Goal: Task Accomplishment & Management: Complete application form

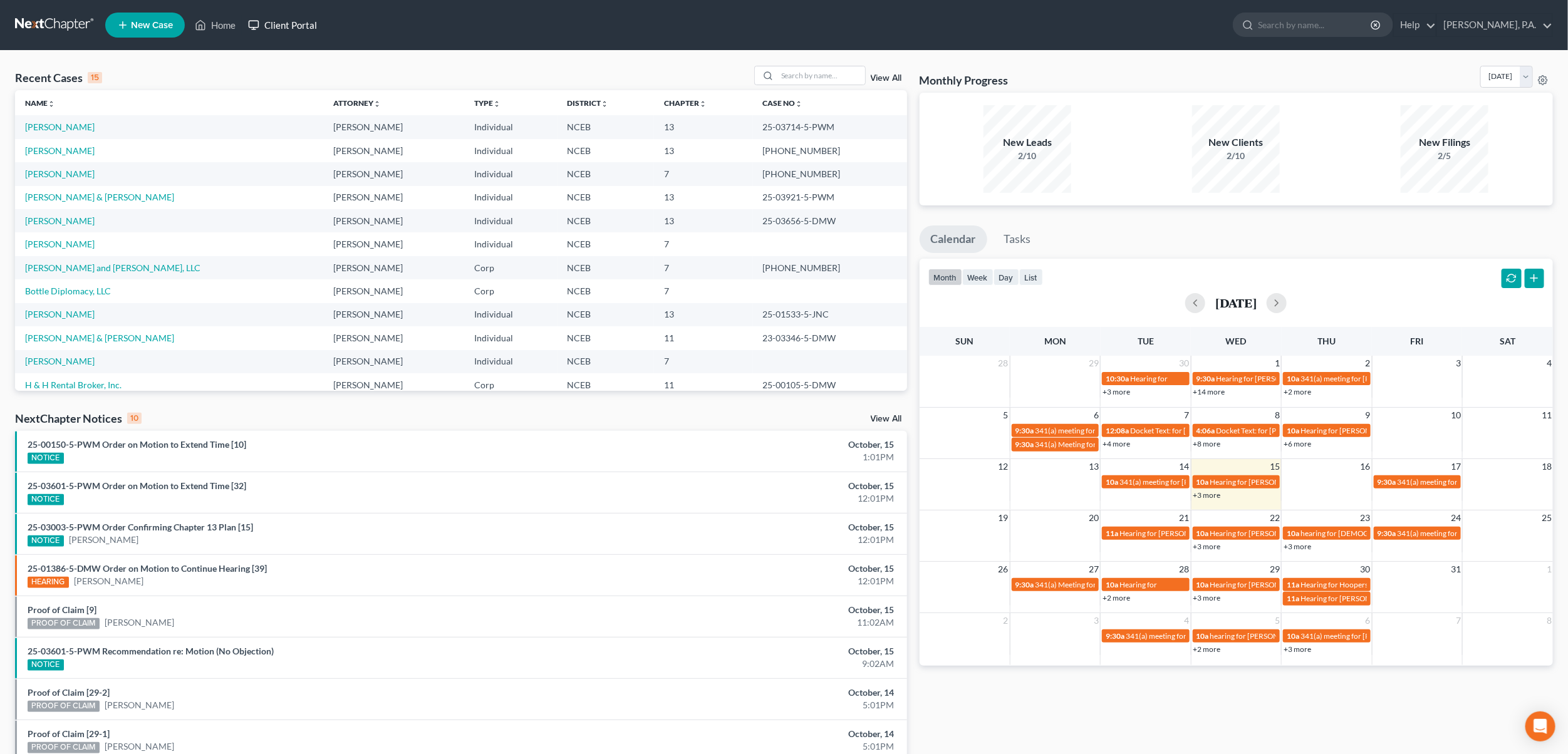
click at [296, 30] on link "Client Portal" at bounding box center [282, 25] width 82 height 23
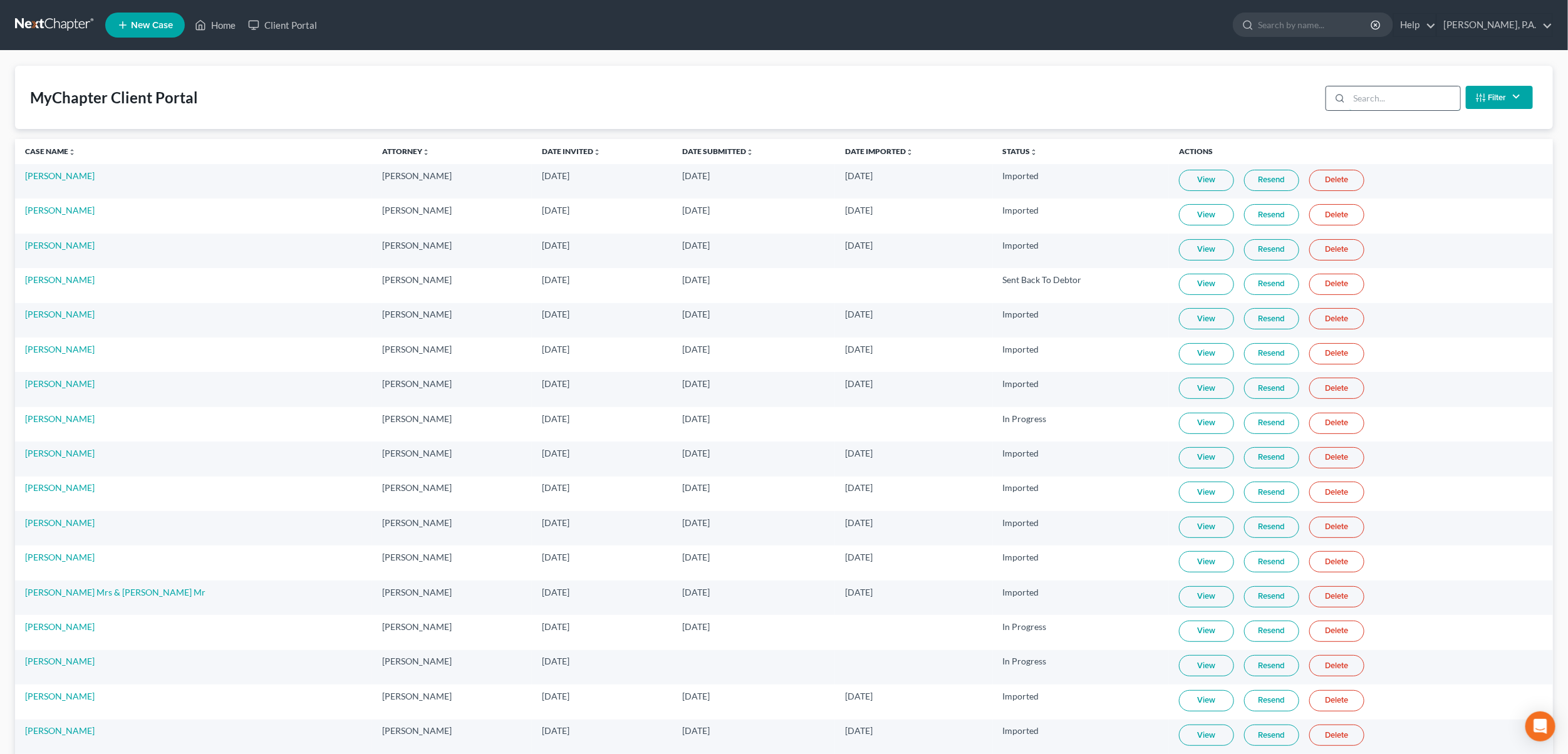
click at [1408, 105] on input "search" at bounding box center [1405, 98] width 111 height 24
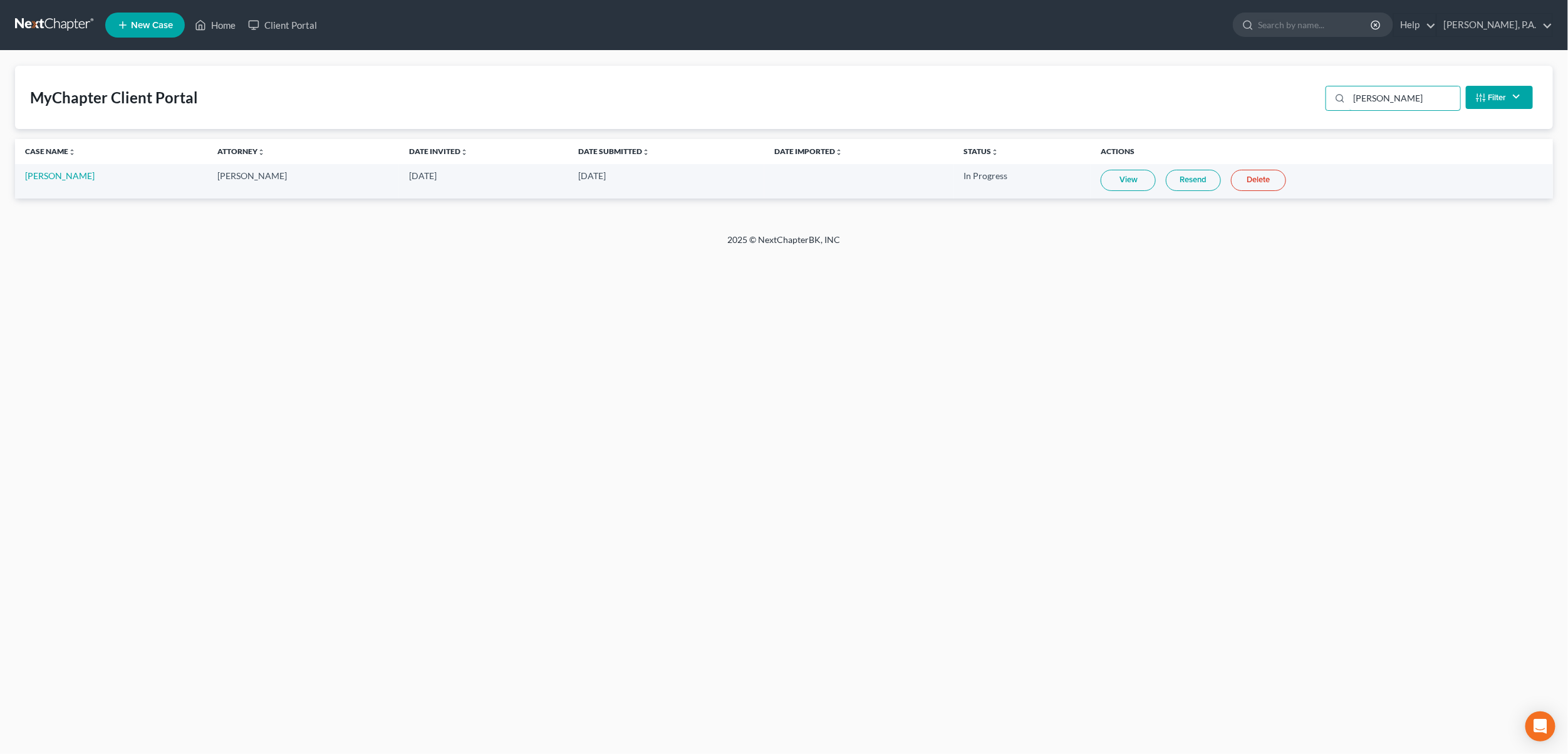
type input "[PERSON_NAME]"
click at [1116, 170] on link "View" at bounding box center [1128, 180] width 55 height 22
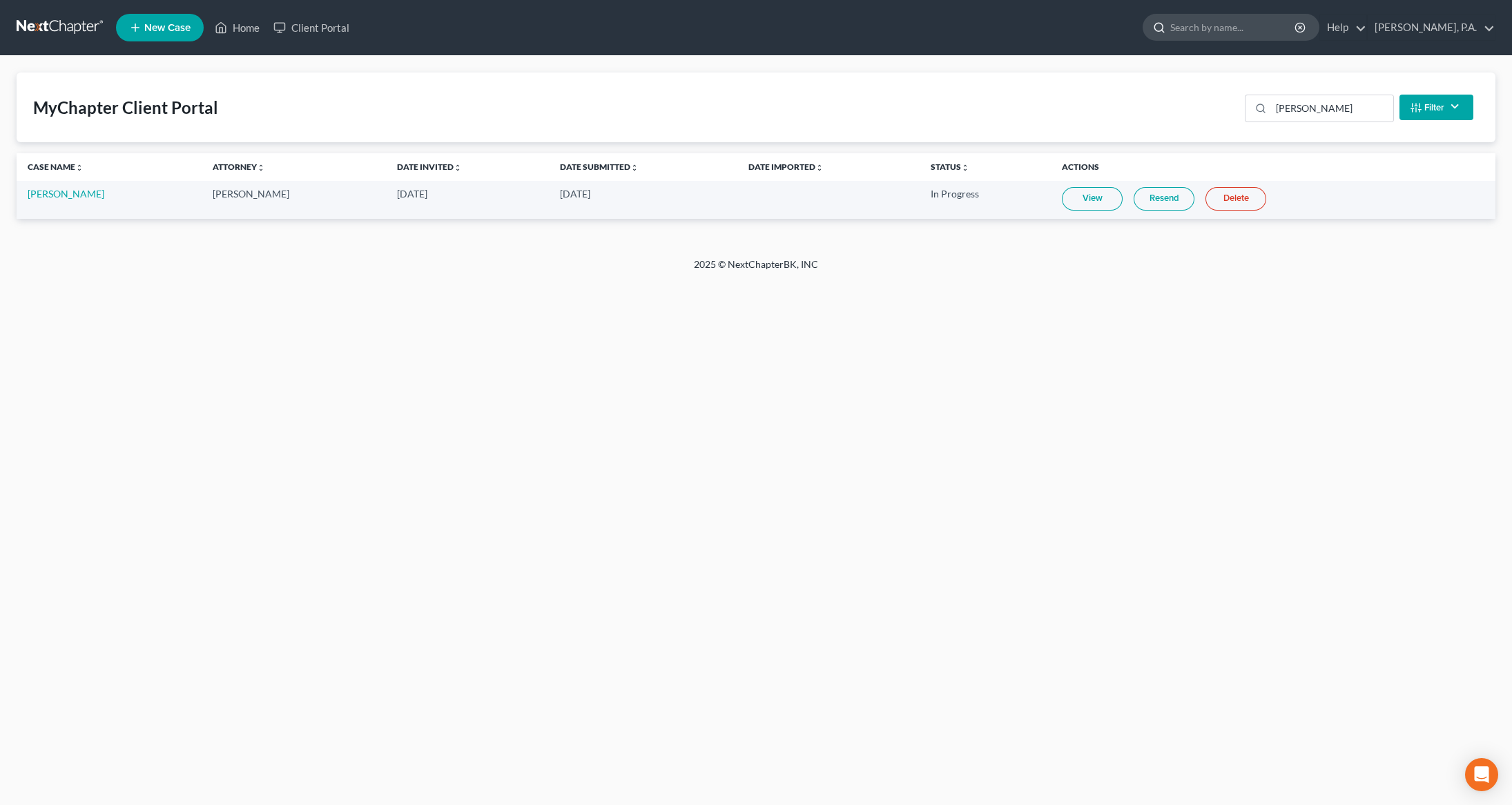
click at [1247, 15] on input "search" at bounding box center [1234, 27] width 127 height 26
type input "[PERSON_NAME]"
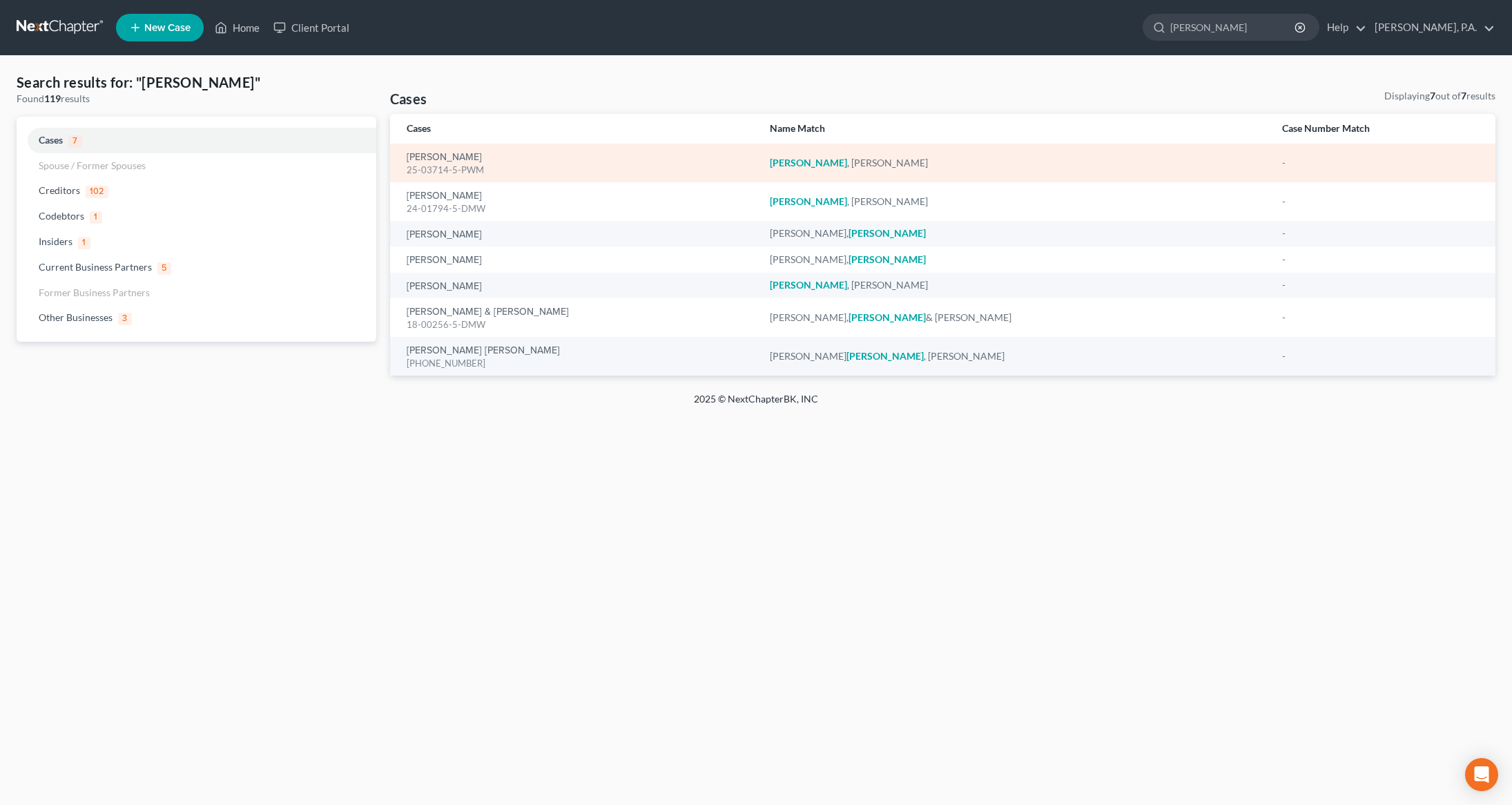
click at [440, 165] on div "25-03714-5-PWM" at bounding box center [577, 170] width 341 height 13
click at [434, 160] on link "[PERSON_NAME]" at bounding box center [444, 157] width 76 height 9
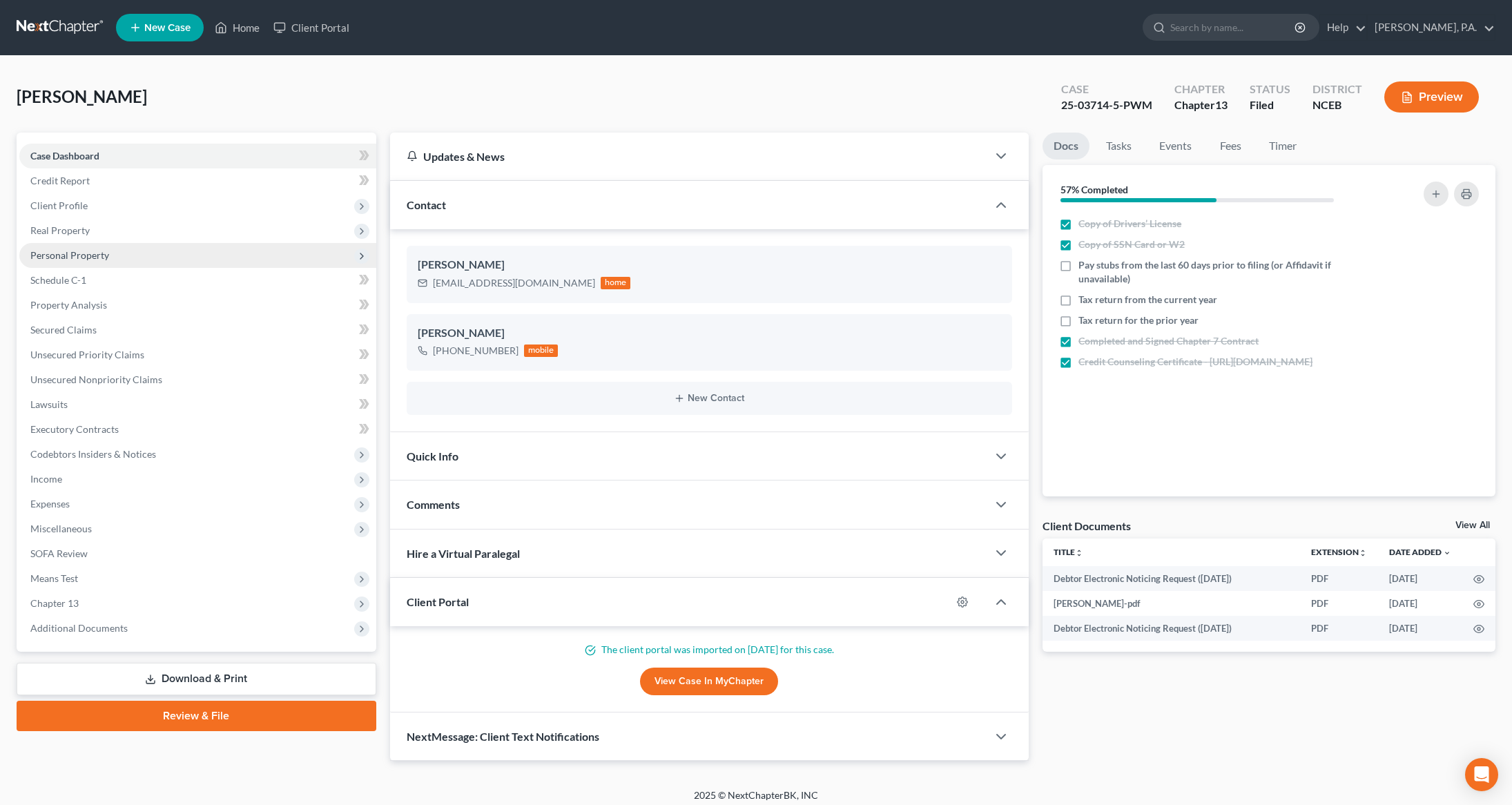
click at [77, 260] on span "Personal Property" at bounding box center [198, 255] width 357 height 25
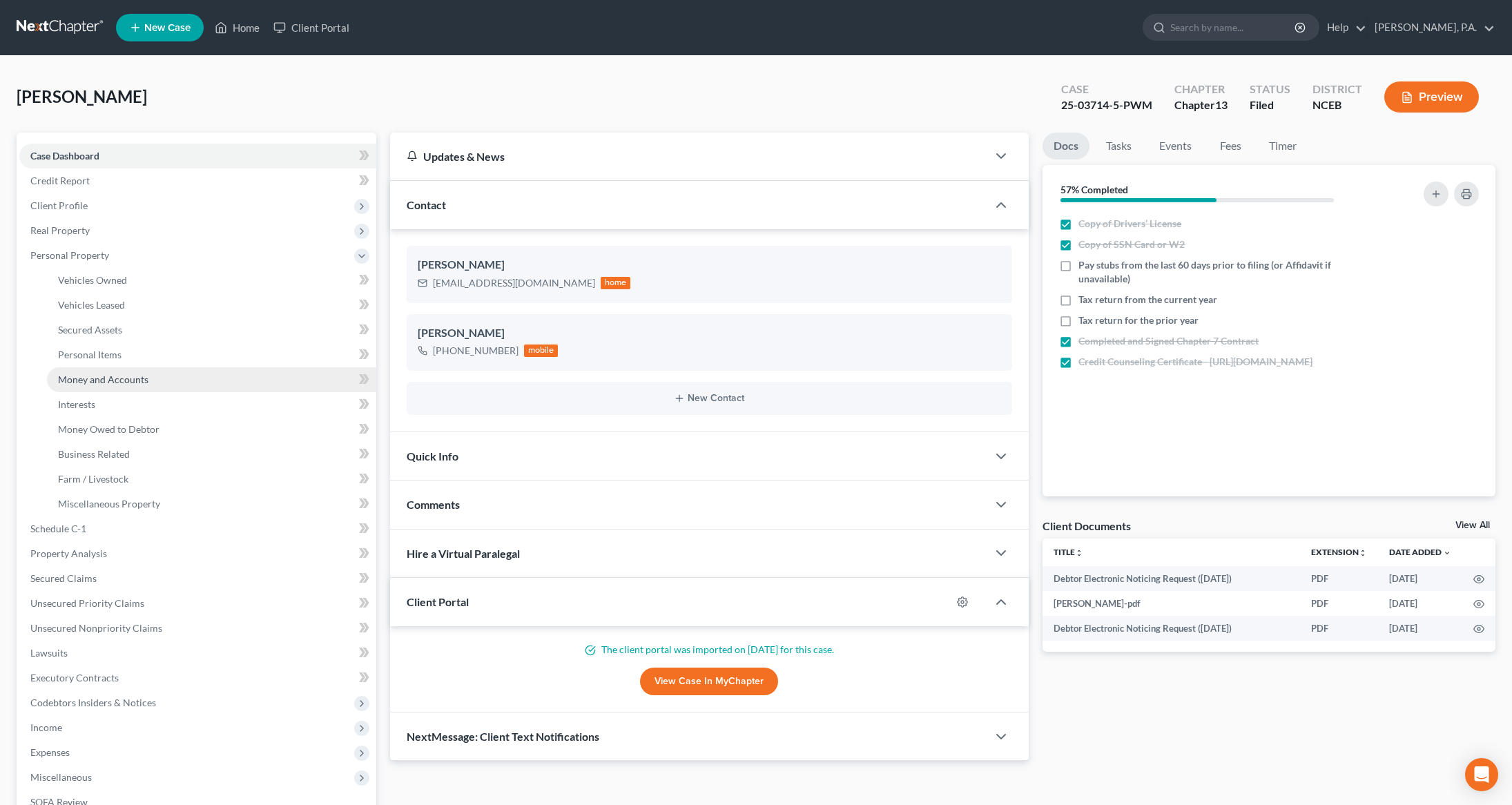
click at [94, 385] on span "Money and Accounts" at bounding box center [104, 379] width 91 height 12
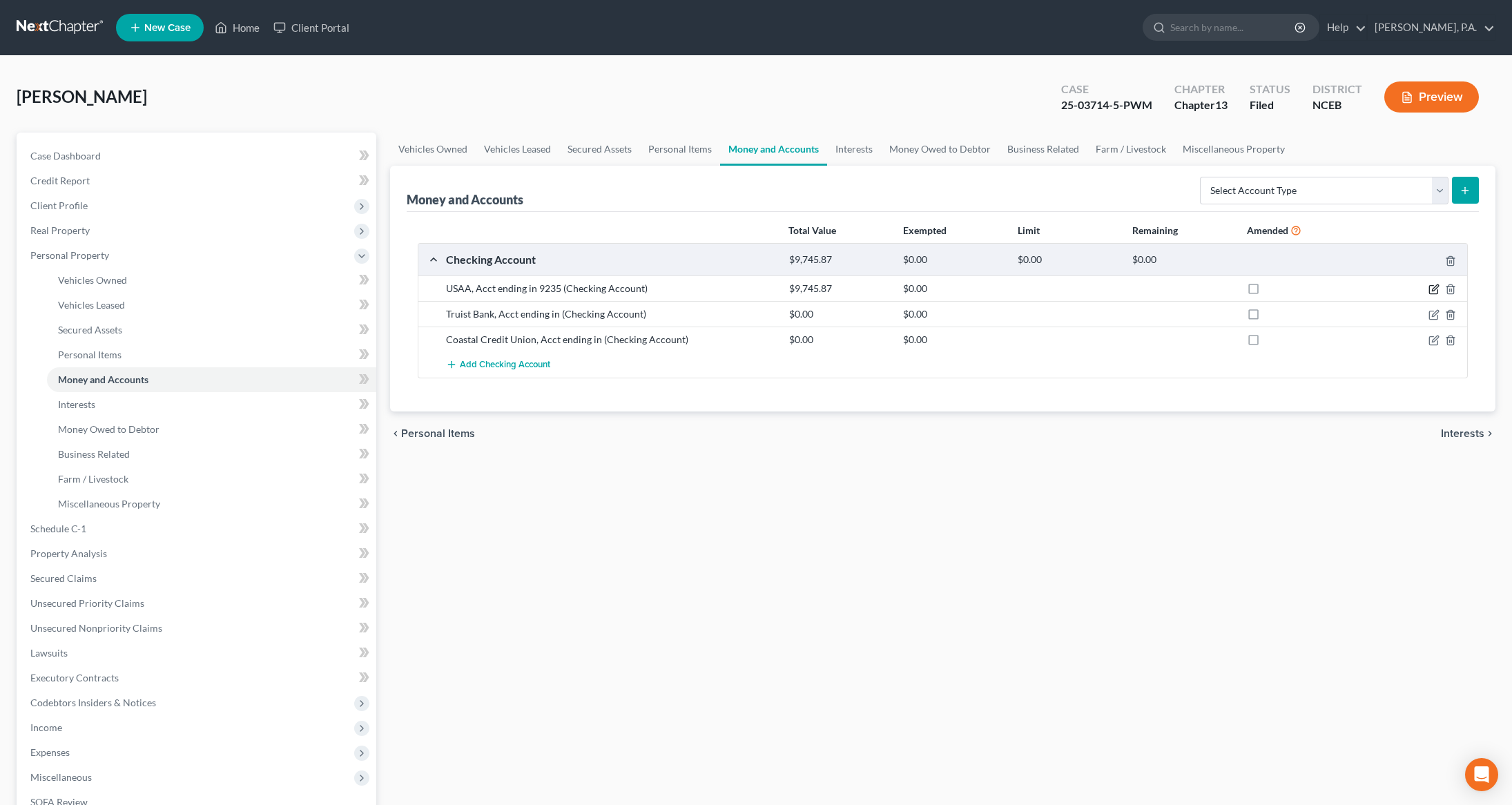
click at [1429, 294] on icon "button" at bounding box center [1433, 290] width 9 height 9
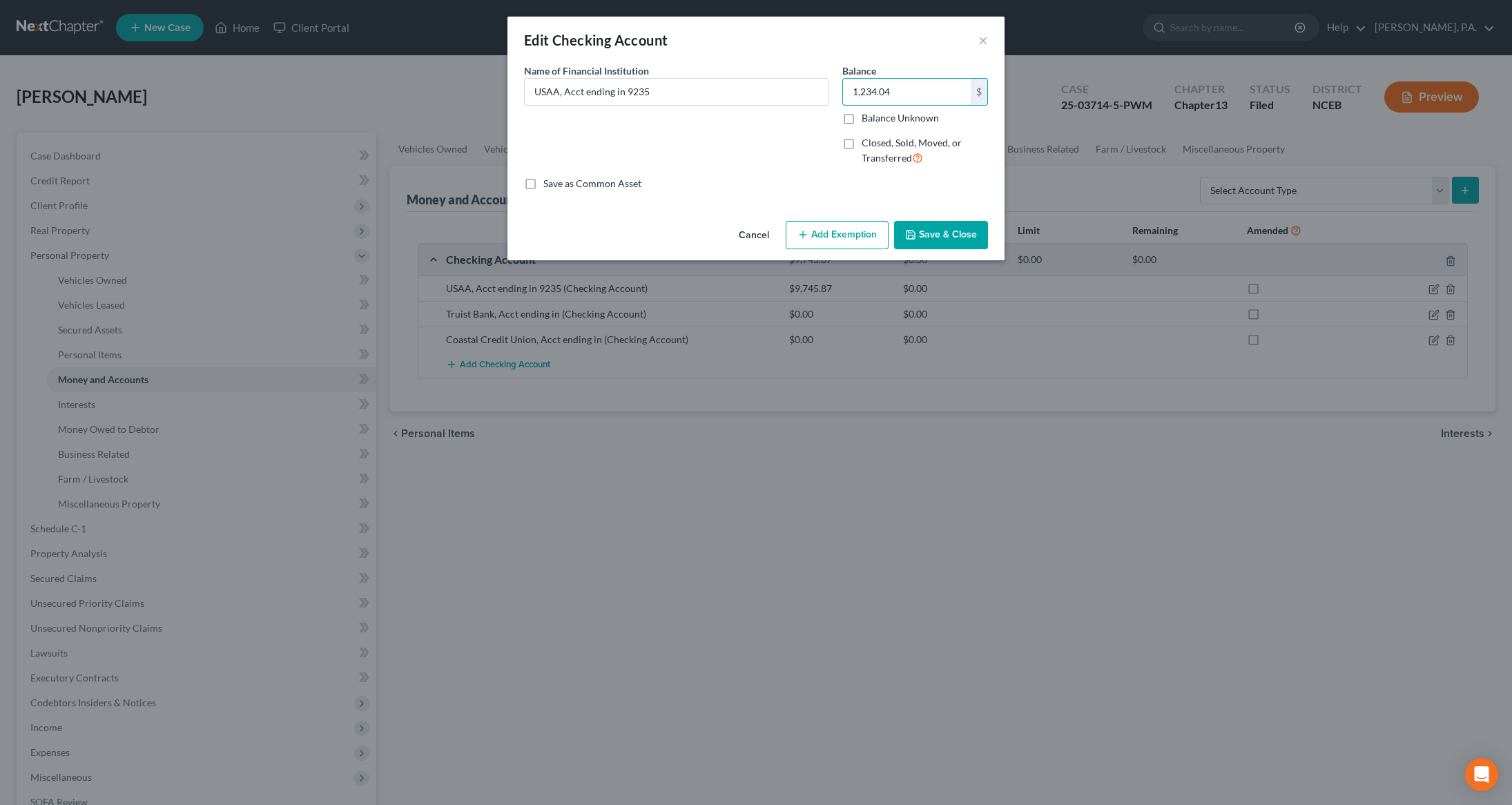
type input "1,234.04"
click at [937, 241] on button "Save & Close" at bounding box center [941, 235] width 94 height 29
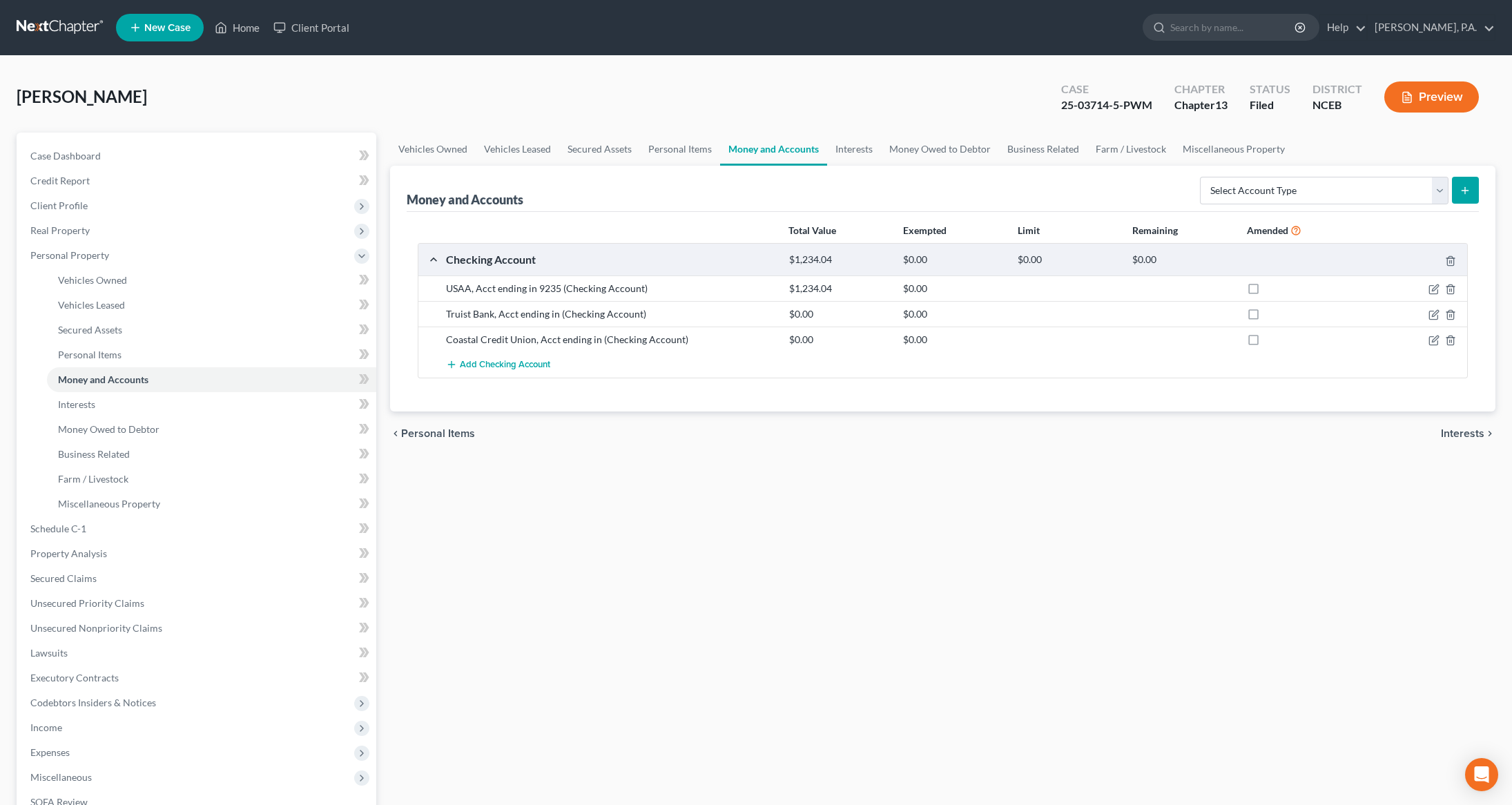
click at [1452, 194] on button "submit" at bounding box center [1465, 190] width 27 height 27
click at [1440, 196] on select "Select Account Type Brokerage Cash on Hand Certificates of Deposit Checking Acc…" at bounding box center [1324, 191] width 248 height 27
click at [1202, 177] on select "Select Account Type Brokerage Cash on Hand Certificates of Deposit Checking Acc…" at bounding box center [1324, 191] width 248 height 27
click at [1471, 197] on button "submit" at bounding box center [1465, 190] width 27 height 27
click at [1469, 194] on icon "submit" at bounding box center [1465, 190] width 11 height 11
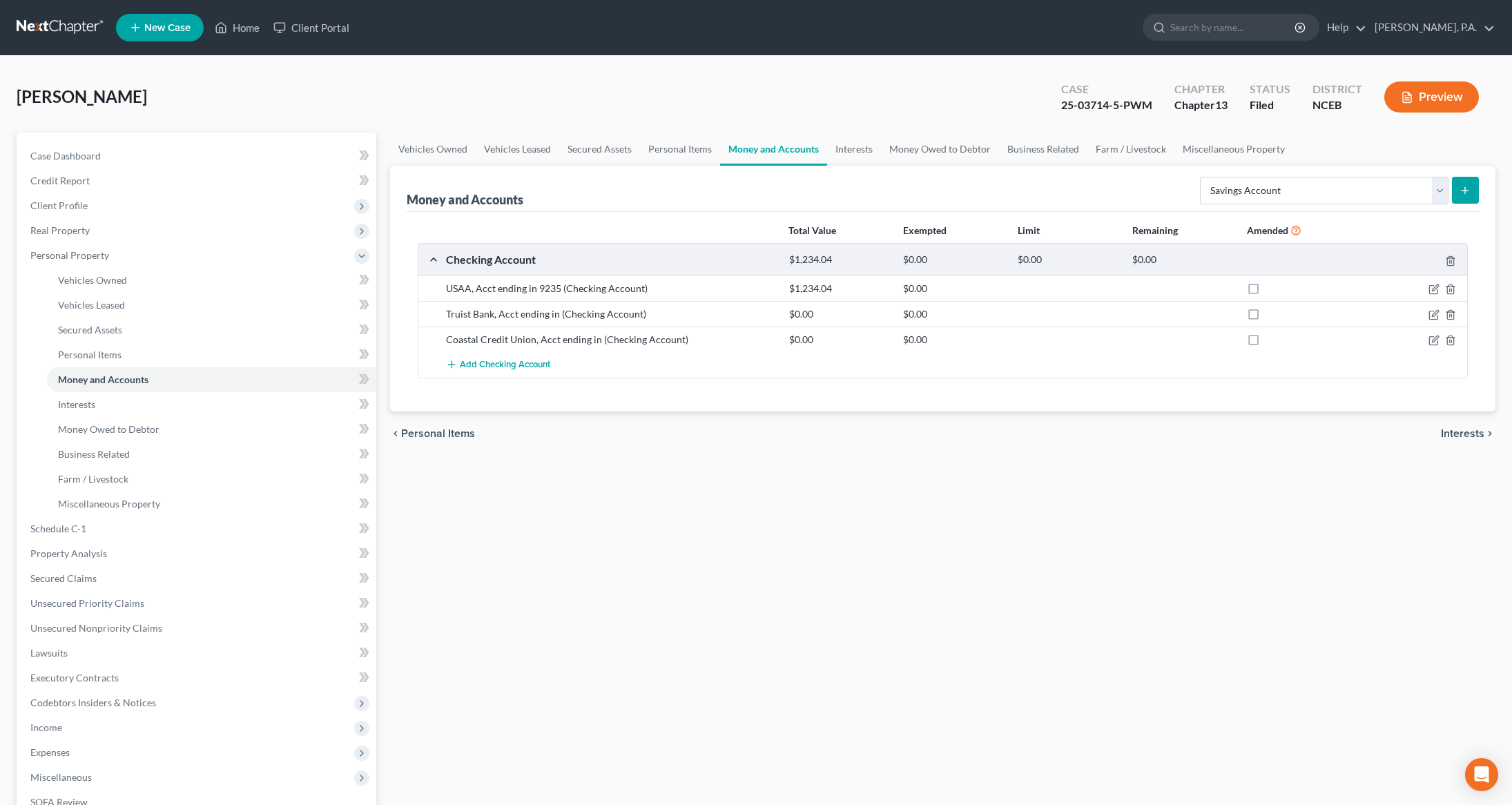
click at [1299, 496] on div "Vehicles Owned Vehicles Leased Secured Assets Personal Items Money and Accounts…" at bounding box center [943, 555] width 1119 height 847
click at [1461, 188] on icon "submit" at bounding box center [1465, 190] width 11 height 11
click at [1442, 193] on select "Select Account Type Brokerage Cash on Hand Certificates of Deposit Checking Acc…" at bounding box center [1324, 191] width 248 height 27
click at [1202, 177] on select "Select Account Type Brokerage Cash on Hand Certificates of Deposit Checking Acc…" at bounding box center [1324, 191] width 248 height 27
click at [1436, 184] on select "Select Account Type Brokerage Cash on Hand Certificates of Deposit Checking Acc…" at bounding box center [1324, 191] width 248 height 27
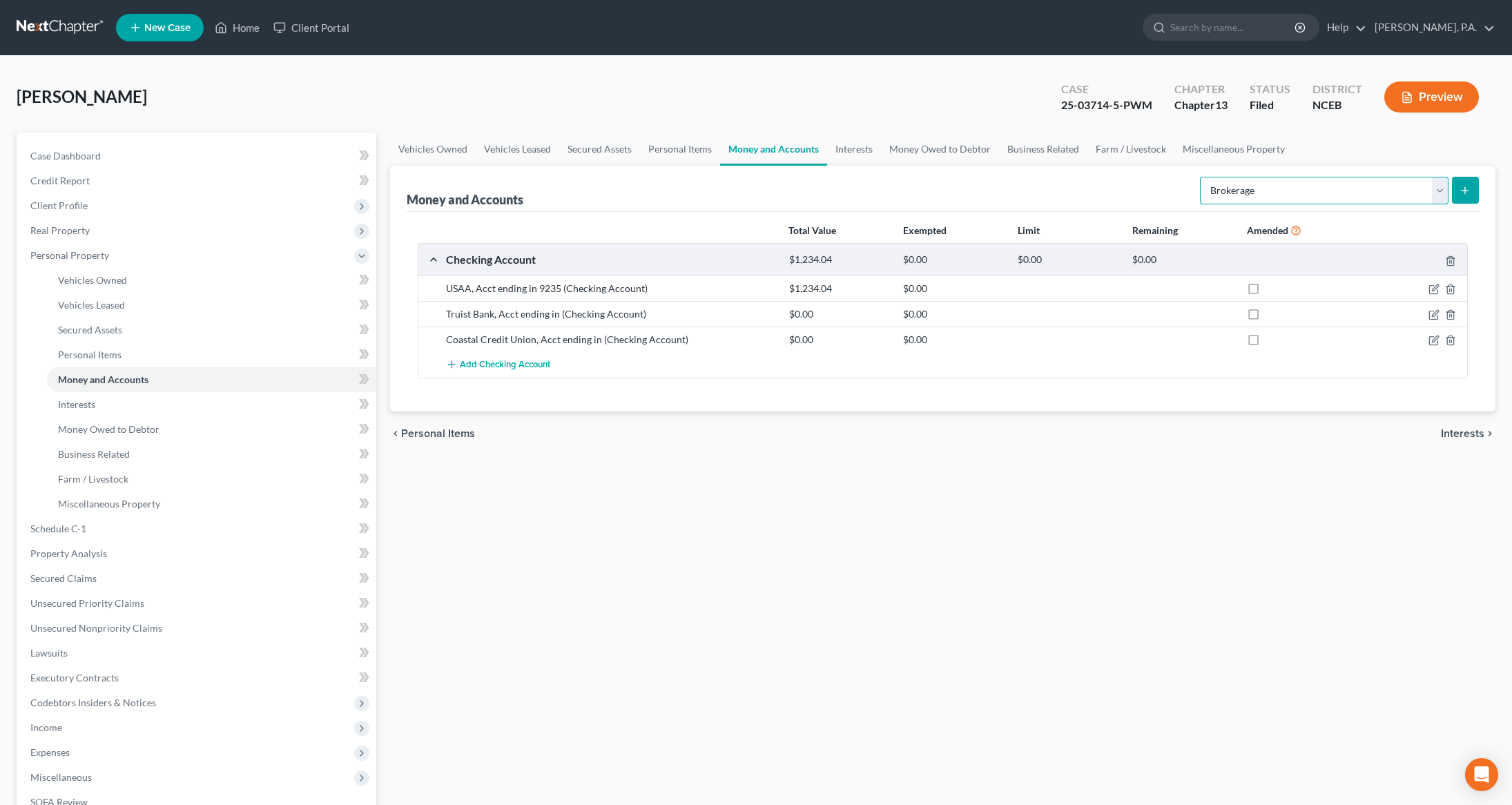
select select "other"
click at [1202, 177] on select "Select Account Type Brokerage Cash on Hand Certificates of Deposit Checking Acc…" at bounding box center [1324, 191] width 248 height 27
click at [1469, 194] on icon "submit" at bounding box center [1465, 190] width 11 height 11
click at [77, 159] on span "Case Dashboard" at bounding box center [65, 155] width 70 height 12
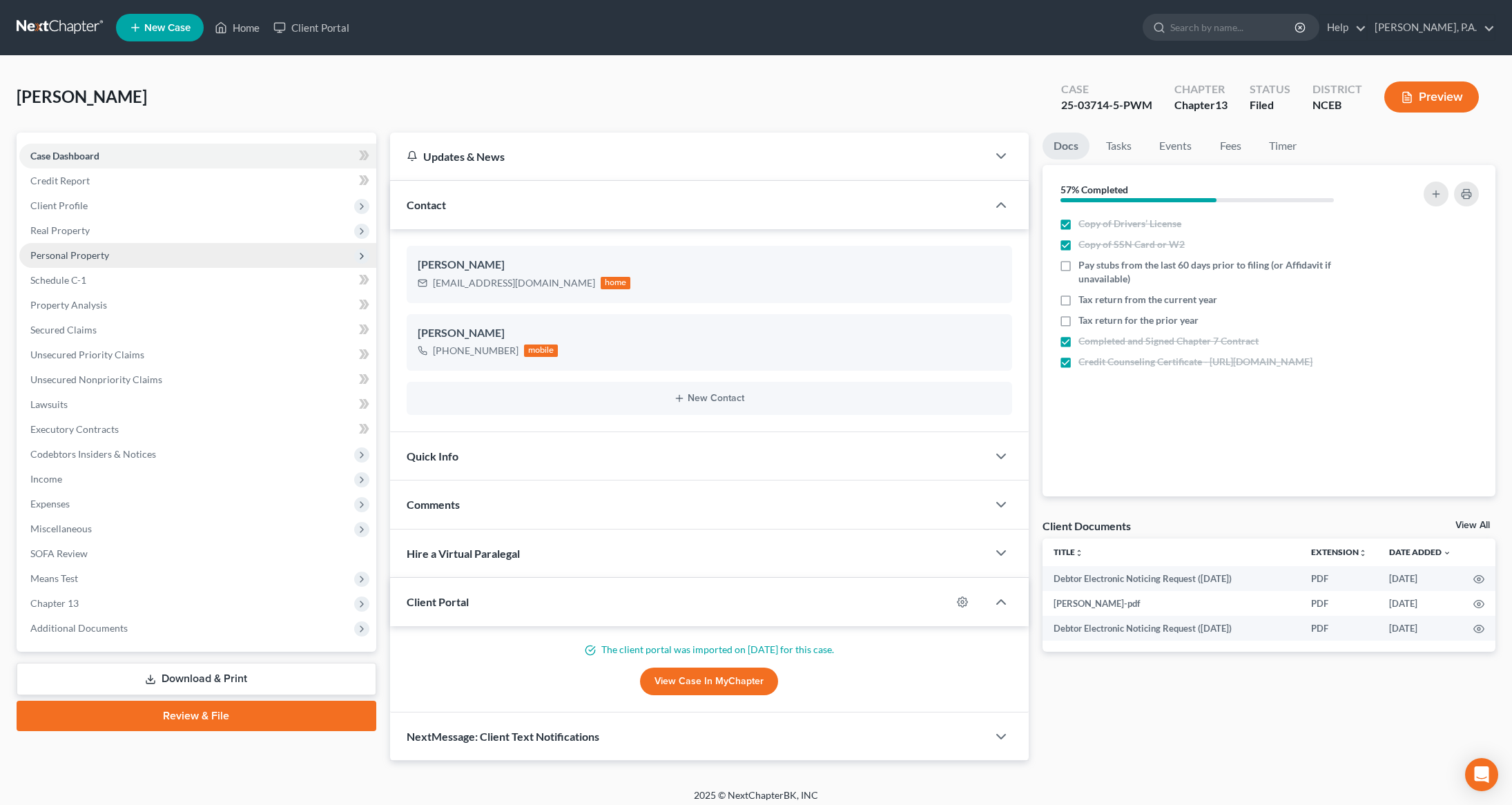
click at [104, 257] on span "Personal Property" at bounding box center [69, 255] width 78 height 12
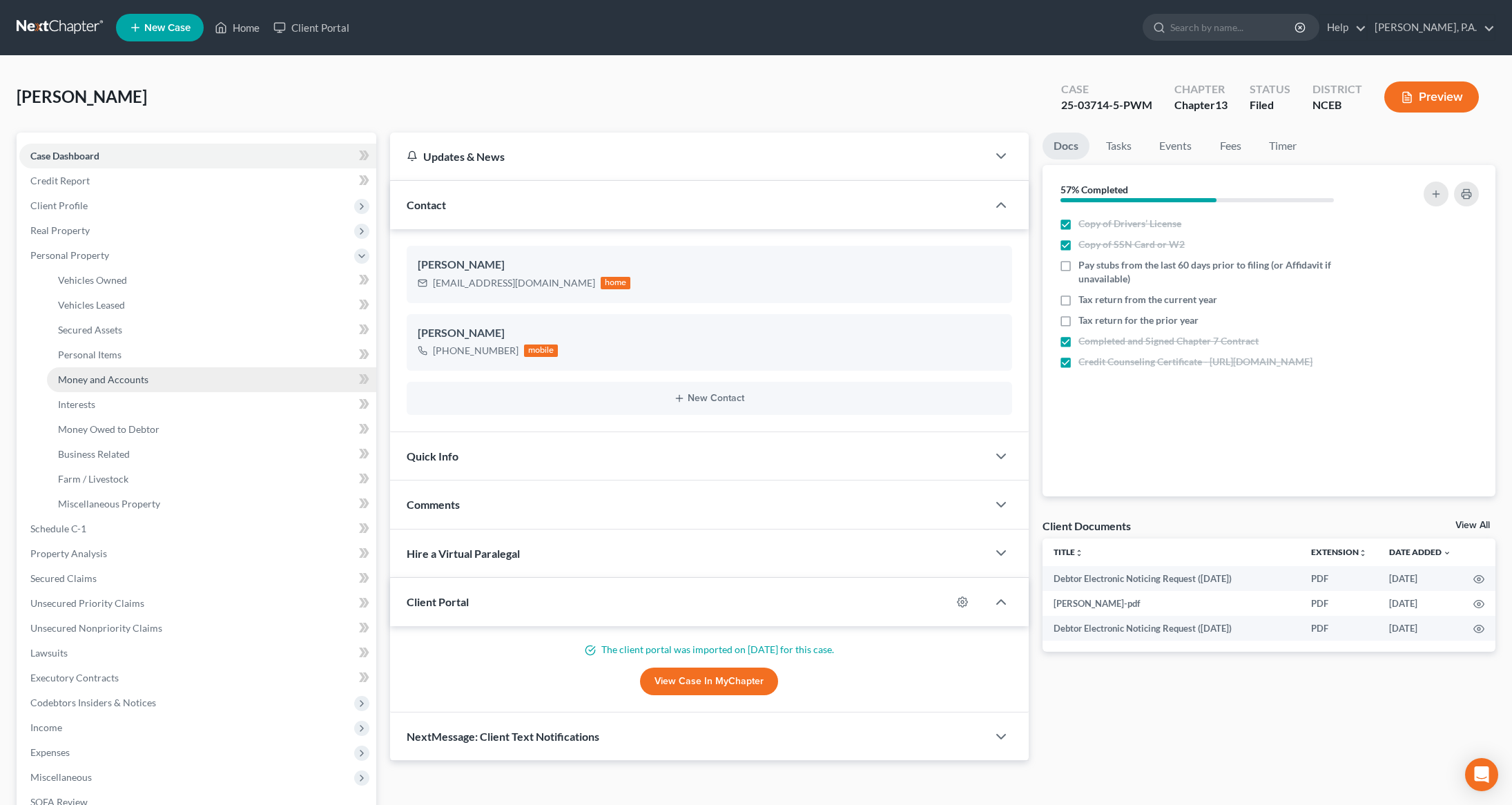
click at [109, 384] on span "Money and Accounts" at bounding box center [104, 379] width 91 height 12
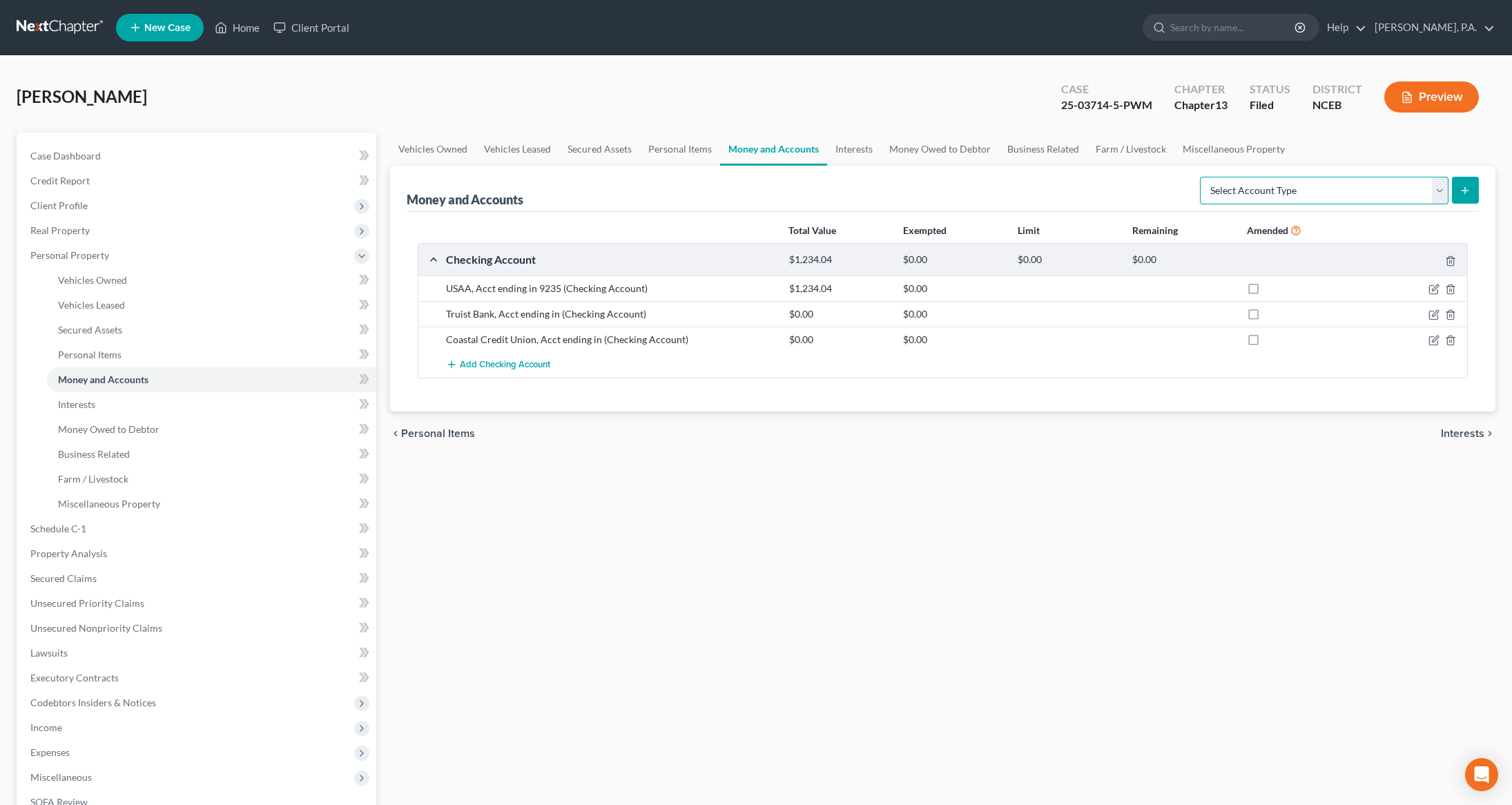
click at [1434, 190] on select "Select Account Type Brokerage Cash on Hand Certificates of Deposit Checking Acc…" at bounding box center [1324, 191] width 248 height 27
select select "savings"
click at [1202, 177] on select "Select Account Type Brokerage Cash on Hand Certificates of Deposit Checking Acc…" at bounding box center [1324, 191] width 248 height 27
click at [1465, 187] on icon "submit" at bounding box center [1465, 190] width 11 height 11
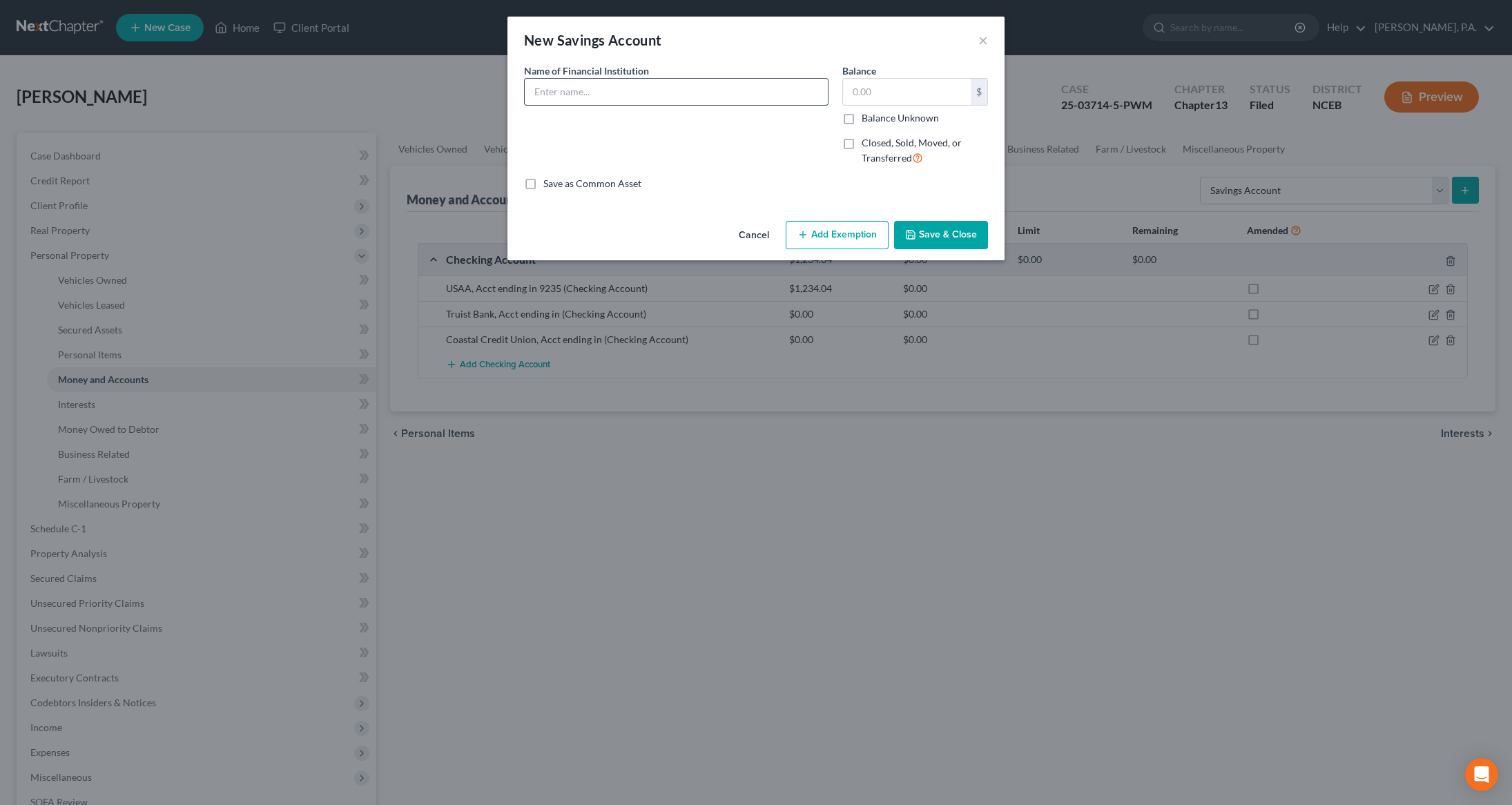
click at [588, 97] on input "text" at bounding box center [675, 91] width 303 height 26
type input "Coastal Credit Union Share Acct"
type input "0.00"
click at [947, 240] on button "Save & Close" at bounding box center [941, 235] width 94 height 29
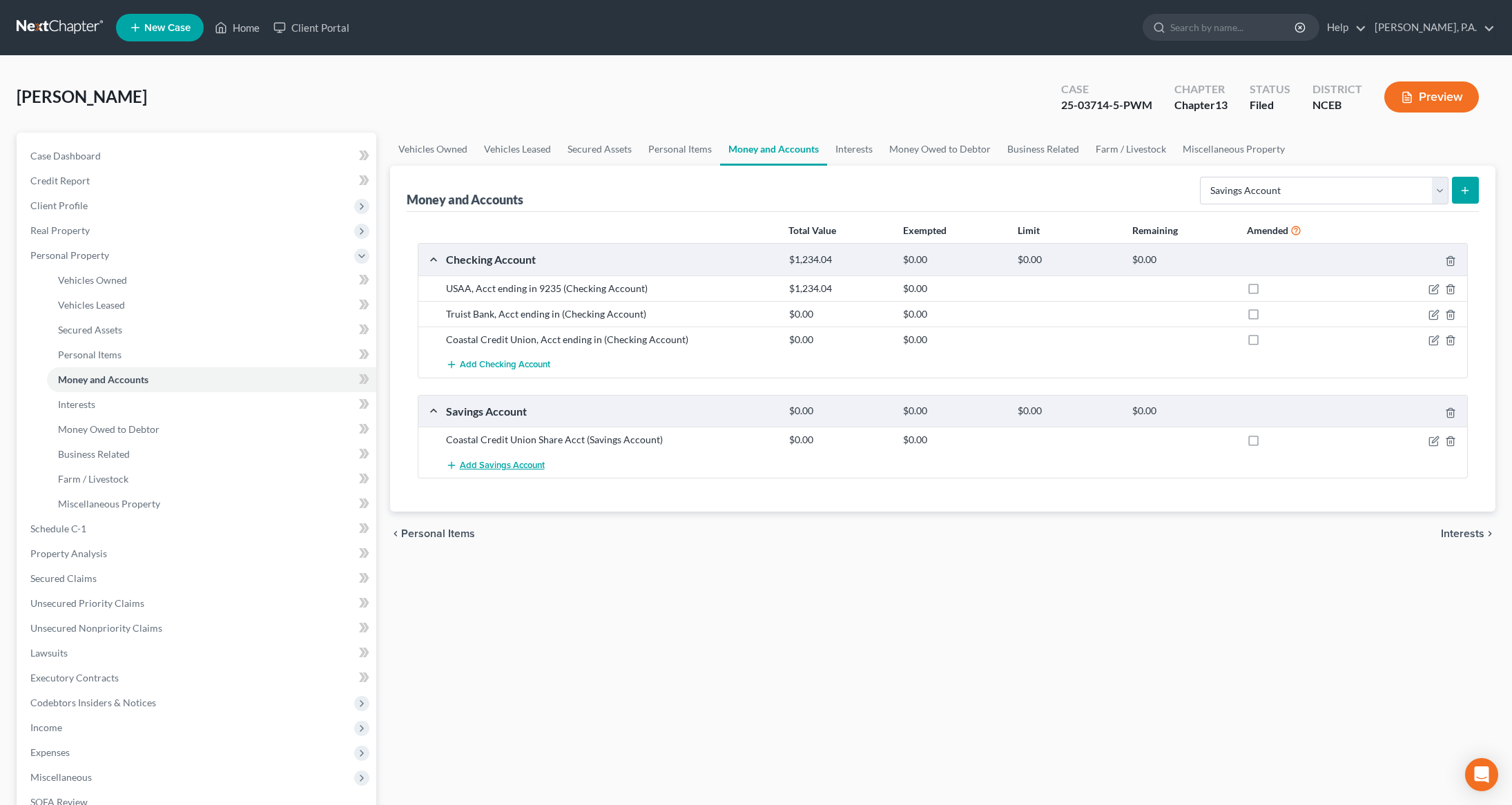
click at [506, 473] on button "Add Savings Account" at bounding box center [495, 465] width 99 height 26
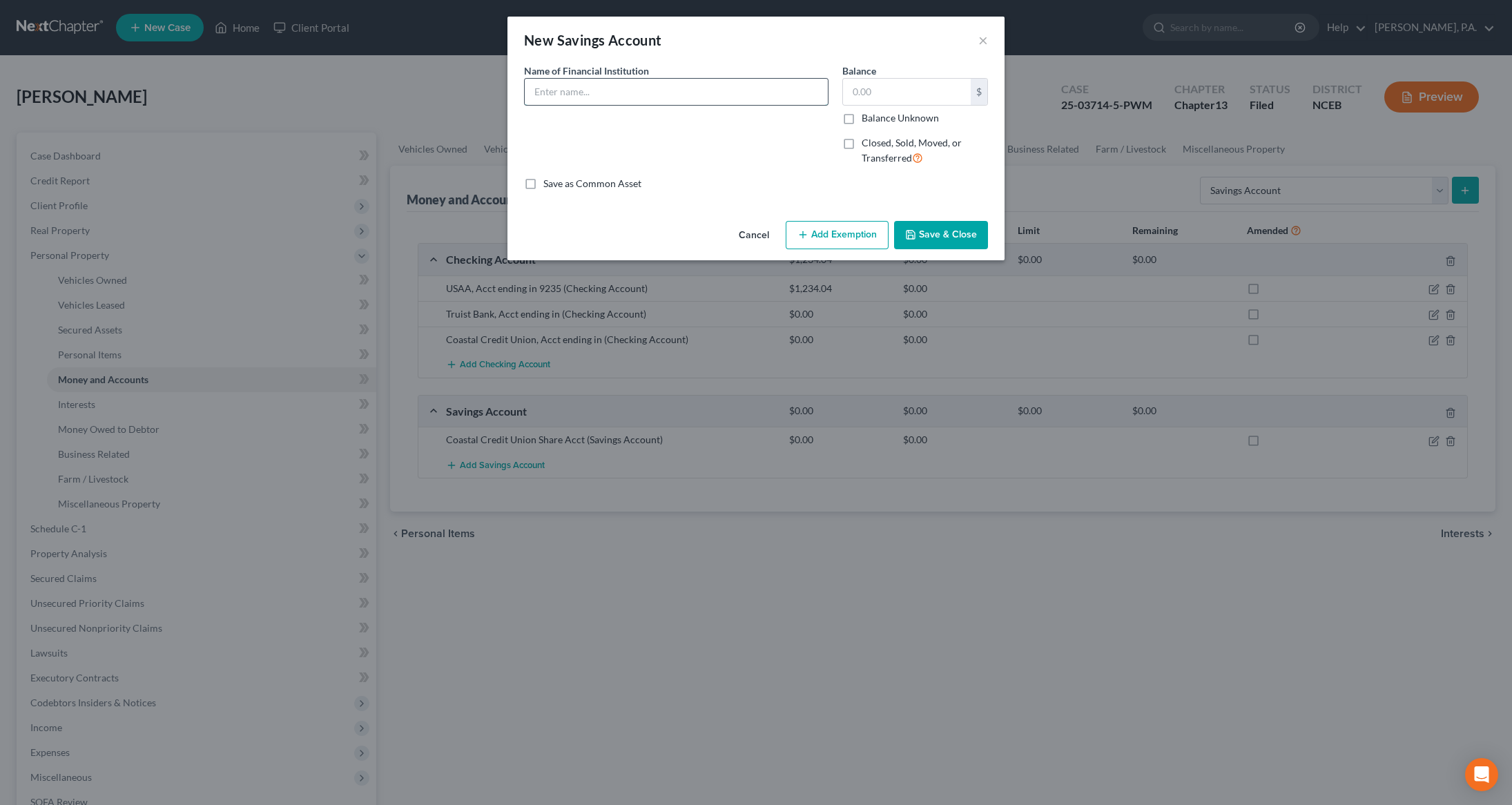
click at [624, 96] on input "text" at bounding box center [675, 91] width 303 height 26
type input "USAA Acct ending in 9243"
type input "879.36"
click at [941, 235] on button "Save & Close" at bounding box center [941, 235] width 94 height 29
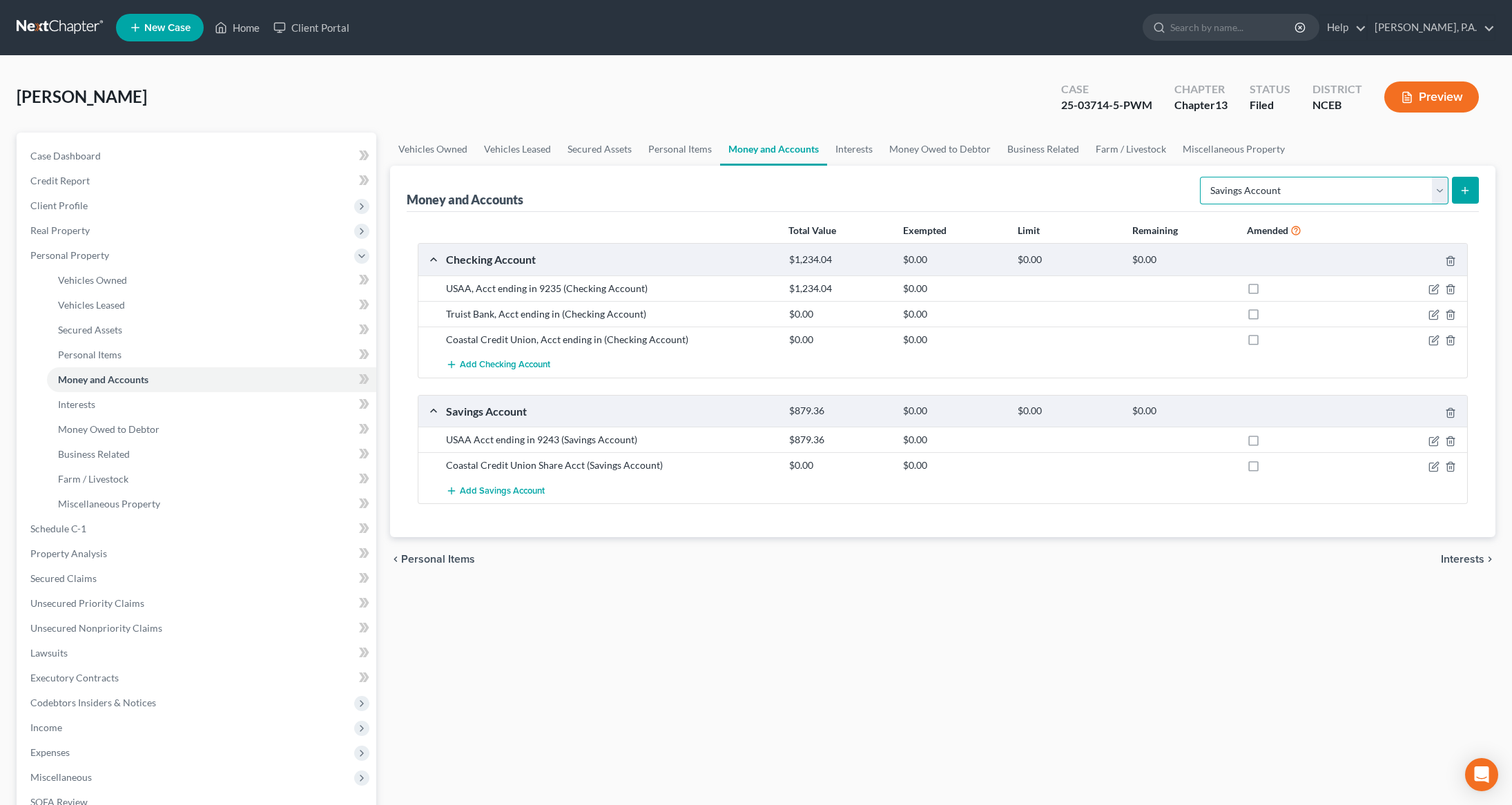
click at [1441, 189] on select "Select Account Type Brokerage Cash on Hand Certificates of Deposit Checking Acc…" at bounding box center [1324, 191] width 248 height 27
select select "other"
click at [1202, 177] on select "Select Account Type Brokerage Cash on Hand Certificates of Deposit Checking Acc…" at bounding box center [1324, 191] width 248 height 27
click at [1471, 185] on button "submit" at bounding box center [1465, 190] width 27 height 27
click at [232, 222] on span "Real Property" at bounding box center [198, 230] width 357 height 25
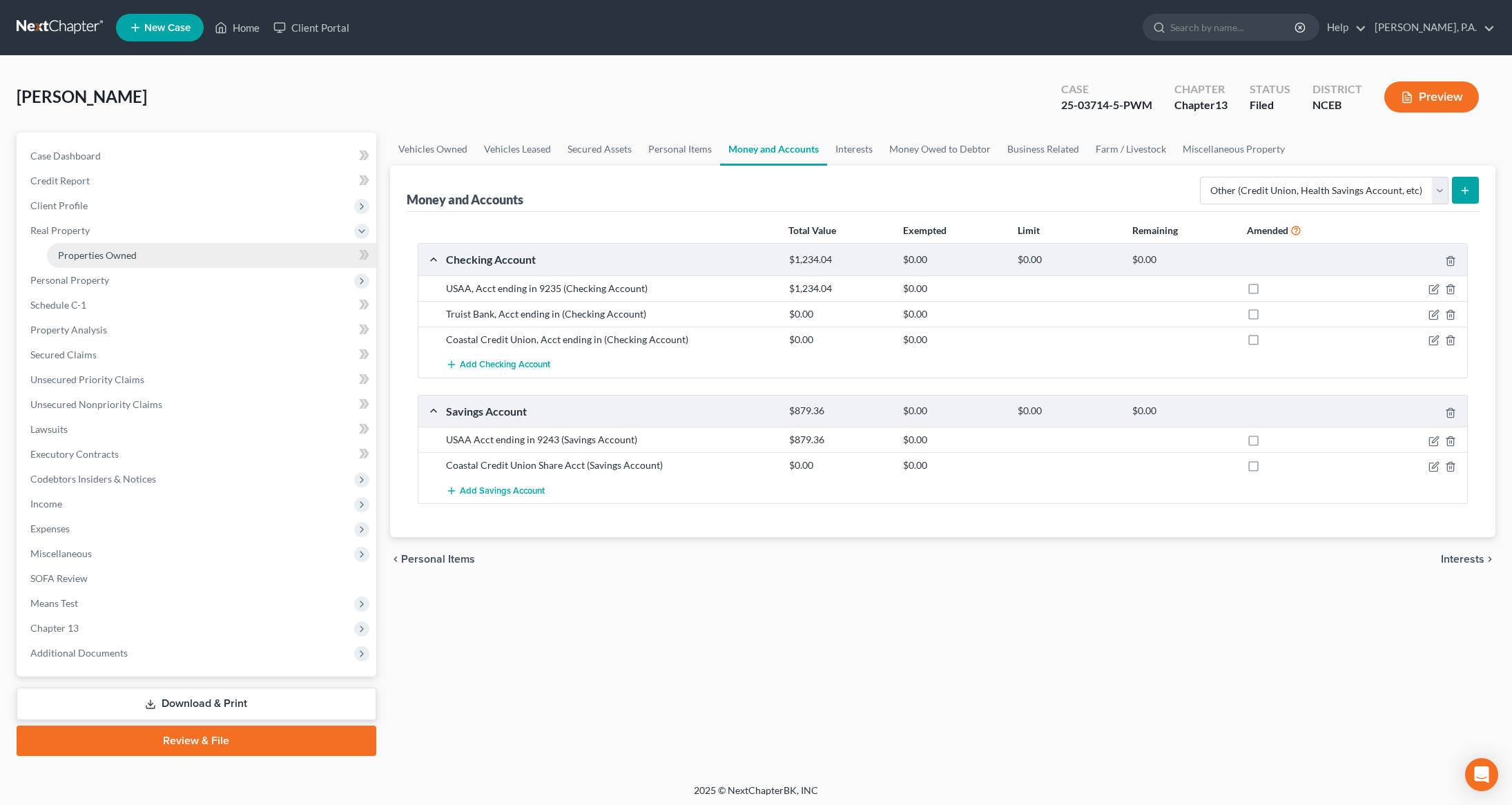
click at [109, 249] on span "Properties Owned" at bounding box center [97, 255] width 78 height 12
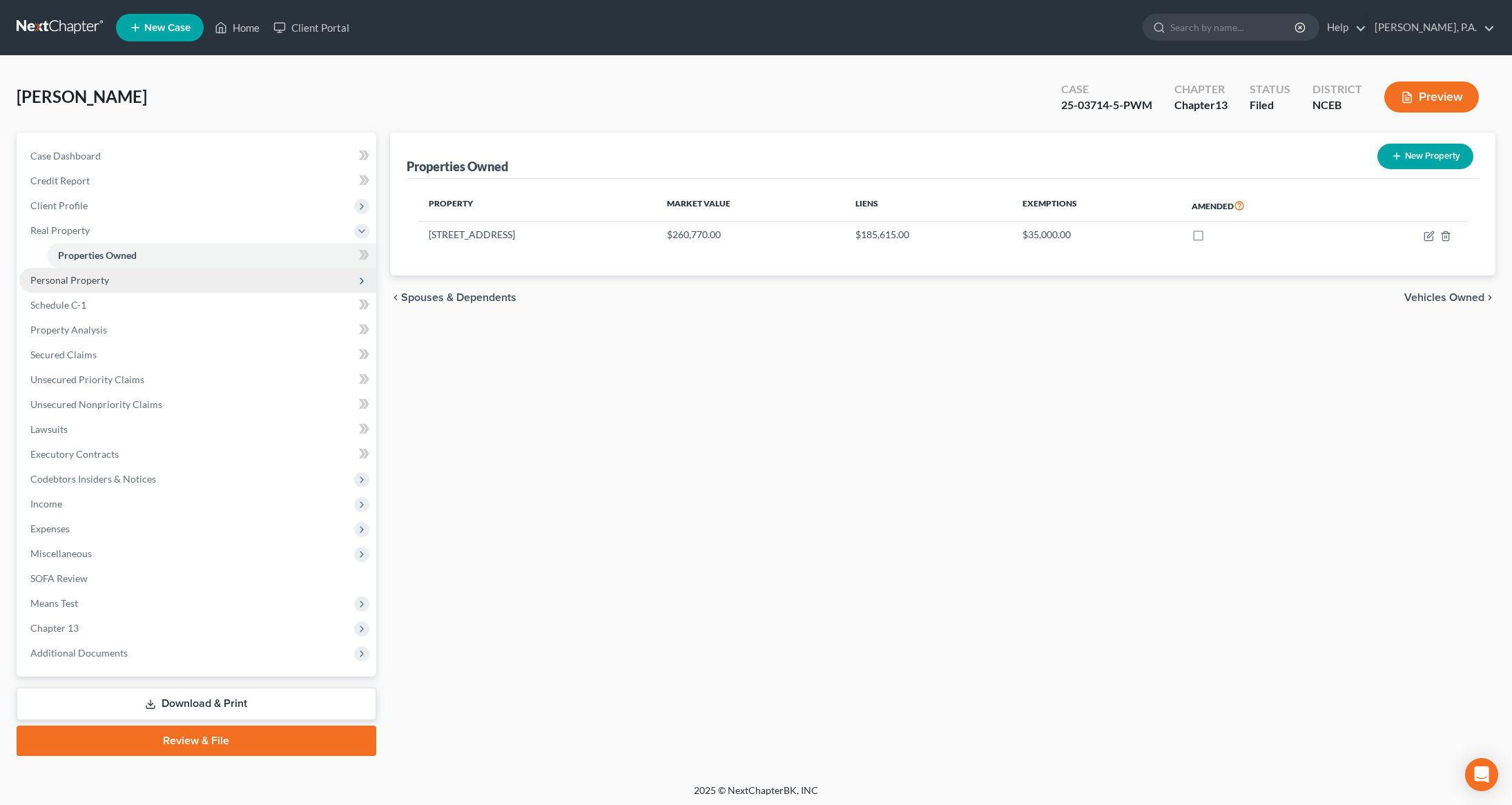
click at [94, 286] on span "Personal Property" at bounding box center [198, 280] width 357 height 25
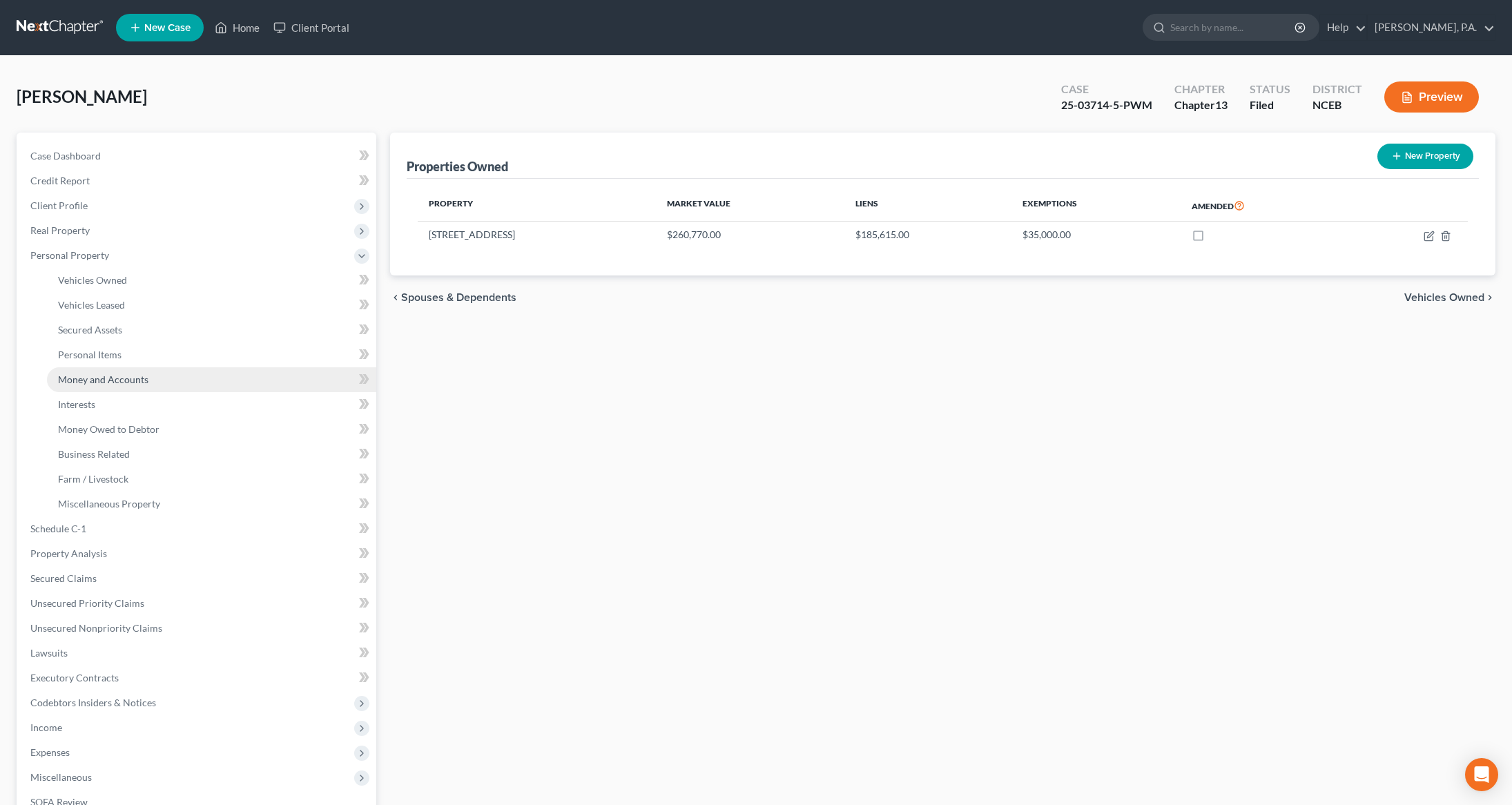
click at [100, 375] on span "Money and Accounts" at bounding box center [104, 379] width 91 height 12
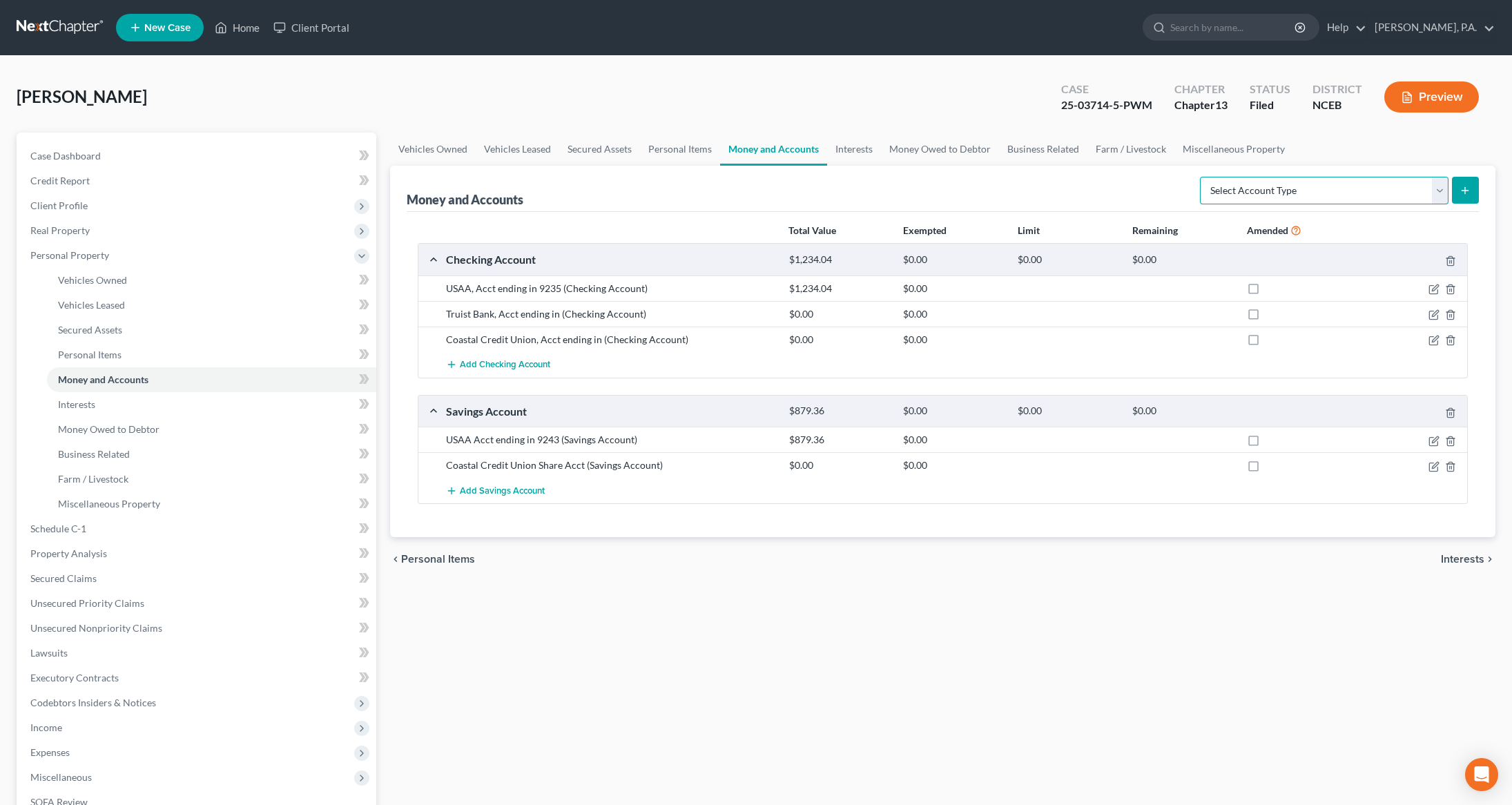
click at [1439, 191] on select "Select Account Type Brokerage Cash on Hand Certificates of Deposit Checking Acc…" at bounding box center [1324, 191] width 248 height 27
select select "other"
click at [1202, 177] on select "Select Account Type Brokerage Cash on Hand Certificates of Deposit Checking Acc…" at bounding box center [1324, 191] width 248 height 27
click at [1461, 194] on icon "submit" at bounding box center [1465, 190] width 11 height 11
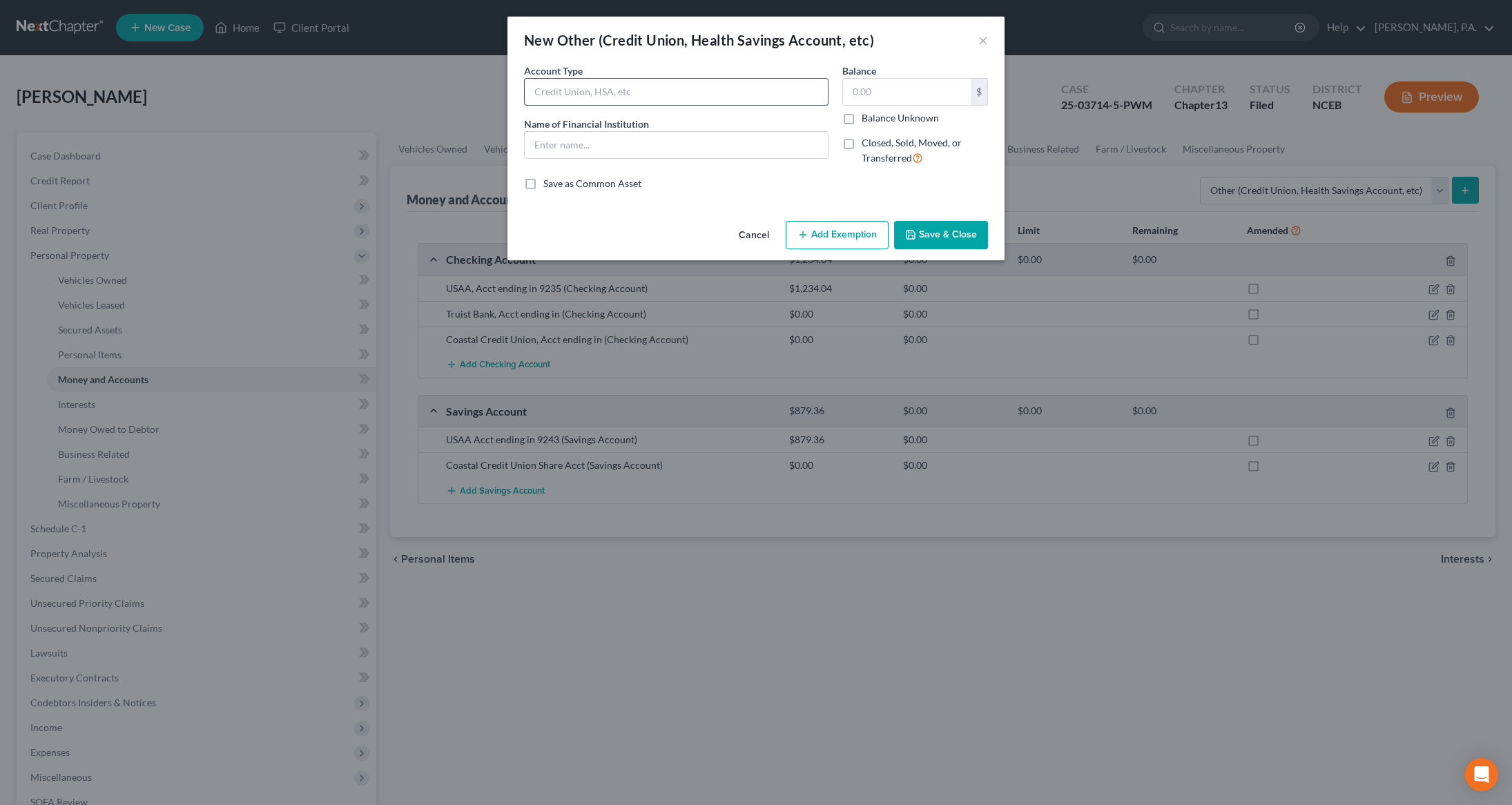
click at [657, 83] on input "text" at bounding box center [675, 91] width 303 height 26
type input "S"
type input "Cash App"
click at [909, 88] on input "text" at bounding box center [907, 91] width 128 height 26
type input "165.00"
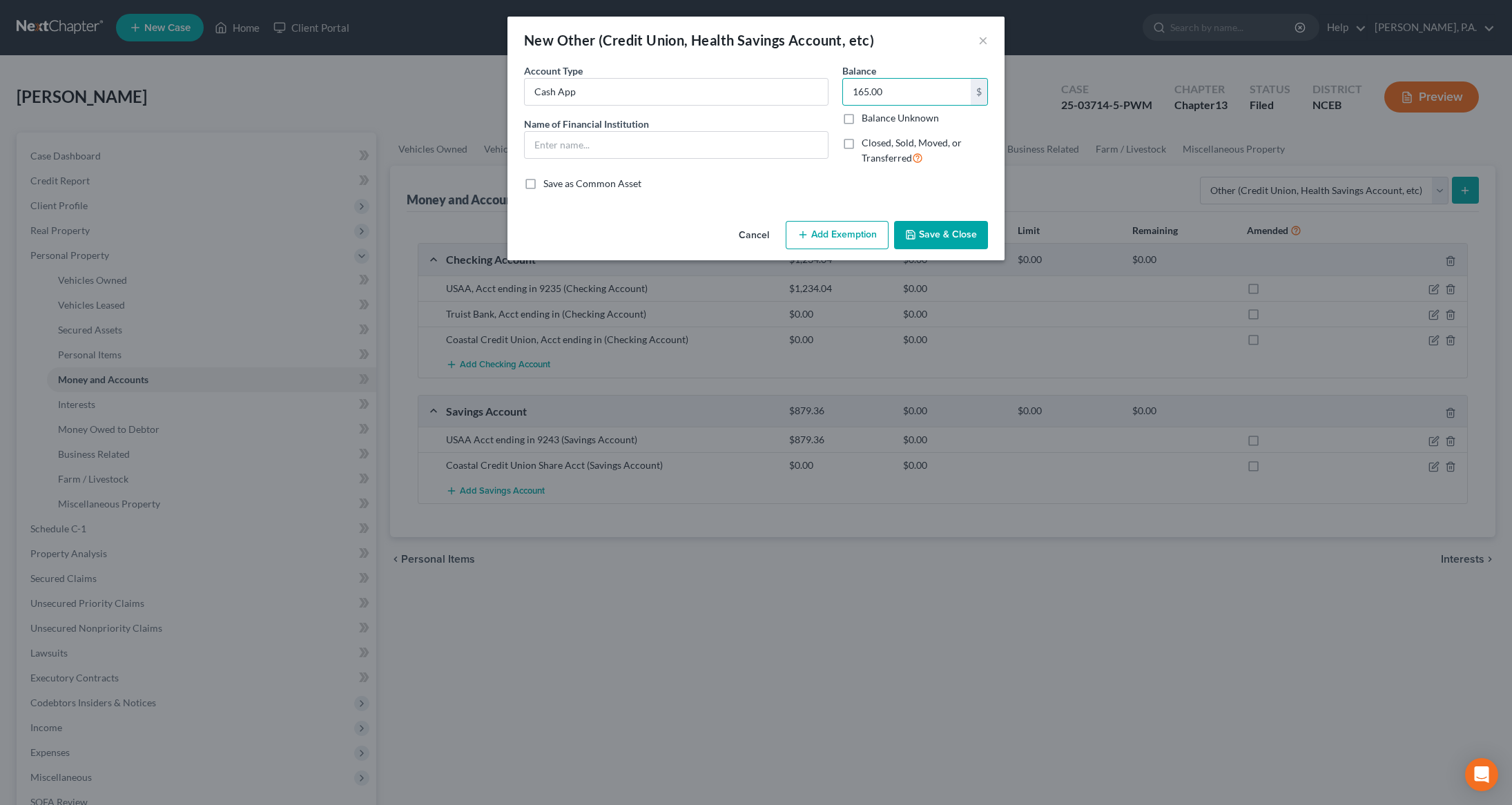
click at [942, 236] on button "Save & Close" at bounding box center [941, 235] width 94 height 29
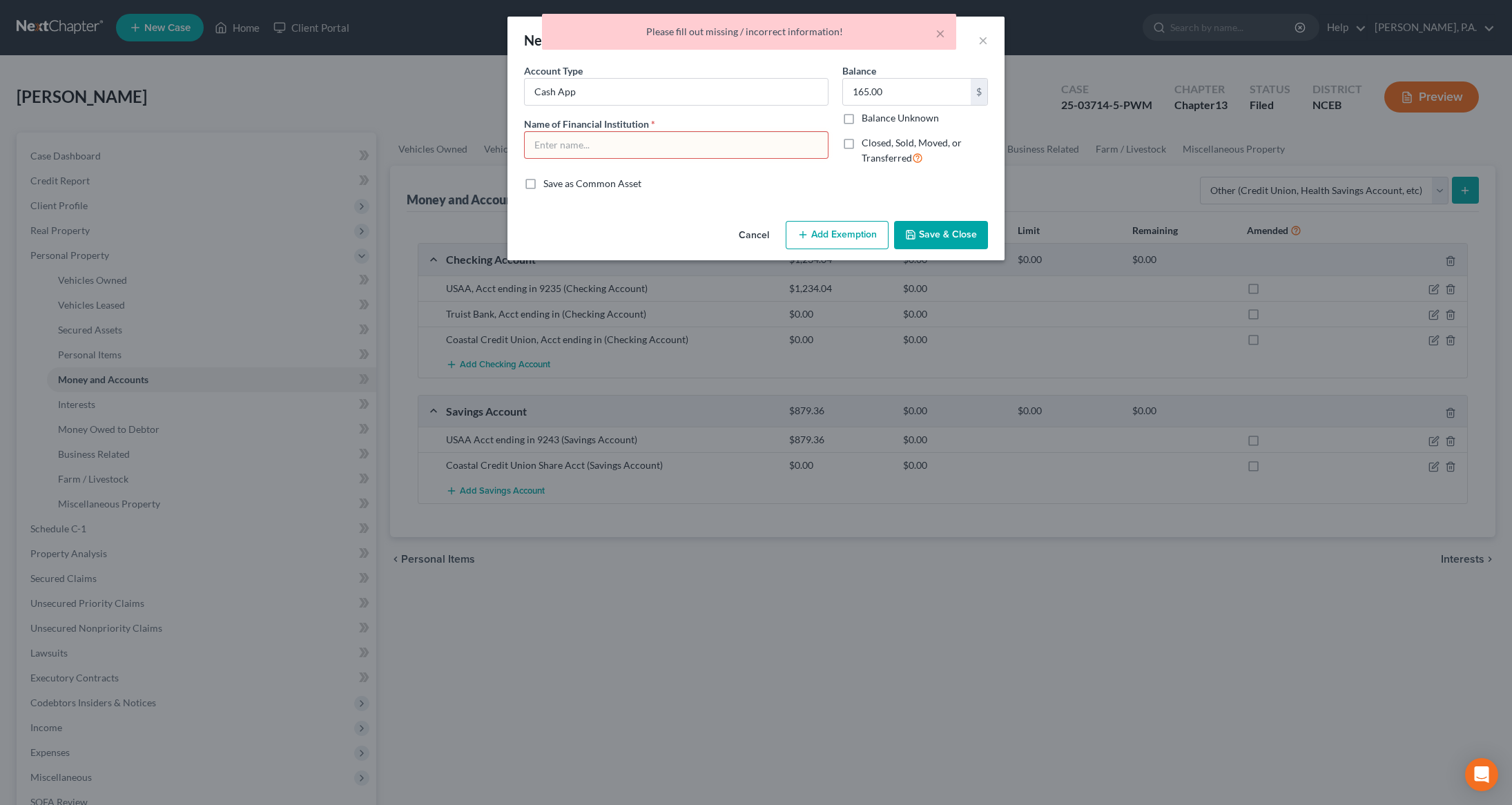
click at [664, 137] on input "text" at bounding box center [675, 145] width 303 height 26
type input "CashApp"
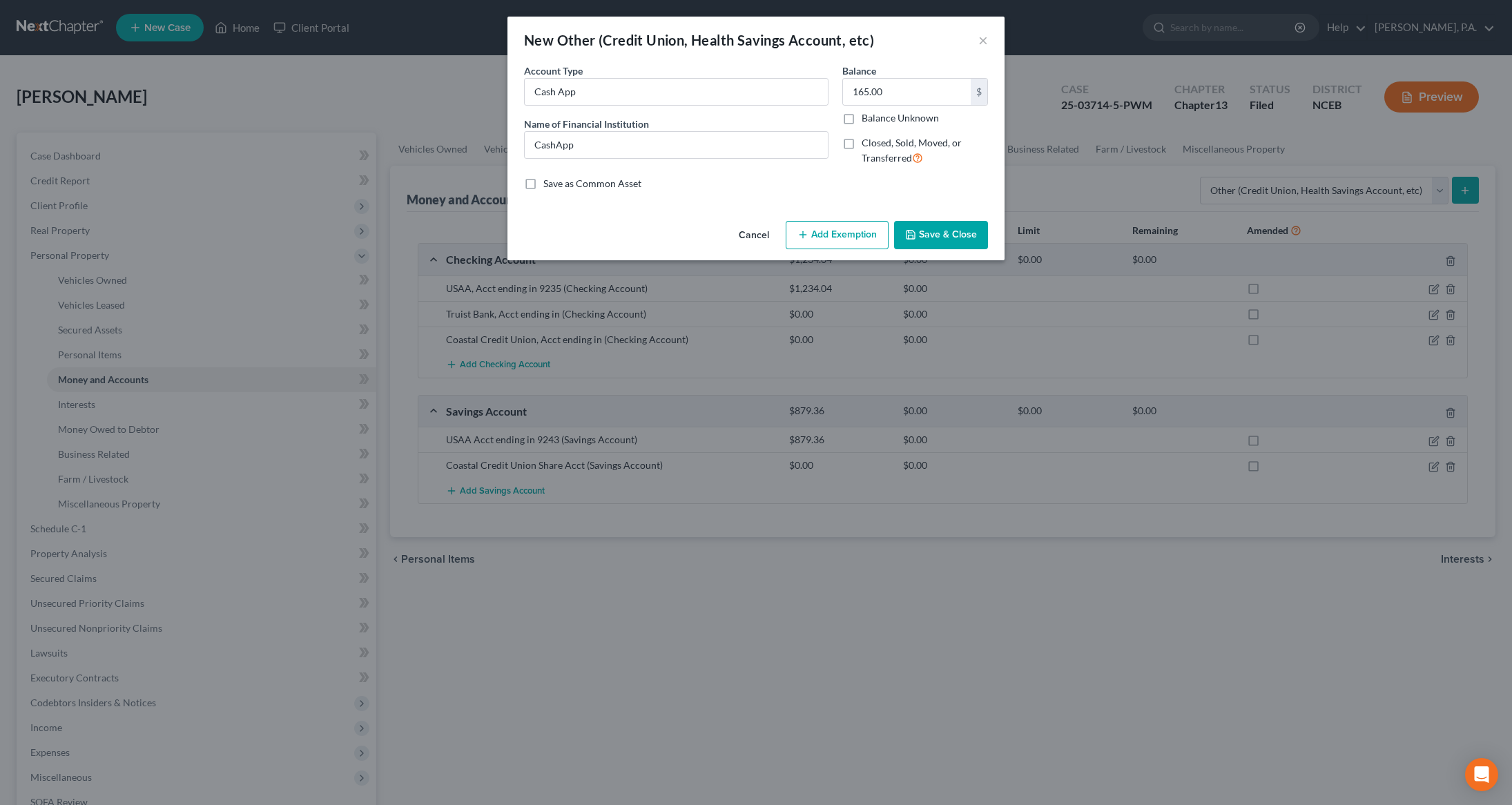
click at [936, 231] on button "Save & Close" at bounding box center [941, 235] width 94 height 29
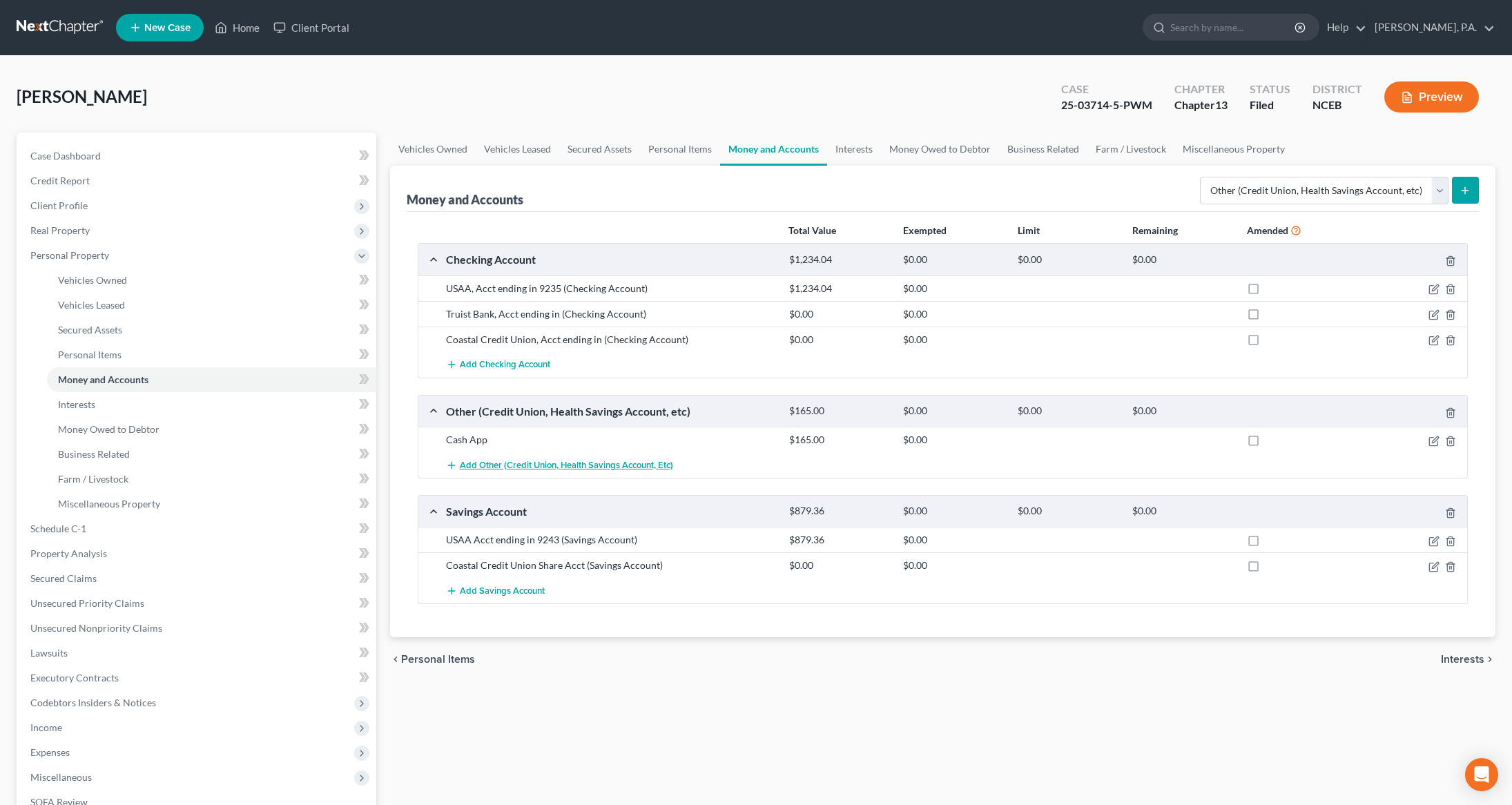
click at [622, 464] on span "Add Other (Credit Union, Health Savings Account, etc)" at bounding box center [566, 465] width 214 height 11
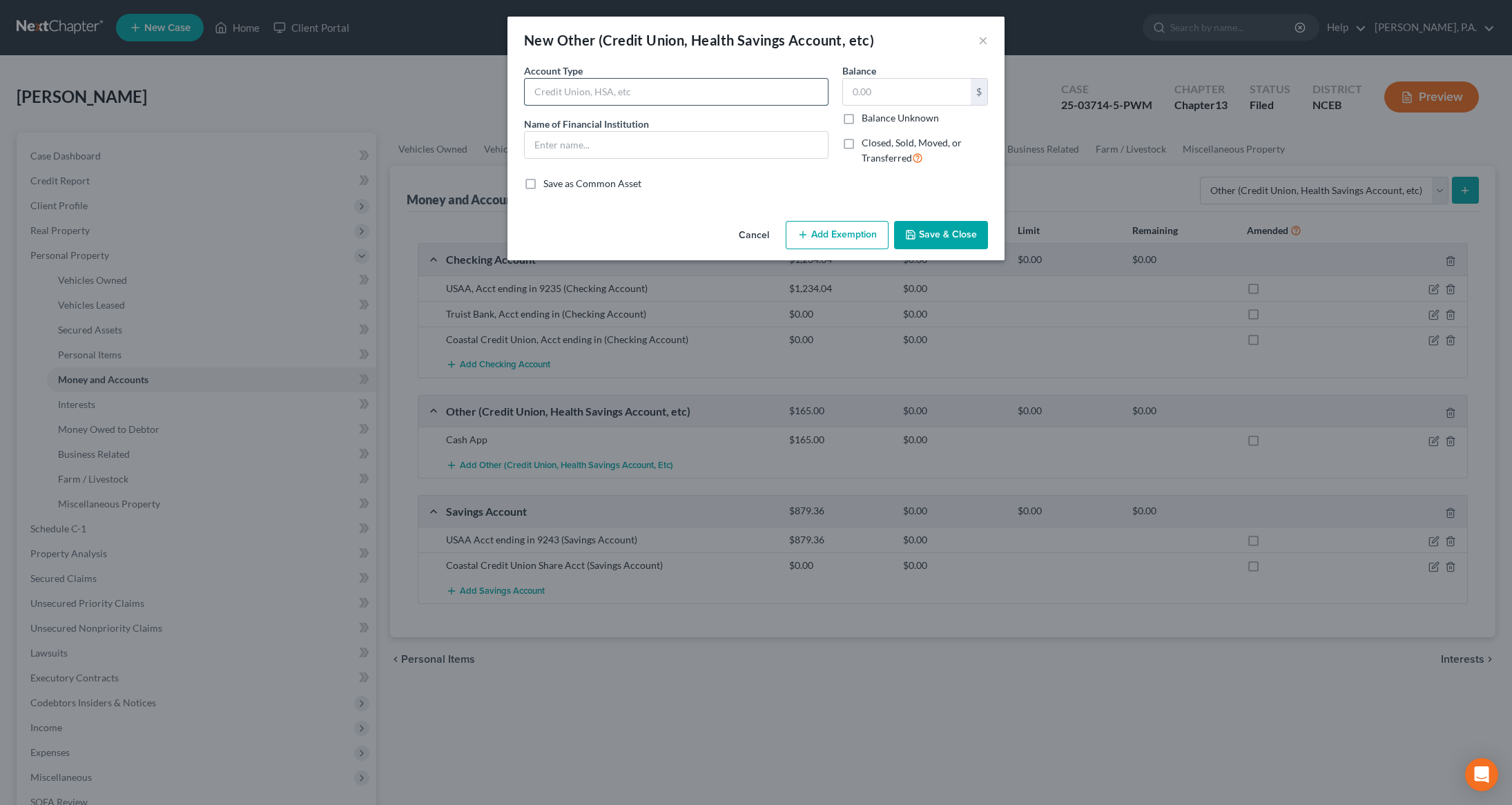
click at [716, 101] on input "text" at bounding box center [675, 91] width 303 height 26
type input "Cash App"
click at [919, 100] on input "text" at bounding box center [907, 91] width 128 height 26
type input "171"
click at [684, 147] on input "text" at bounding box center [675, 145] width 303 height 26
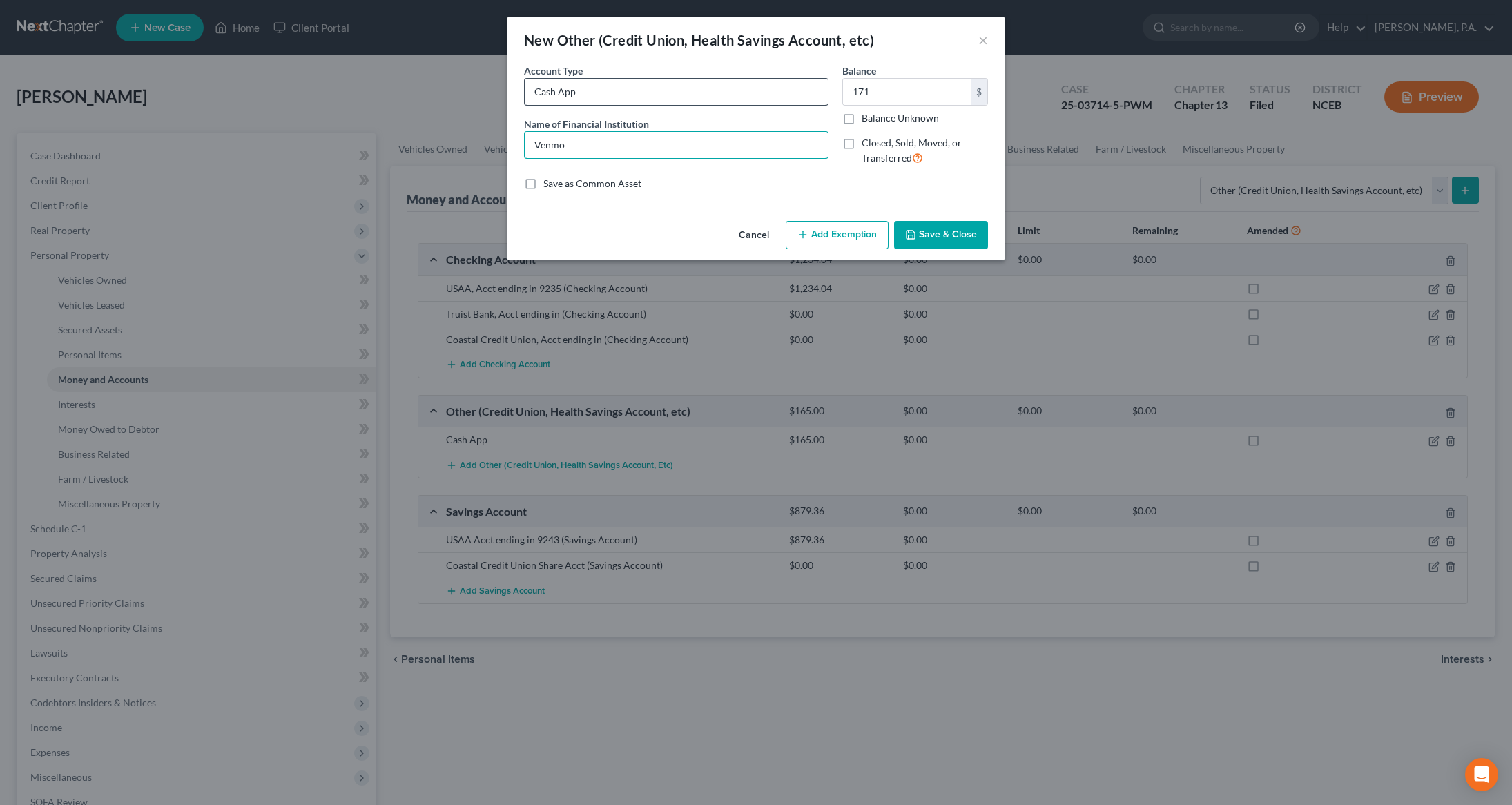
type input "Venmo"
click at [647, 87] on input "Cash App" at bounding box center [675, 91] width 303 height 26
type input "Cash App Acct"
click at [886, 94] on input "171" at bounding box center [907, 91] width 128 height 26
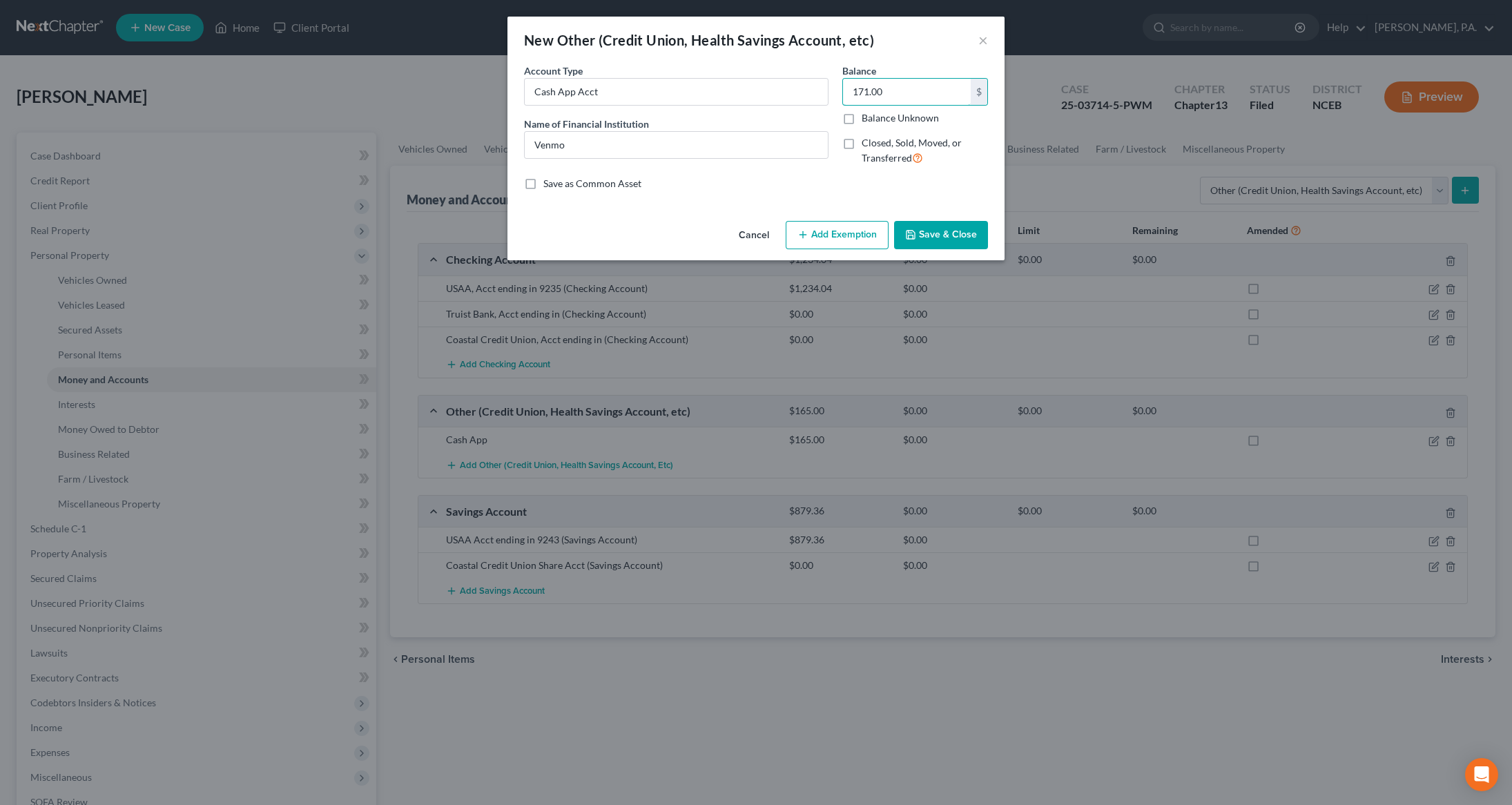
type input "171.00"
click at [955, 242] on button "Save & Close" at bounding box center [941, 235] width 94 height 29
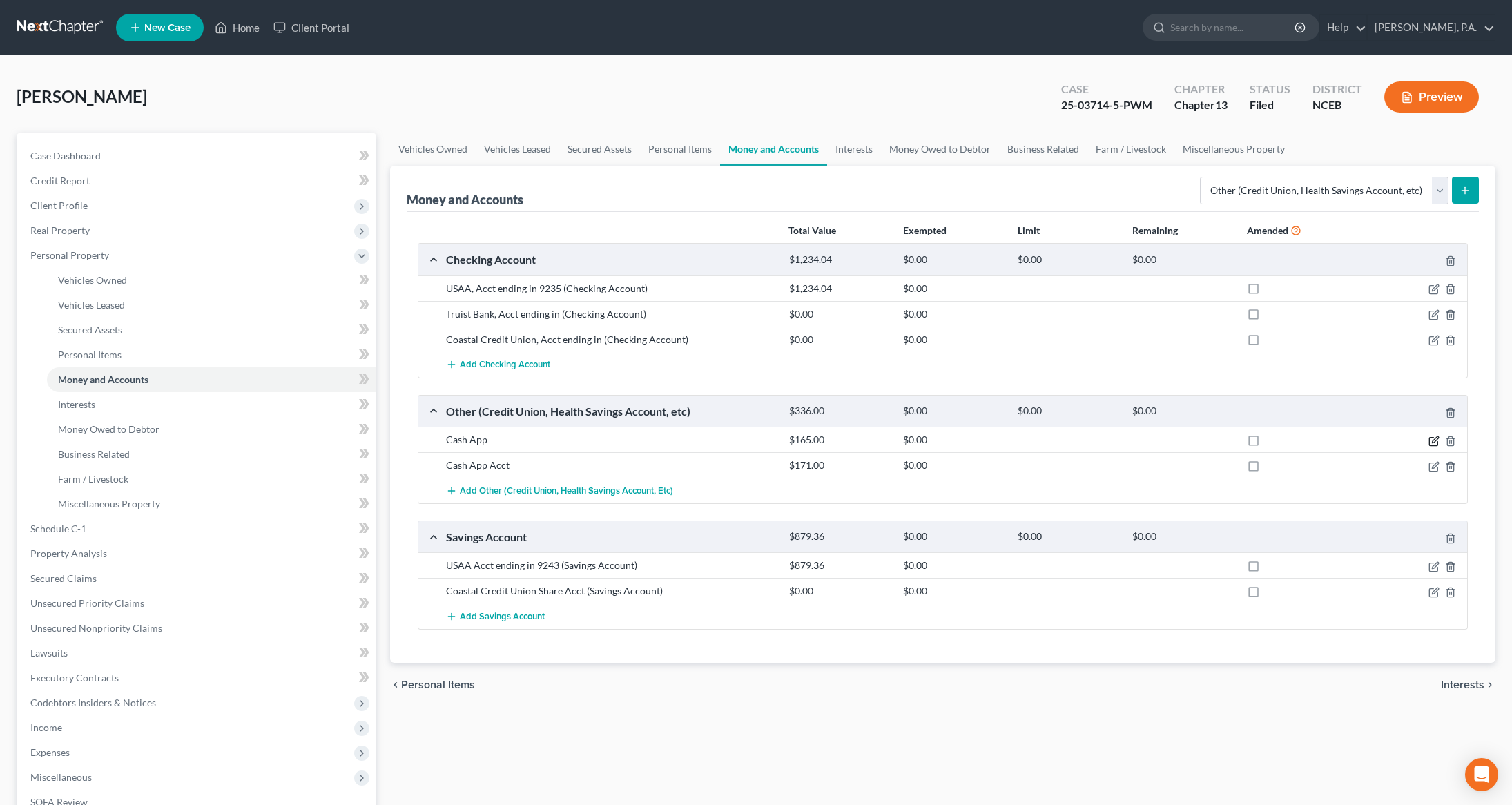
click at [1435, 440] on icon "button" at bounding box center [1434, 439] width 6 height 6
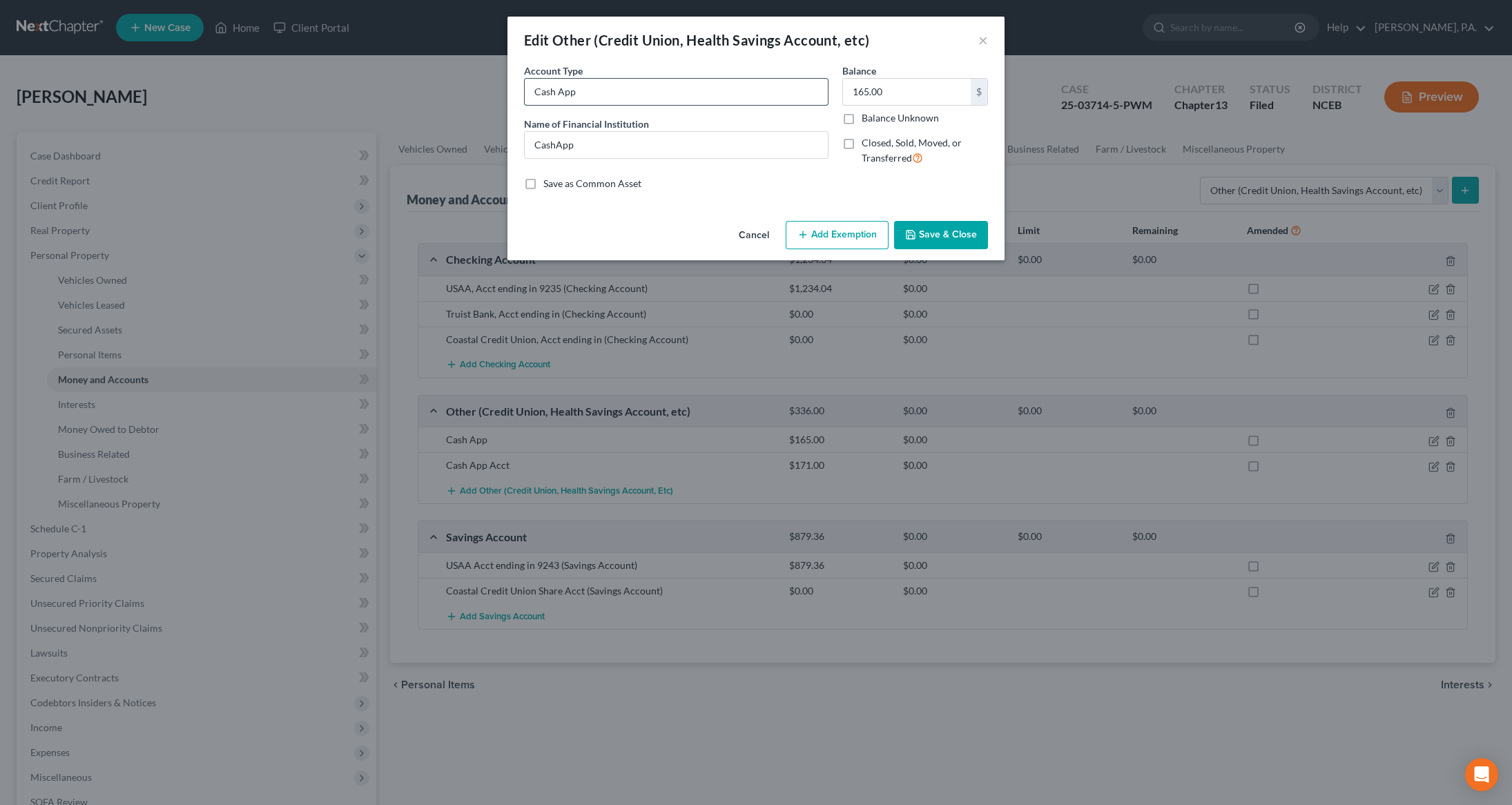
click at [639, 94] on input "Cash App" at bounding box center [675, 91] width 303 height 26
type input "Cash App Acct"
click at [926, 237] on button "Save & Close" at bounding box center [941, 235] width 94 height 29
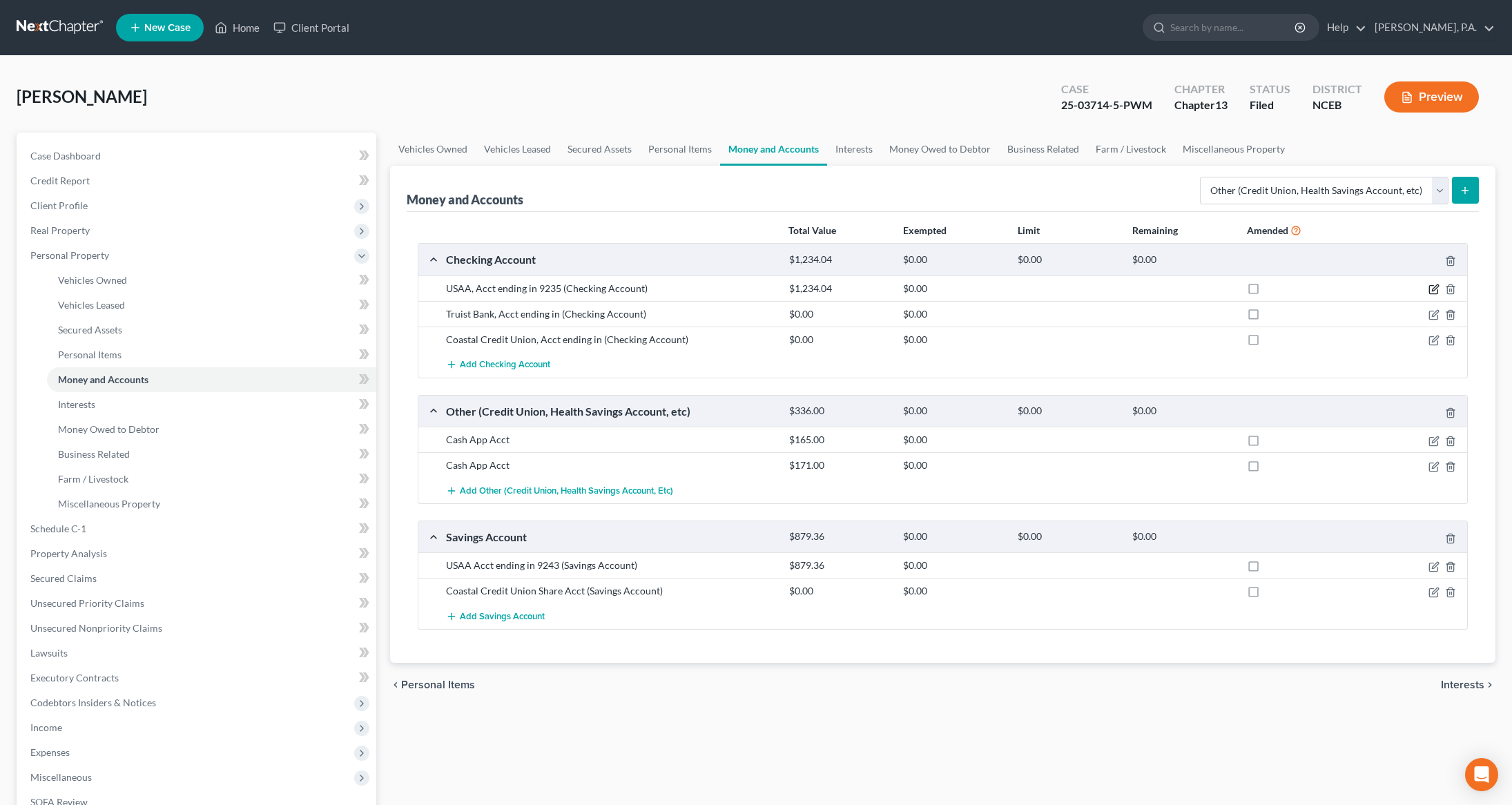
click at [1432, 288] on icon "button" at bounding box center [1433, 288] width 11 height 11
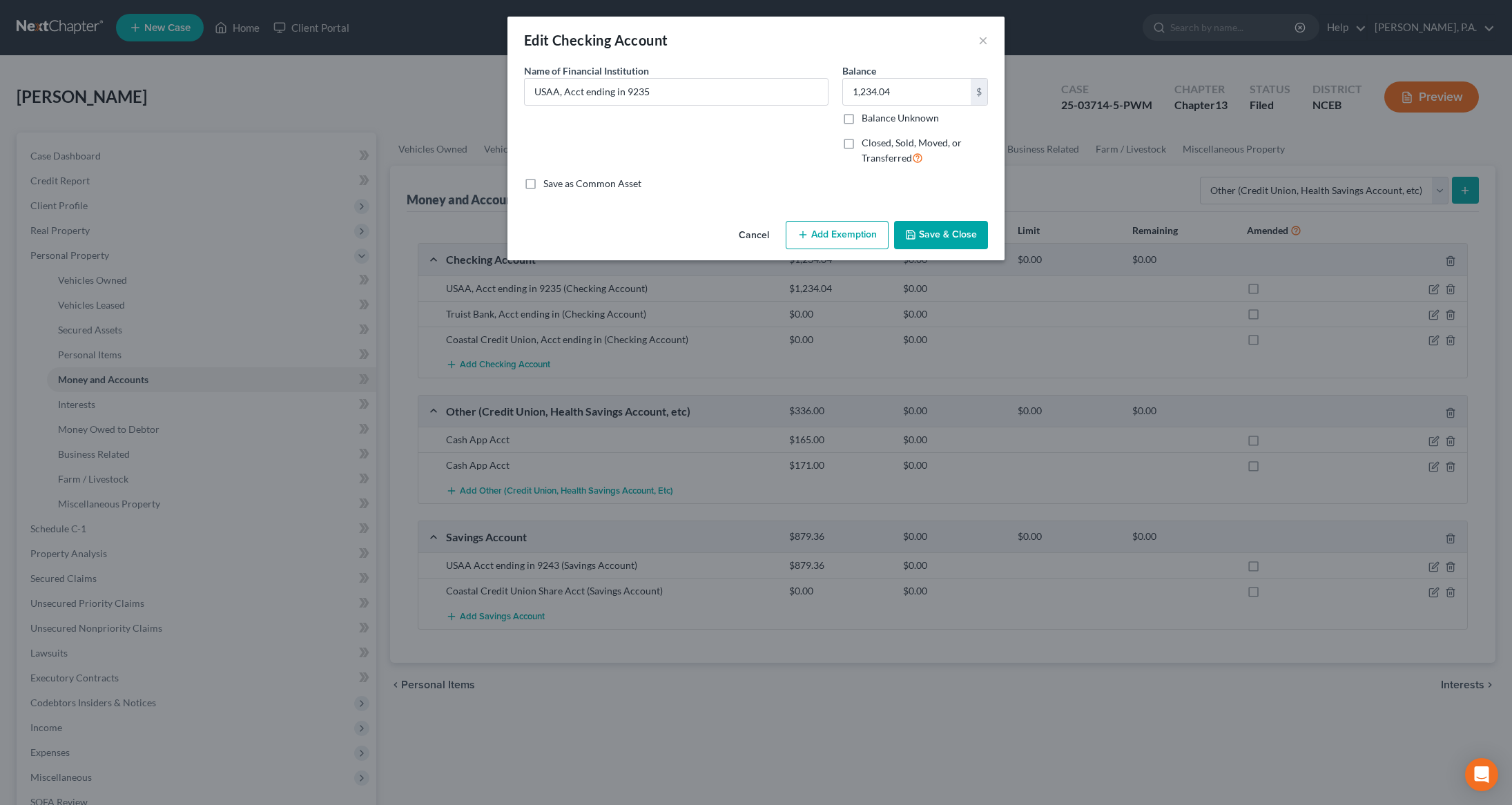
click at [811, 227] on button "Add Exemption" at bounding box center [837, 235] width 103 height 29
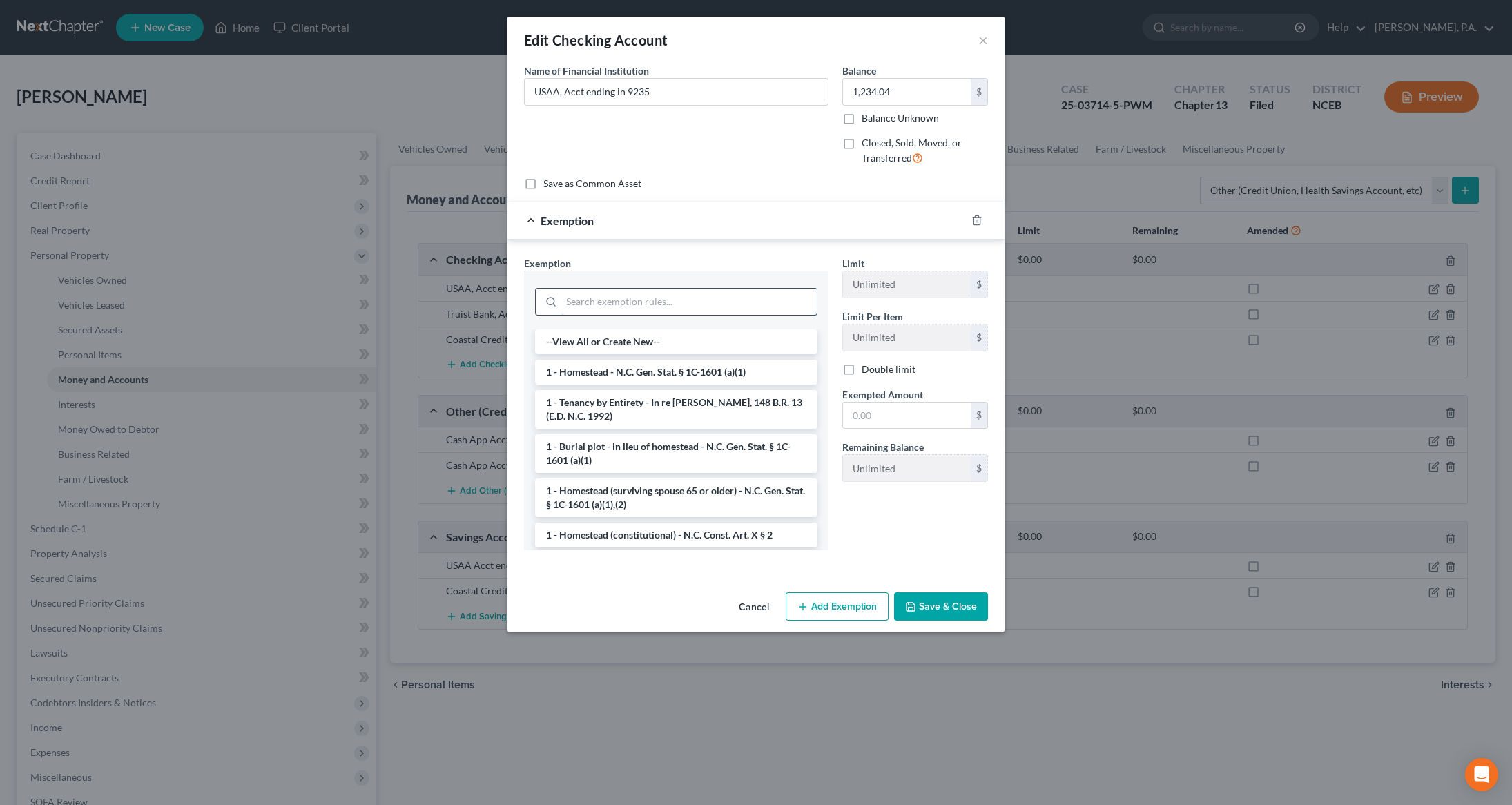
click at [721, 297] on input "search" at bounding box center [688, 301] width 255 height 26
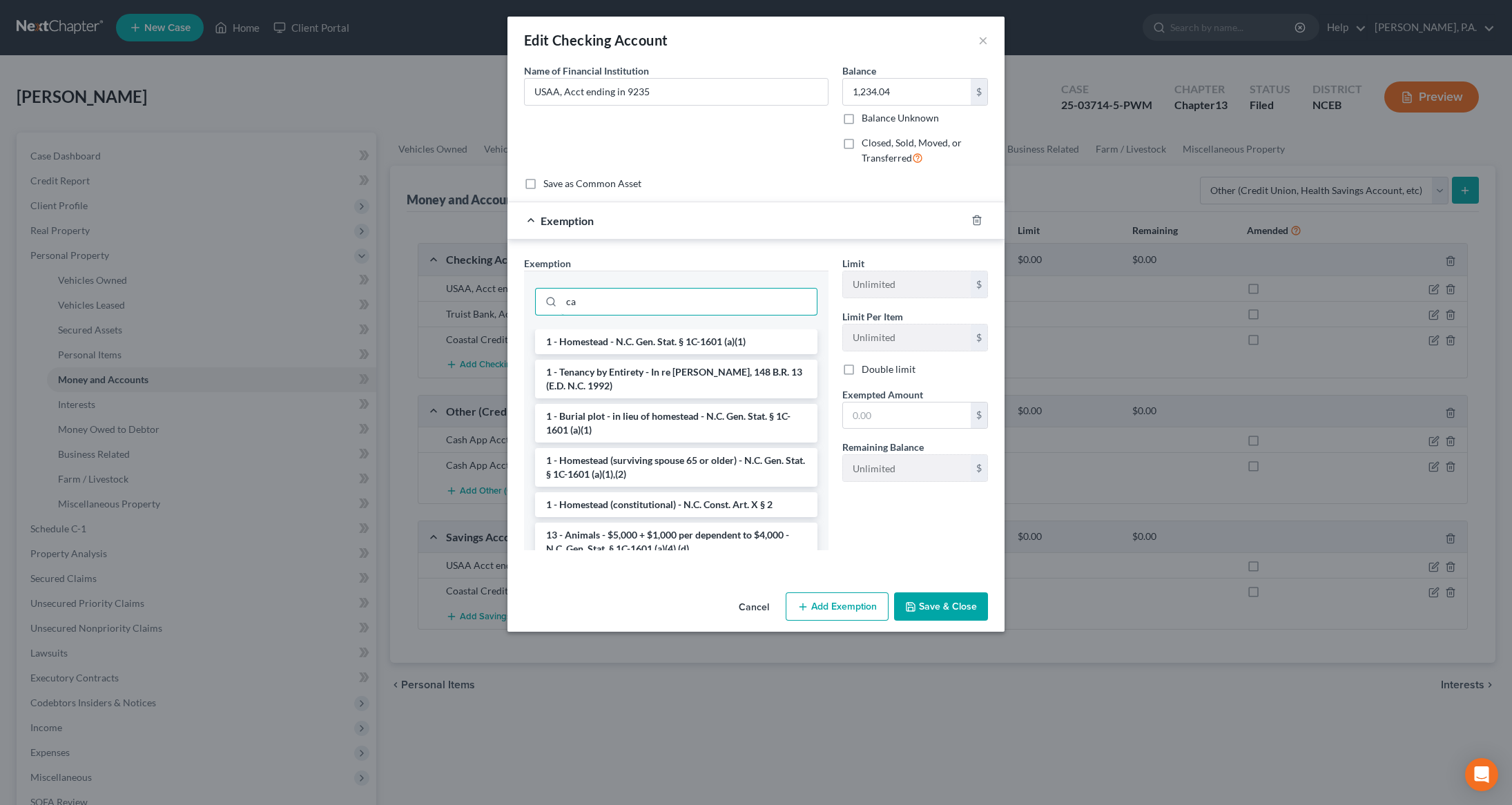
type input "c"
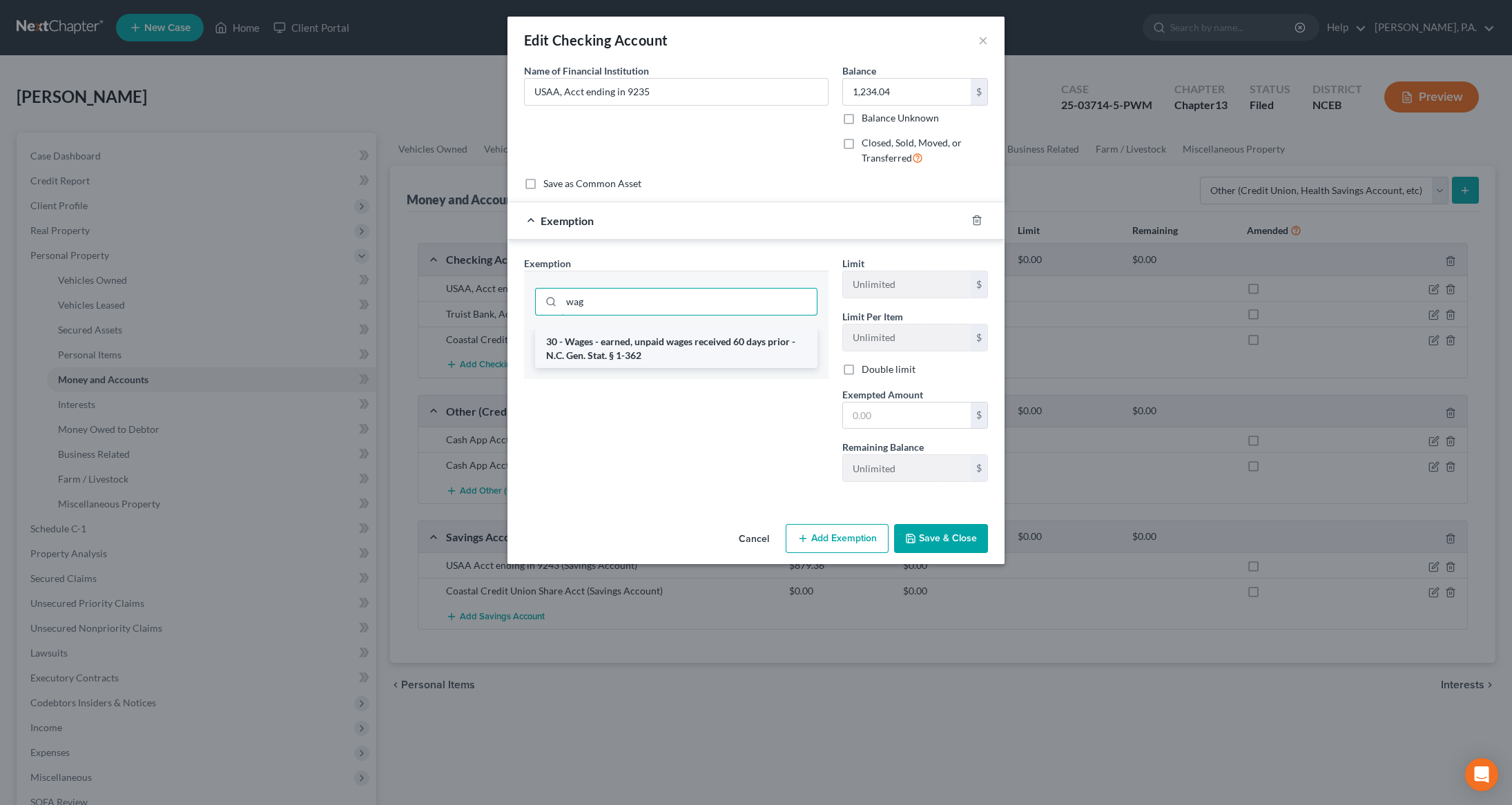
type input "wag"
click at [675, 347] on li "30 - Wages - earned, unpaid wages received 60 days prior - N.C. Gen. Stat. § 1-…" at bounding box center [676, 349] width 282 height 39
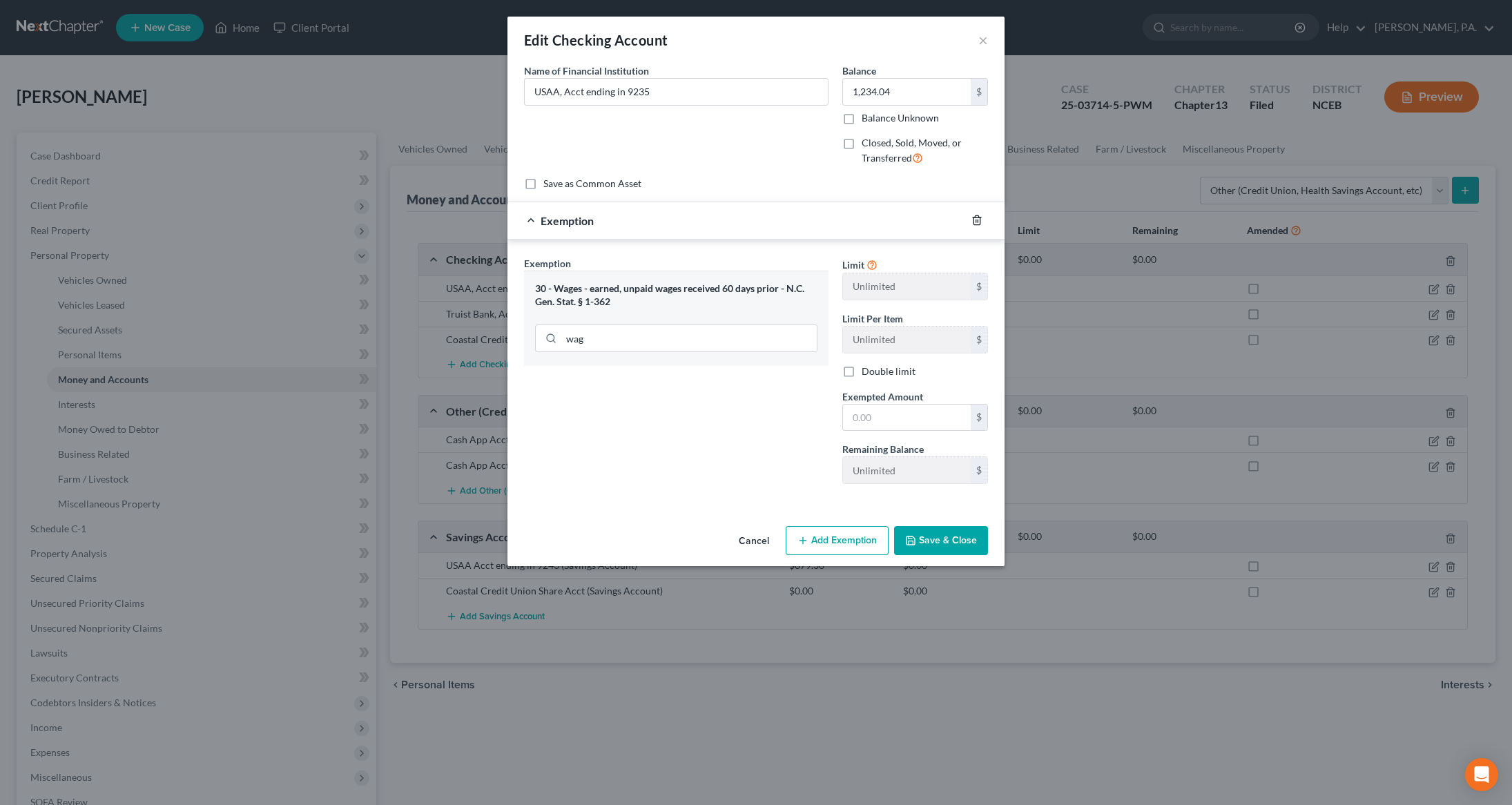
click at [982, 219] on icon "button" at bounding box center [976, 219] width 11 height 11
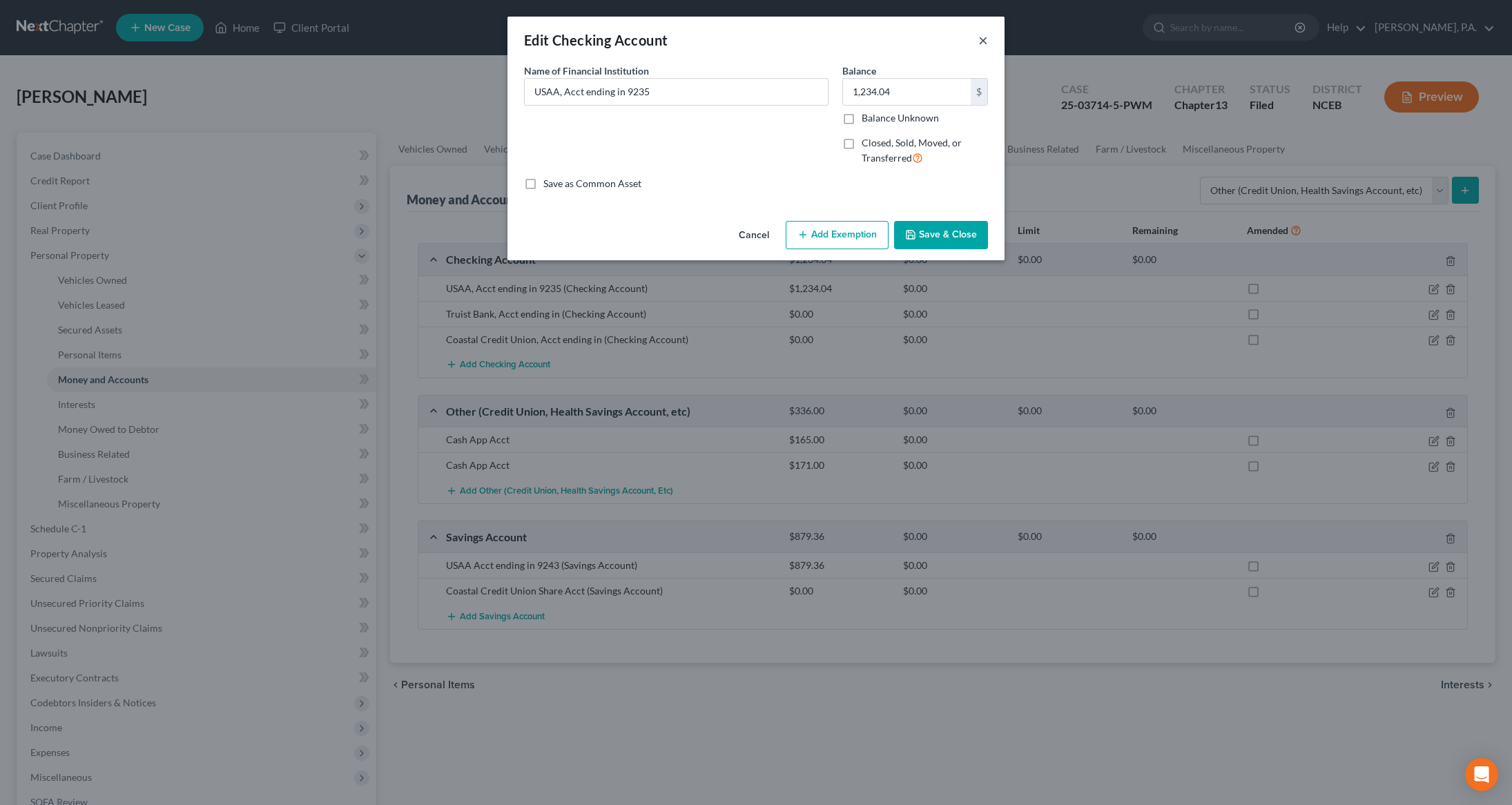
click at [984, 39] on button "×" at bounding box center [983, 40] width 9 height 17
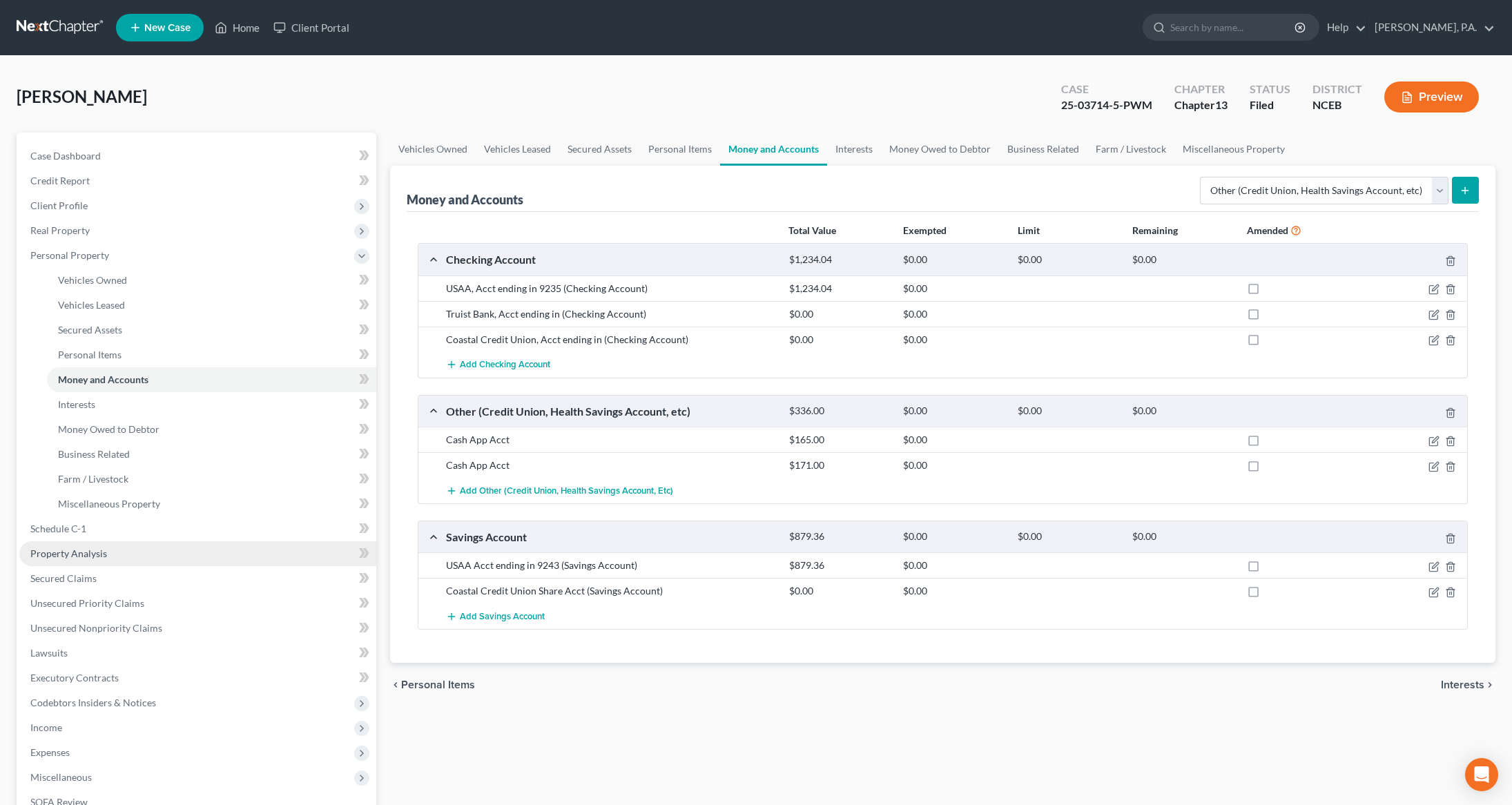
click at [83, 547] on span "Property Analysis" at bounding box center [68, 553] width 77 height 12
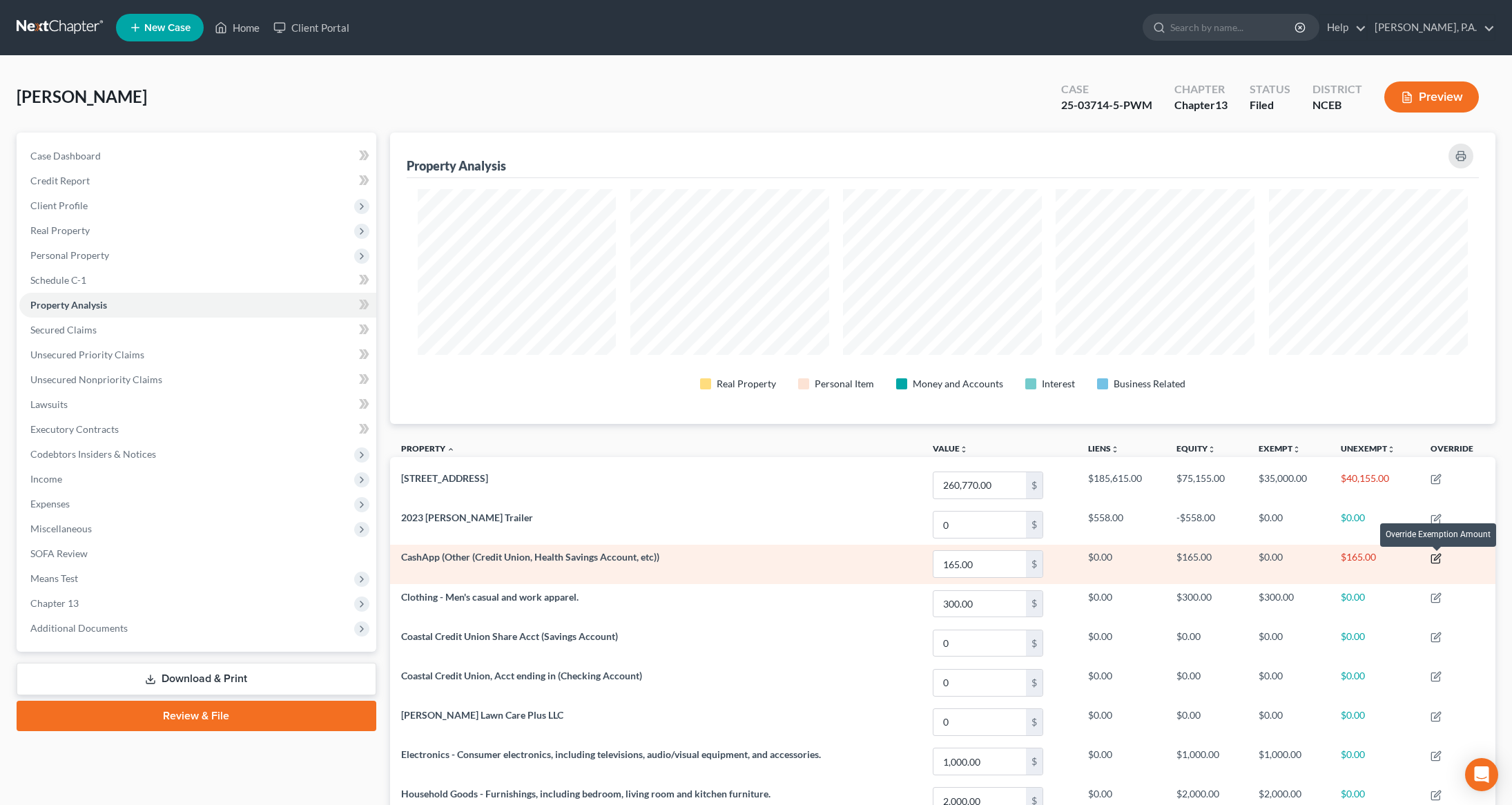
click at [1439, 559] on icon "button" at bounding box center [1435, 558] width 11 height 11
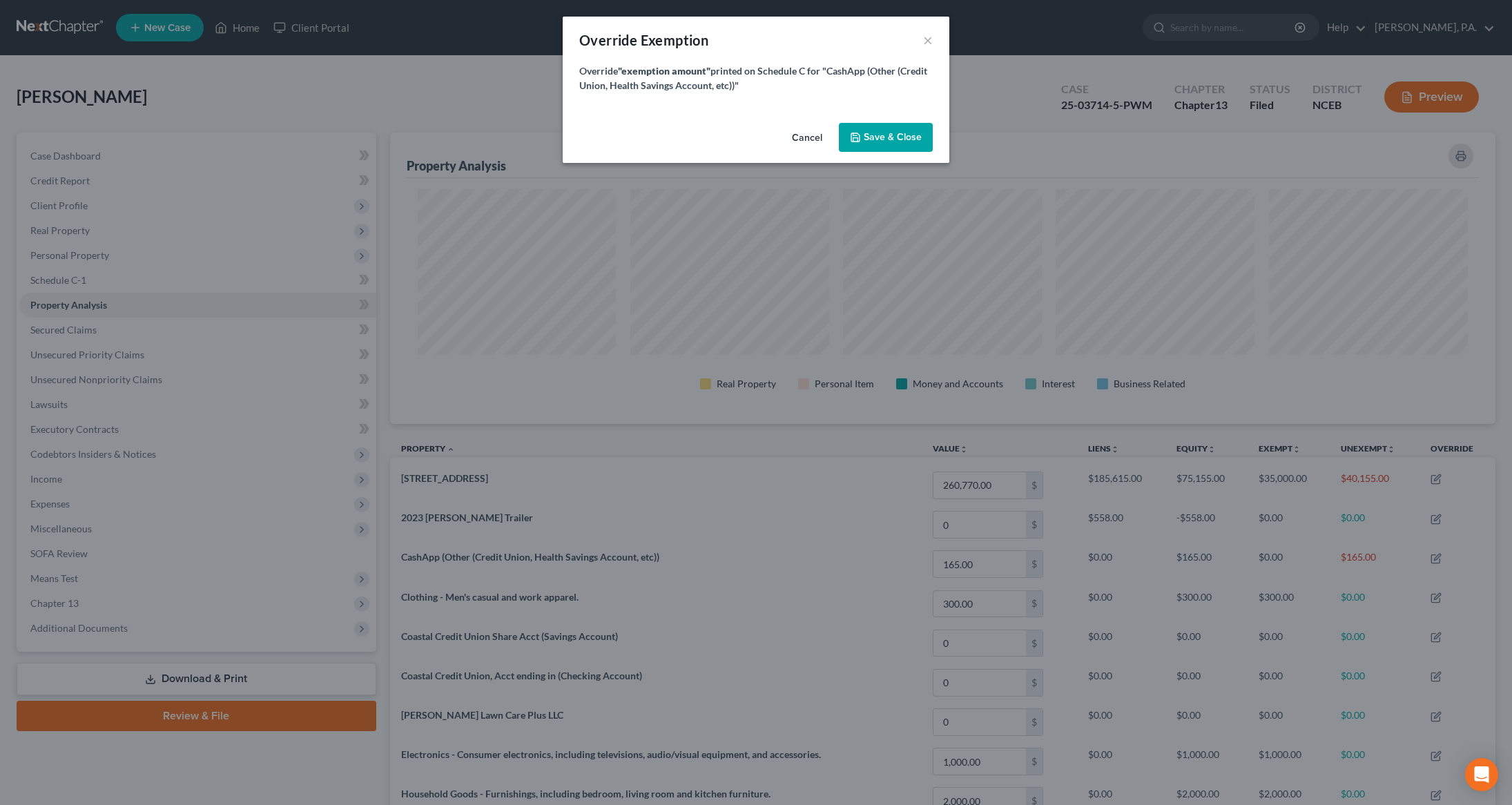
click at [803, 141] on button "Cancel" at bounding box center [806, 138] width 53 height 27
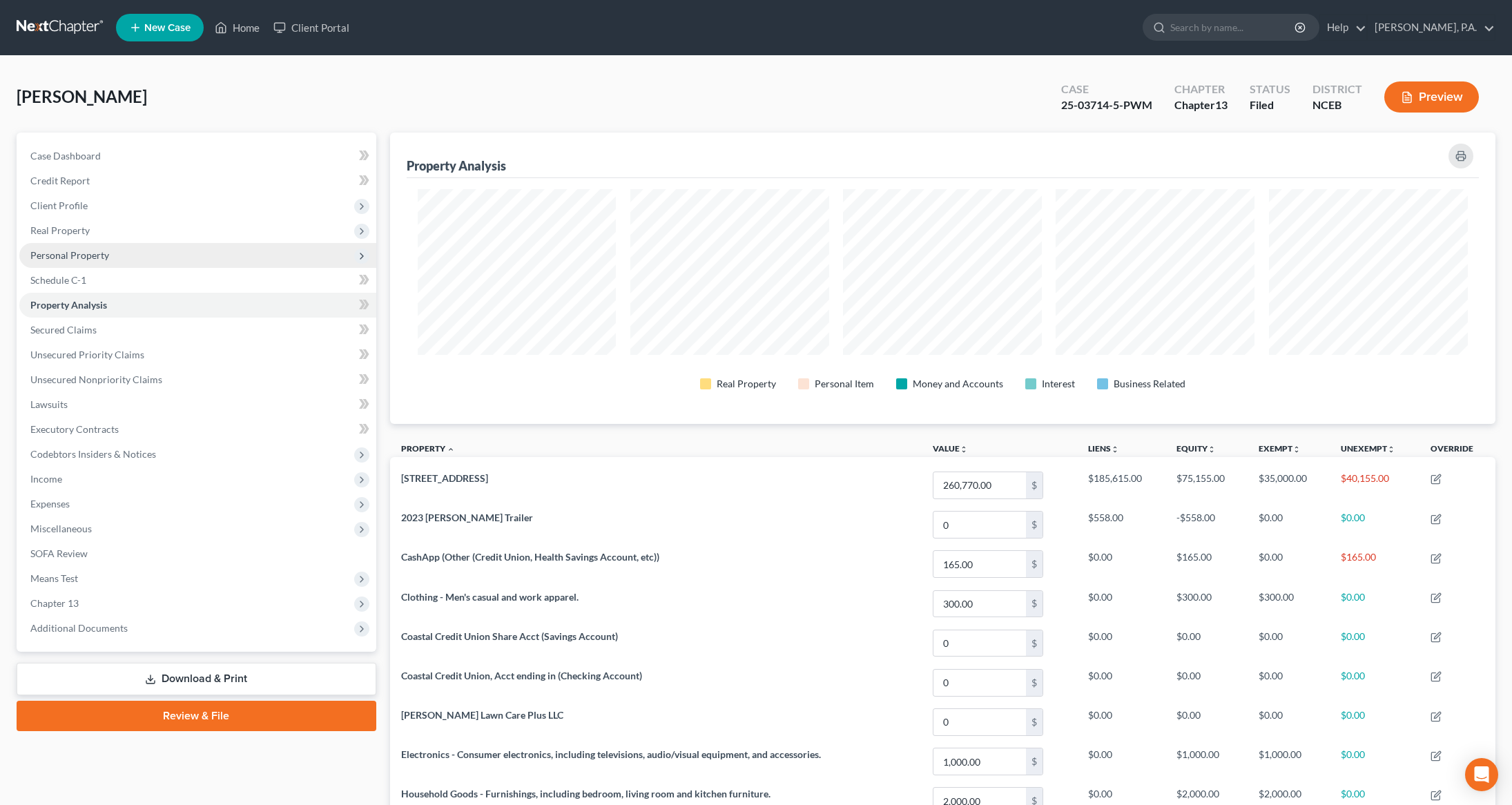
click at [83, 263] on span "Personal Property" at bounding box center [198, 255] width 357 height 25
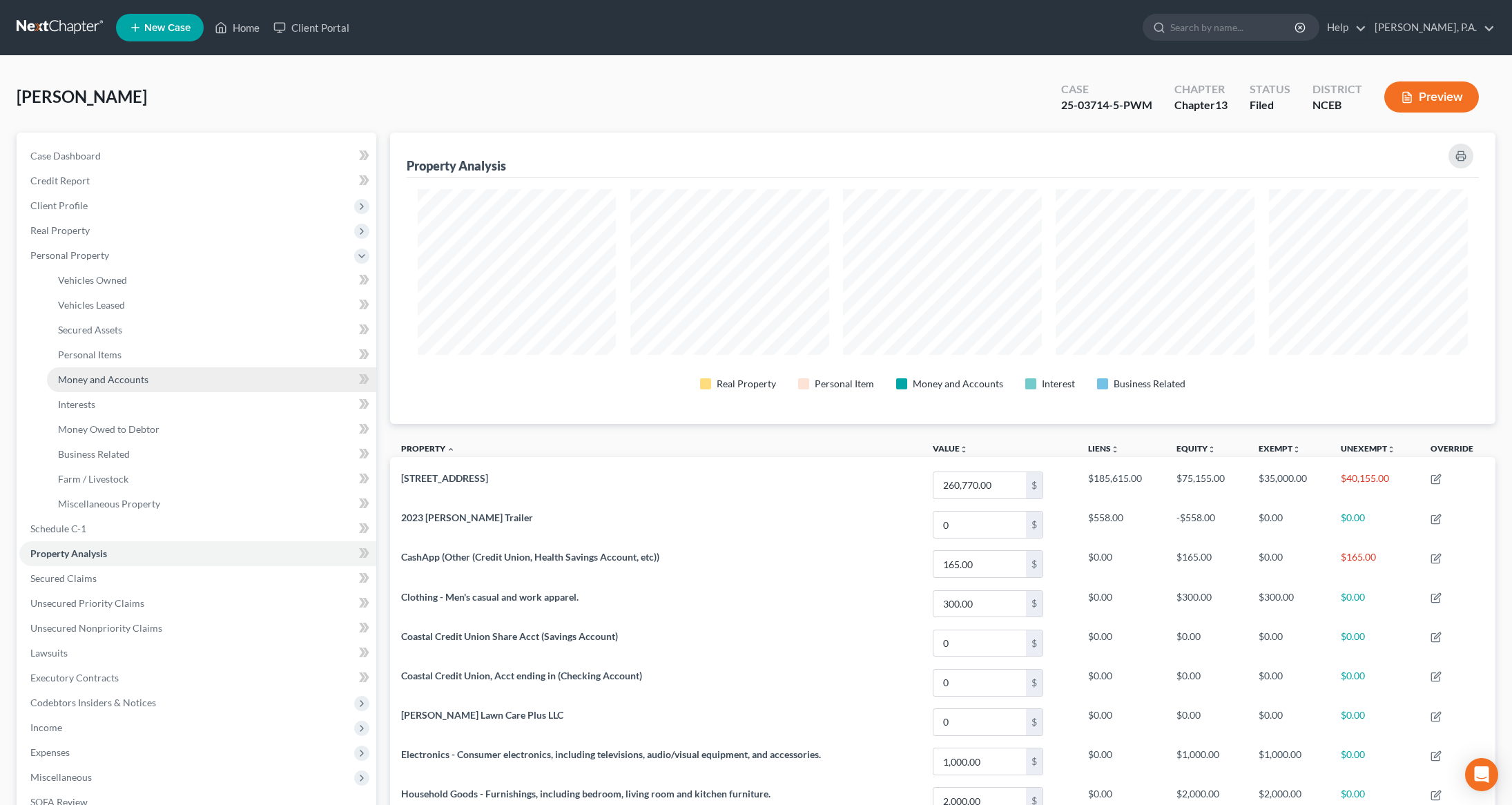
click at [100, 373] on span "Money and Accounts" at bounding box center [104, 379] width 91 height 12
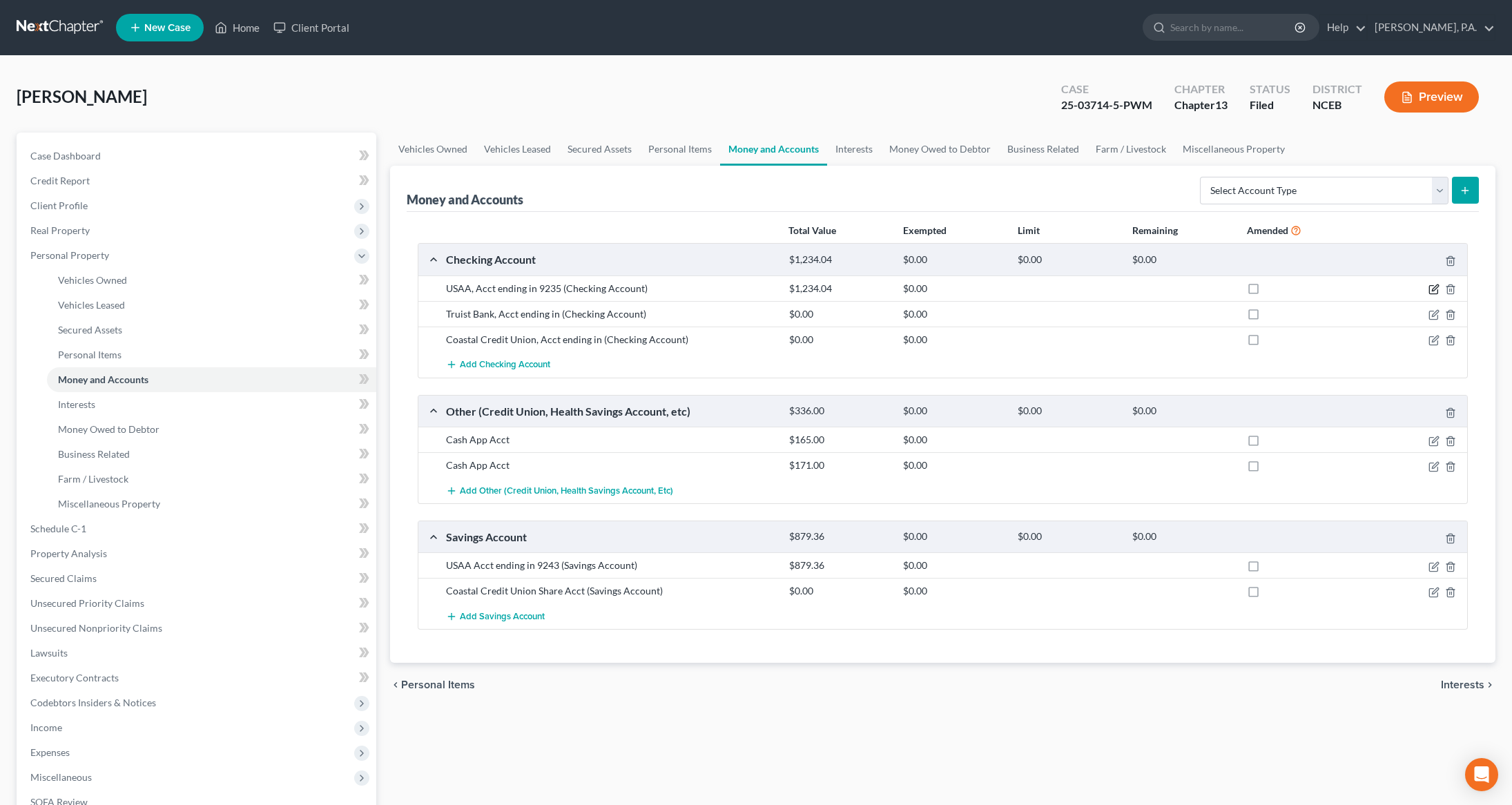
click at [1432, 288] on icon "button" at bounding box center [1433, 288] width 11 height 11
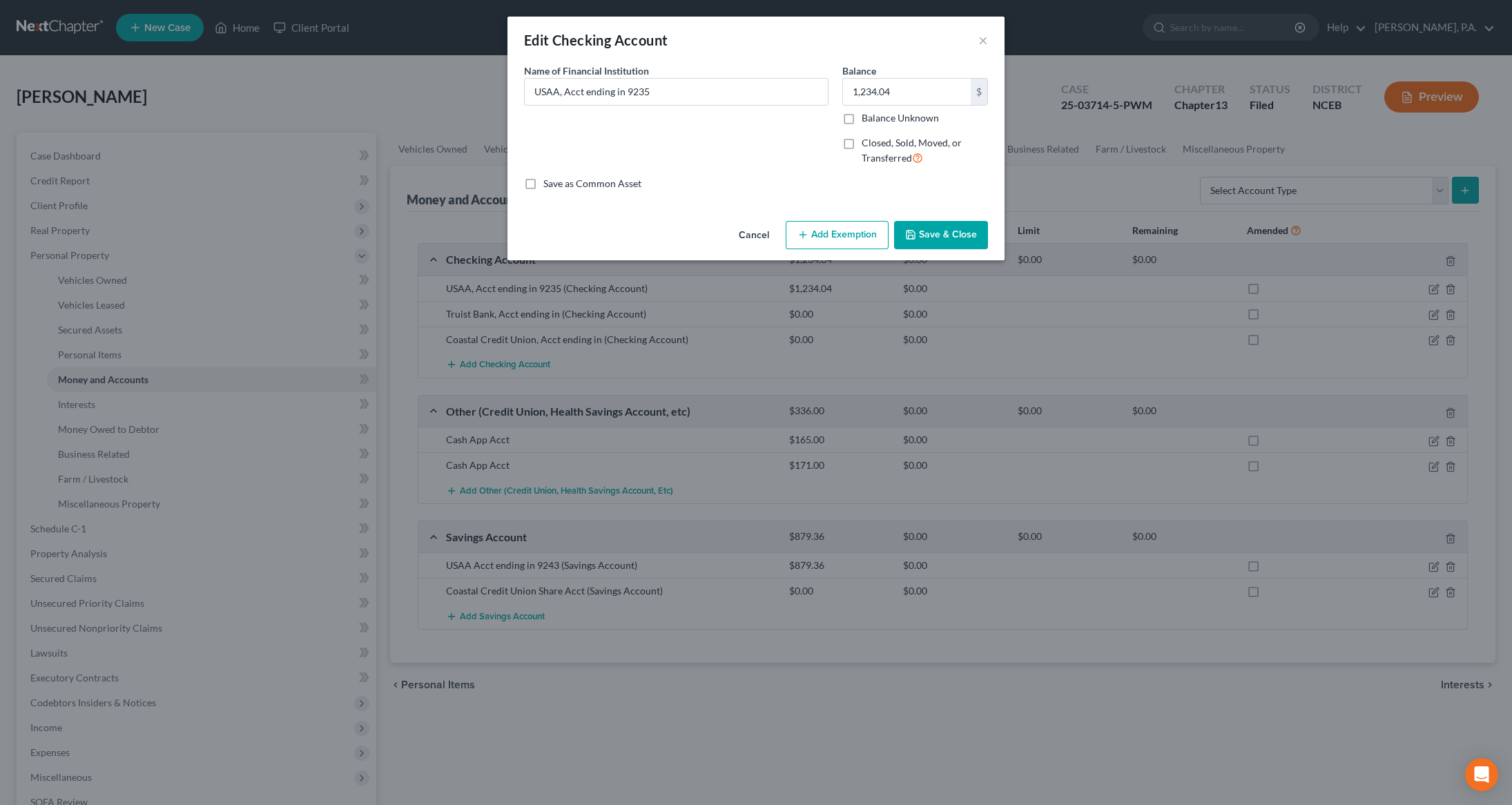
click at [878, 231] on button "Add Exemption" at bounding box center [837, 235] width 103 height 29
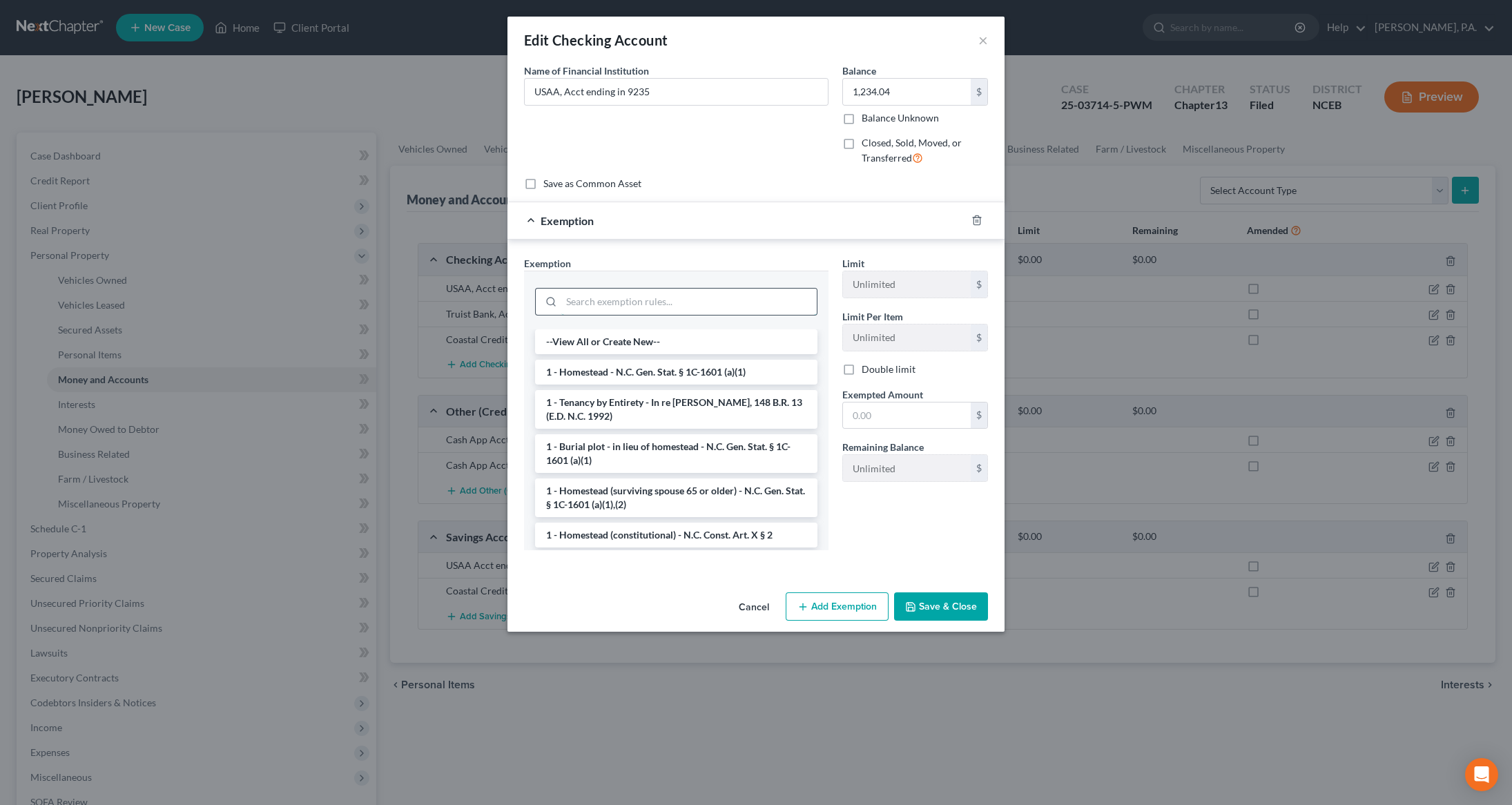
click at [703, 308] on input "search" at bounding box center [688, 301] width 255 height 26
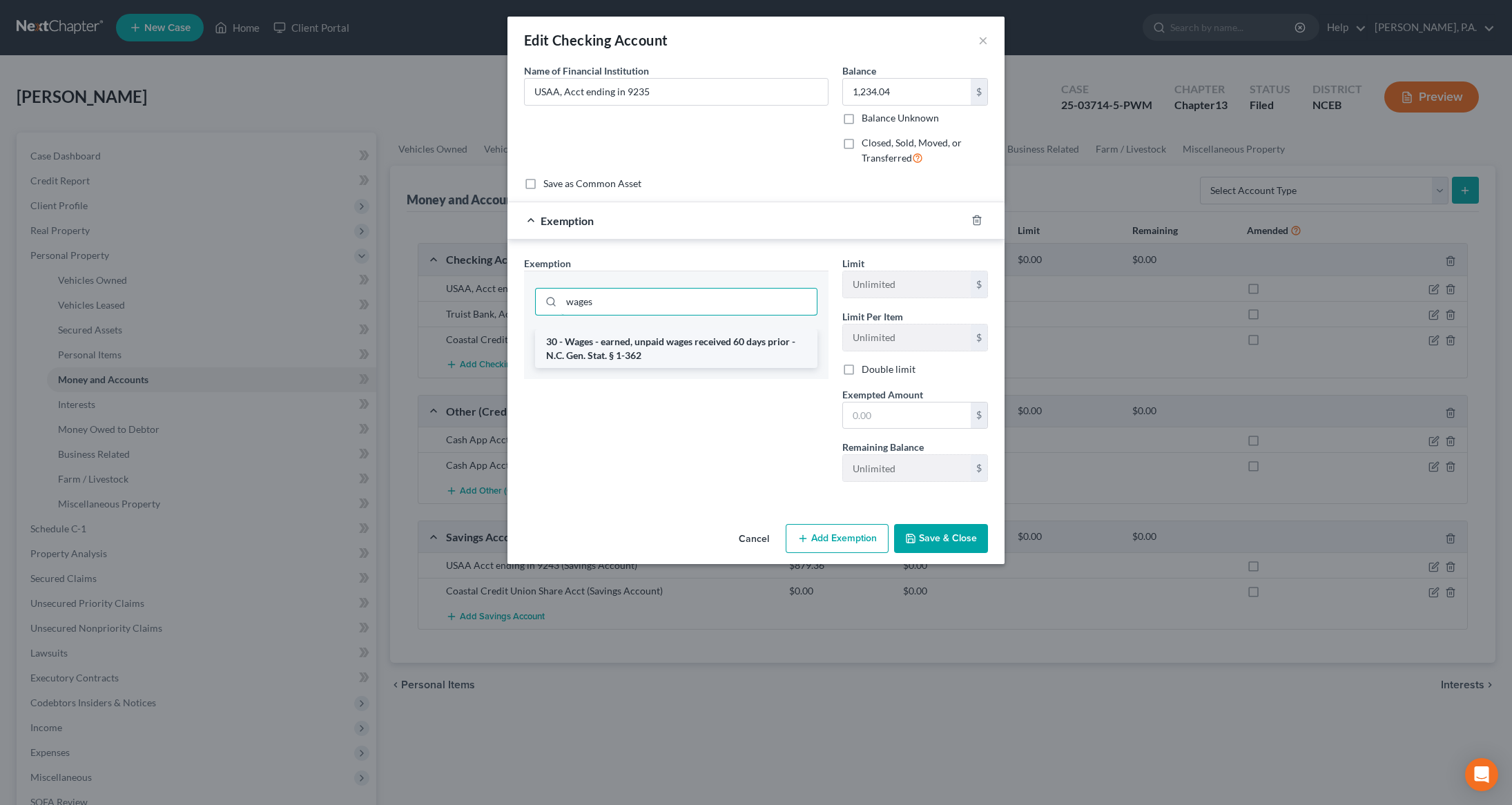
type input "wages"
click at [692, 355] on li "30 - Wages - earned, unpaid wages received 60 days prior - N.C. Gen. Stat. § 1-…" at bounding box center [676, 349] width 282 height 39
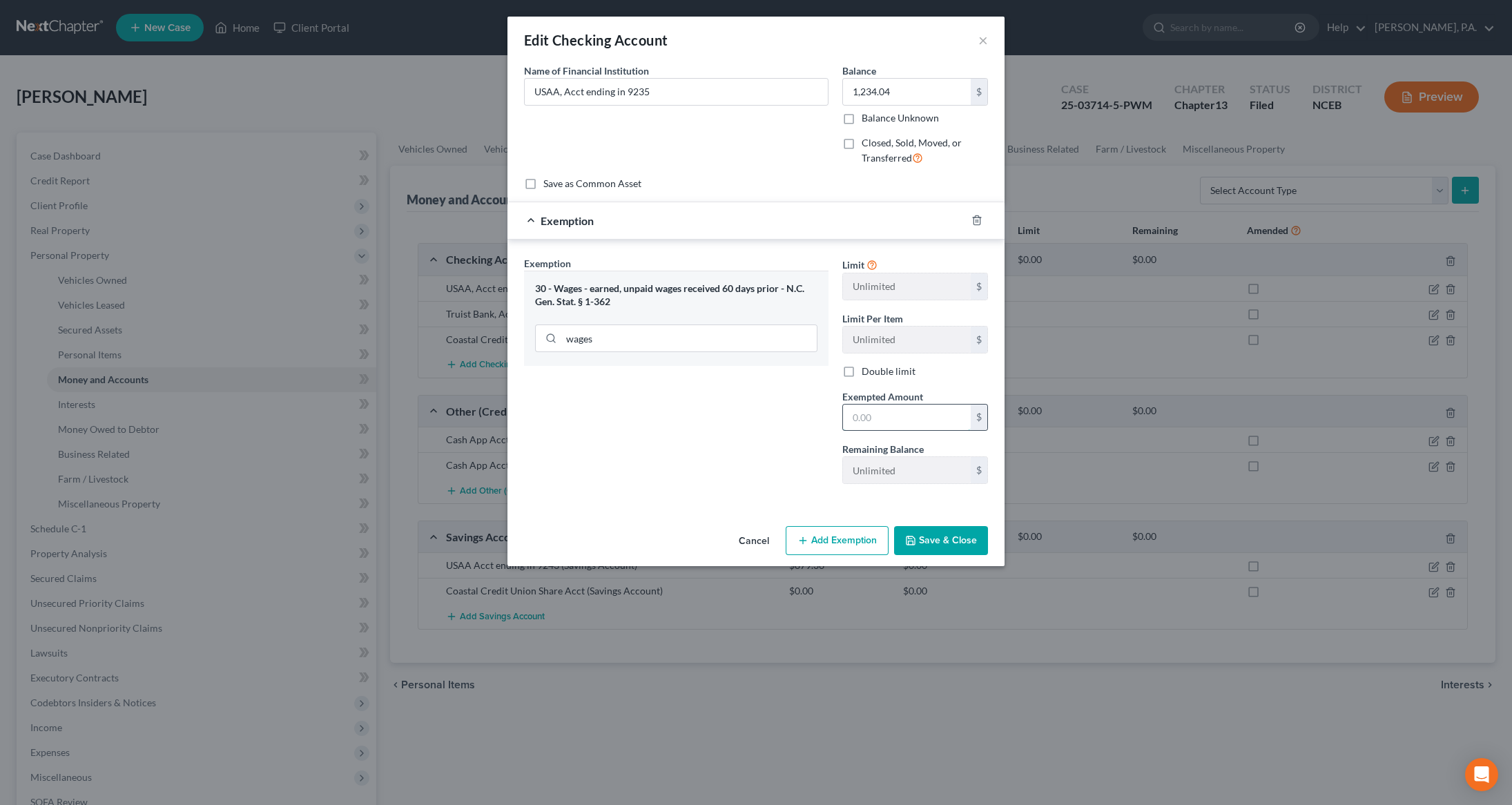
click at [922, 408] on input "text" at bounding box center [907, 417] width 128 height 26
type input "17,817"
click at [931, 544] on button "Save & Close" at bounding box center [941, 540] width 94 height 29
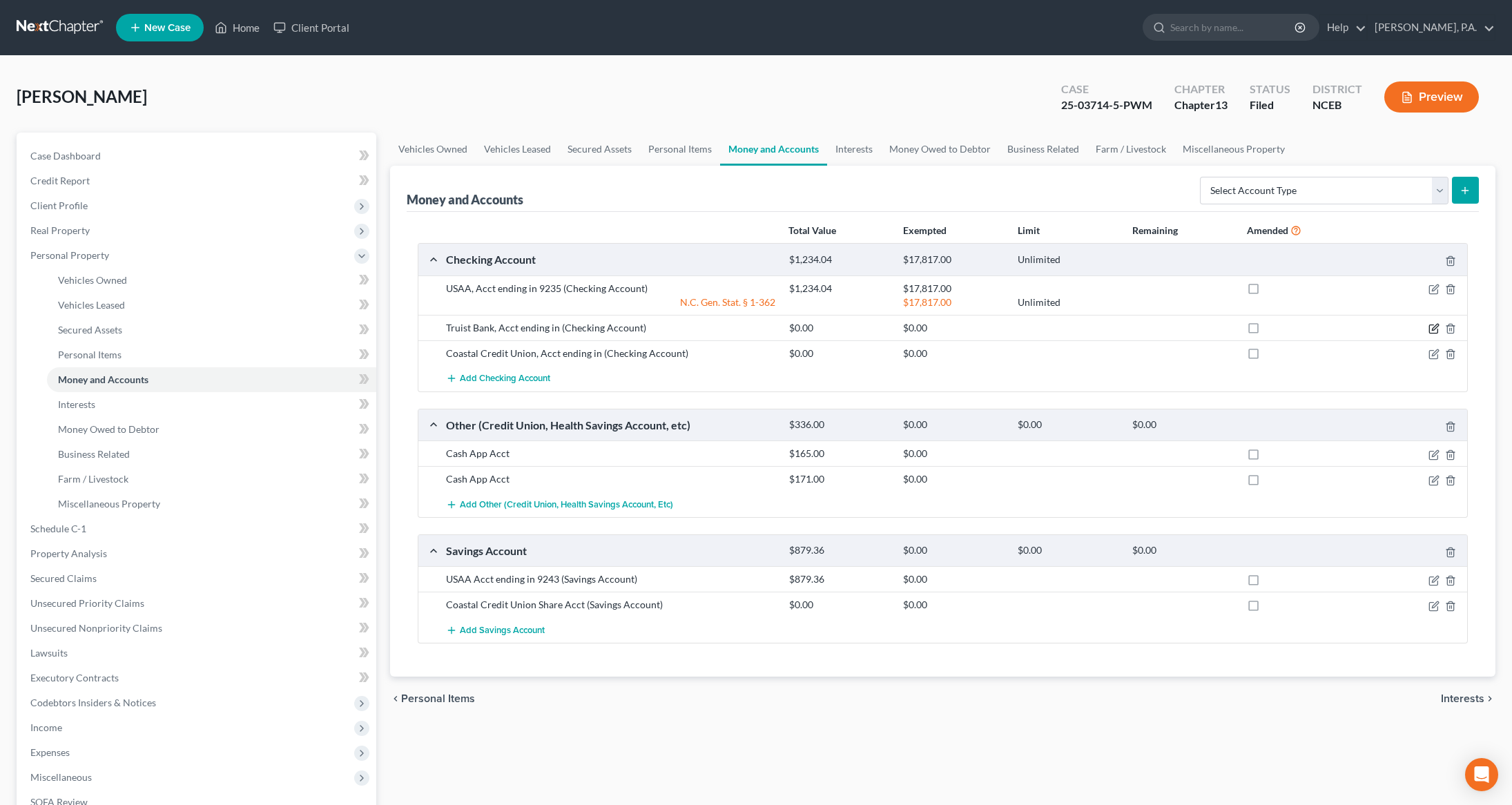
click at [1432, 330] on icon "button" at bounding box center [1434, 327] width 6 height 6
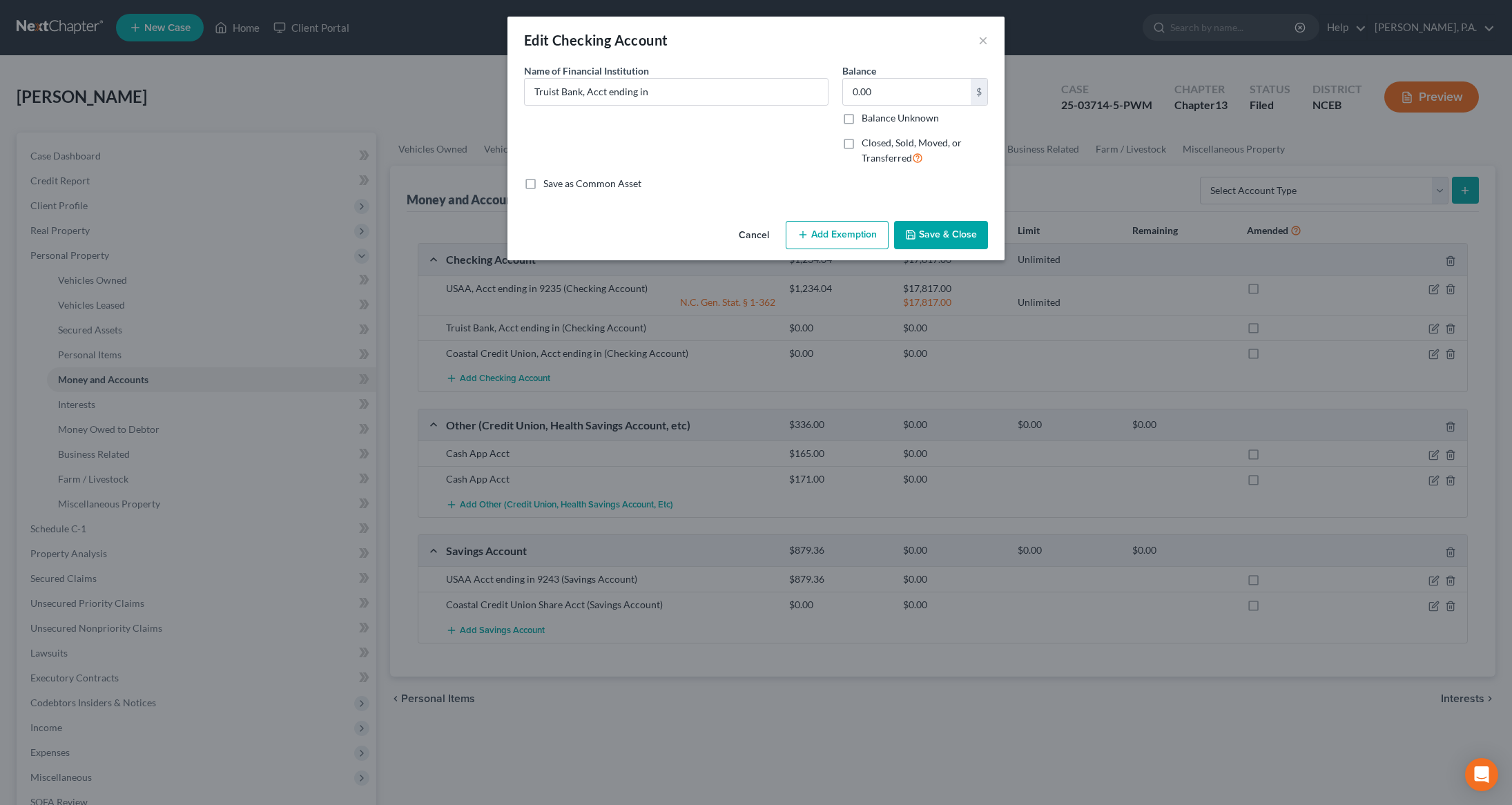
click at [829, 240] on button "Add Exemption" at bounding box center [837, 235] width 103 height 29
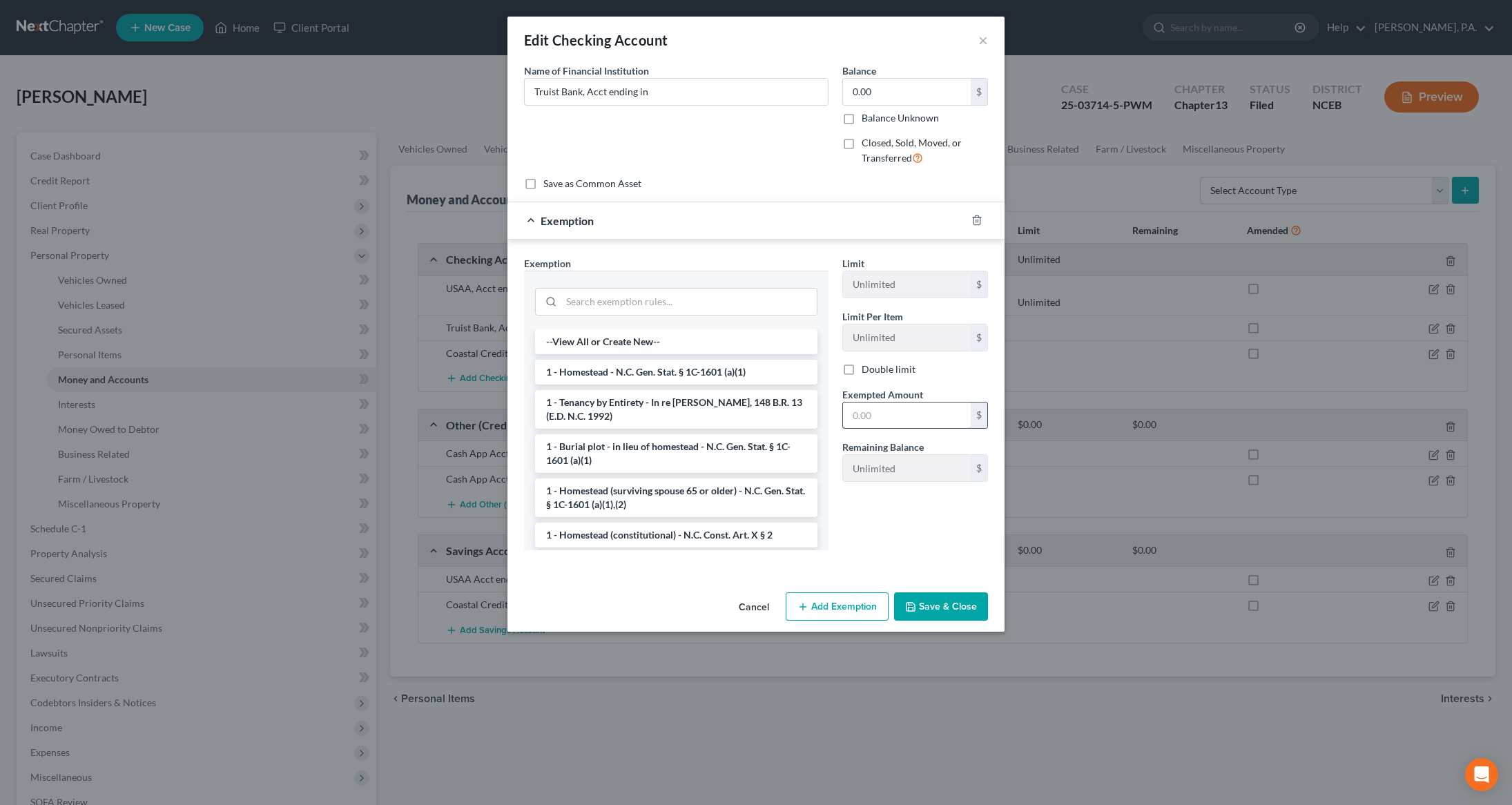
click at [890, 404] on input "text" at bounding box center [907, 415] width 128 height 26
type input "17,817"
click at [707, 311] on input "w" at bounding box center [688, 301] width 255 height 26
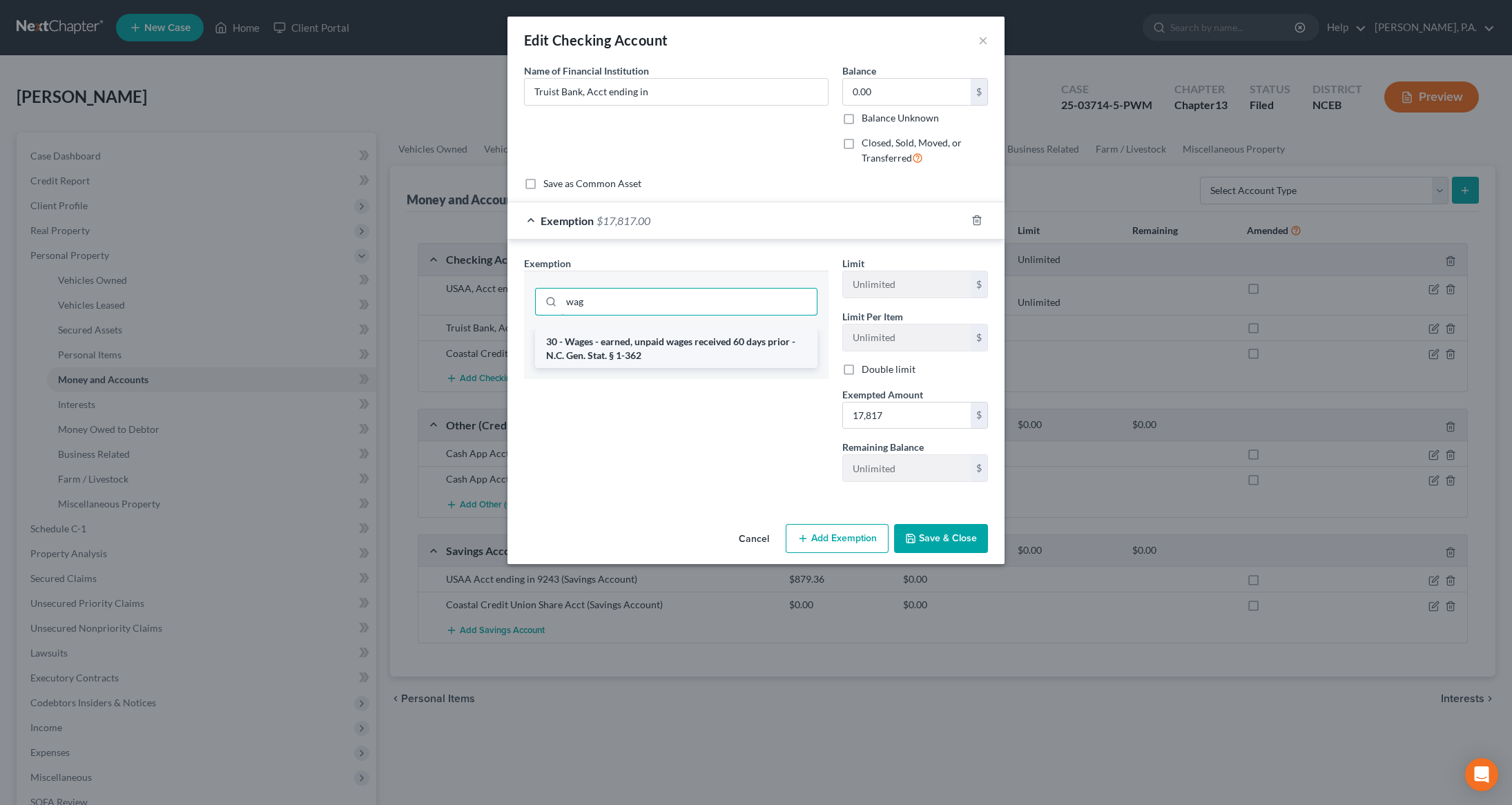
type input "wag"
click at [693, 340] on li "30 - Wages - earned, unpaid wages received 60 days prior - N.C. Gen. Stat. § 1-…" at bounding box center [676, 349] width 282 height 39
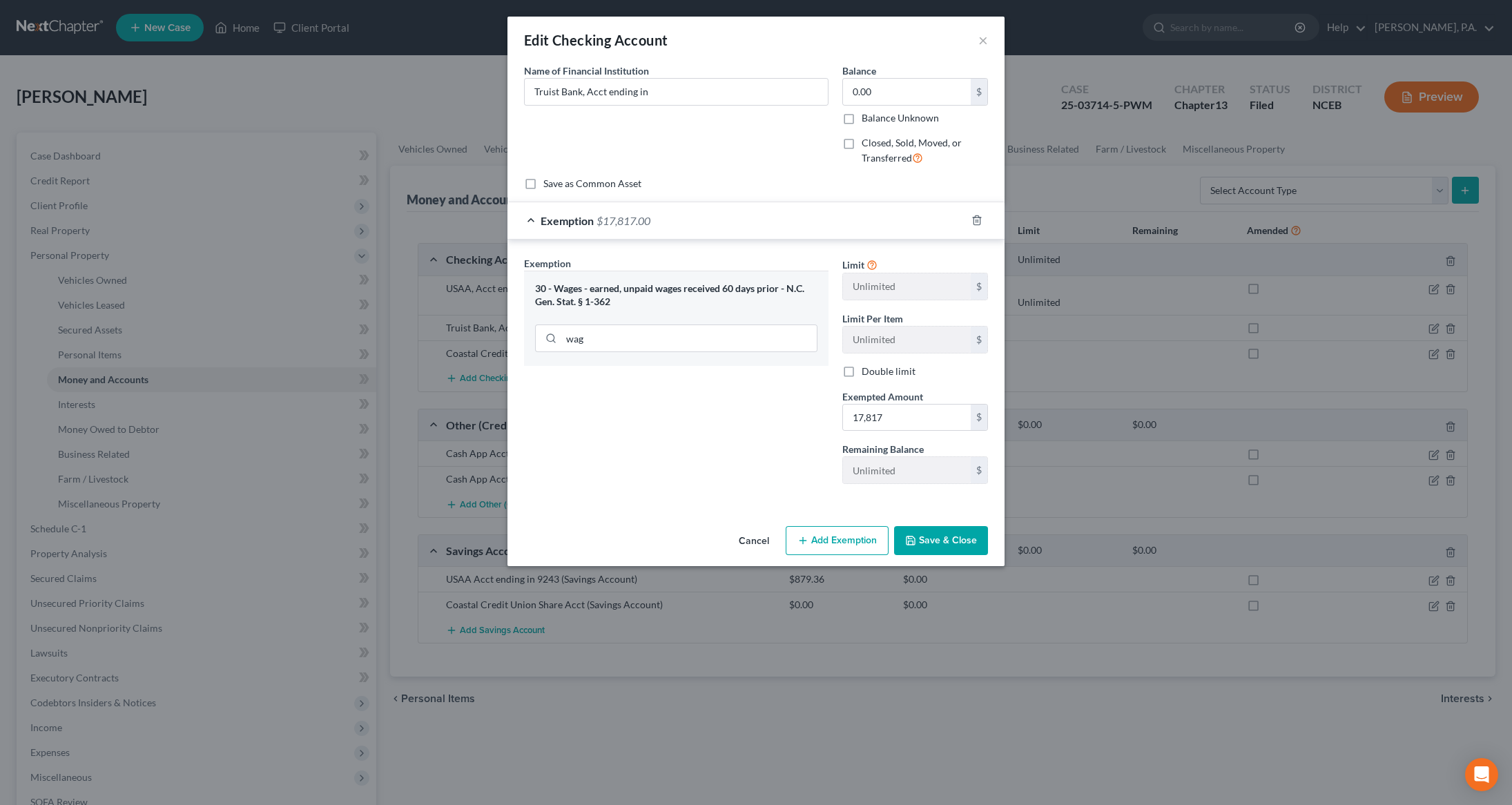
click at [936, 546] on button "Save & Close" at bounding box center [941, 540] width 94 height 29
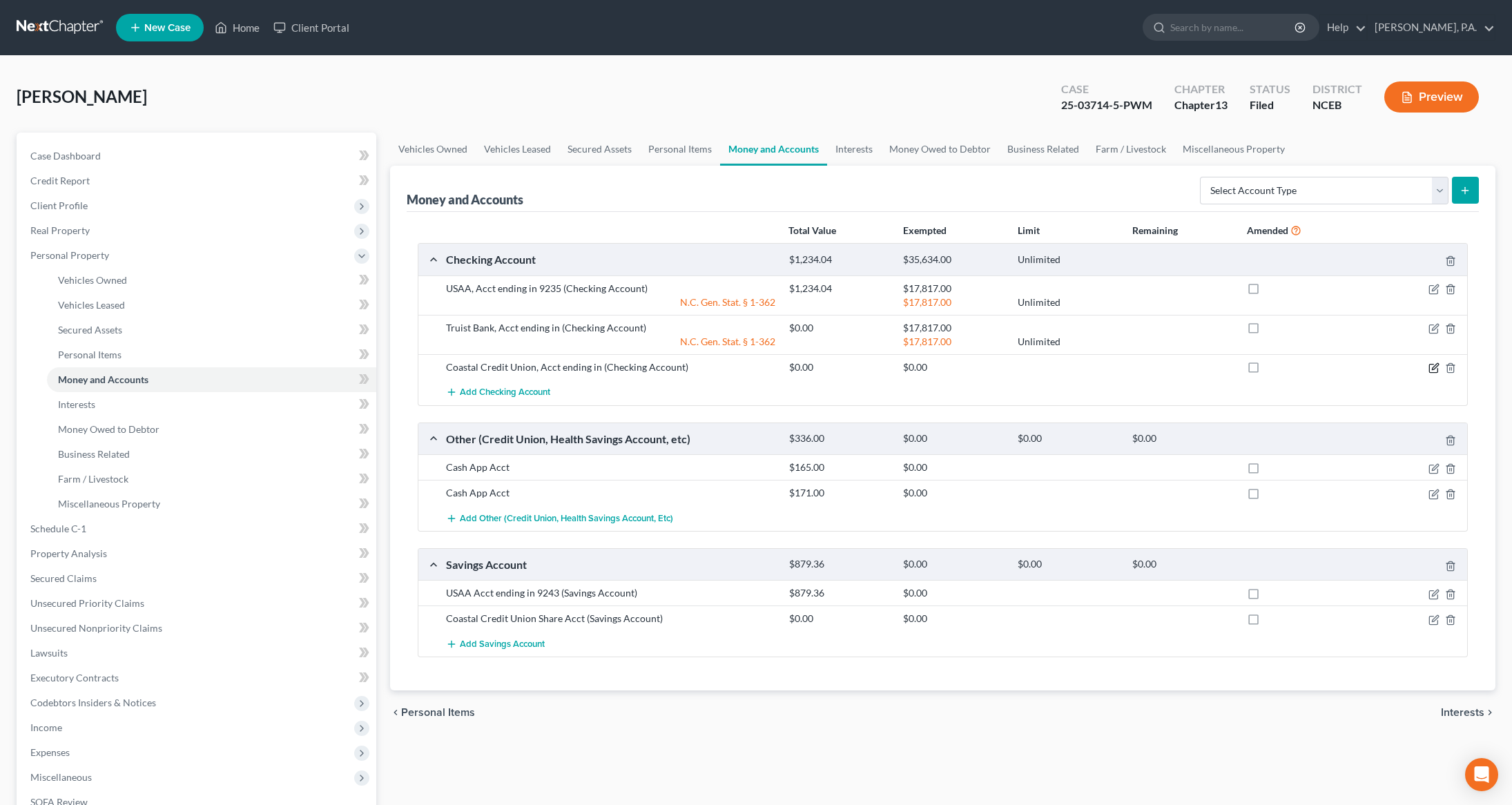
click at [1436, 371] on icon "button" at bounding box center [1433, 369] width 9 height 9
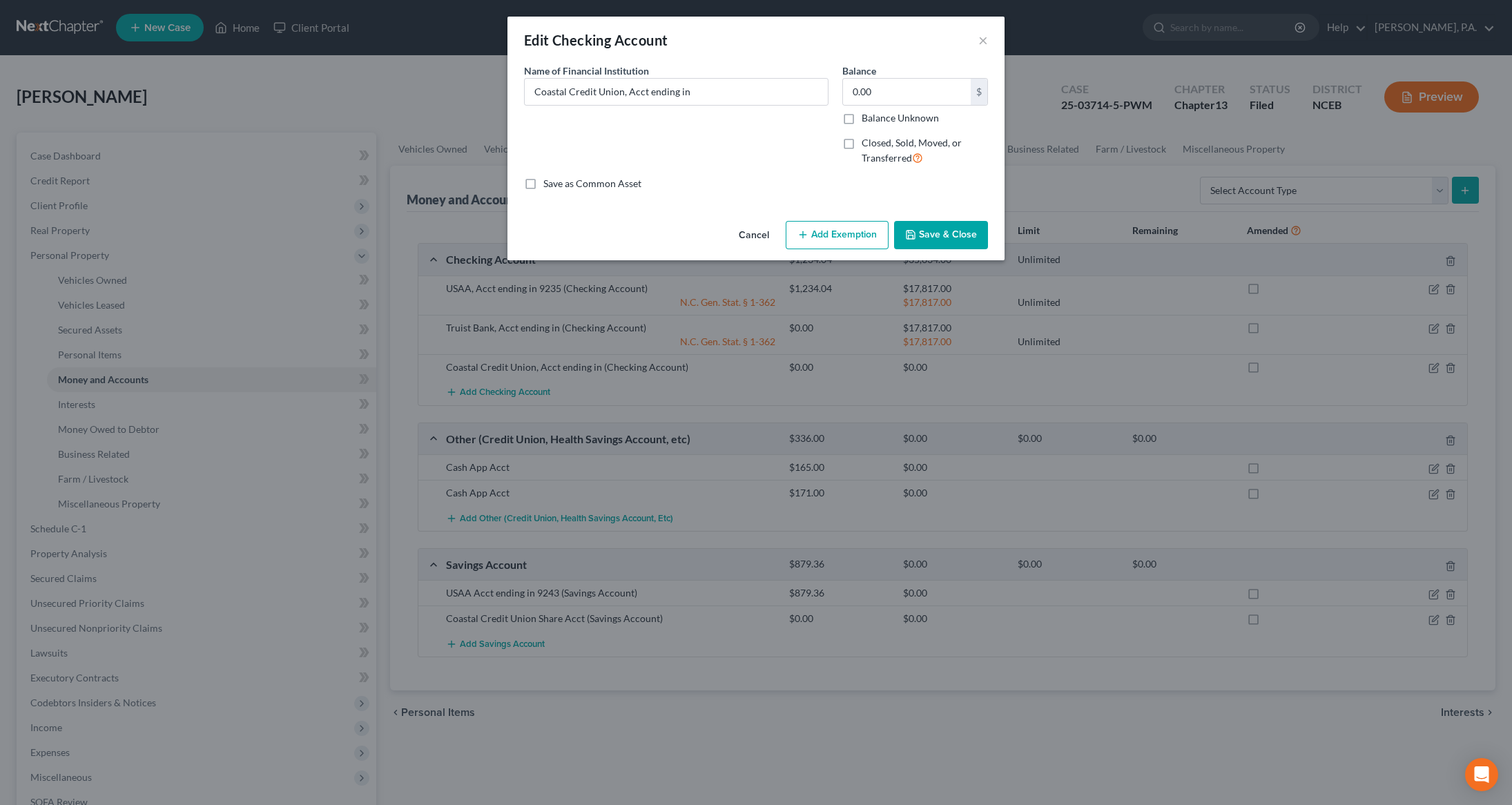
click at [832, 233] on button "Add Exemption" at bounding box center [837, 235] width 103 height 29
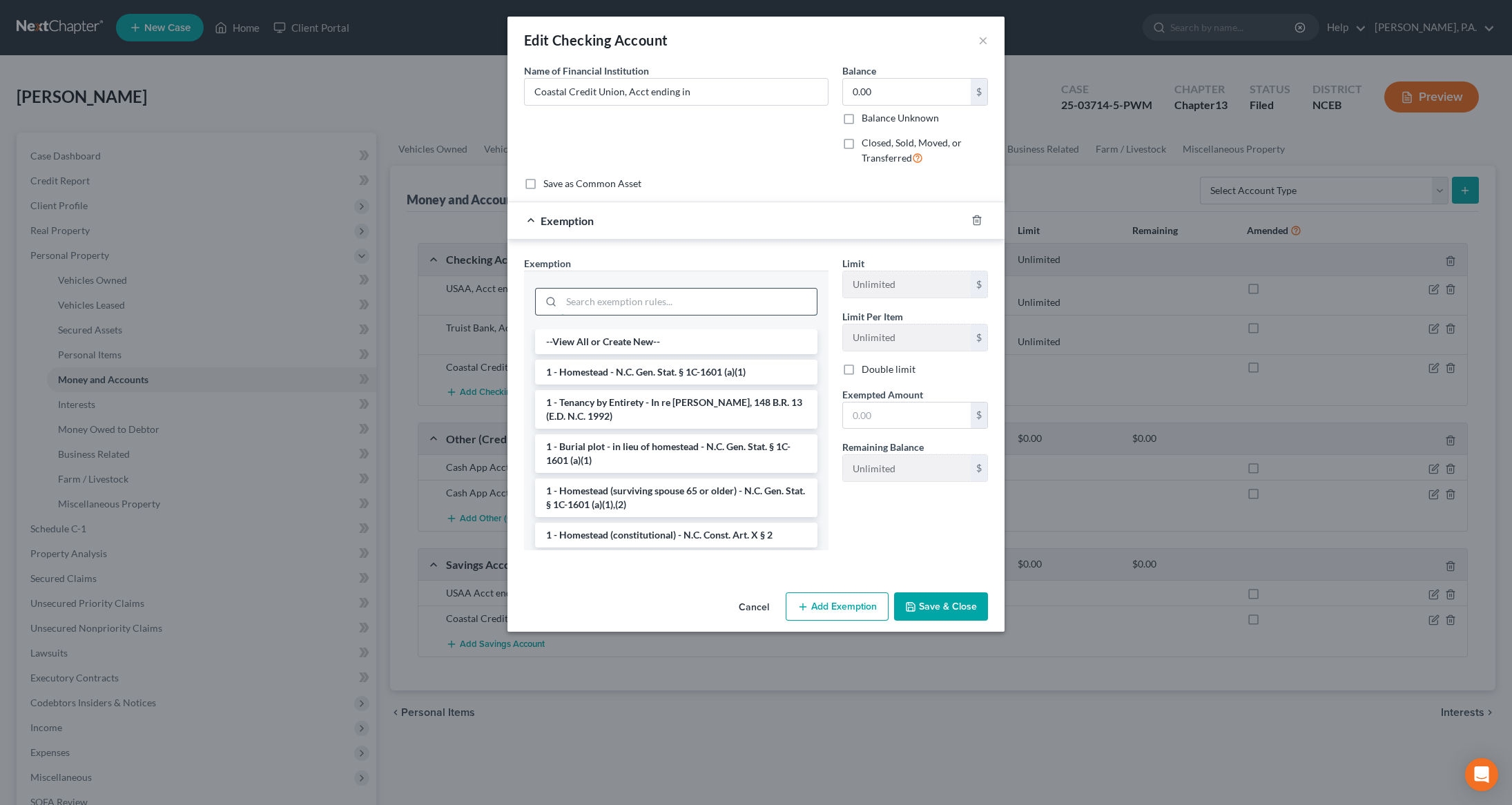
click at [739, 303] on input "search" at bounding box center [688, 301] width 255 height 26
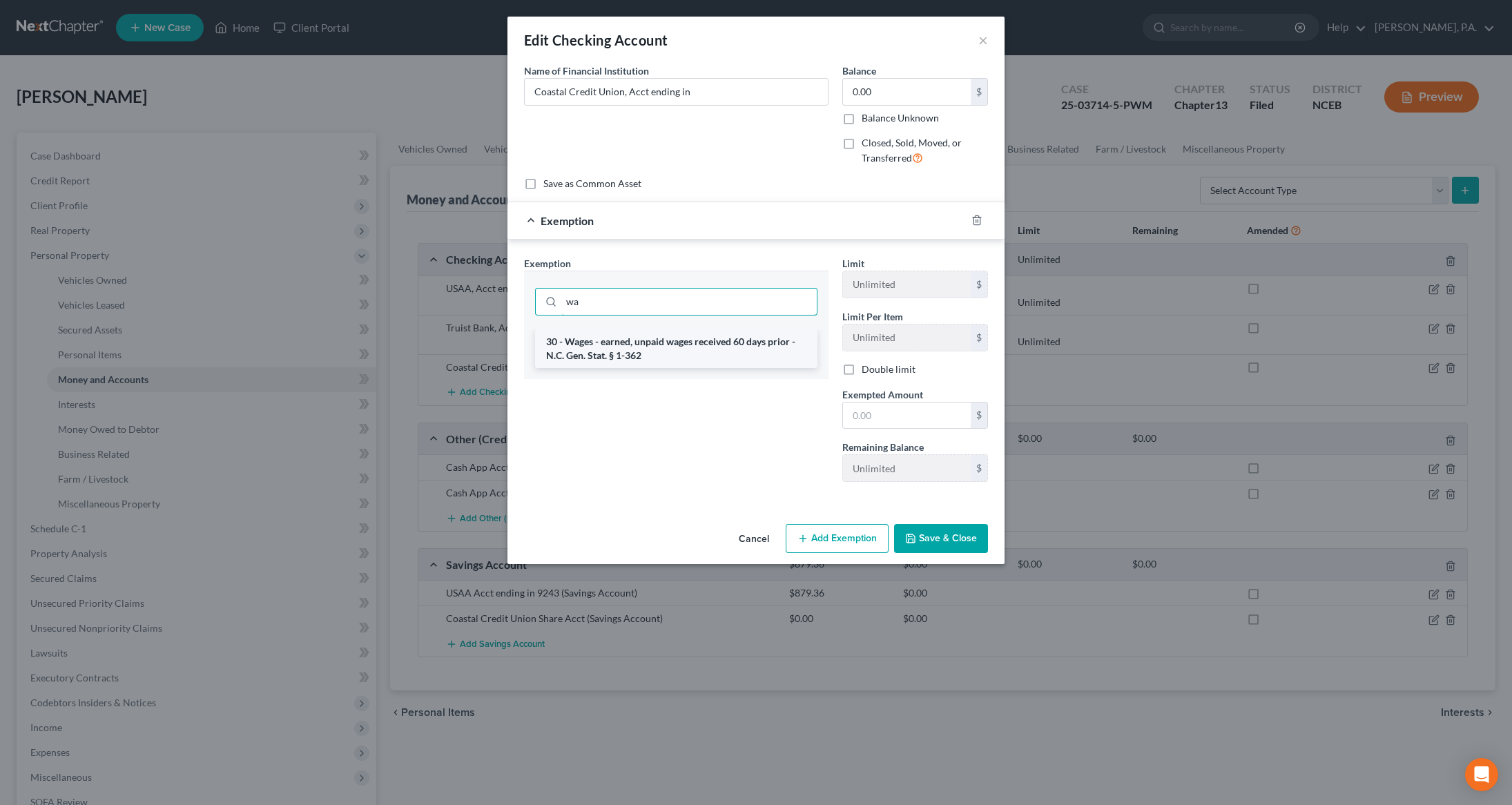
type input "wa"
click at [718, 350] on li "30 - Wages - earned, unpaid wages received 60 days prior - N.C. Gen. Stat. § 1-…" at bounding box center [676, 349] width 282 height 39
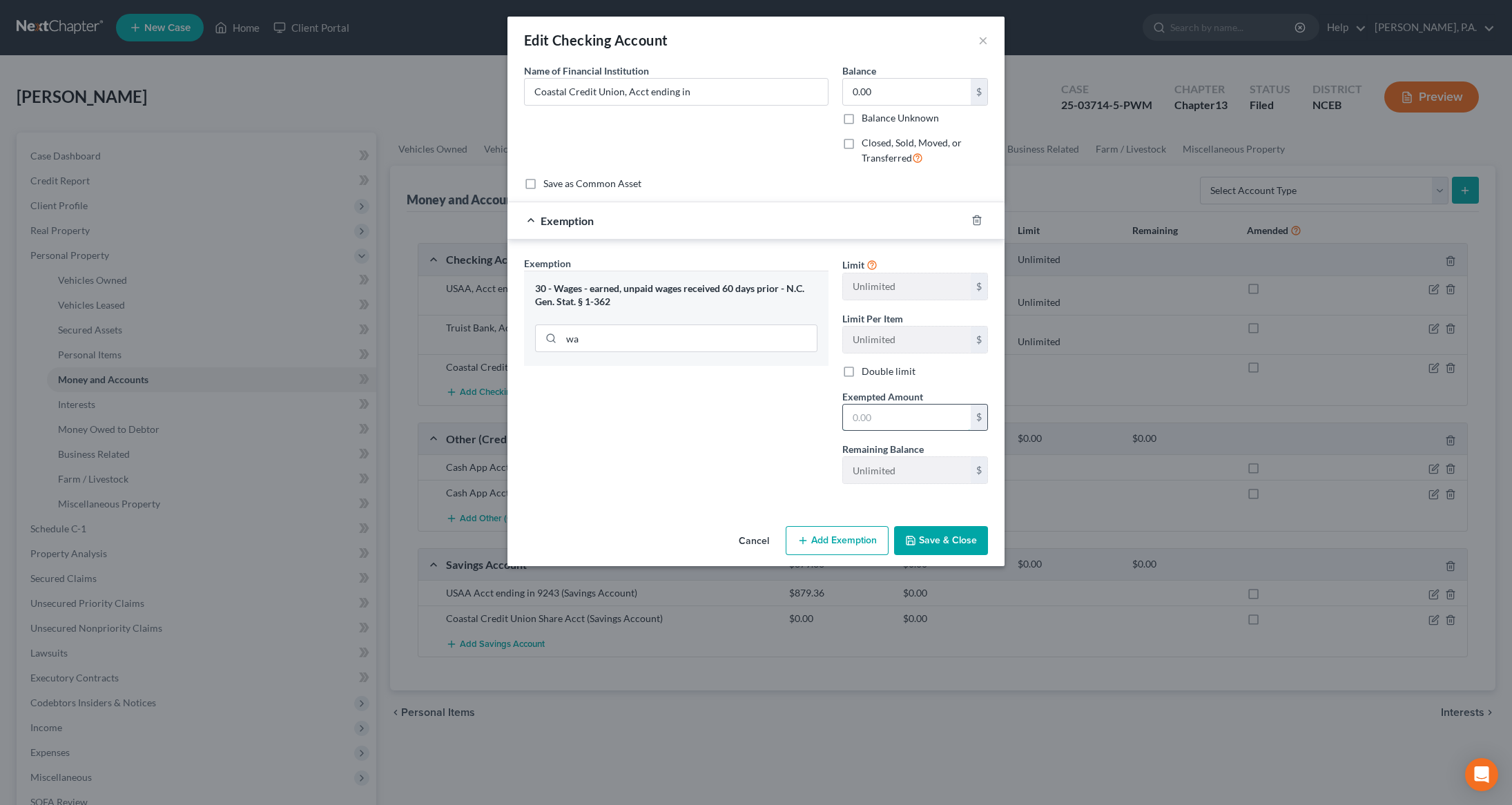
click at [896, 417] on input "text" at bounding box center [907, 417] width 128 height 26
type input "17,817"
click at [914, 534] on button "Save & Close" at bounding box center [941, 540] width 94 height 29
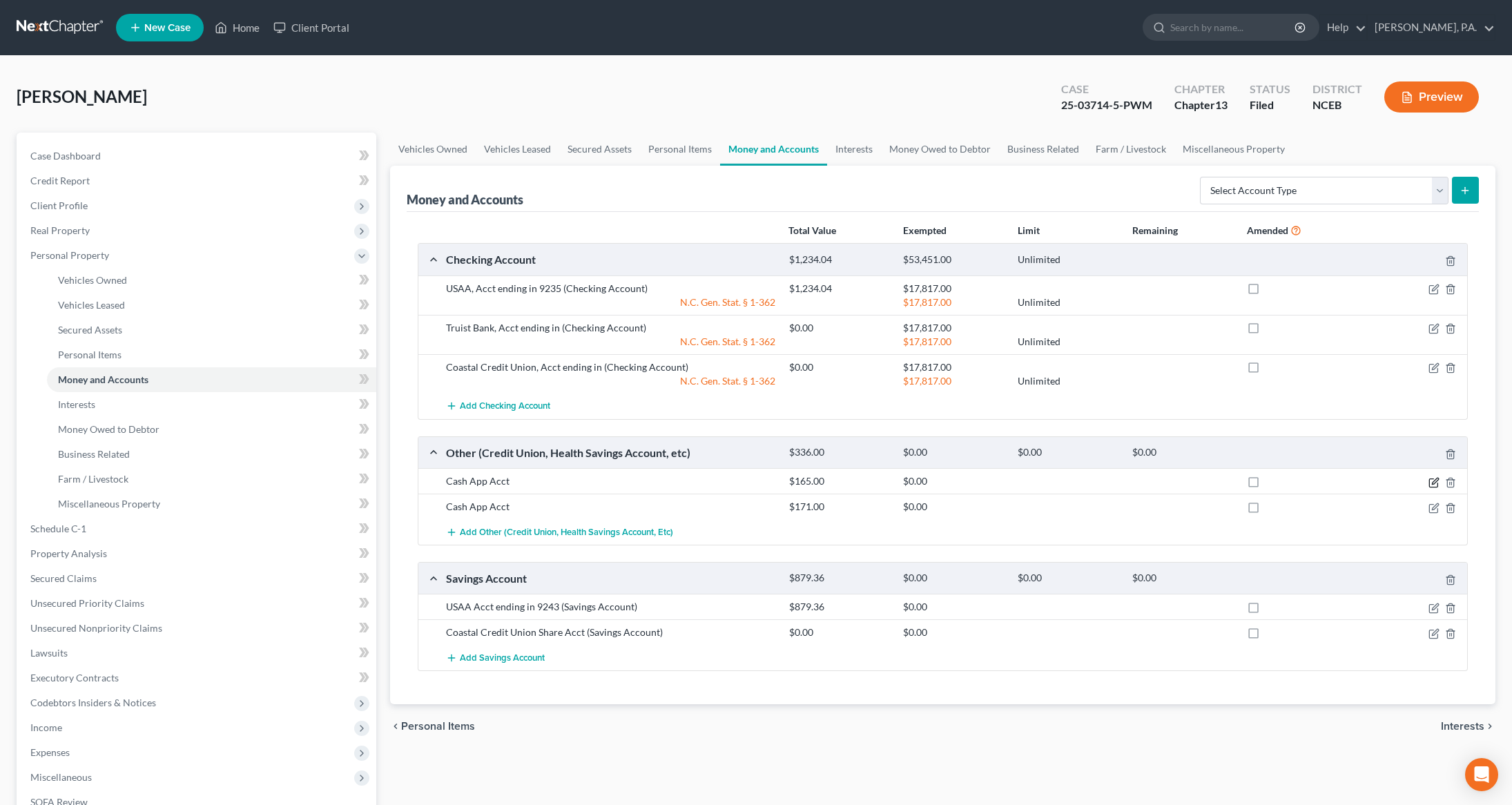
click at [1434, 486] on icon "button" at bounding box center [1433, 482] width 11 height 11
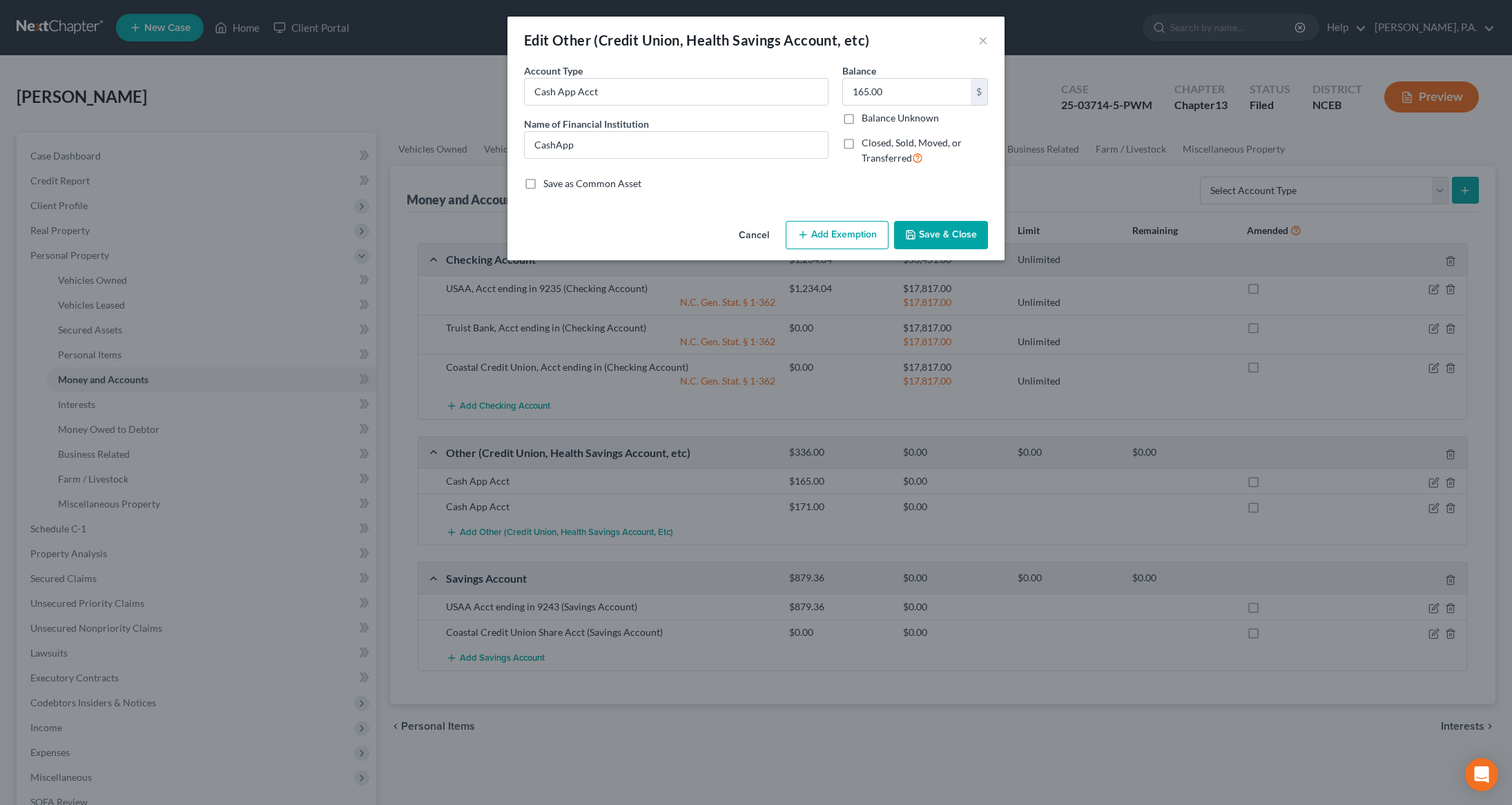
click at [859, 231] on button "Add Exemption" at bounding box center [837, 235] width 103 height 29
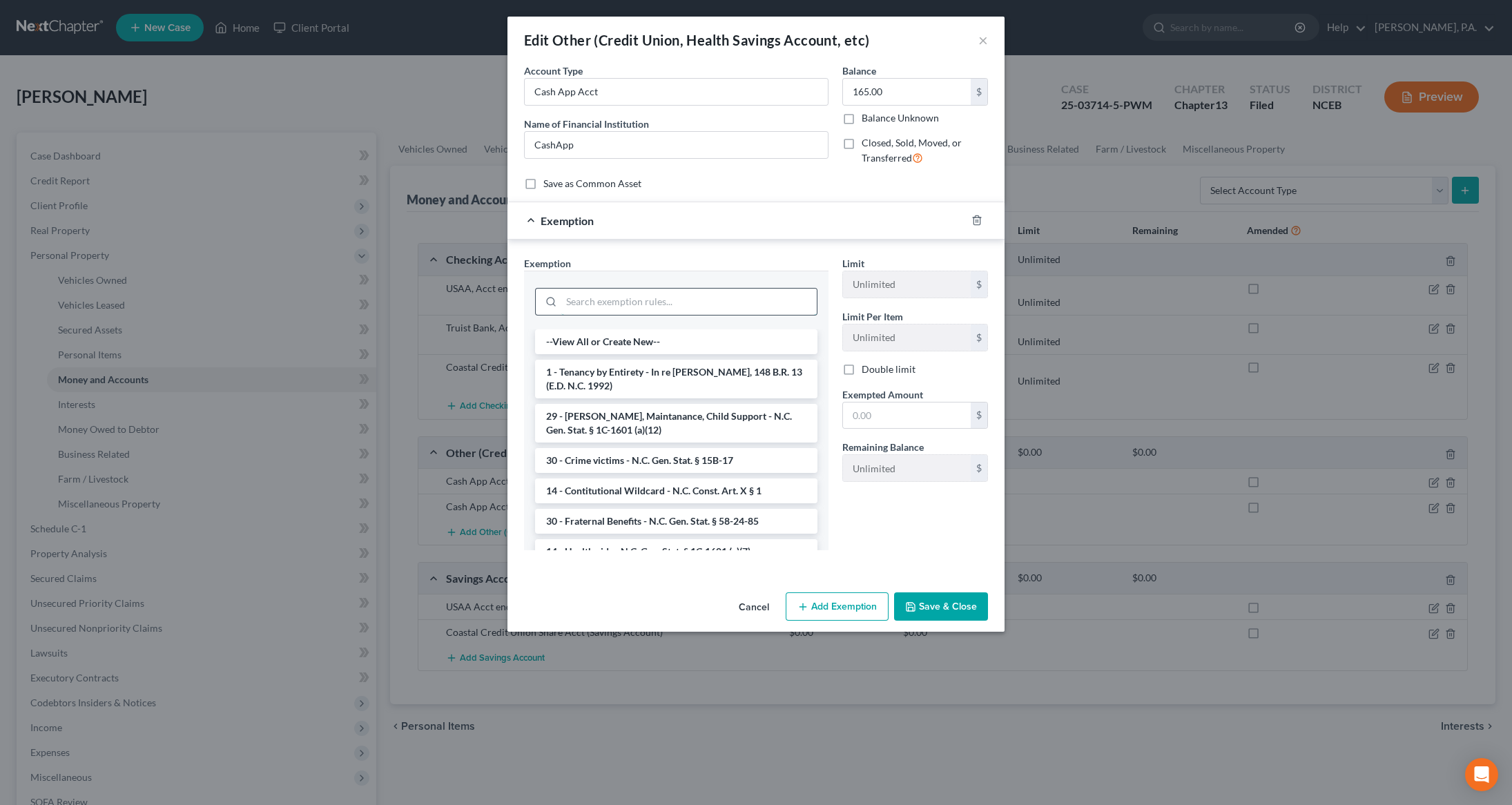
click at [740, 307] on input "search" at bounding box center [688, 301] width 255 height 26
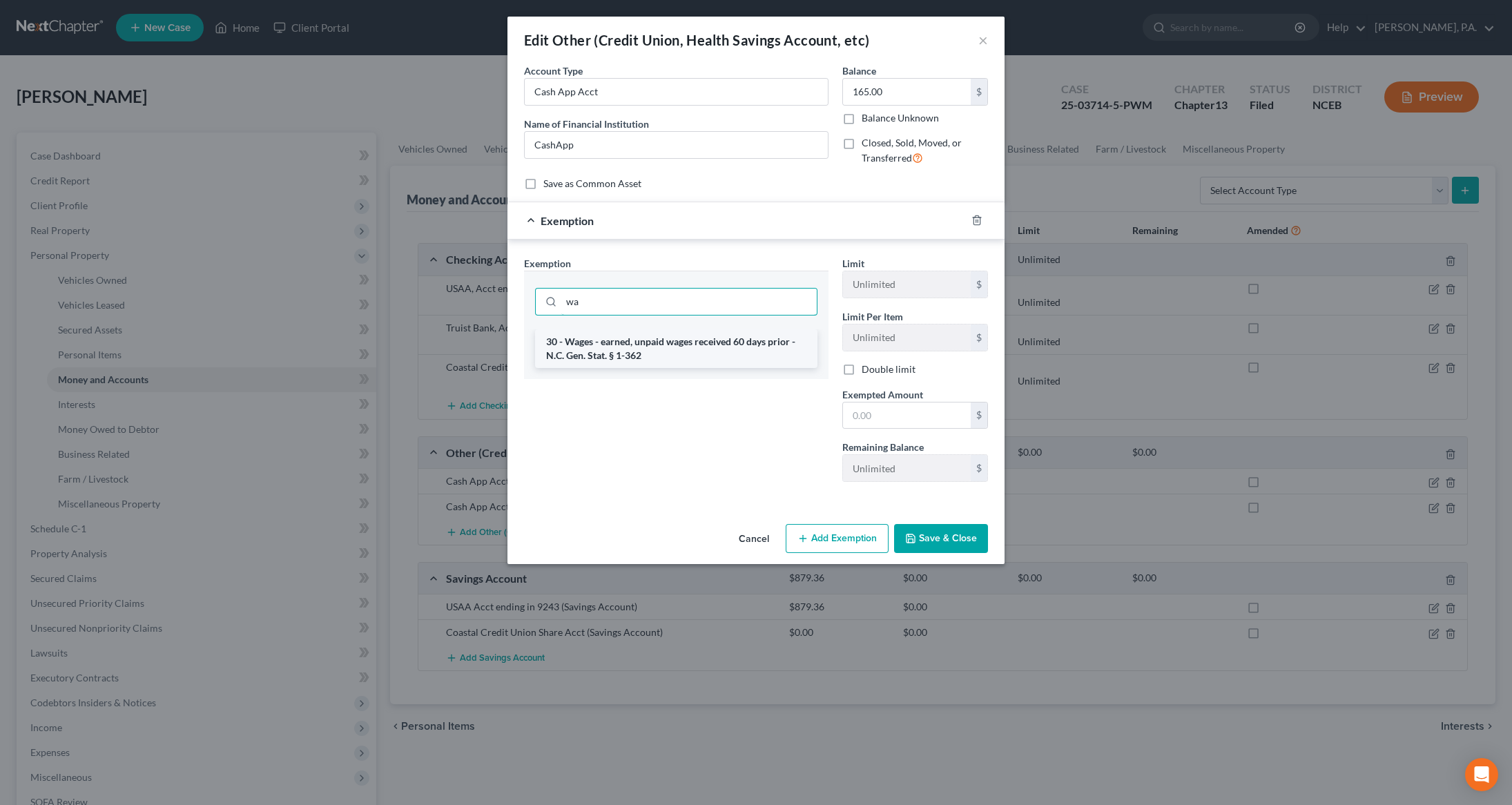
type input "wa"
click at [721, 349] on li "30 - Wages - earned, unpaid wages received 60 days prior - N.C. Gen. Stat. § 1-…" at bounding box center [676, 349] width 282 height 39
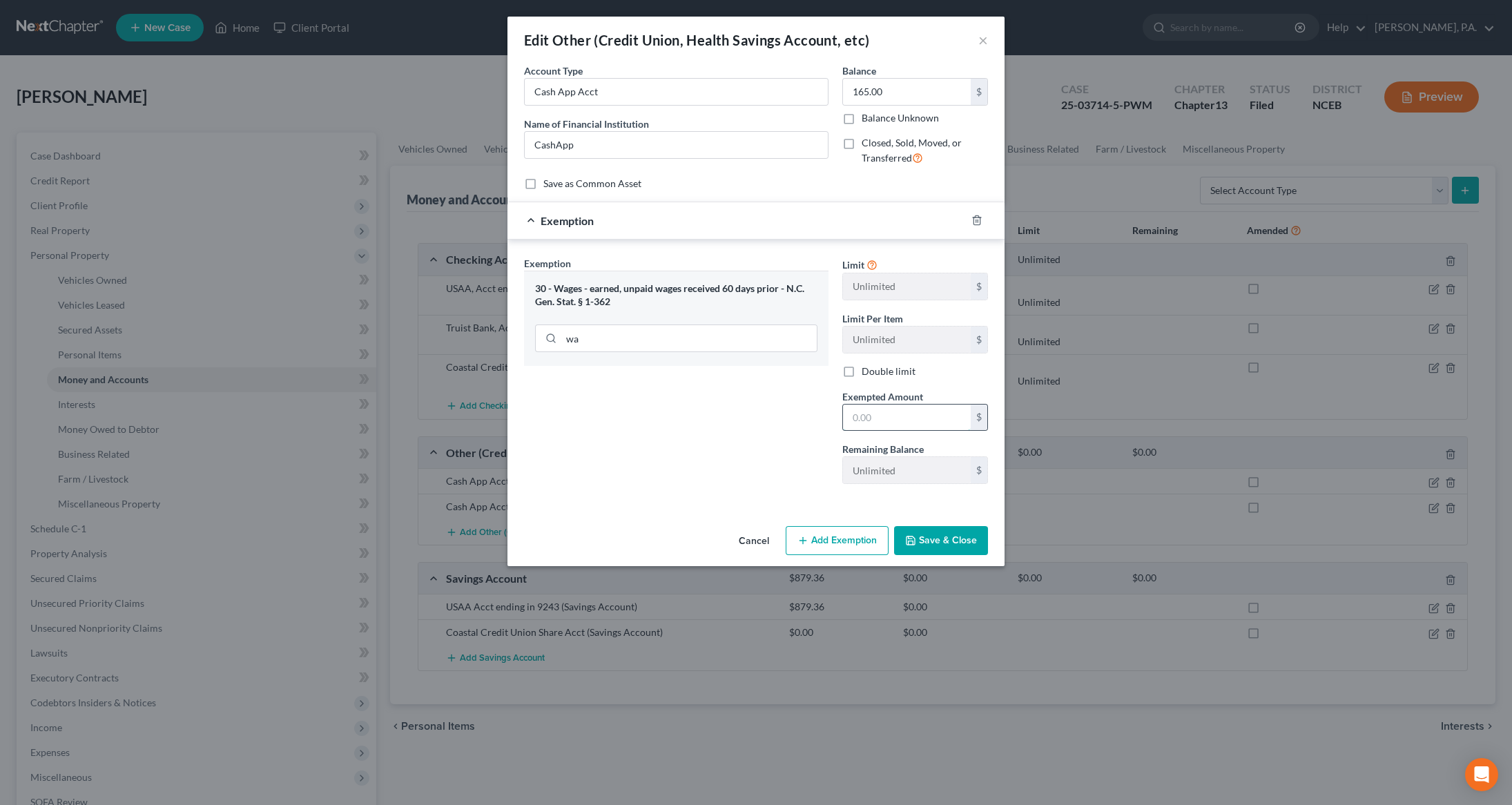
click at [878, 420] on input "text" at bounding box center [907, 417] width 128 height 26
type input "17,817"
click at [926, 540] on button "Save & Close" at bounding box center [941, 540] width 94 height 29
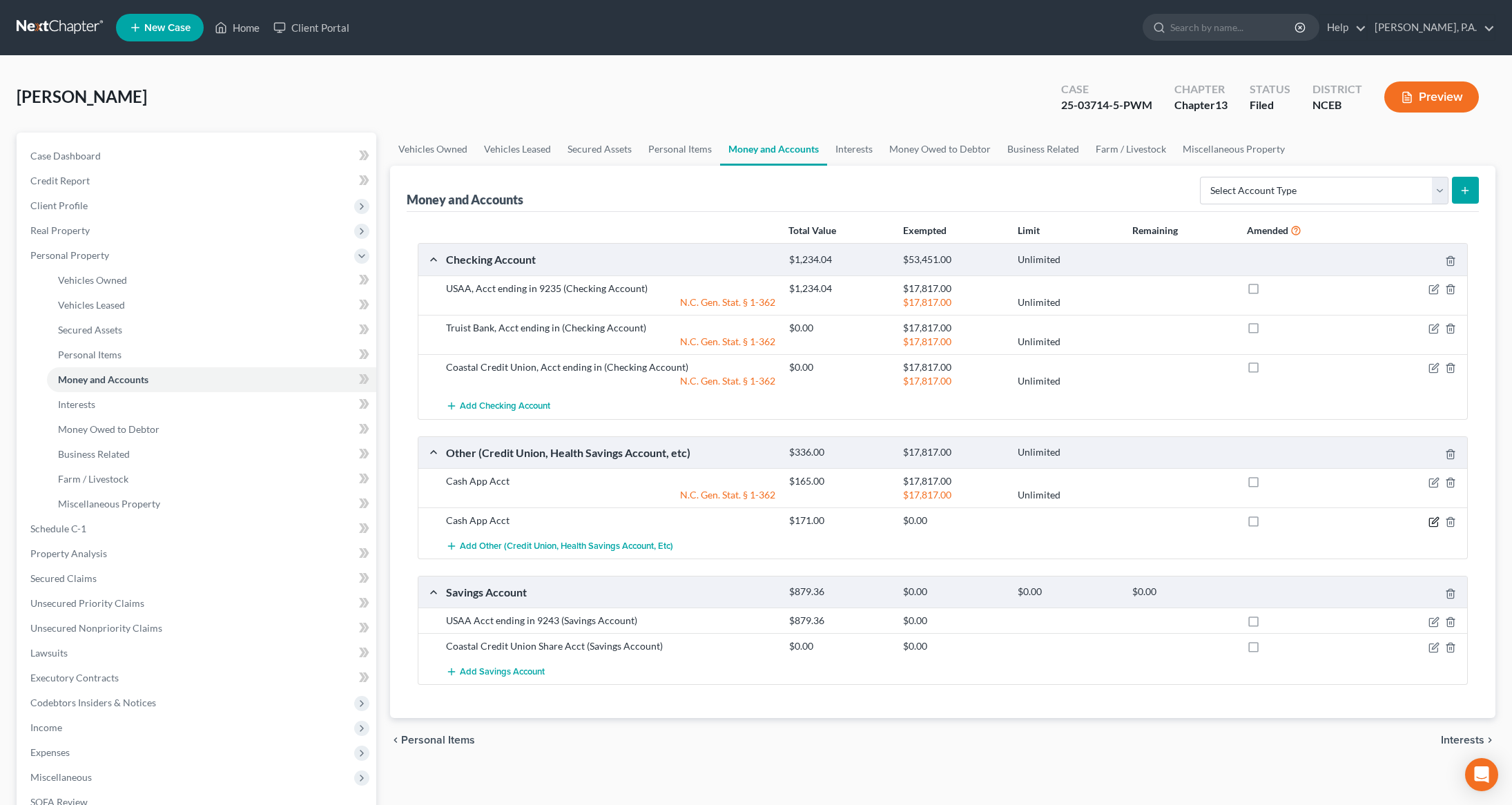
click at [1429, 525] on icon "button" at bounding box center [1433, 522] width 11 height 11
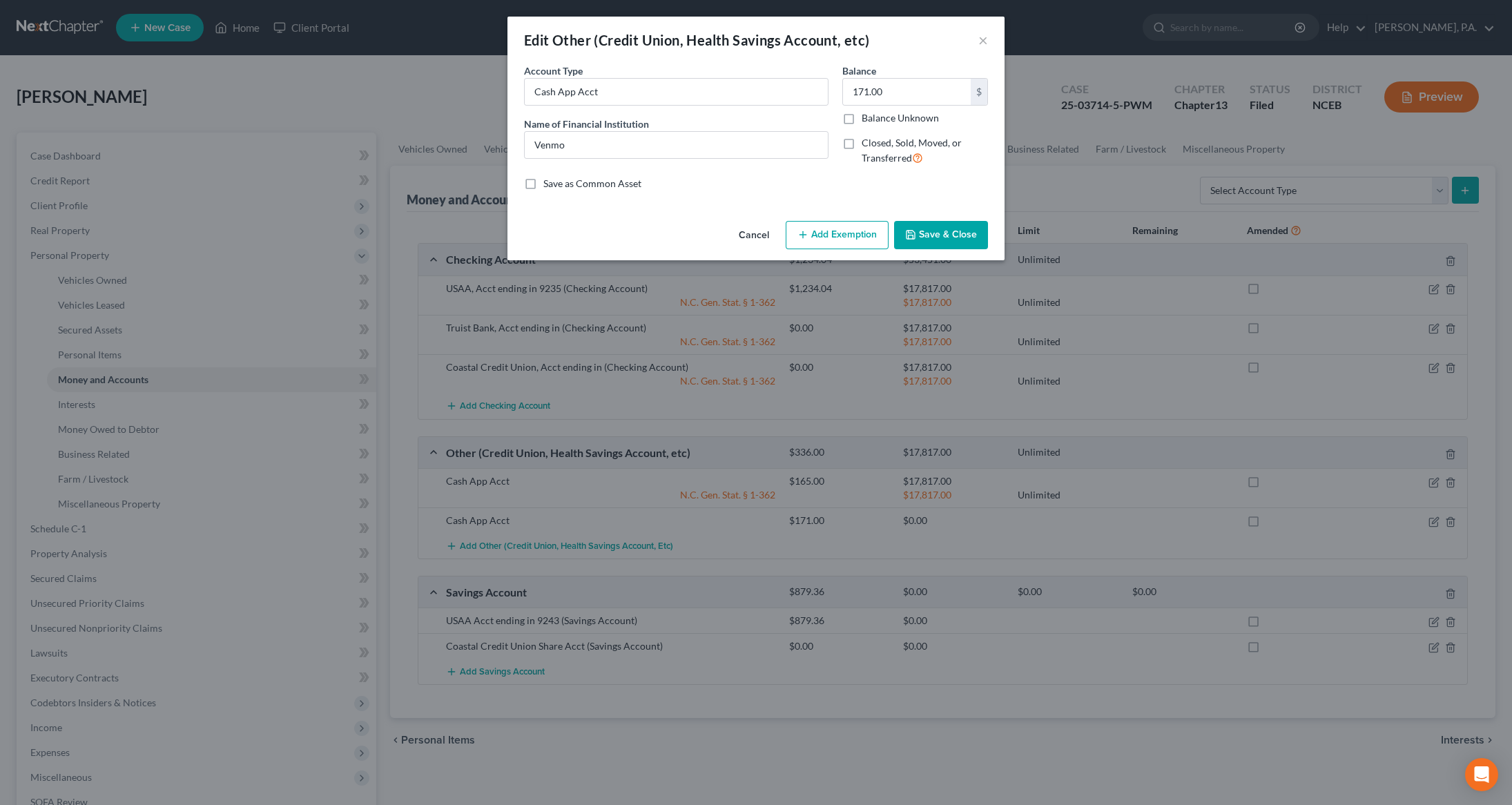
click at [818, 244] on button "Add Exemption" at bounding box center [837, 235] width 103 height 29
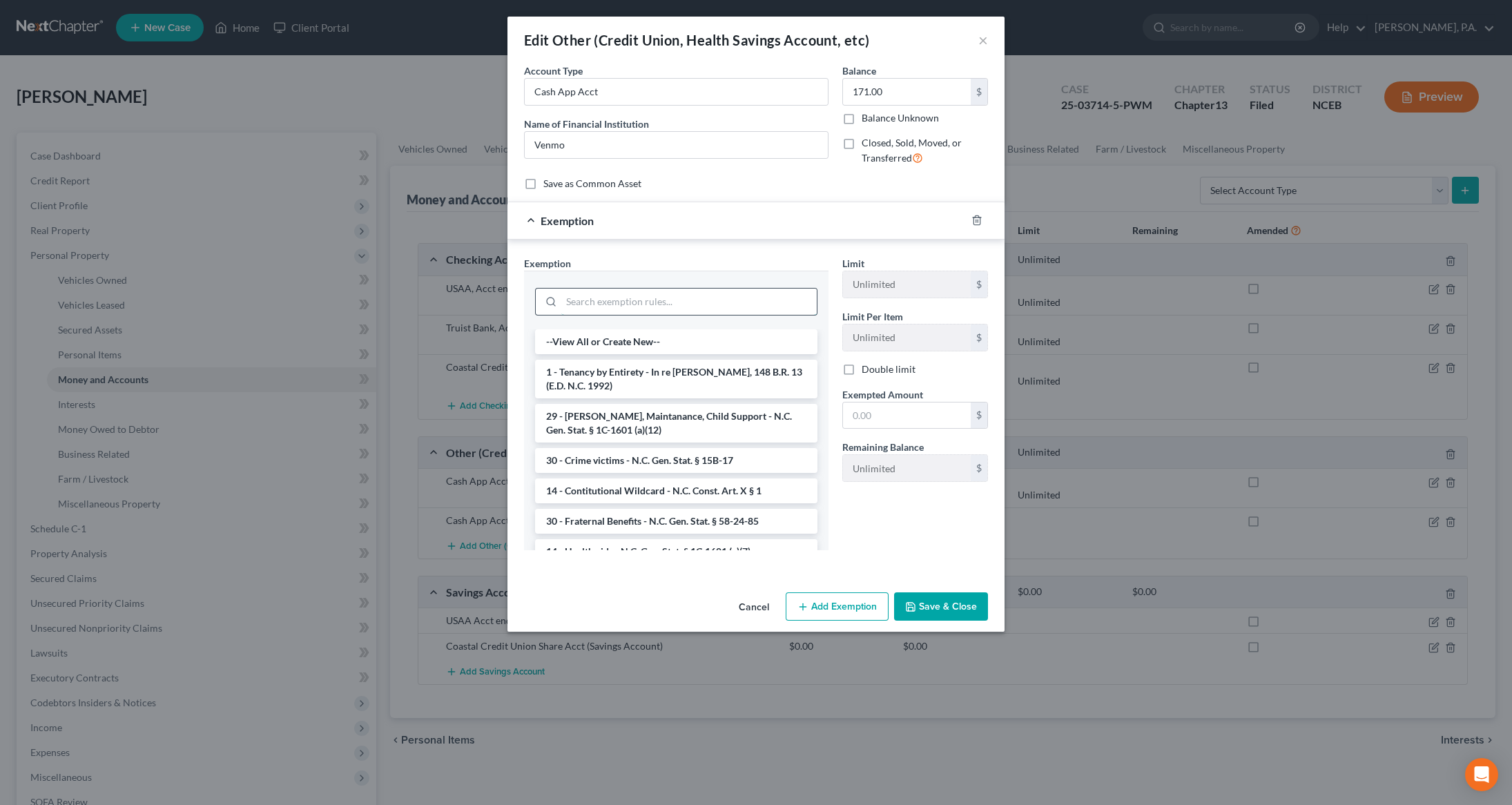
click at [712, 301] on input "search" at bounding box center [688, 301] width 255 height 26
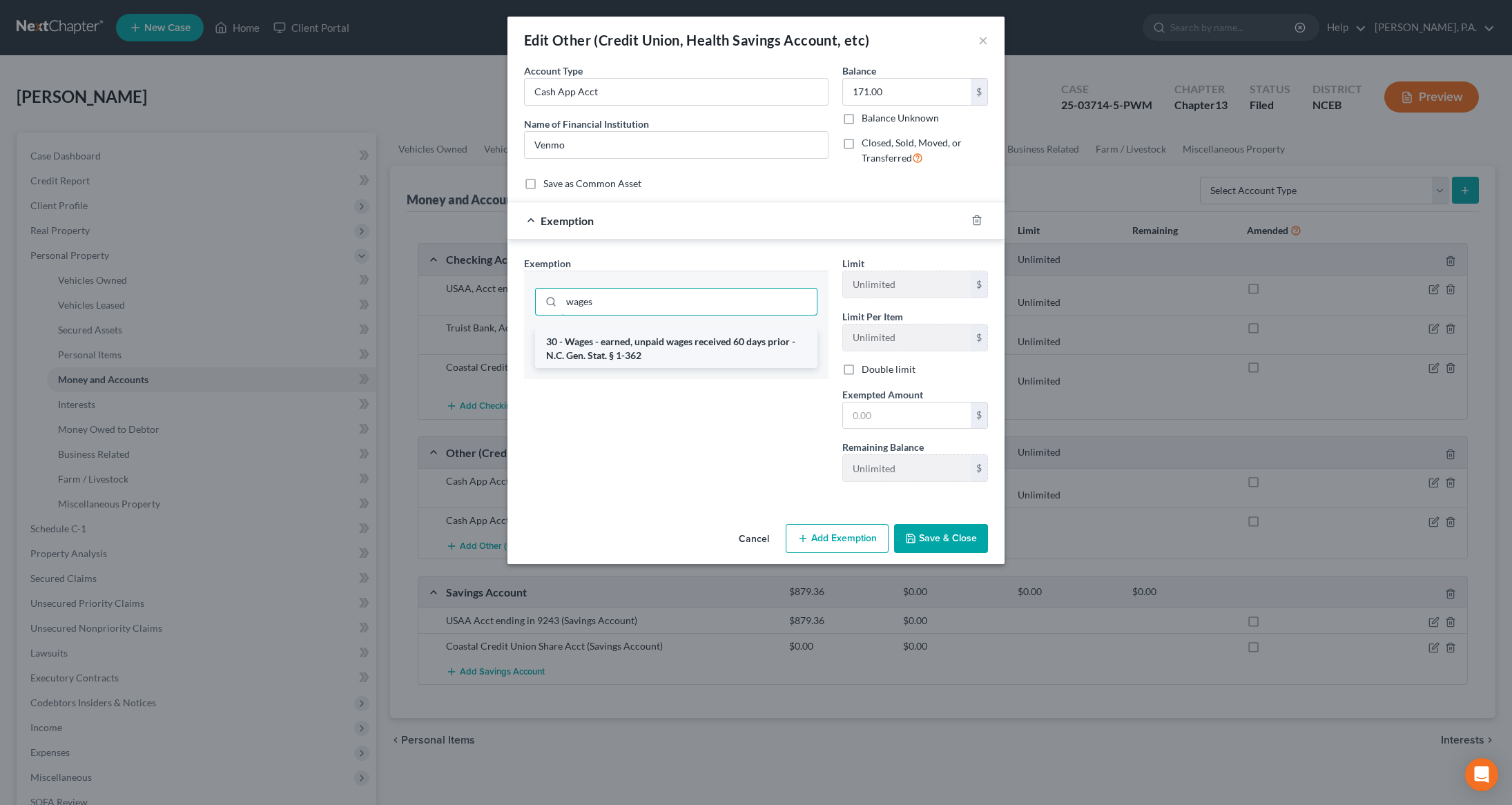
type input "wages"
click at [727, 353] on li "30 - Wages - earned, unpaid wages received 60 days prior - N.C. Gen. Stat. § 1-…" at bounding box center [676, 349] width 282 height 39
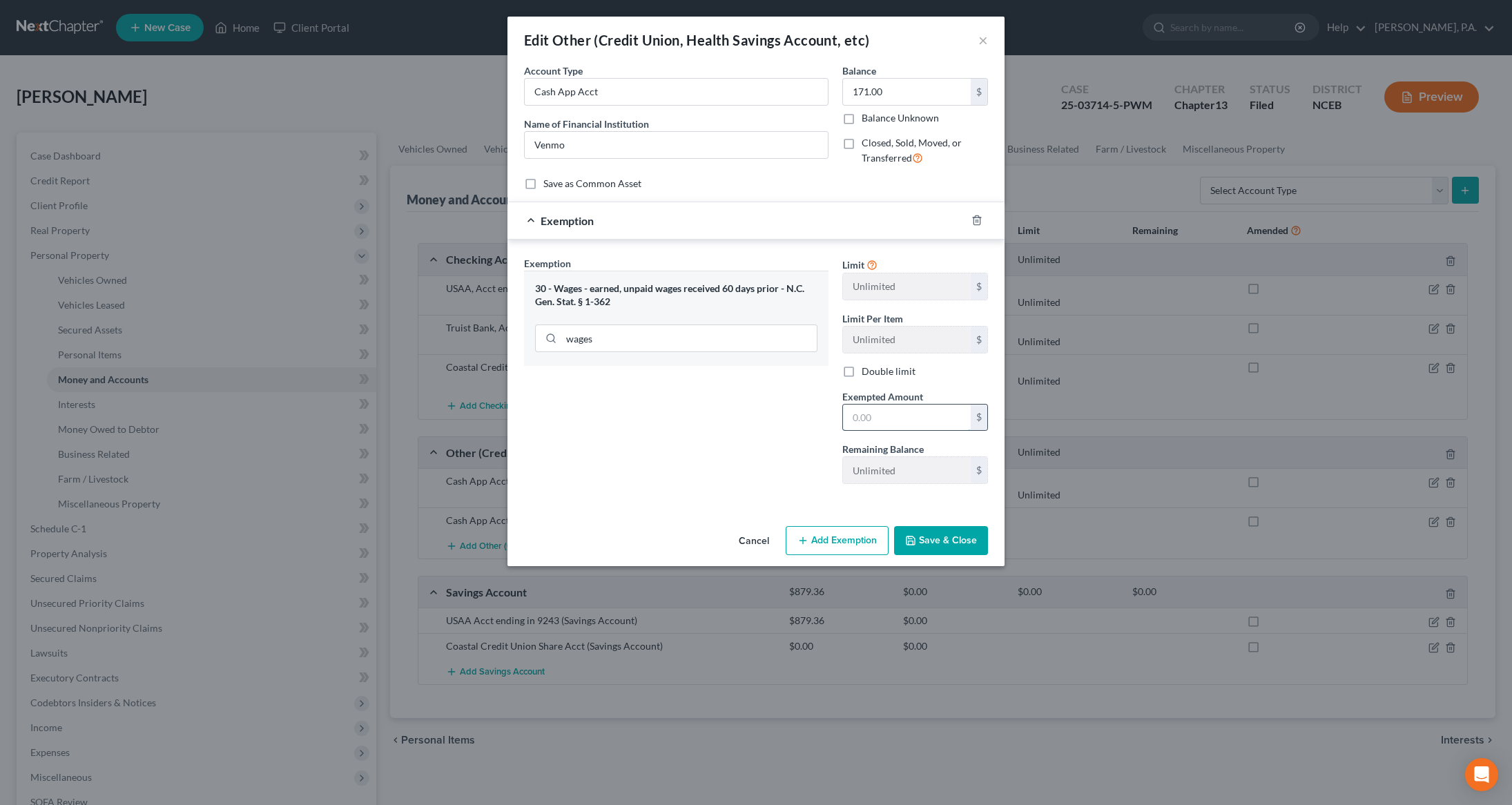
click at [901, 422] on input "text" at bounding box center [907, 417] width 128 height 26
type input "17,817"
click at [932, 539] on button "Save & Close" at bounding box center [941, 540] width 94 height 29
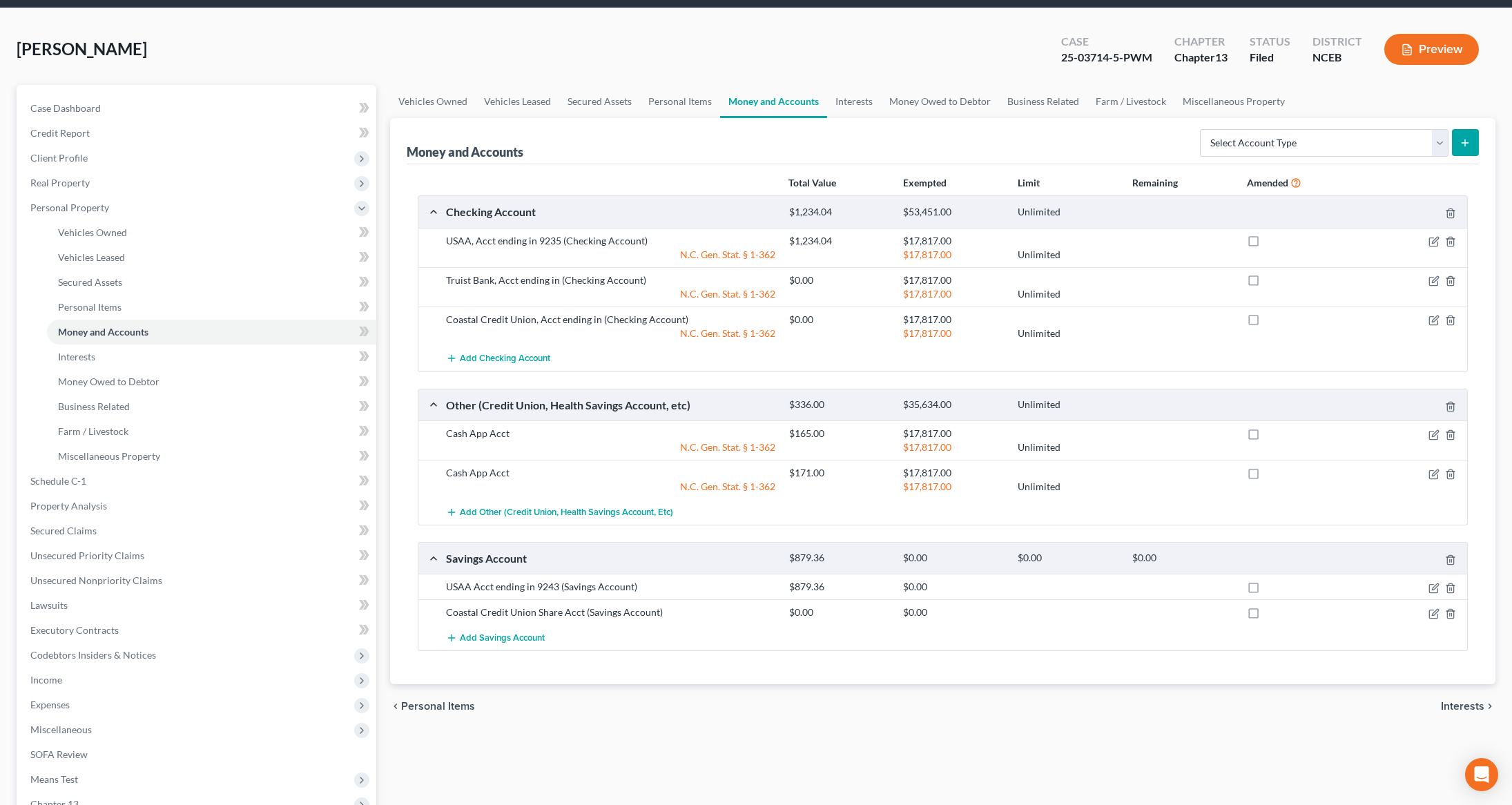
scroll to position [54, 0]
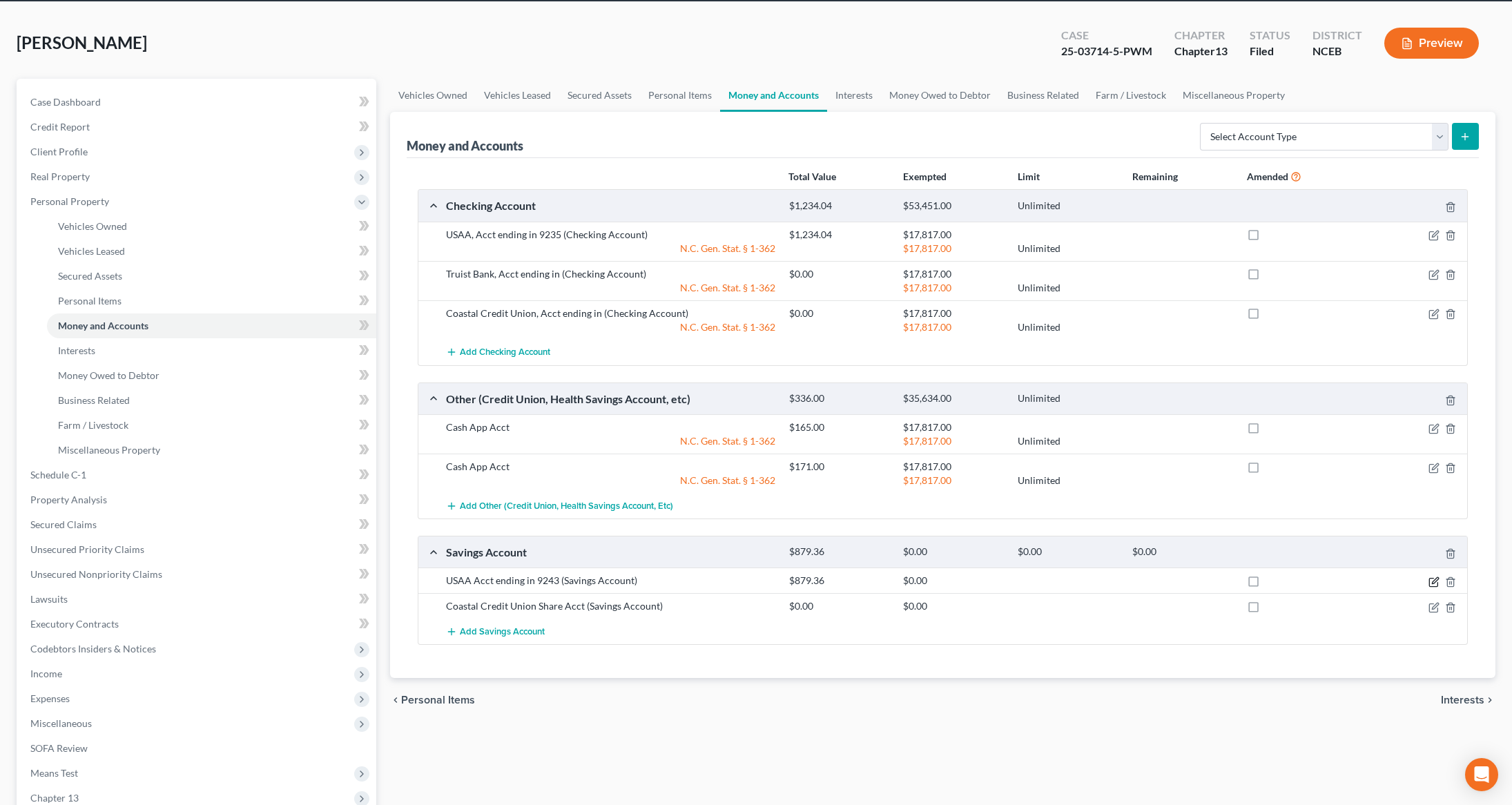
click at [1434, 588] on icon "button" at bounding box center [1433, 581] width 11 height 11
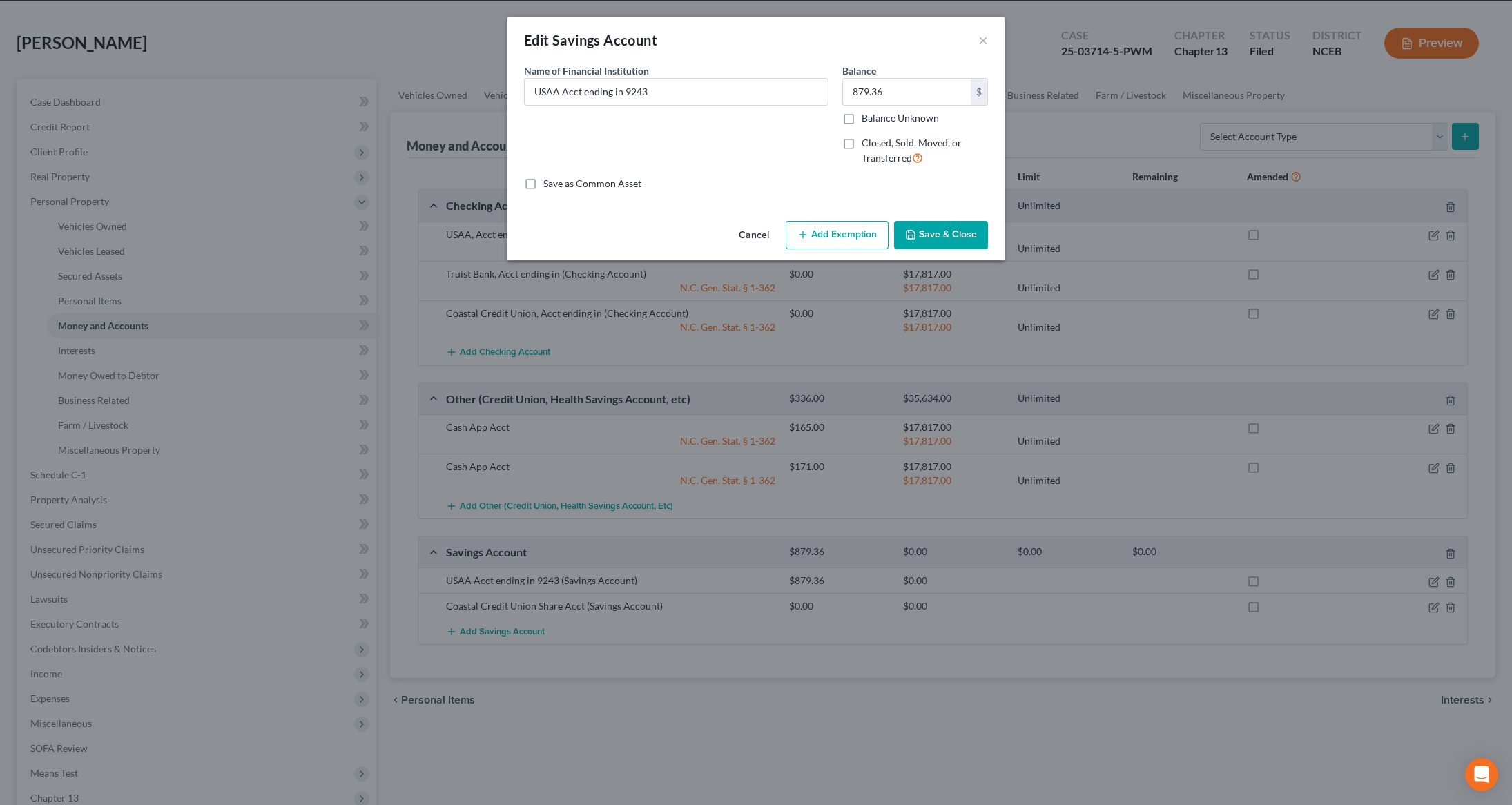
click at [830, 229] on button "Add Exemption" at bounding box center [837, 235] width 103 height 29
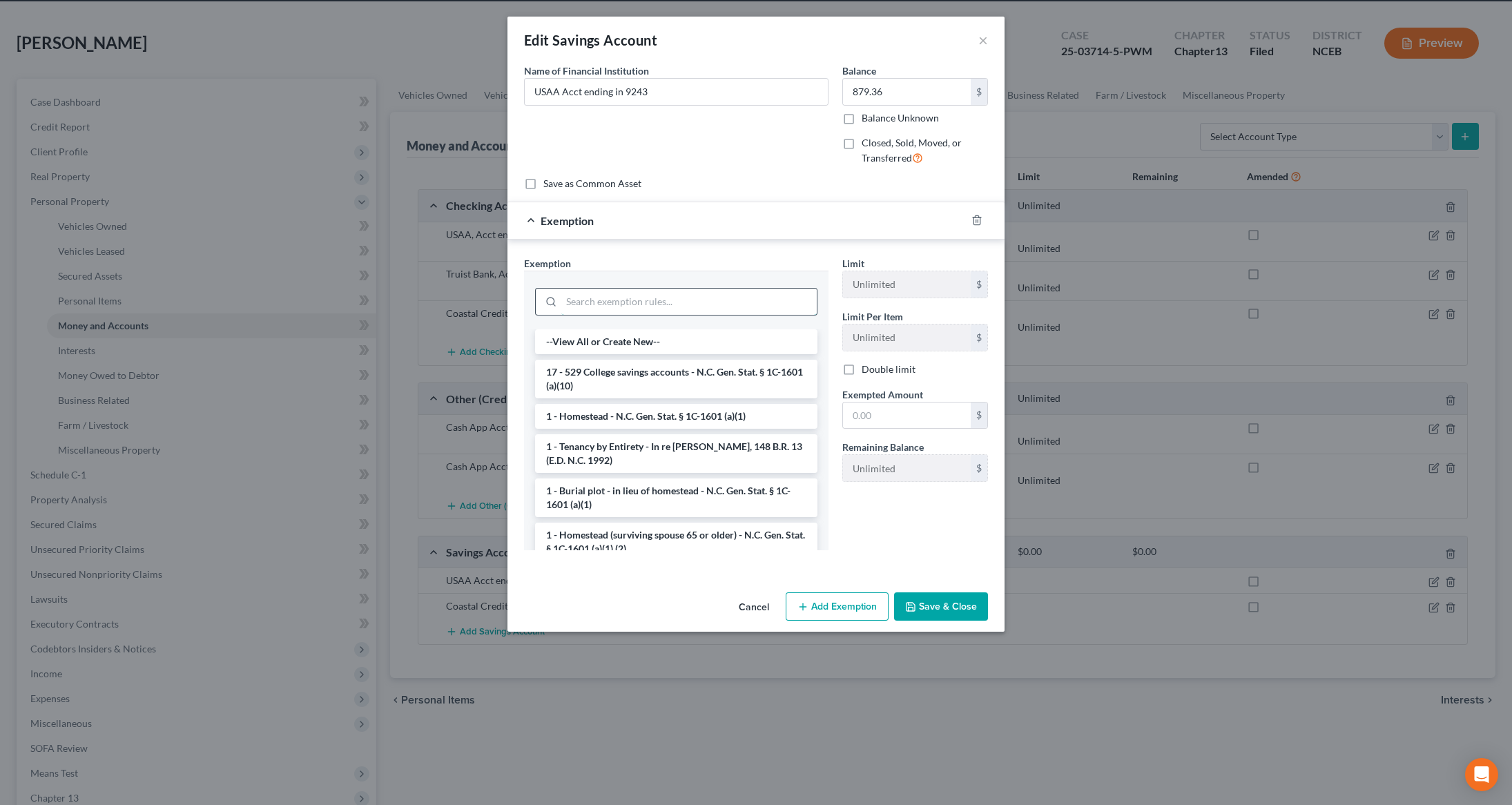
click at [660, 308] on input "search" at bounding box center [688, 301] width 255 height 26
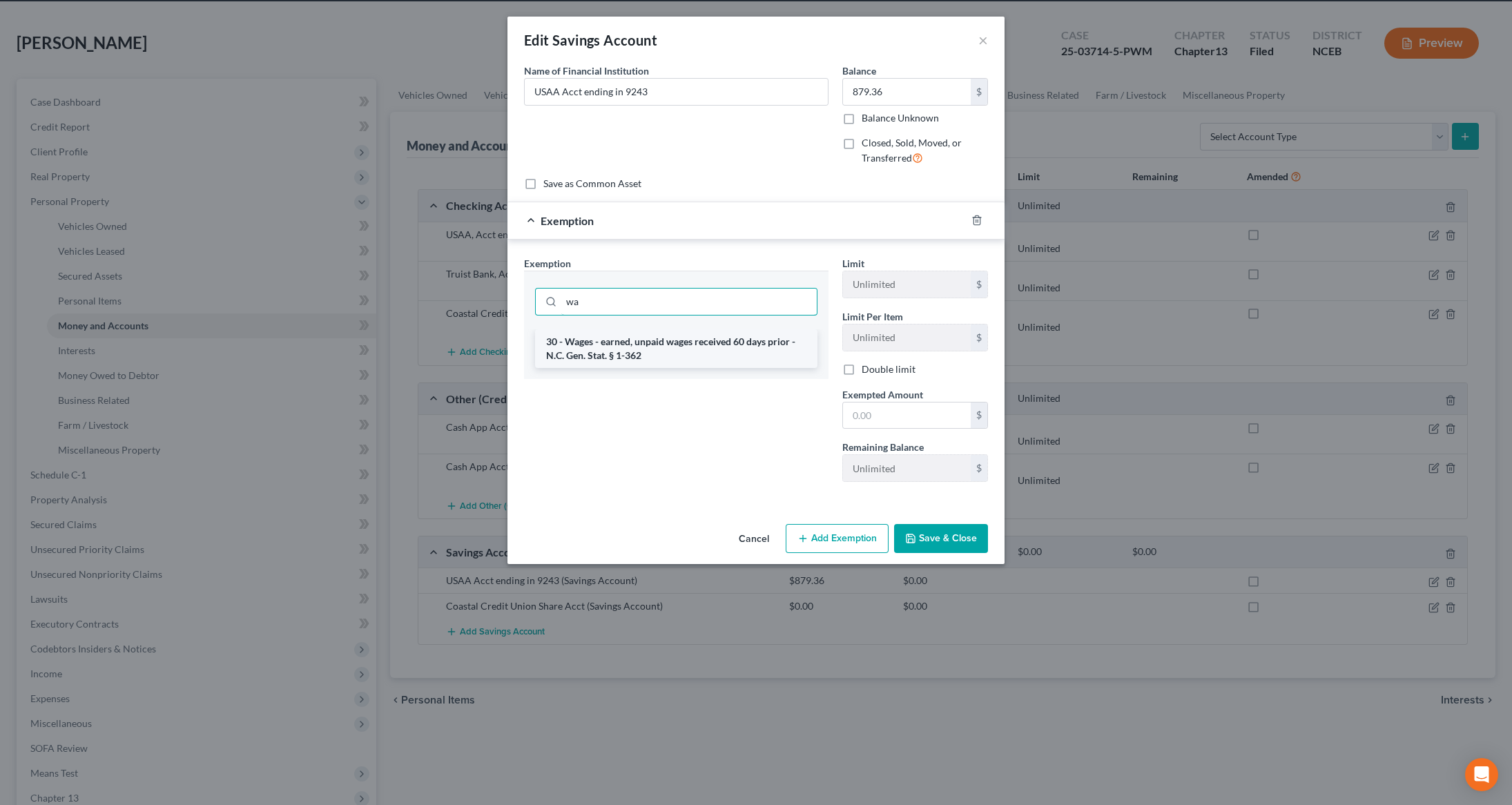
type input "wa"
click at [665, 342] on li "30 - Wages - earned, unpaid wages received 60 days prior - N.C. Gen. Stat. § 1-…" at bounding box center [676, 349] width 282 height 39
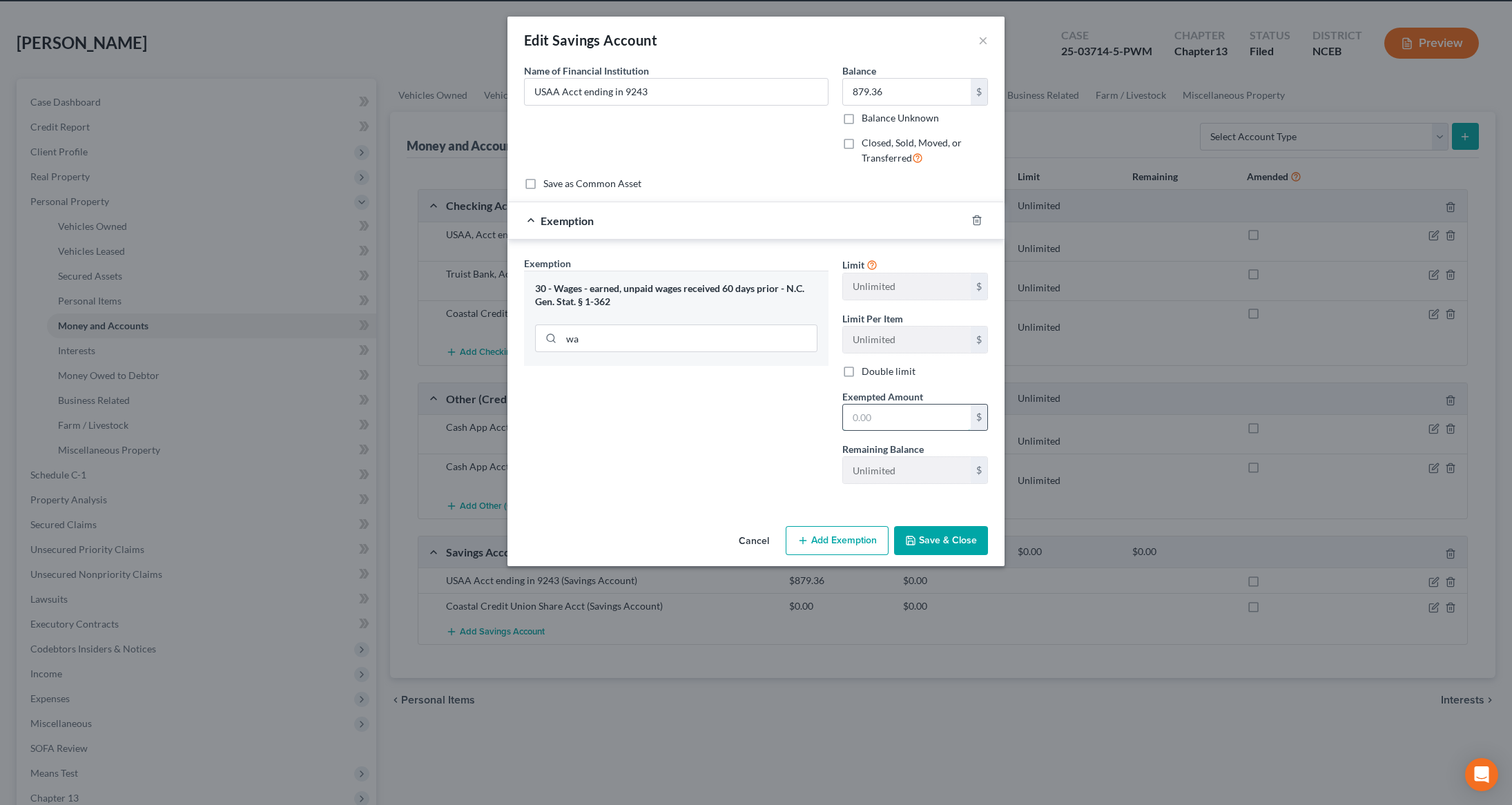
click at [859, 427] on input "text" at bounding box center [907, 417] width 128 height 26
type input "17,817"
click at [923, 555] on button "Save & Close" at bounding box center [941, 540] width 94 height 29
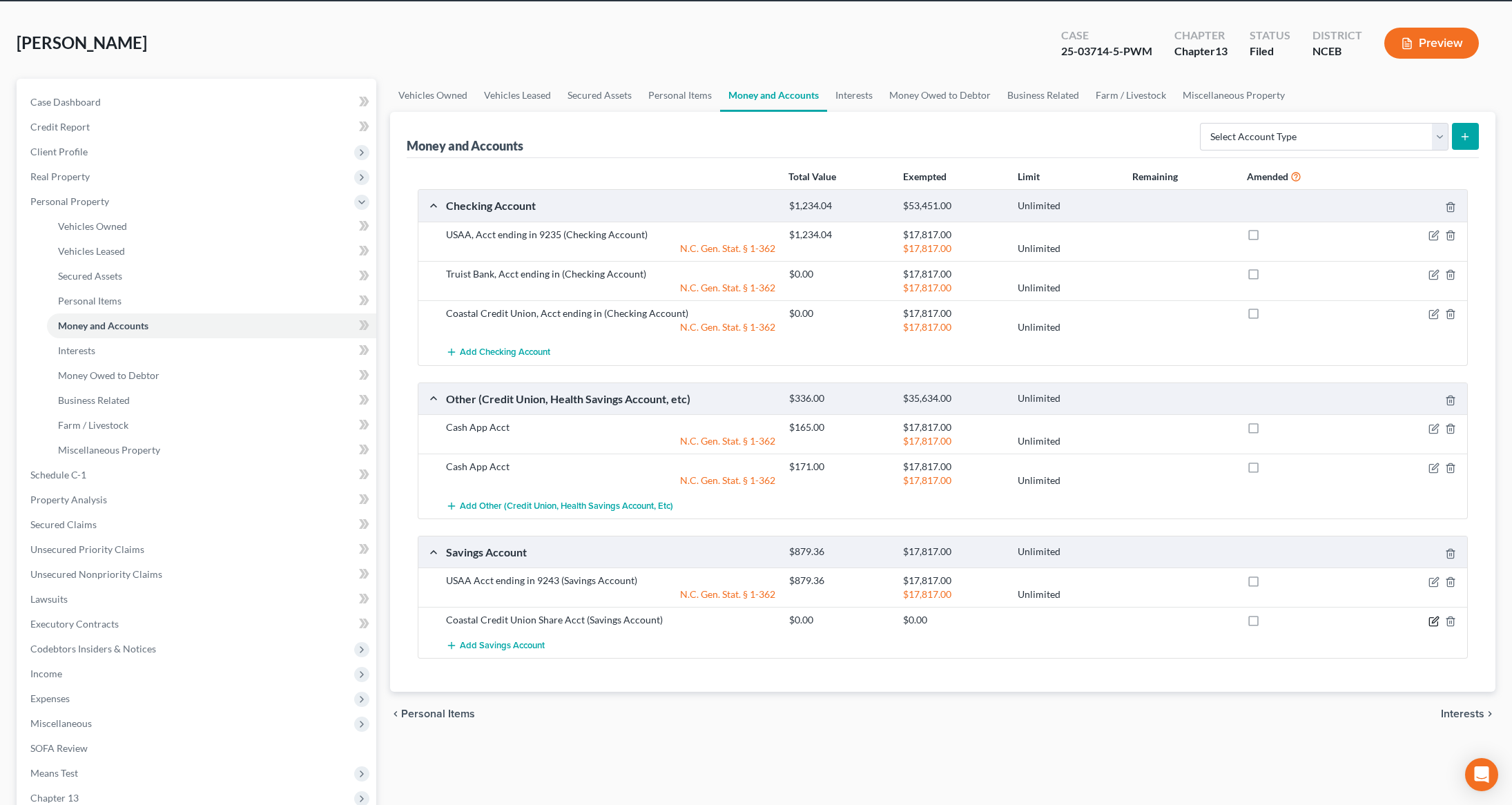
click at [1435, 626] on icon "button" at bounding box center [1433, 622] width 9 height 9
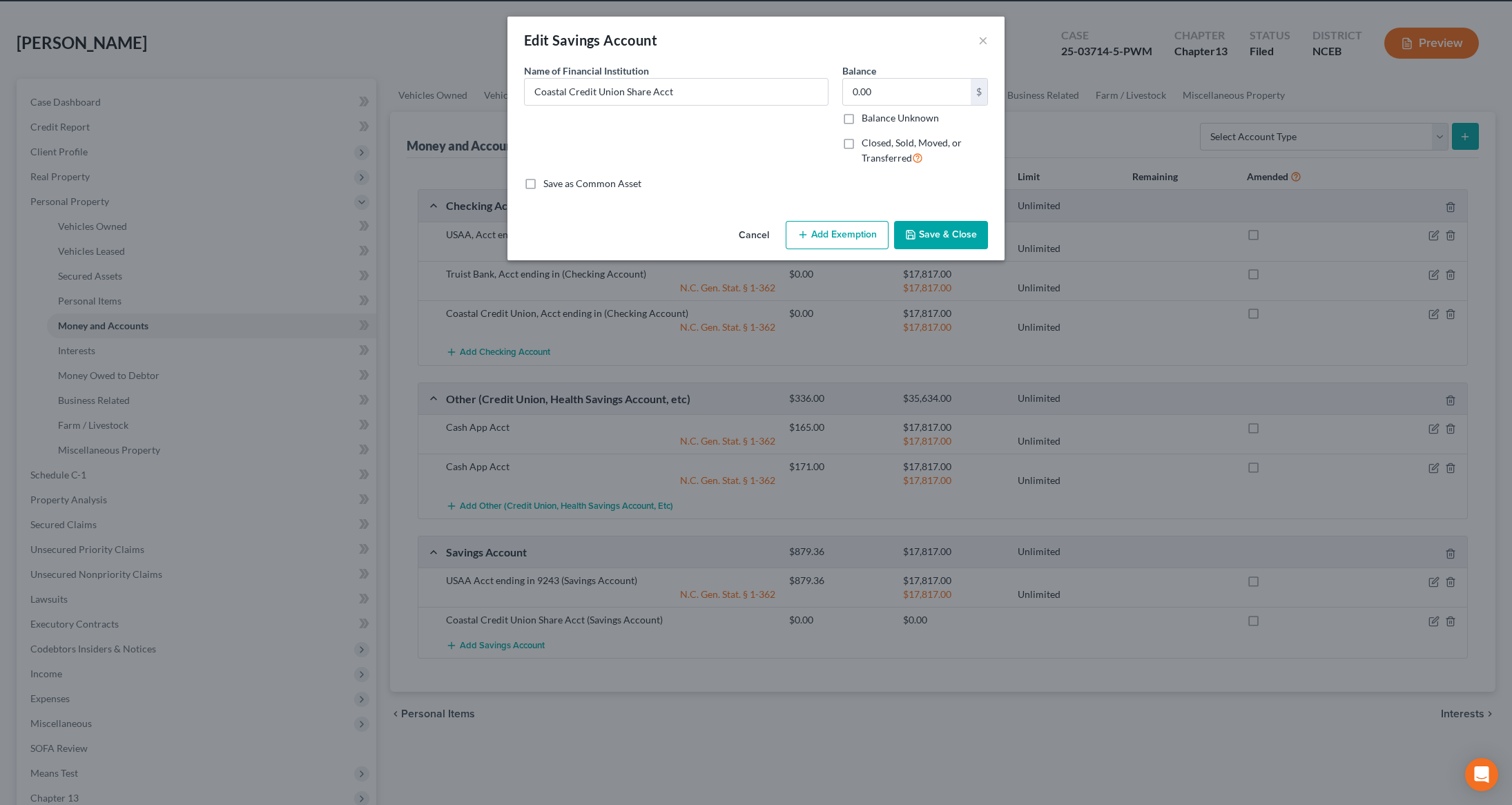
click at [836, 245] on button "Add Exemption" at bounding box center [837, 235] width 103 height 29
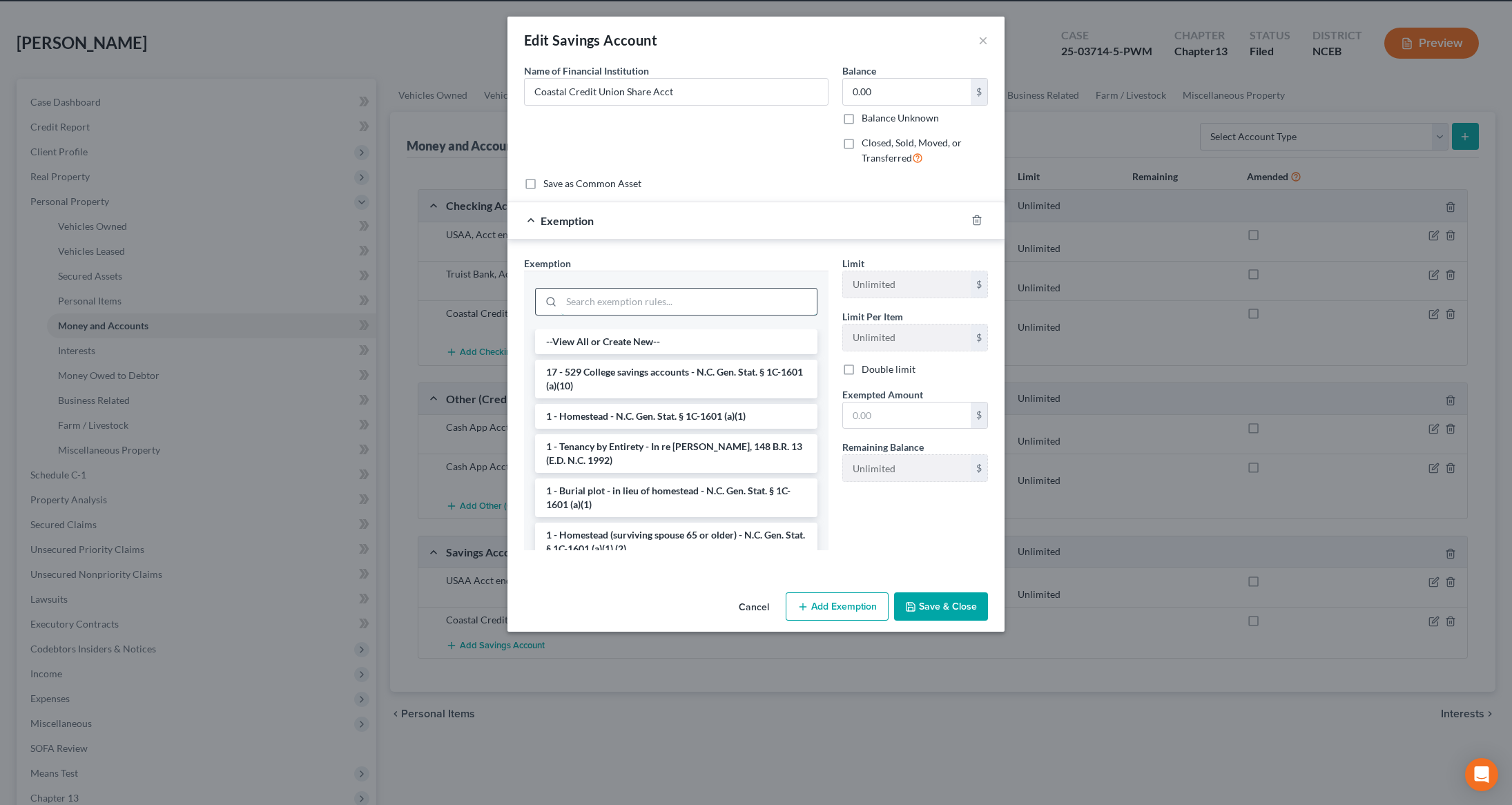
click at [678, 298] on input "search" at bounding box center [688, 301] width 255 height 26
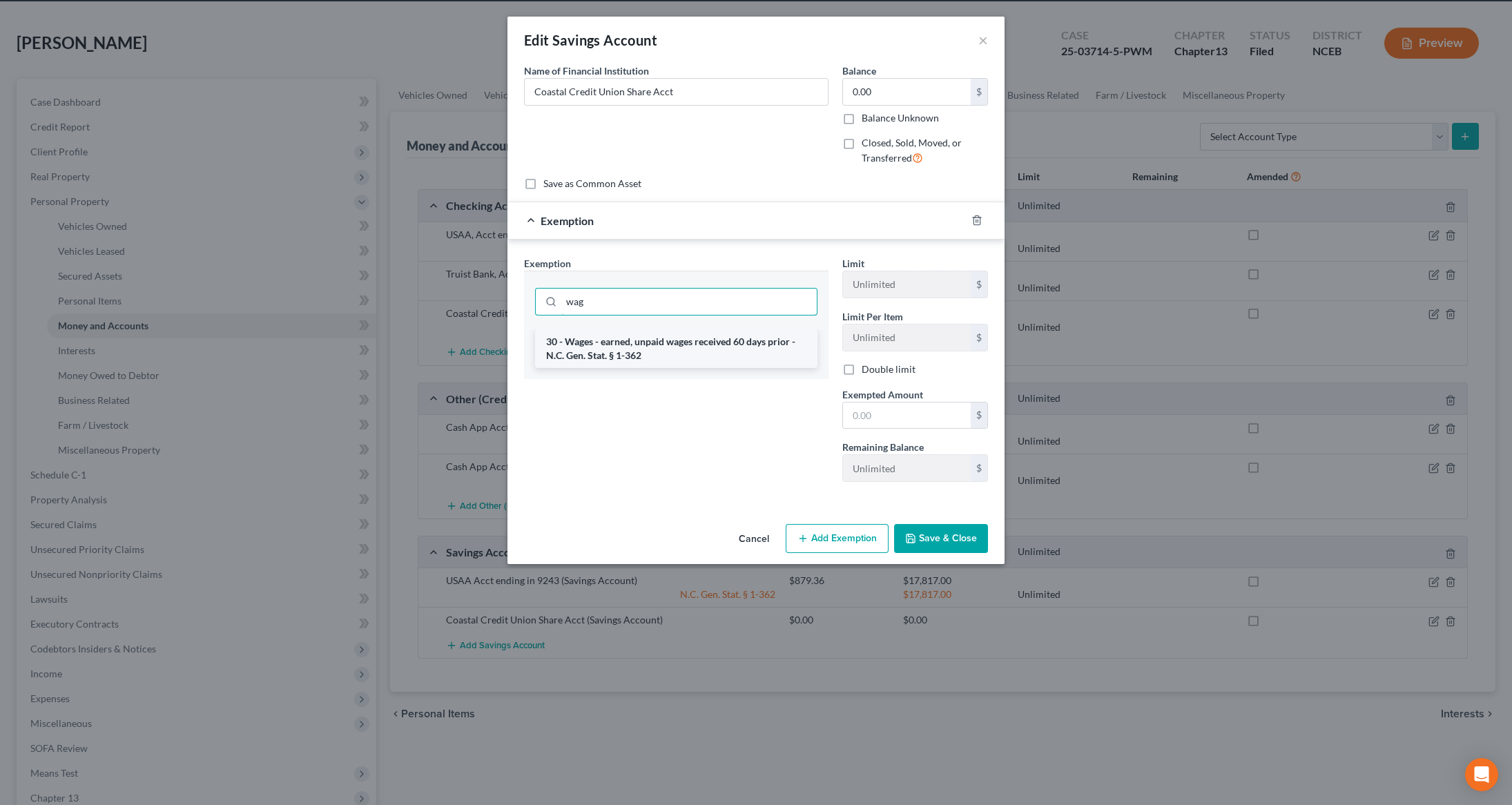
type input "wag"
click at [671, 358] on li "30 - Wages - earned, unpaid wages received 60 days prior - N.C. Gen. Stat. § 1-…" at bounding box center [676, 349] width 282 height 39
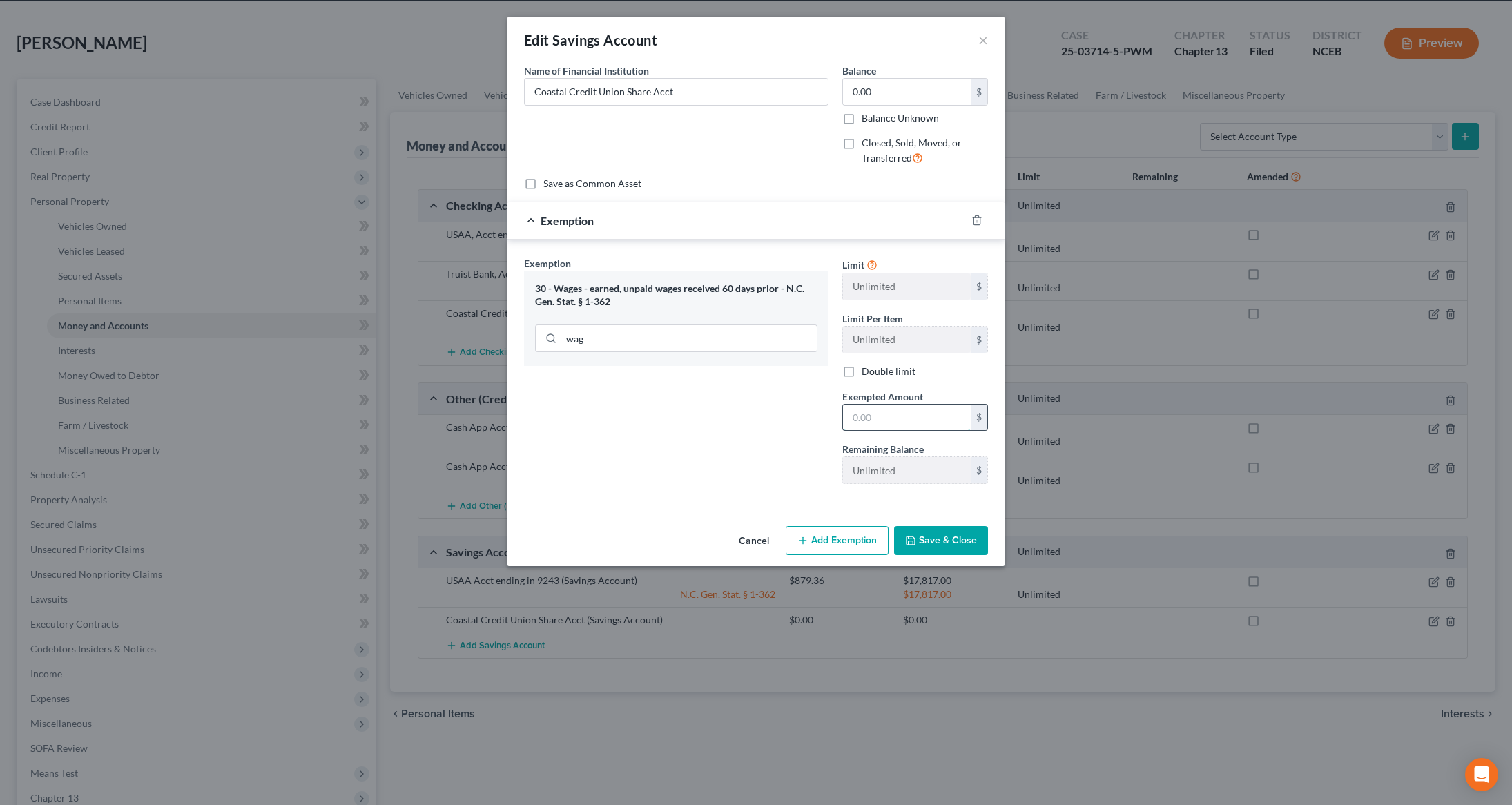
click at [875, 411] on input "text" at bounding box center [907, 417] width 128 height 26
type input "17,817"
click at [943, 537] on button "Save & Close" at bounding box center [941, 540] width 94 height 29
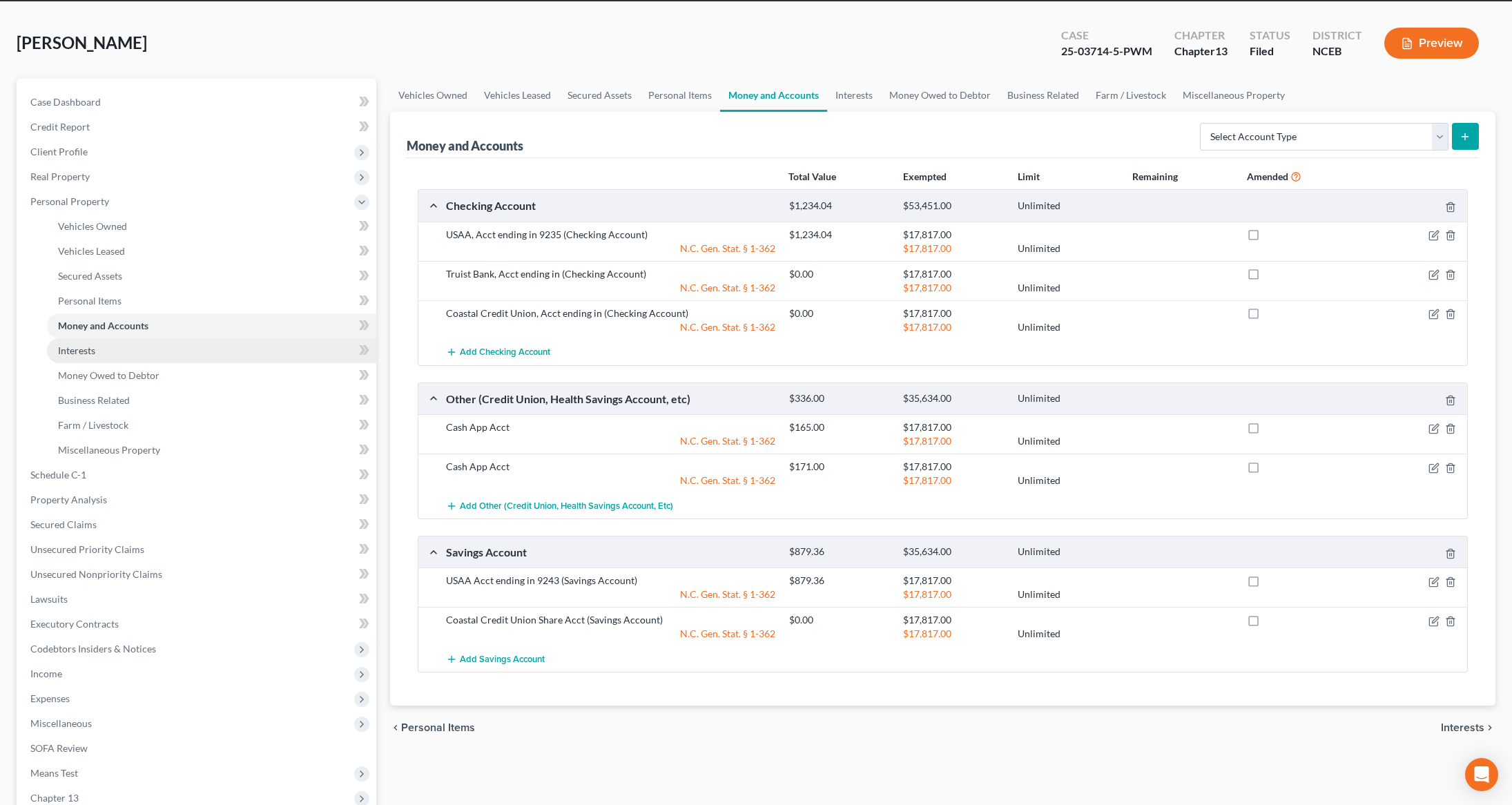
click at [65, 350] on span "Interests" at bounding box center [77, 350] width 37 height 12
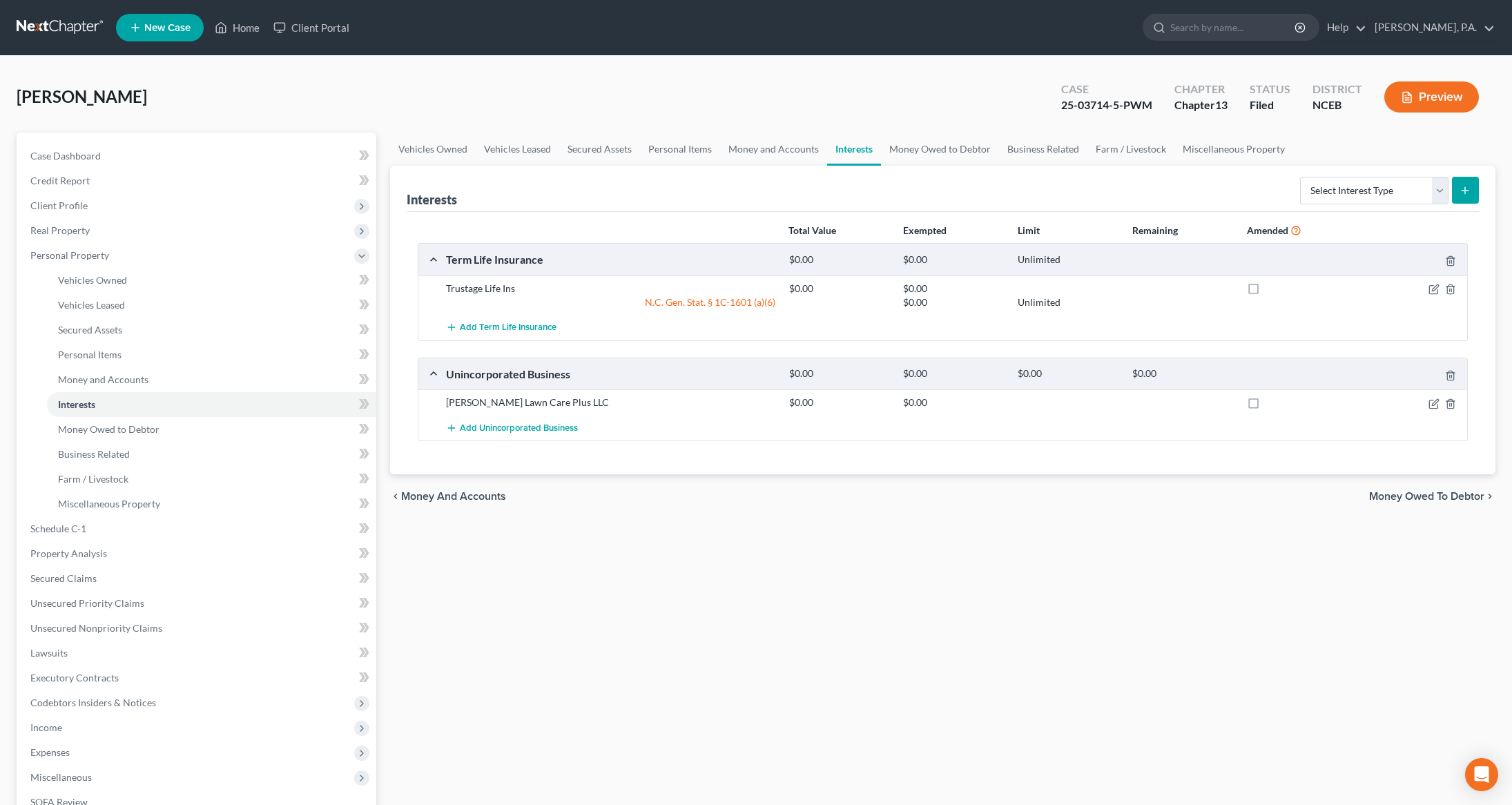
click at [1439, 291] on div at bounding box center [1411, 288] width 114 height 14
click at [1431, 291] on icon "button" at bounding box center [1434, 287] width 6 height 6
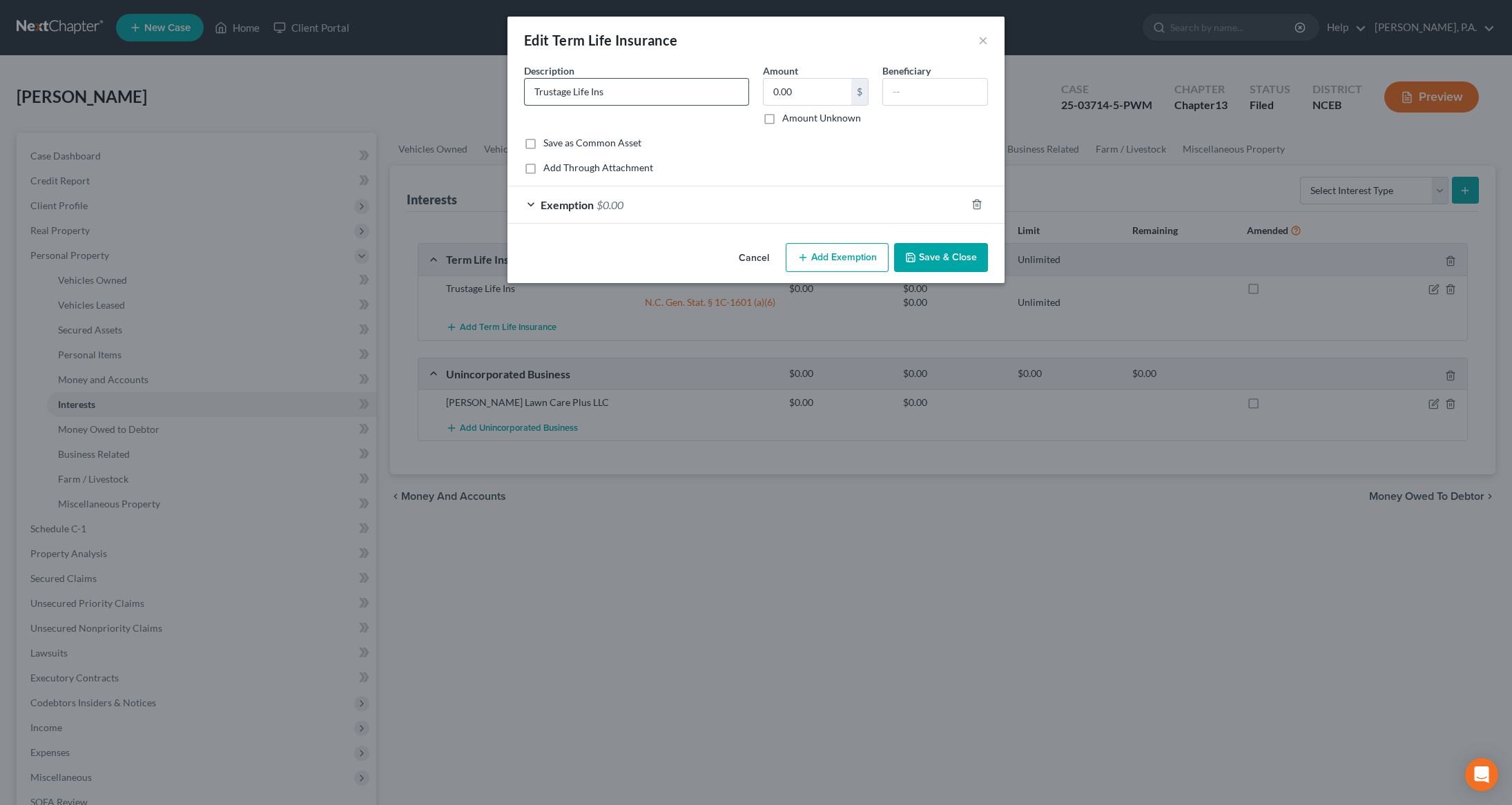
click at [673, 99] on input "Trustage Life Ins" at bounding box center [636, 91] width 224 height 26
type input "Trustage Life Ins"
click at [981, 42] on button "×" at bounding box center [983, 40] width 9 height 17
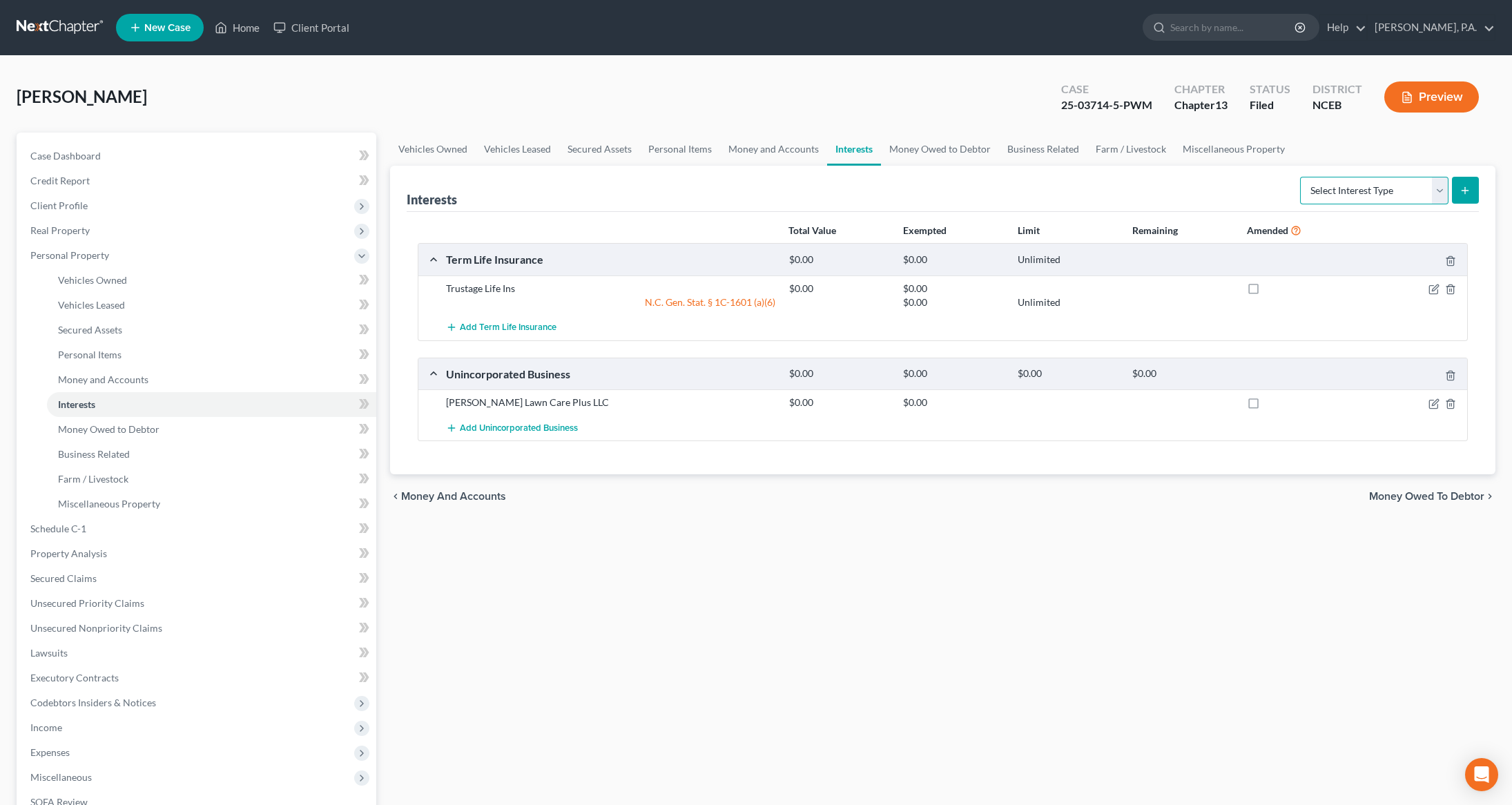
click at [1437, 195] on select "Select Interest Type 401K Annuity Bond Education IRA Government Bond Government…" at bounding box center [1374, 191] width 148 height 27
select select "whole_life_insurance"
click at [1301, 177] on select "Select Interest Type 401K Annuity Bond Education IRA Government Bond Government…" at bounding box center [1374, 191] width 148 height 27
click at [1435, 292] on icon "button" at bounding box center [1433, 288] width 11 height 11
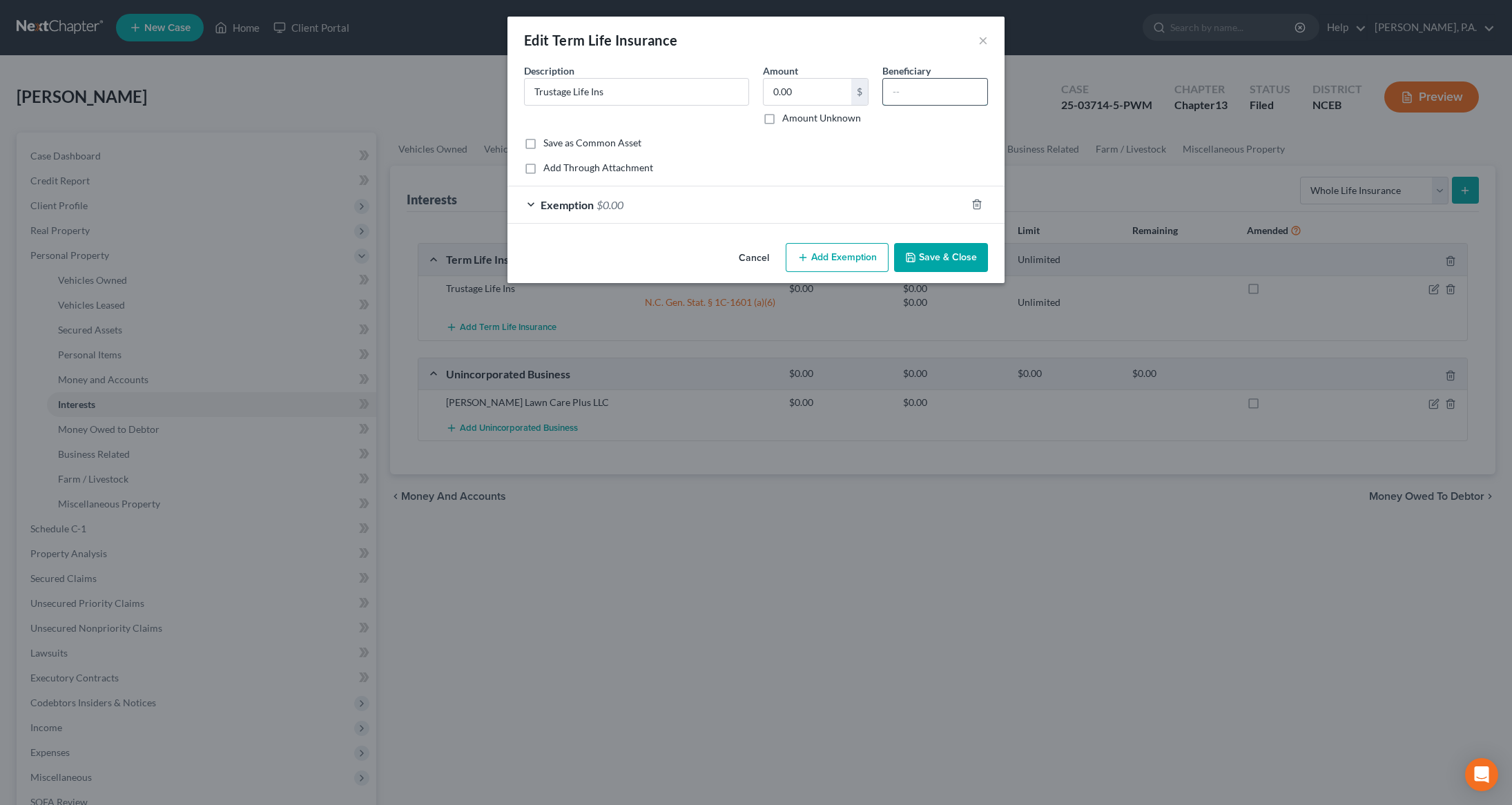
click at [892, 93] on input "text" at bounding box center [934, 91] width 104 height 26
type input "niece"
click at [527, 205] on div "Exemption $0.00" at bounding box center [736, 204] width 458 height 37
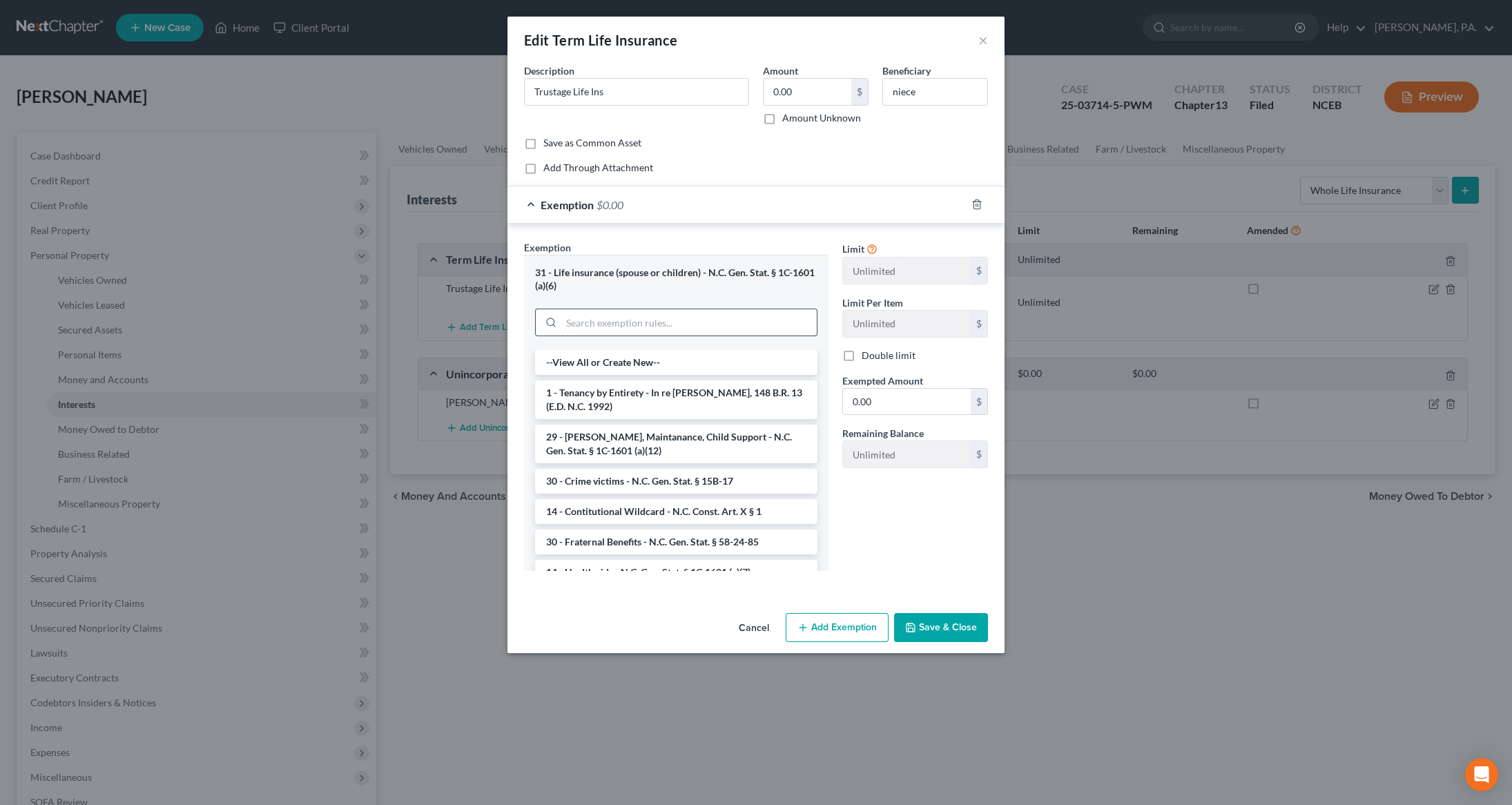
click at [607, 325] on input "search" at bounding box center [688, 322] width 255 height 26
click at [770, 278] on div "31 - Life insurance (spouse or children) - N.C. Gen. Stat. § 1C-1601 (a)(6)" at bounding box center [676, 279] width 282 height 26
click at [951, 634] on button "Save & Close" at bounding box center [941, 627] width 94 height 29
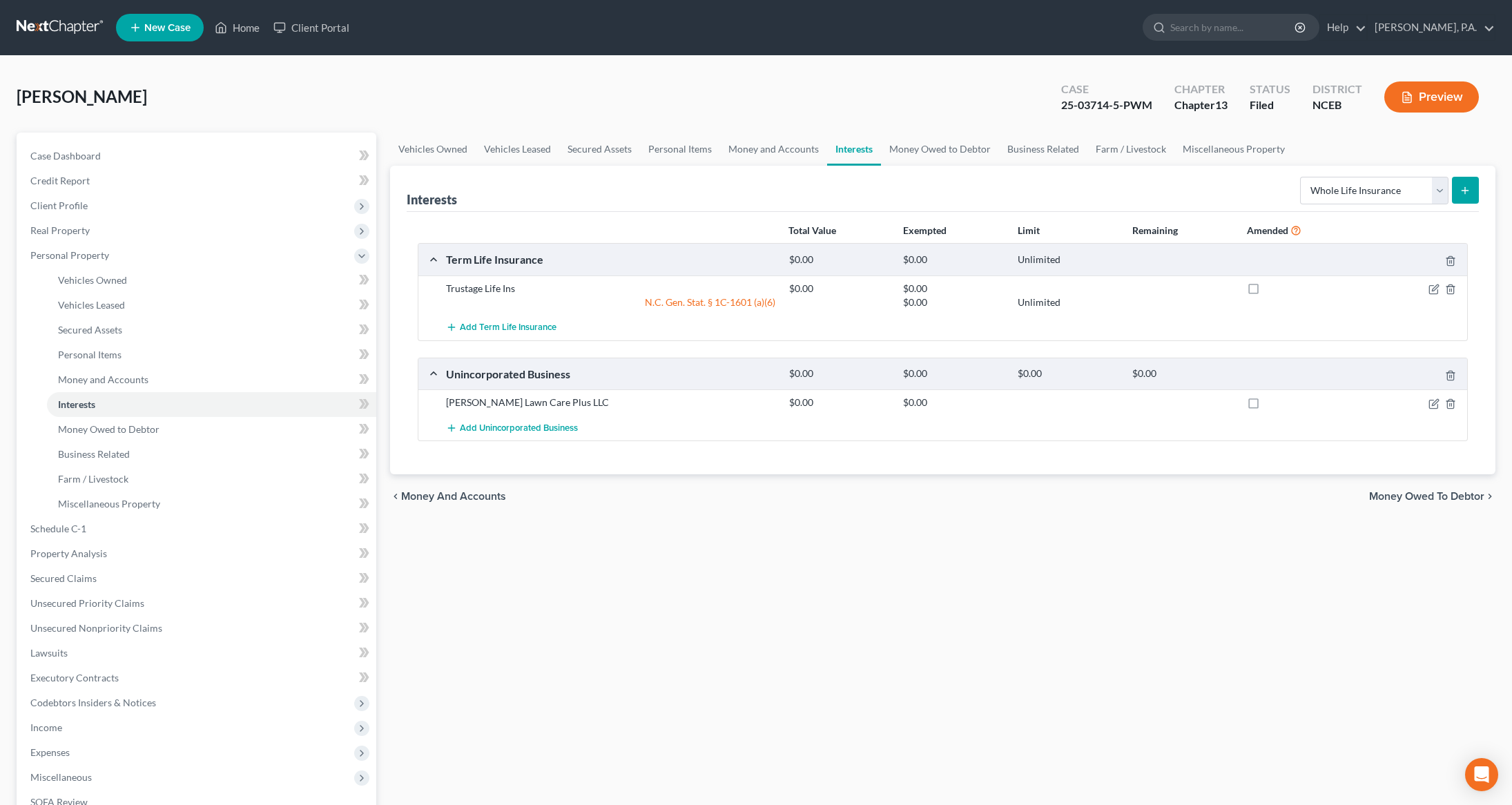
click at [1469, 190] on icon "submit" at bounding box center [1465, 190] width 11 height 11
click at [163, 158] on link "Case Dashboard" at bounding box center [198, 156] width 357 height 25
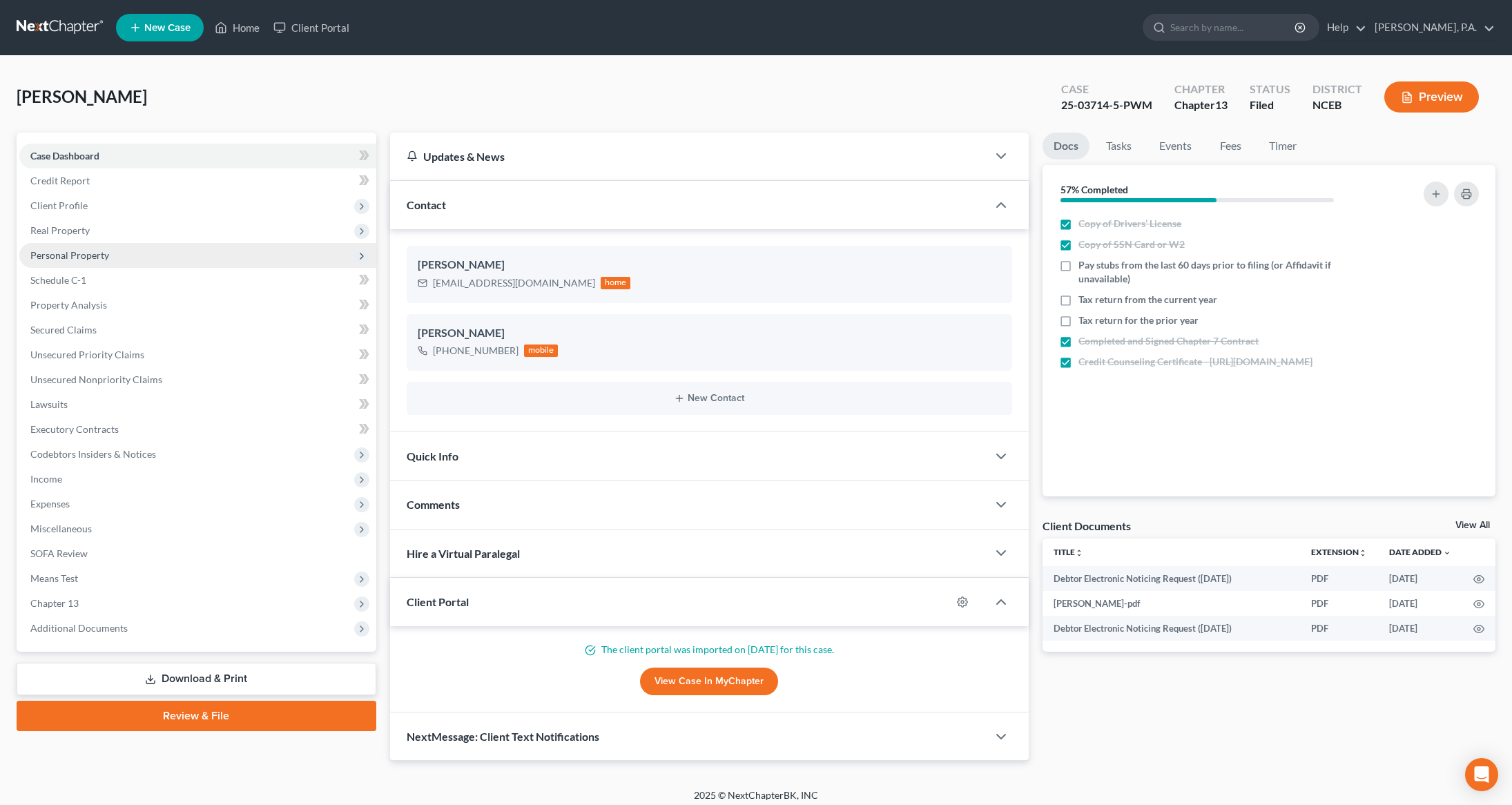
click at [99, 256] on span "Personal Property" at bounding box center [69, 255] width 78 height 12
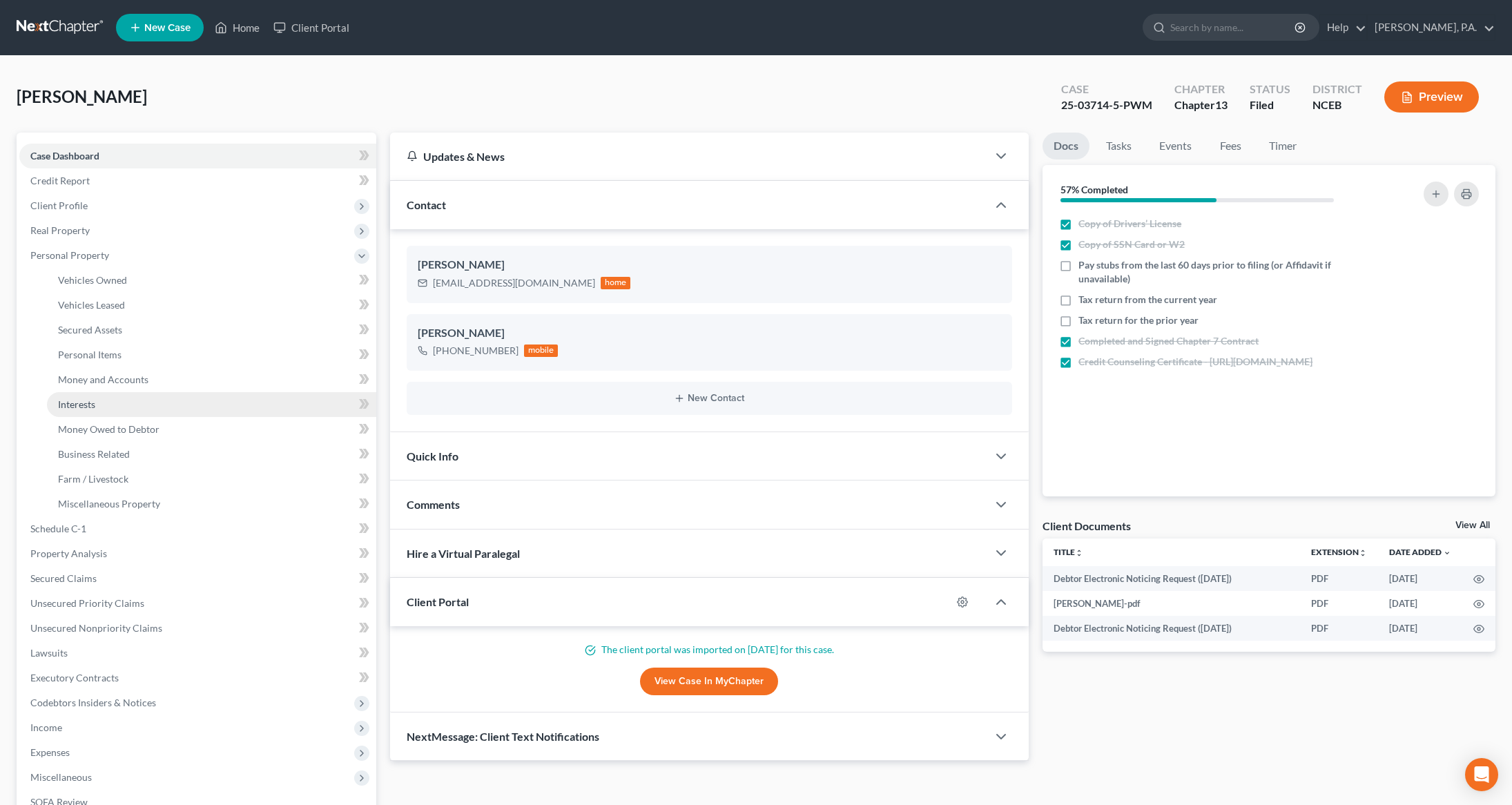
click at [81, 409] on link "Interests" at bounding box center [211, 404] width 329 height 25
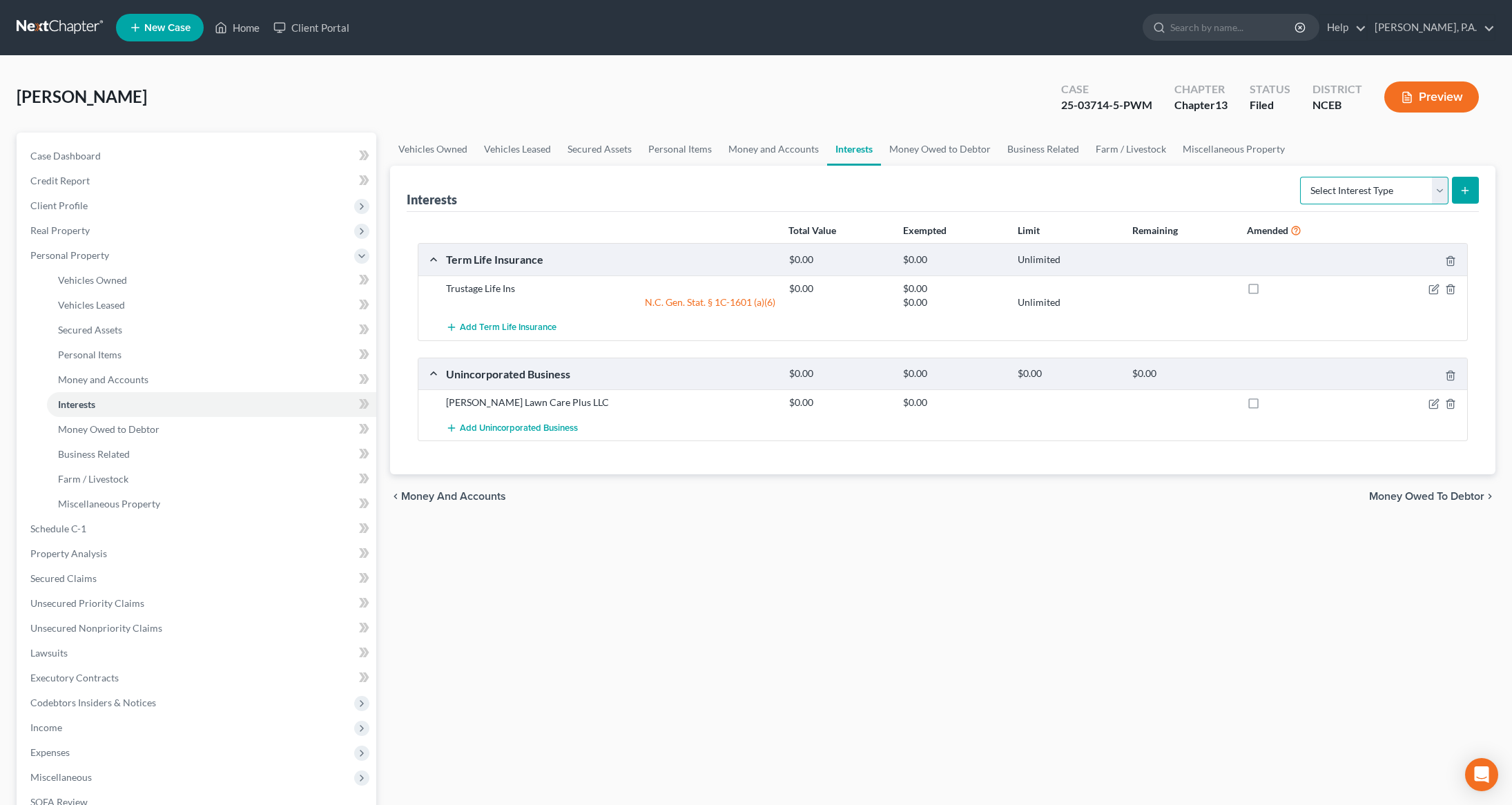
click at [1436, 196] on select "Select Interest Type 401K Annuity Bond Education IRA Government Bond Government…" at bounding box center [1374, 191] width 148 height 27
select select "whole_life_insurance"
click at [1301, 177] on select "Select Interest Type 401K Annuity Bond Education IRA Government Bond Government…" at bounding box center [1374, 191] width 148 height 27
click at [1465, 183] on button "submit" at bounding box center [1465, 190] width 27 height 27
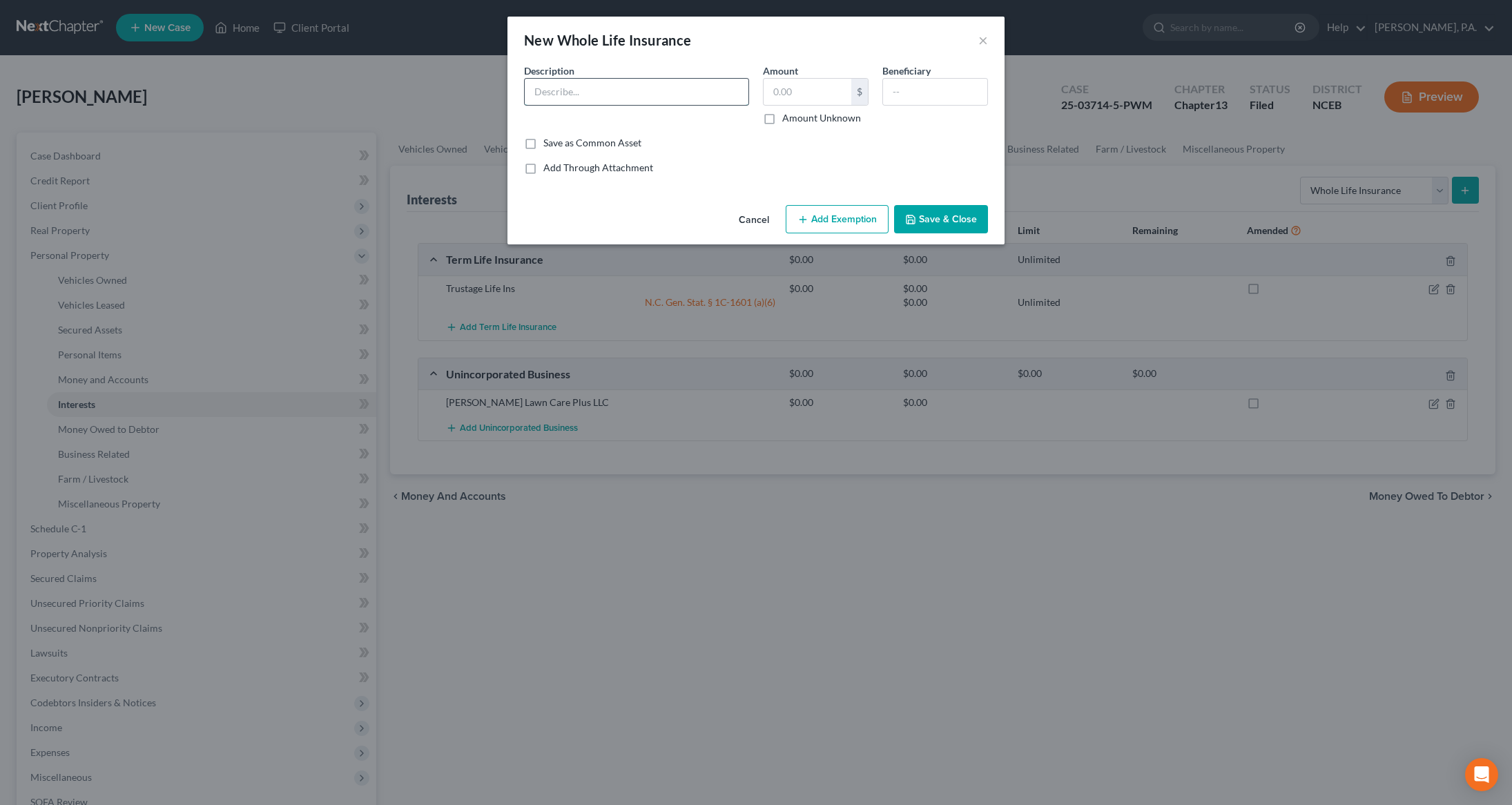
click at [642, 84] on input "text" at bounding box center [636, 91] width 224 height 26
type input "Trustage Life Ins (not vested)"
type input "Niece"
click at [832, 217] on button "Add Exemption" at bounding box center [837, 219] width 103 height 29
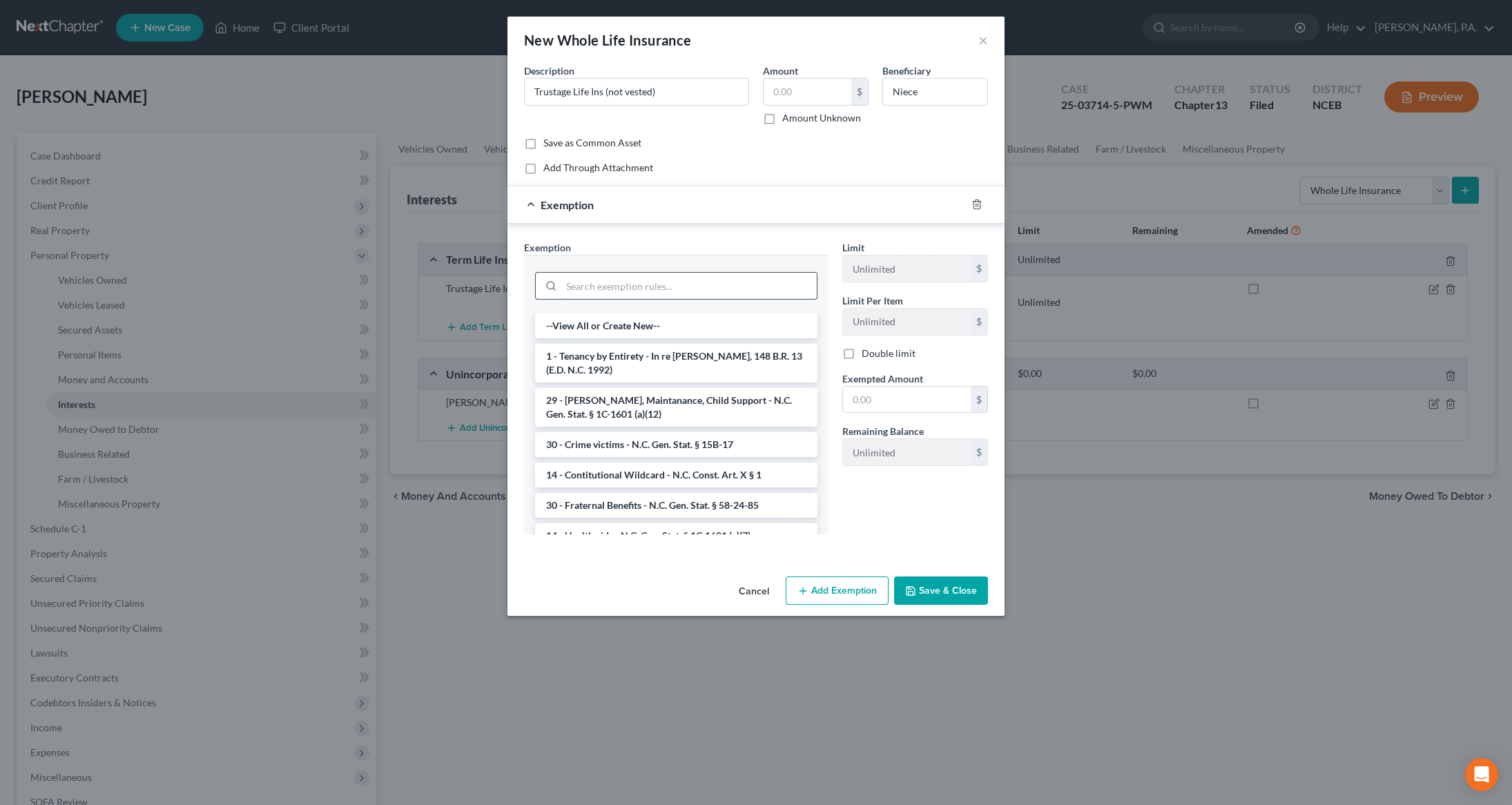
click at [668, 281] on input "search" at bounding box center [688, 286] width 255 height 26
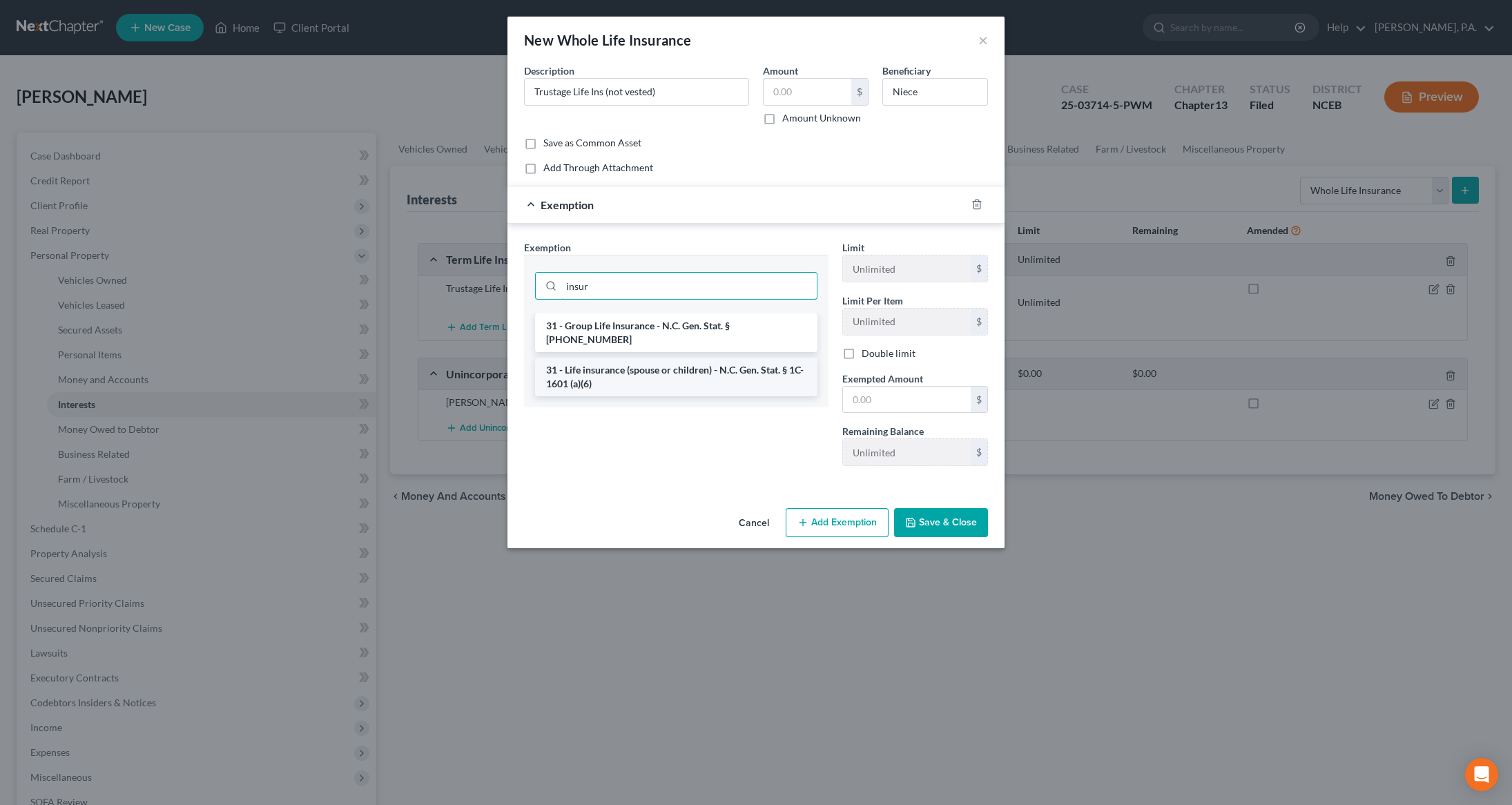
type input "insur"
click at [652, 366] on li "31 - Life insurance (spouse or children) - N.C. Gen. Stat. § 1C-1601 (a)(6)" at bounding box center [676, 377] width 282 height 39
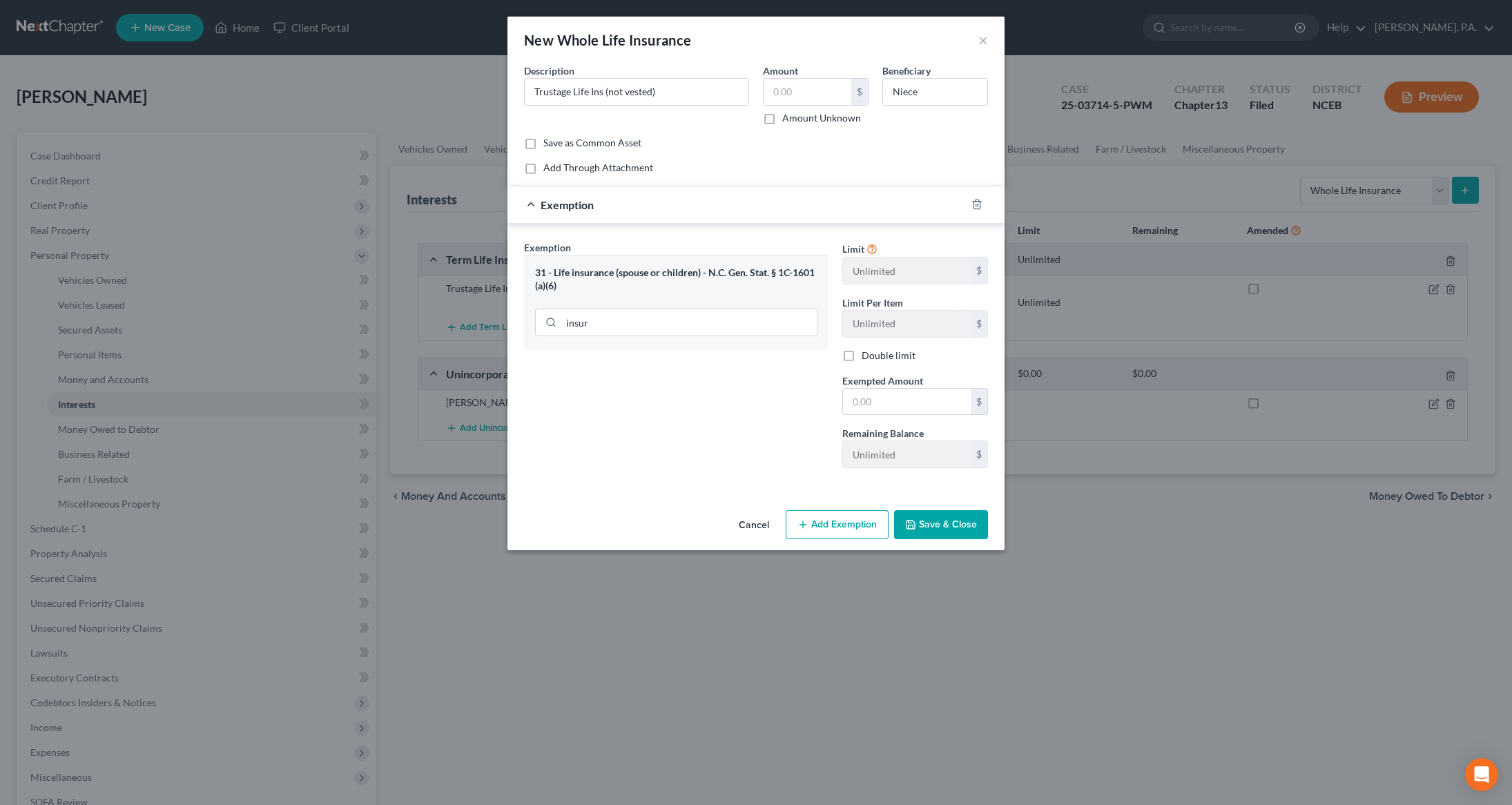
click at [954, 530] on button "Save & Close" at bounding box center [941, 524] width 94 height 29
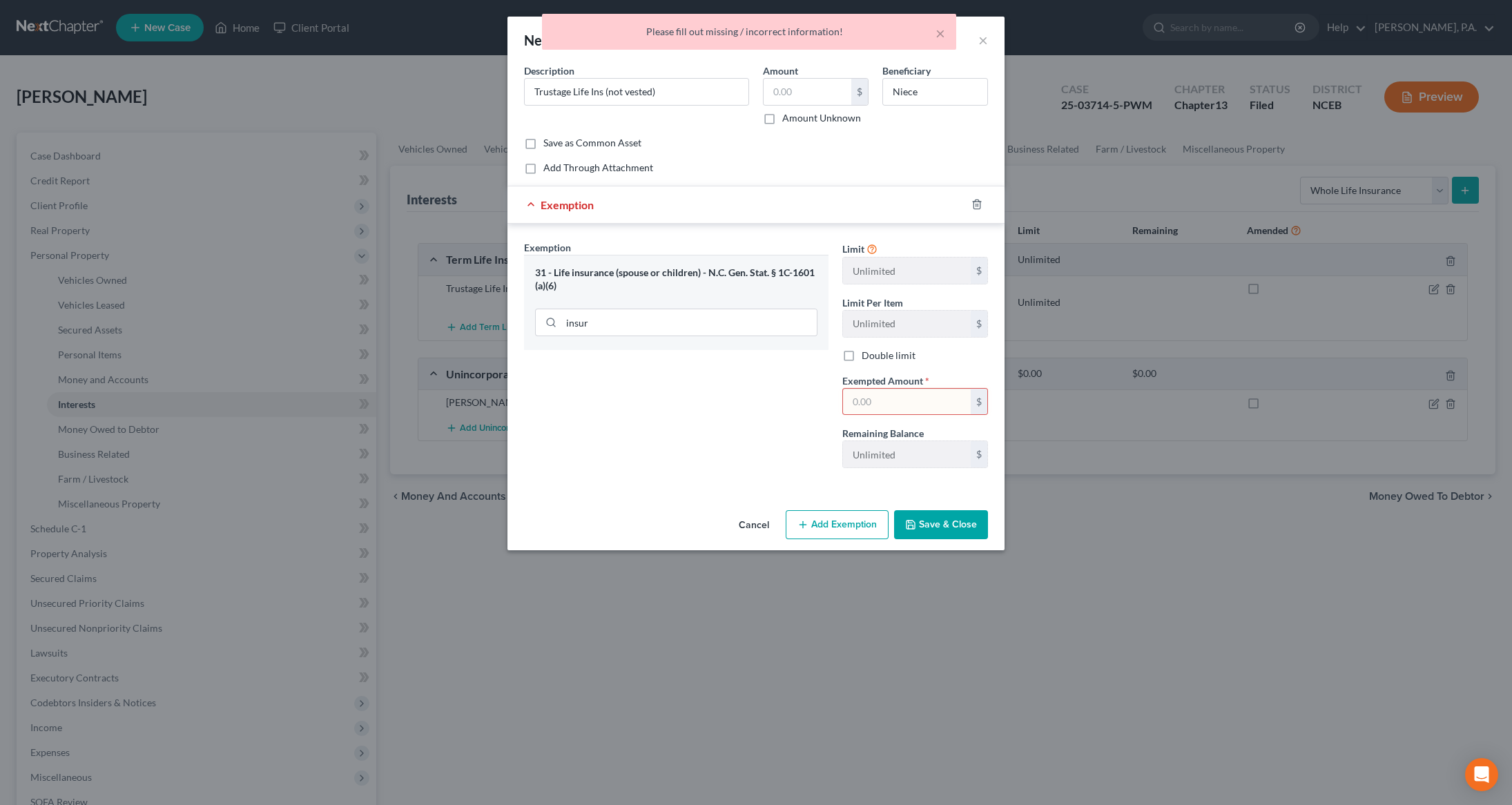
click at [661, 280] on div "31 - Life insurance (spouse or children) - N.C. Gen. Stat. § 1C-1601 (a)(6)" at bounding box center [676, 279] width 282 height 26
click at [568, 275] on div "31 - Life insurance (spouse or children) - N.C. Gen. Stat. § 1C-1601 (a)(6)" at bounding box center [676, 279] width 282 height 26
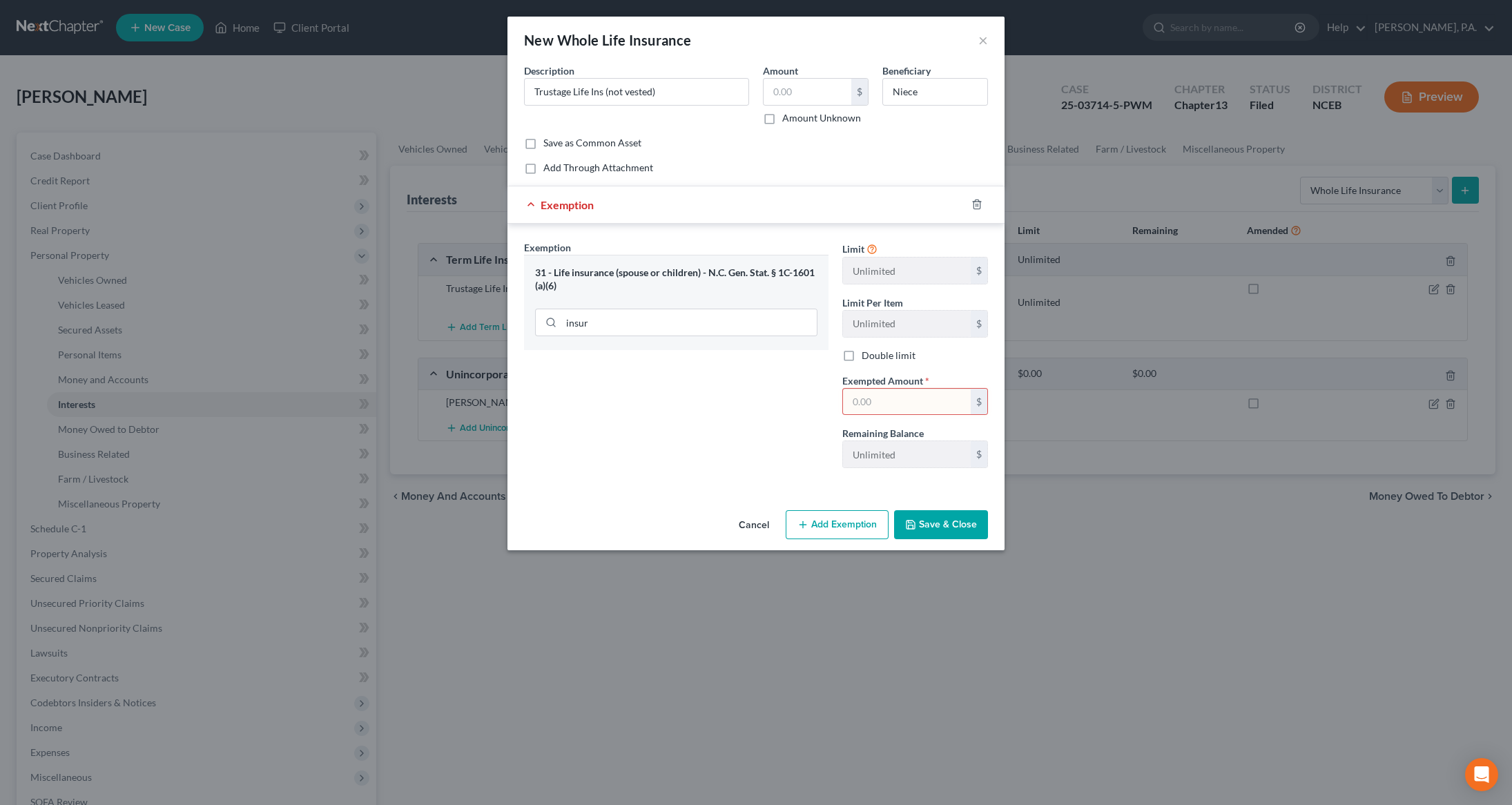
click at [884, 399] on input "text" at bounding box center [907, 401] width 128 height 26
type input "0"
click at [955, 524] on button "Save & Close" at bounding box center [941, 524] width 94 height 29
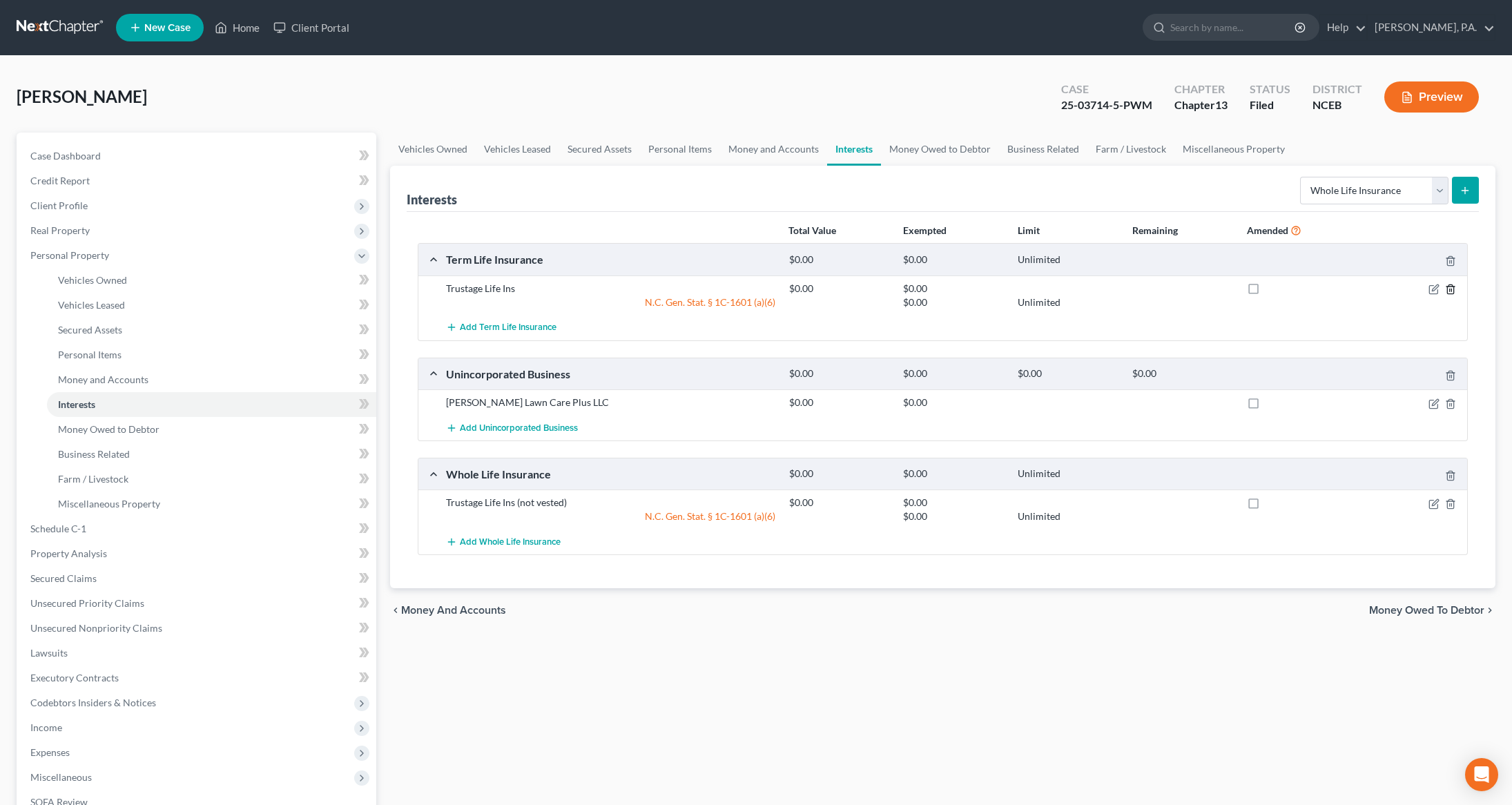
click at [1449, 292] on icon "button" at bounding box center [1449, 288] width 11 height 11
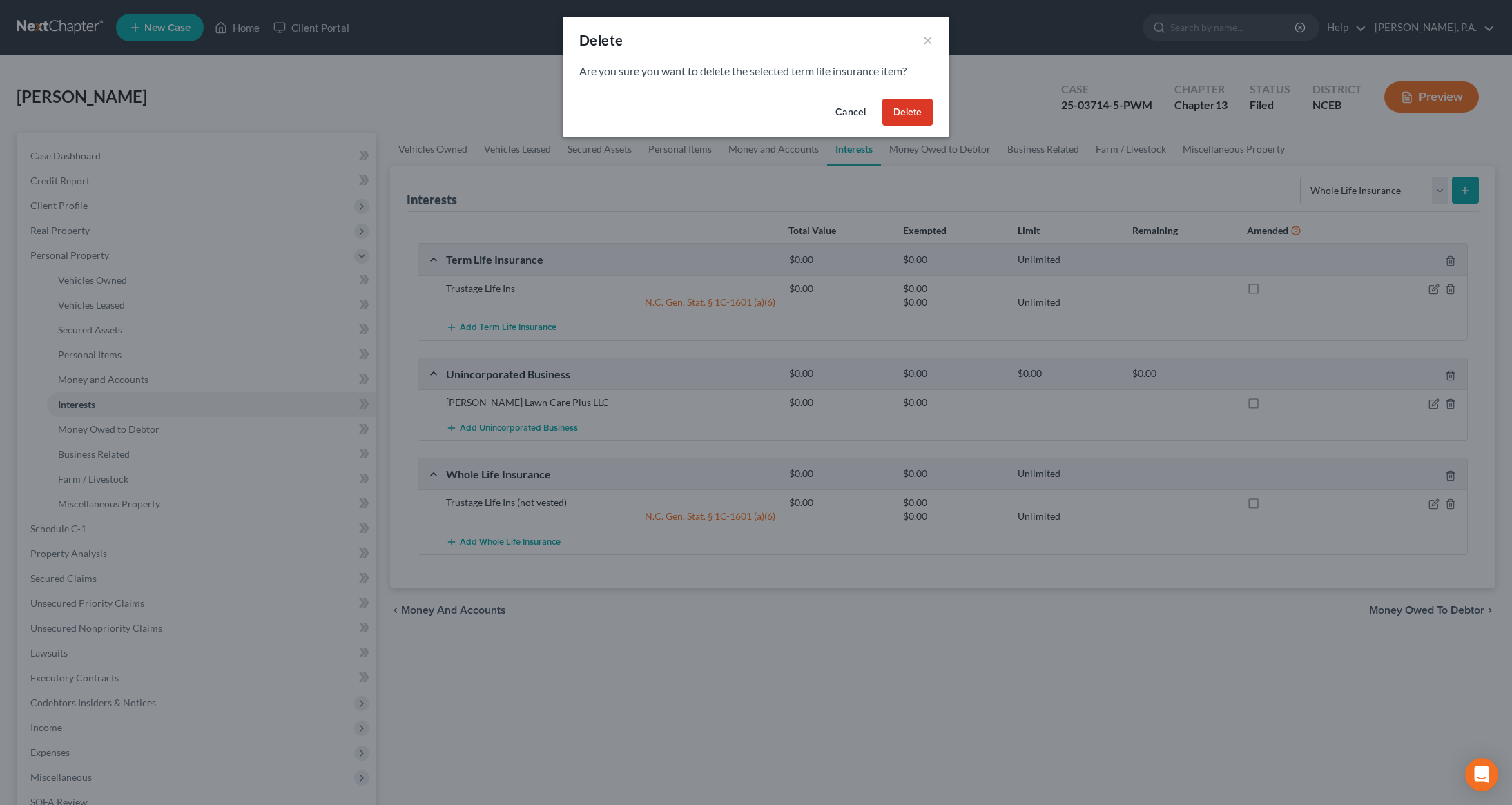
click at [910, 103] on button "Delete" at bounding box center [907, 112] width 50 height 27
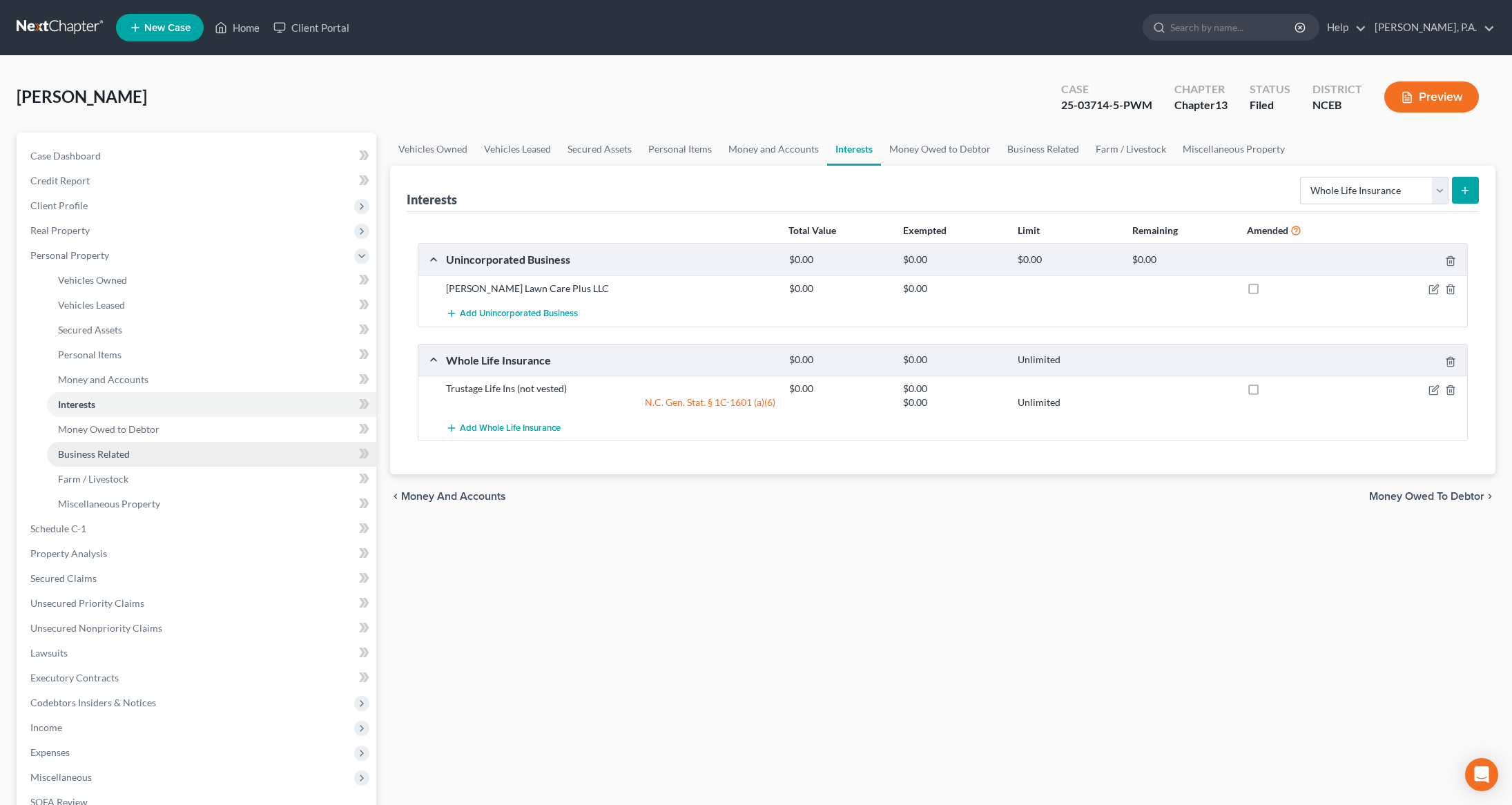
click at [58, 452] on span "Business Related" at bounding box center [94, 454] width 72 height 12
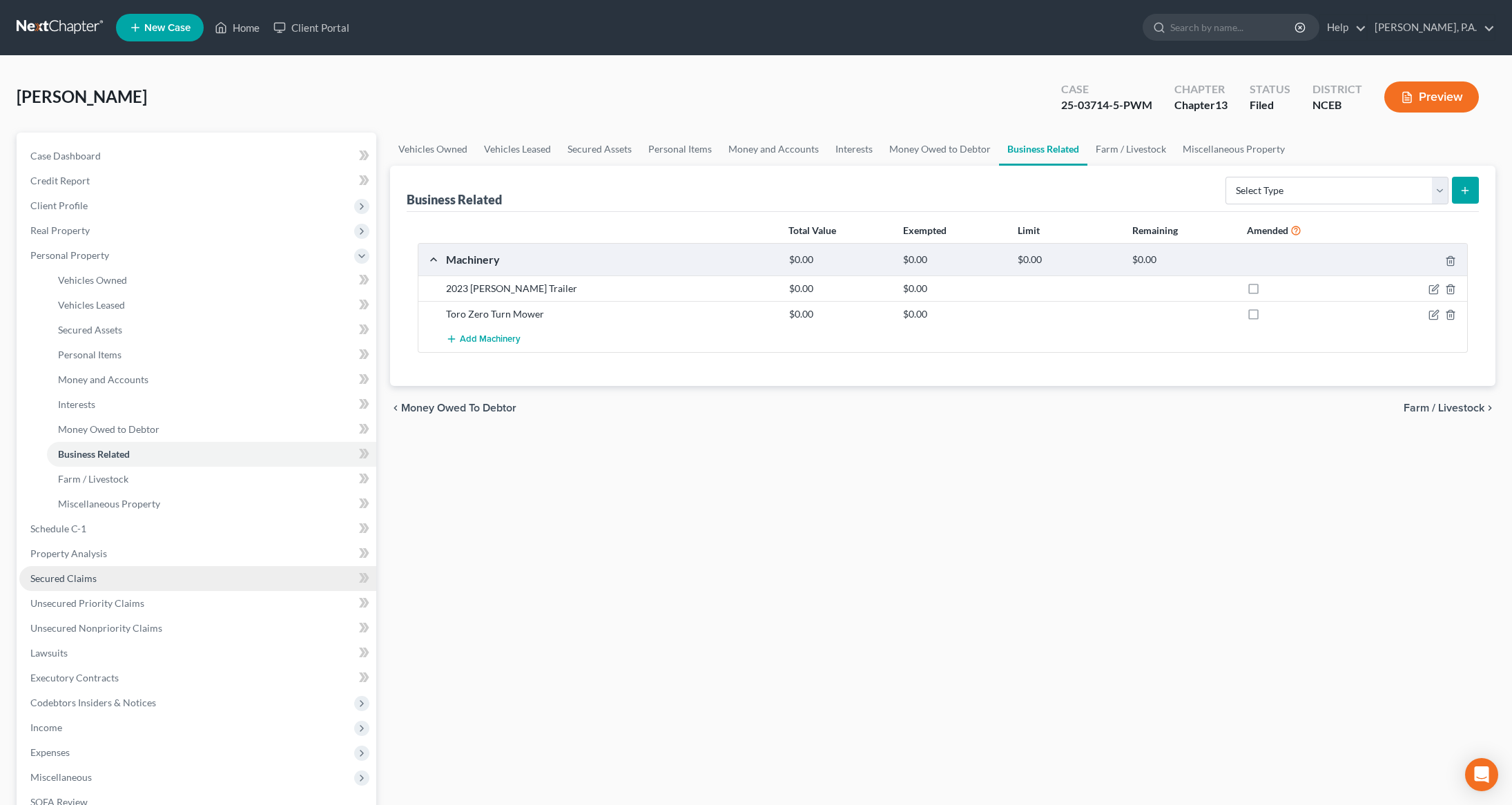
click at [72, 580] on span "Secured Claims" at bounding box center [63, 578] width 66 height 12
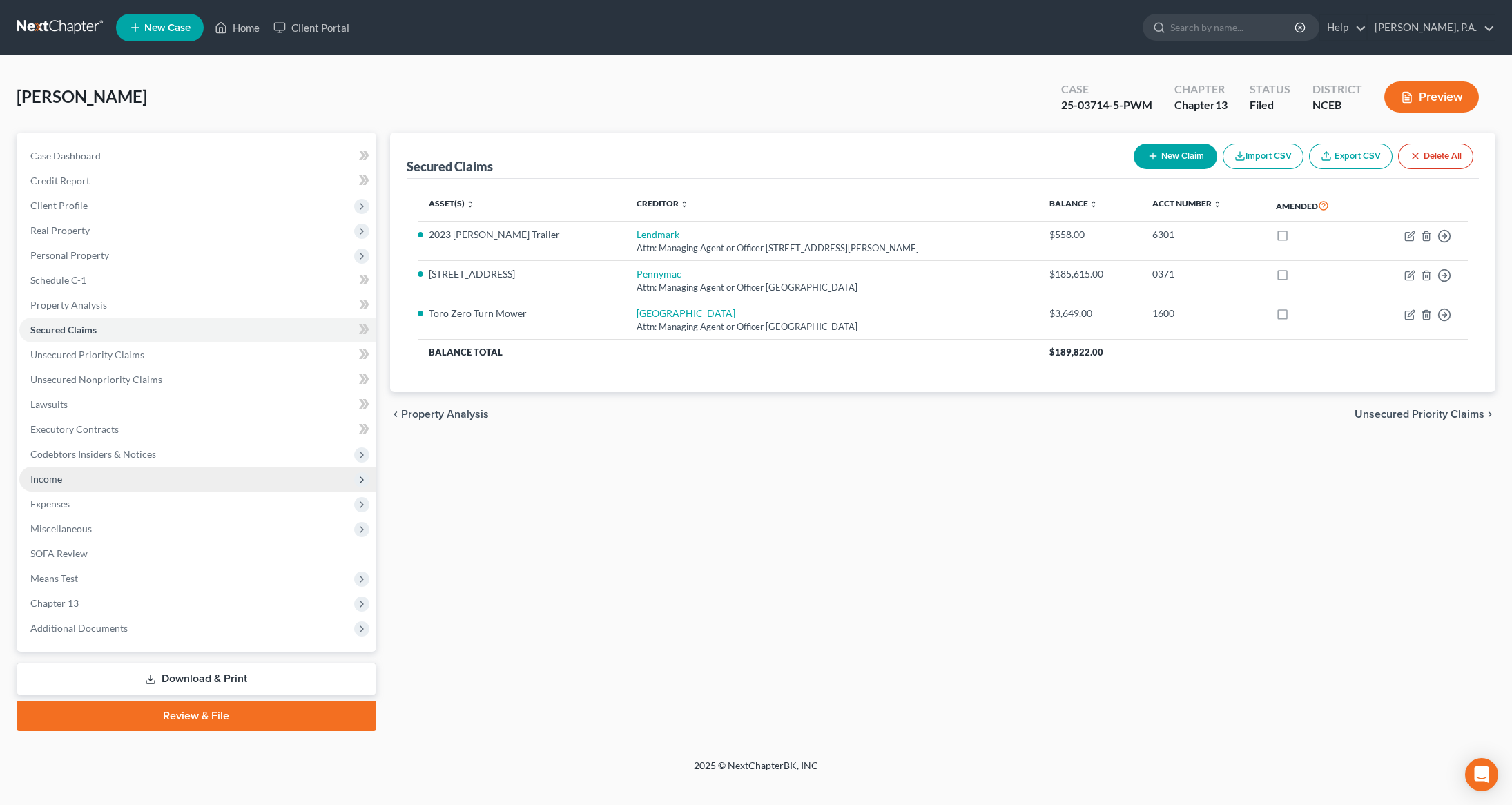
click at [85, 485] on span "Income" at bounding box center [198, 479] width 357 height 25
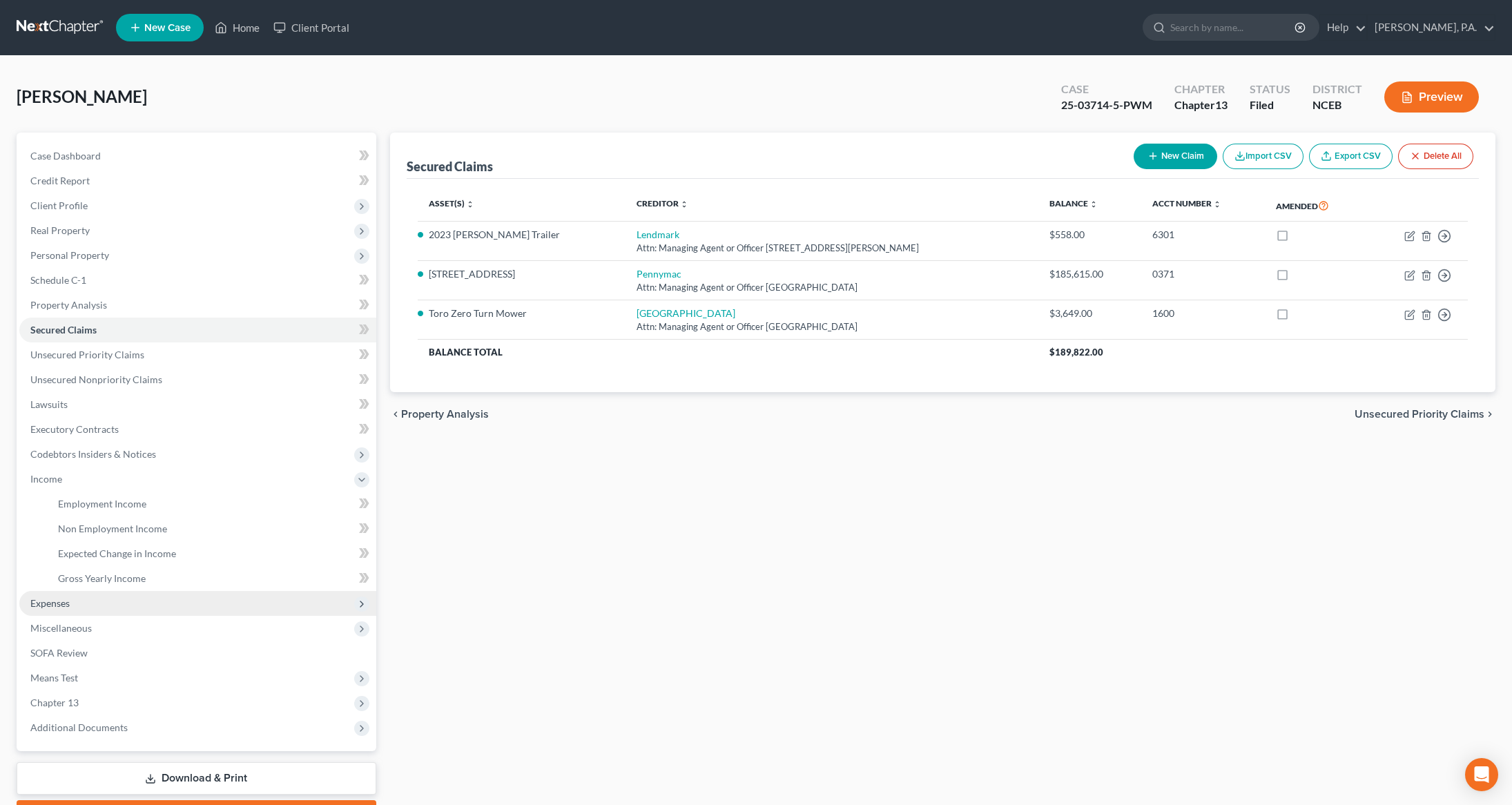
click at [83, 606] on span "Expenses" at bounding box center [198, 603] width 357 height 25
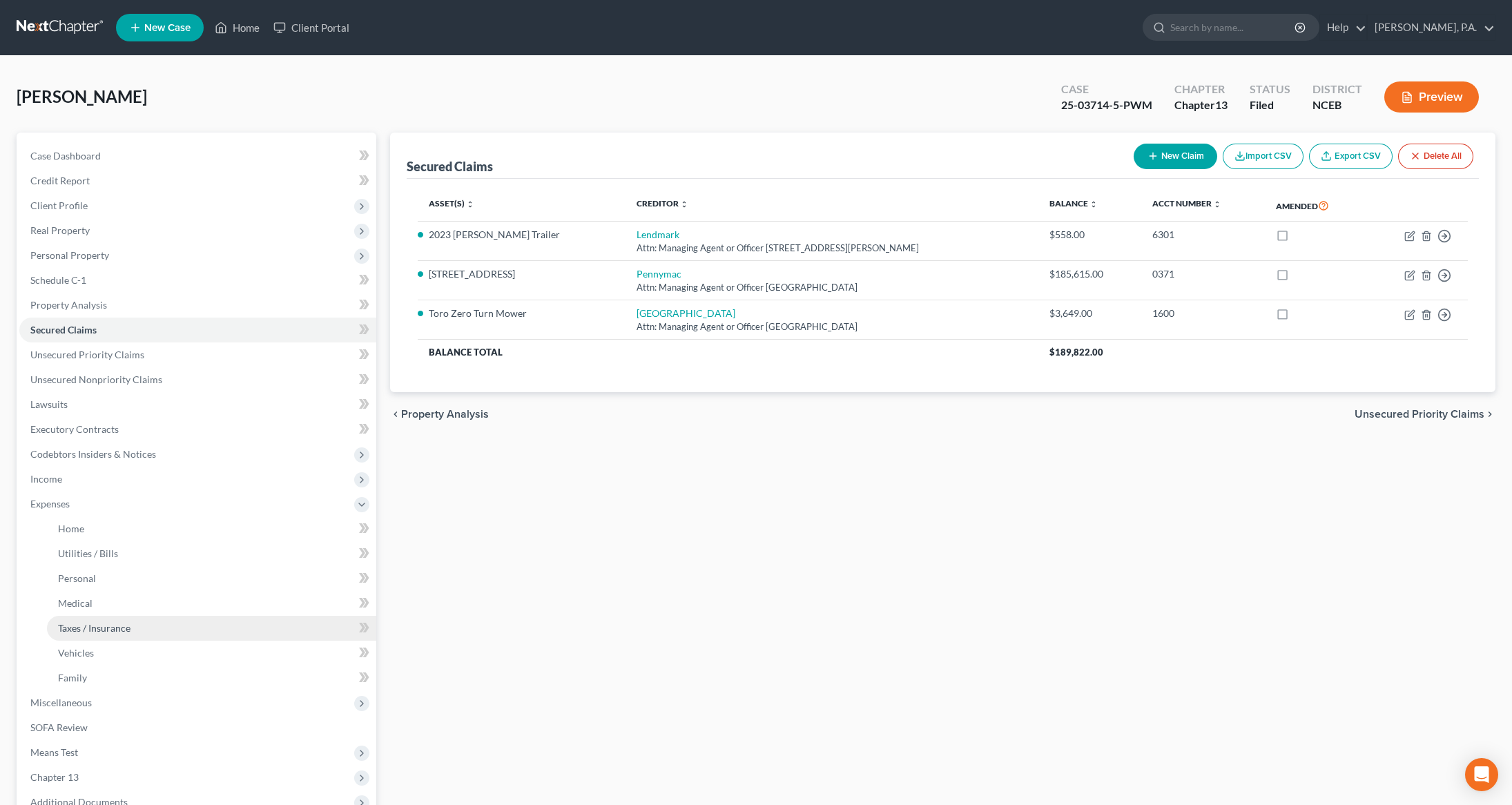
click at [96, 626] on span "Taxes / Insurance" at bounding box center [94, 628] width 73 height 12
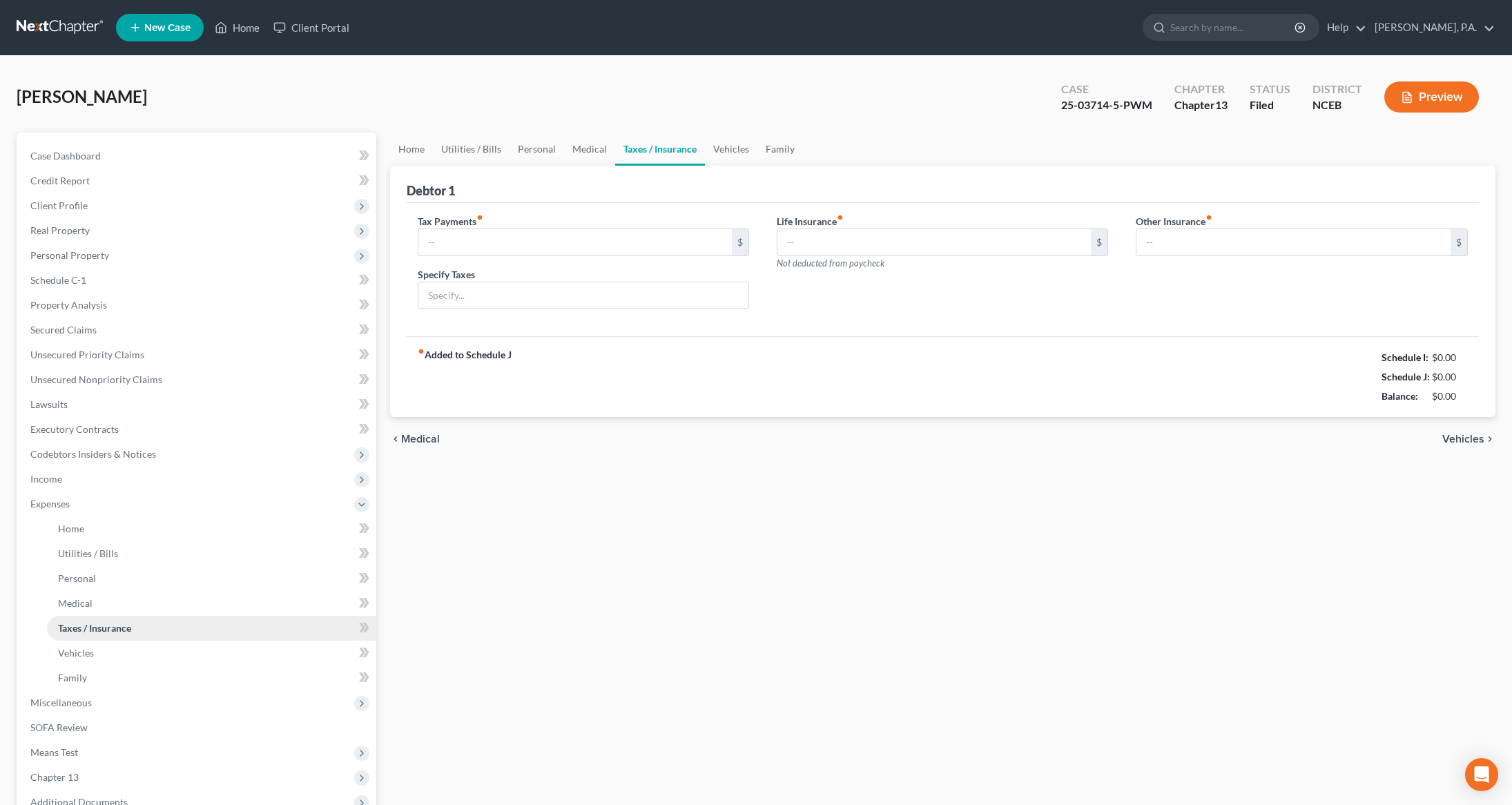
type input "0.00"
type input "Federal tax, social security and medicare"
type input "73.50"
type input "0.00"
drag, startPoint x: 627, startPoint y: 299, endPoint x: 378, endPoint y: 302, distance: 249.0
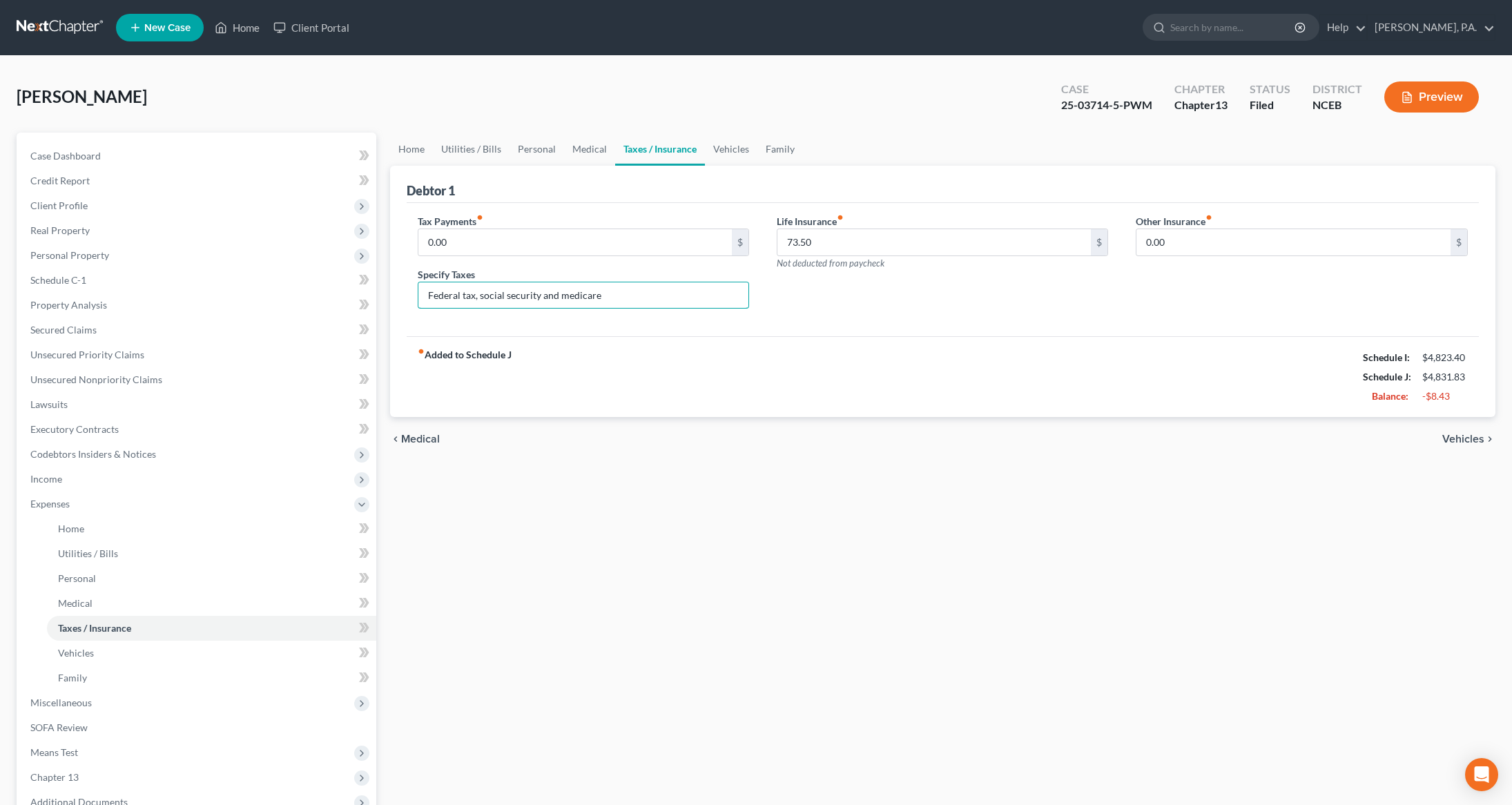
click at [378, 302] on div "Petition Navigation Case Dashboard Payments Invoices Payments Payments Credit R…" at bounding box center [755, 519] width 1493 height 773
click at [818, 565] on div "Home Utilities / Bills Personal Medical Taxes / Insurance Vehicles Family Debto…" at bounding box center [943, 519] width 1119 height 773
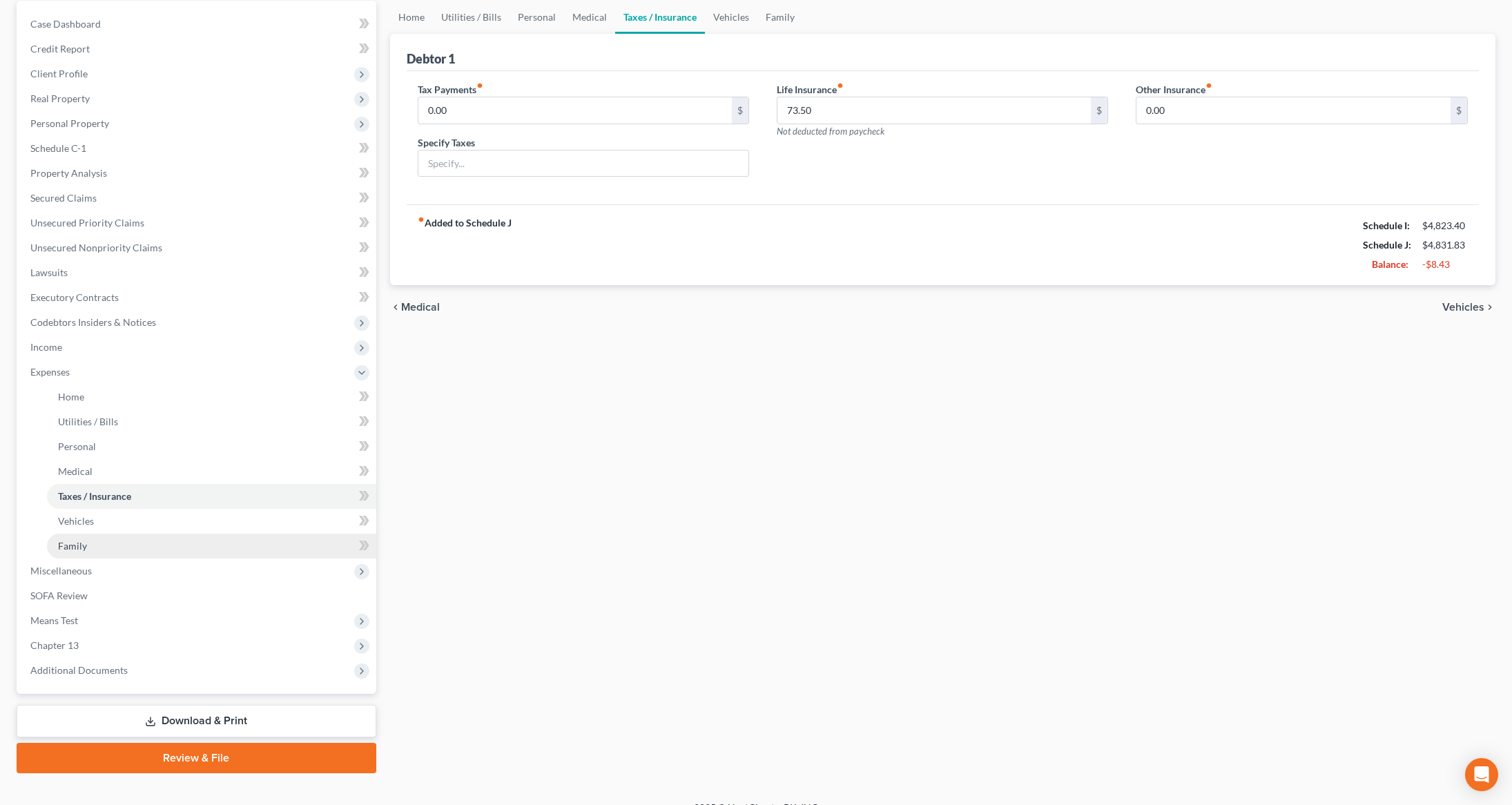
scroll to position [150, 0]
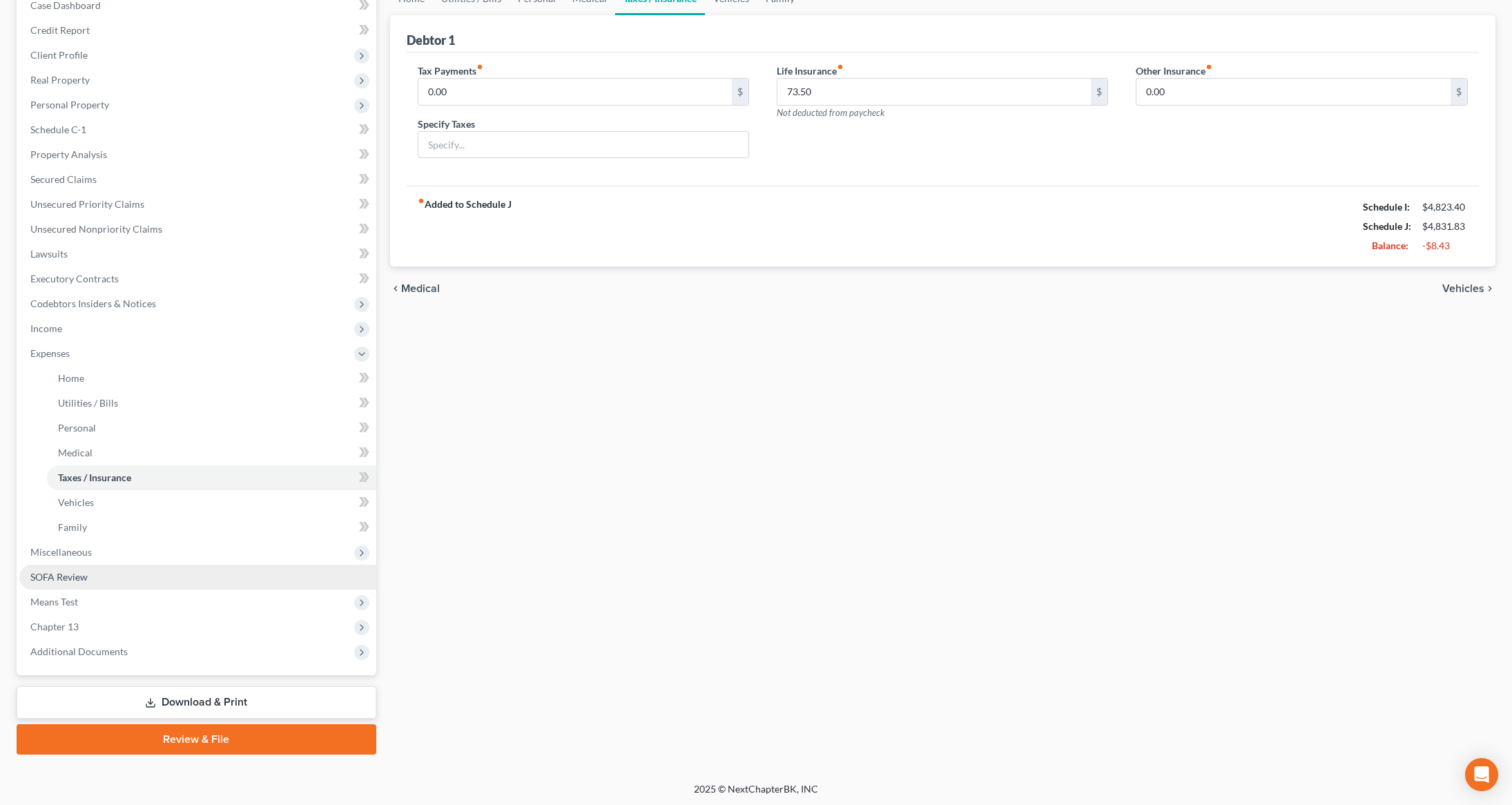
click at [86, 581] on link "SOFA Review" at bounding box center [198, 577] width 357 height 25
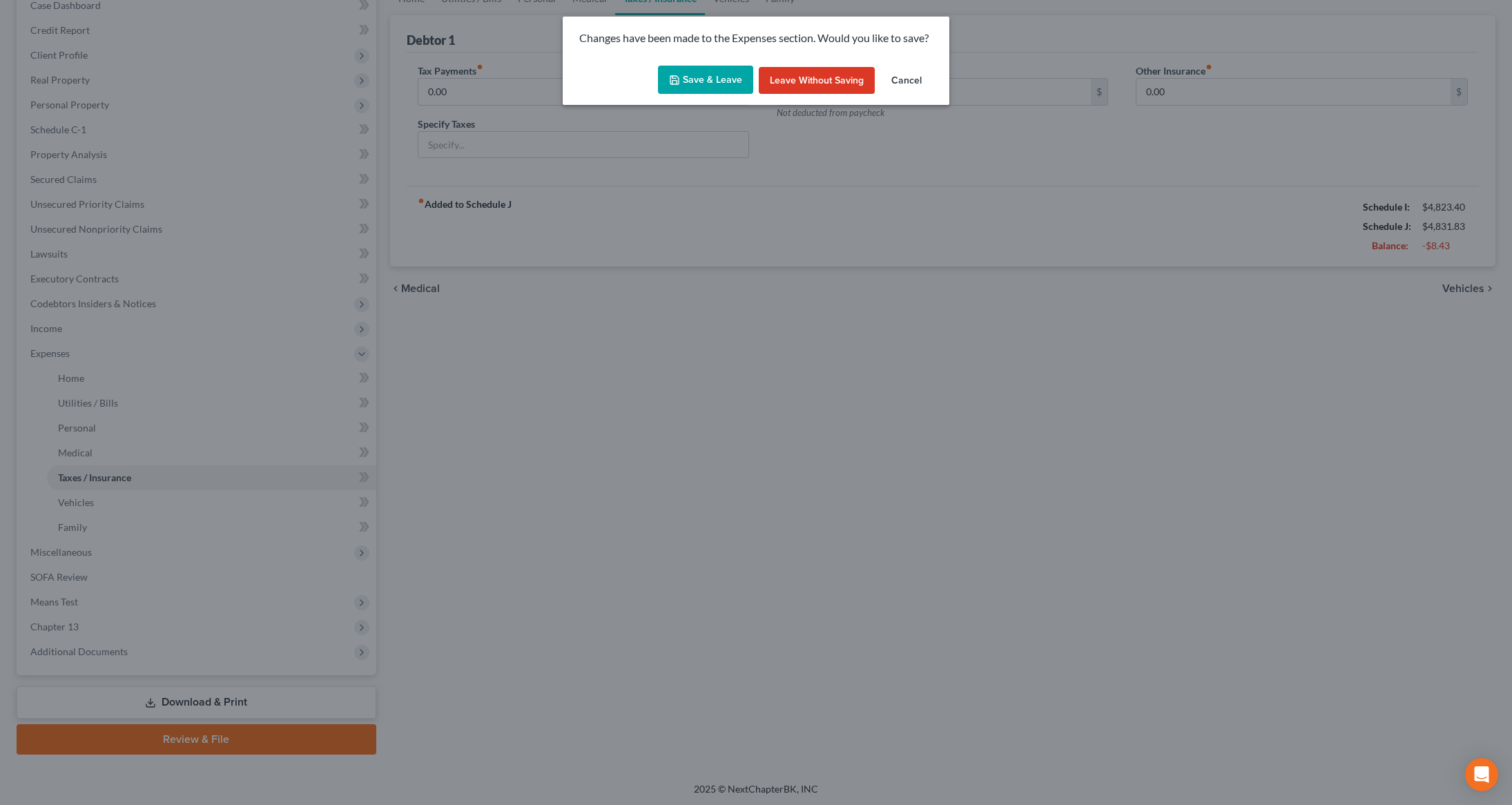
click at [665, 77] on button "Save & Leave" at bounding box center [706, 80] width 95 height 29
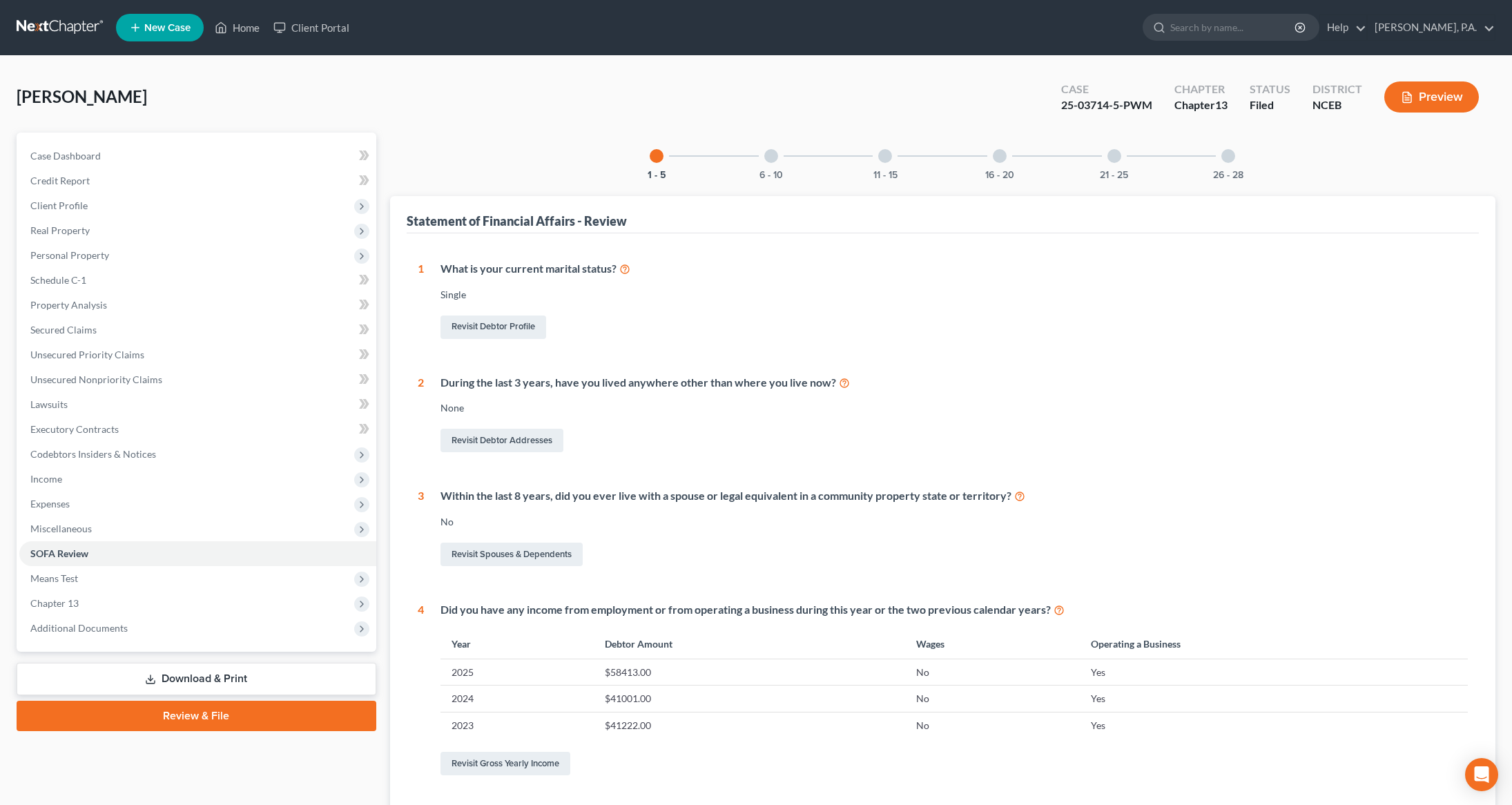
click at [777, 166] on div "6 - 10" at bounding box center [770, 155] width 47 height 47
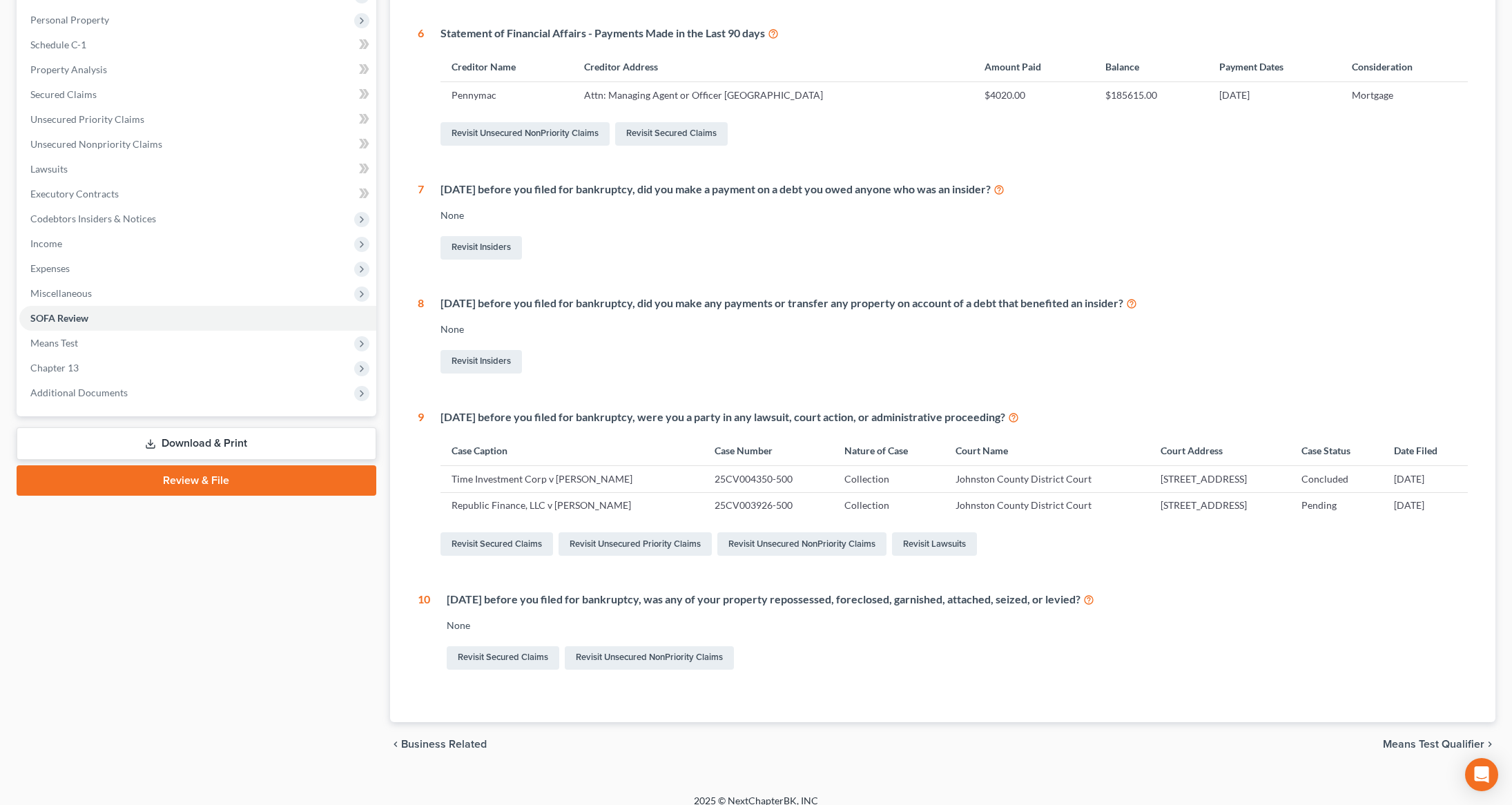
scroll to position [248, 0]
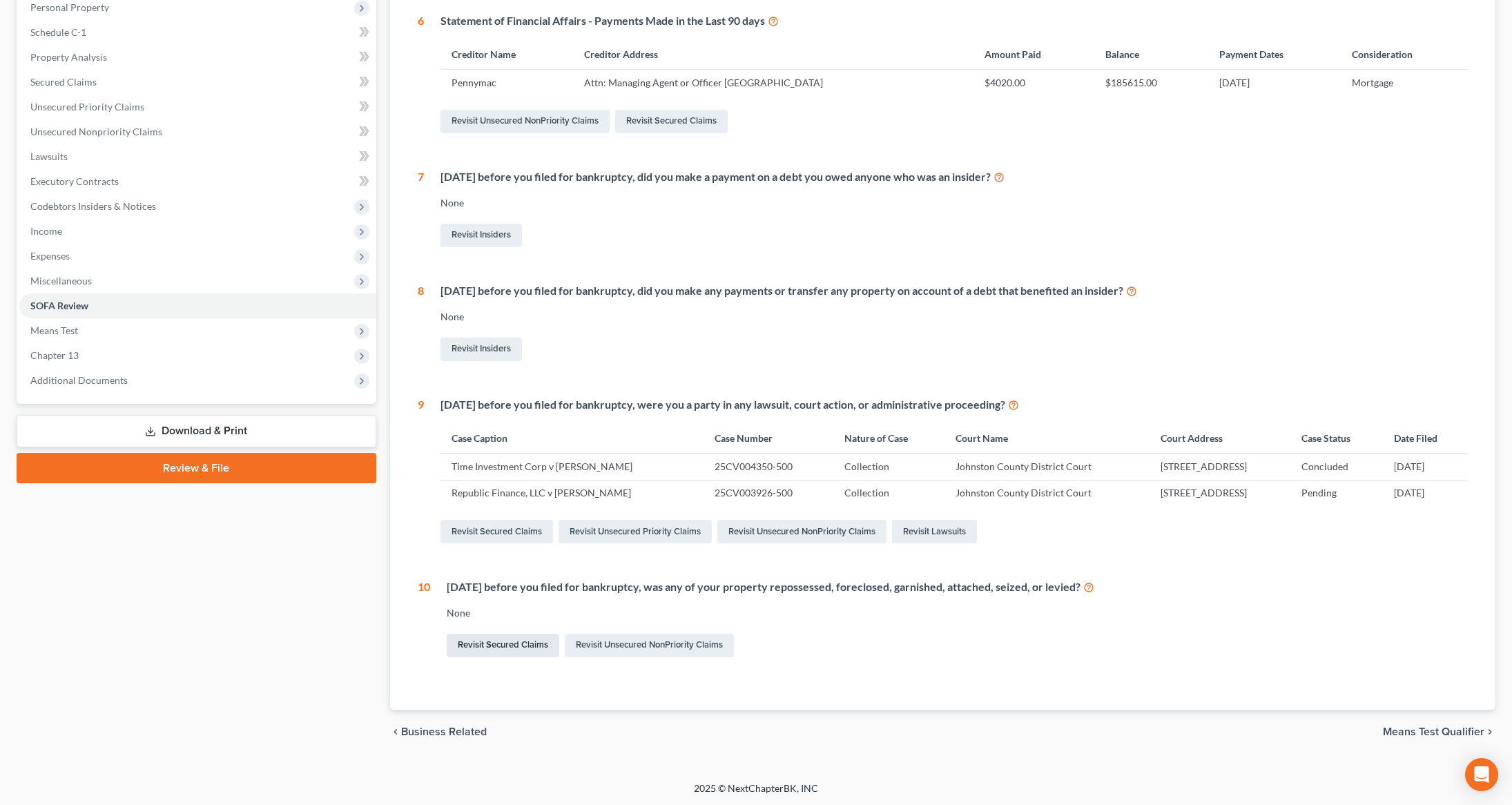
click at [505, 649] on link "Revisit Secured Claims" at bounding box center [503, 645] width 112 height 24
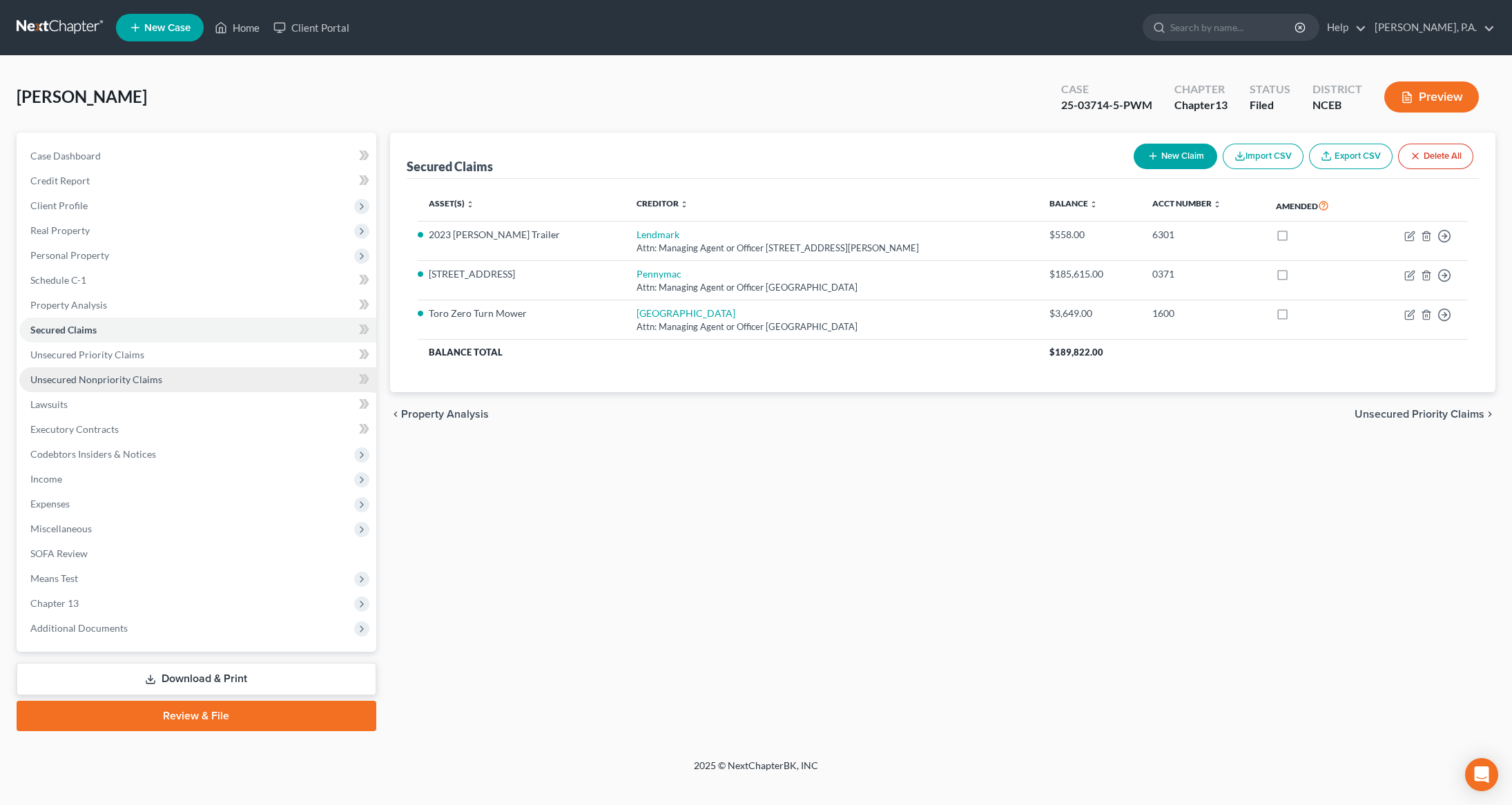
click at [106, 374] on span "Unsecured Nonpriority Claims" at bounding box center [96, 379] width 132 height 12
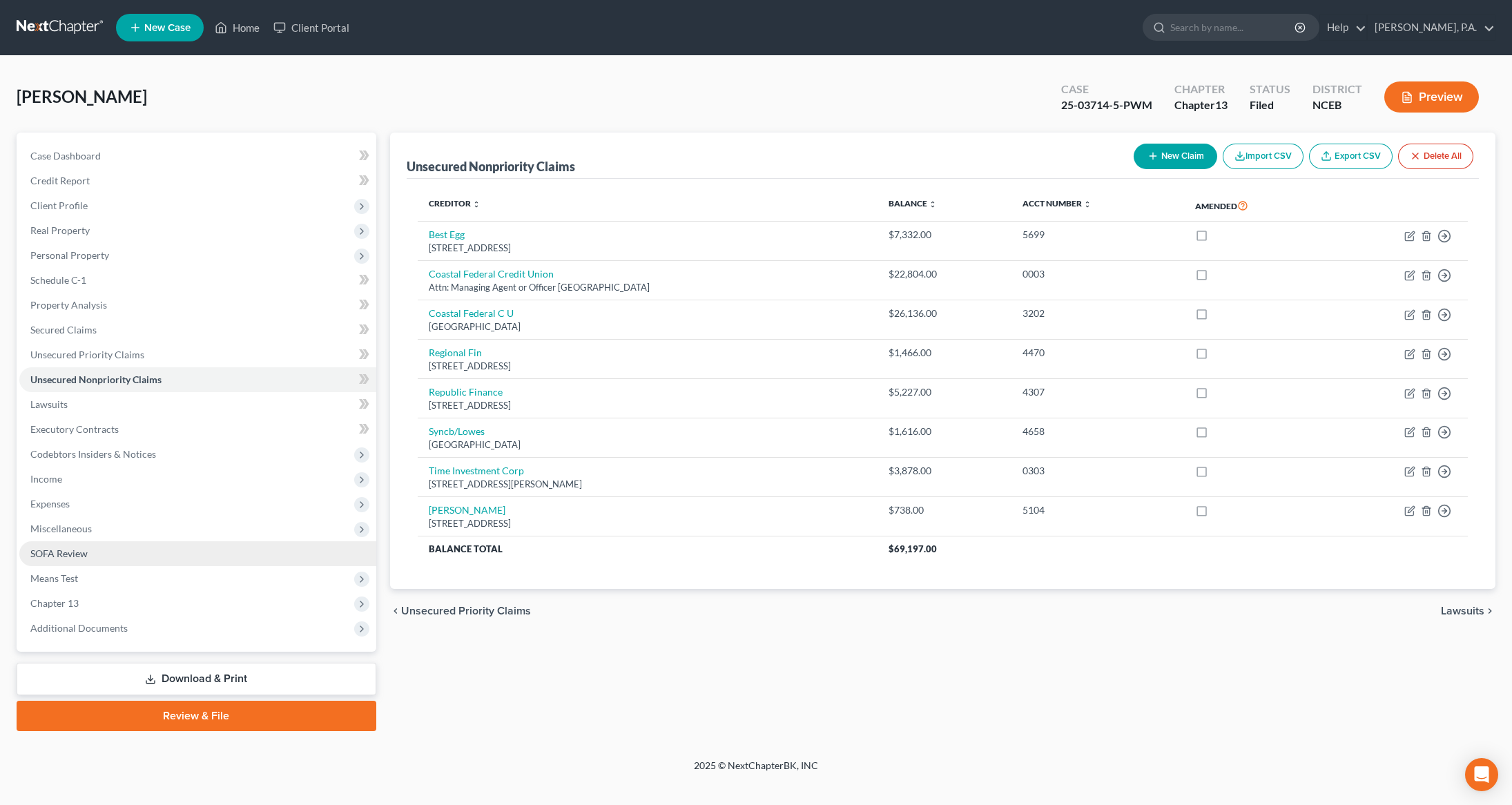
click at [135, 555] on link "SOFA Review" at bounding box center [198, 553] width 357 height 25
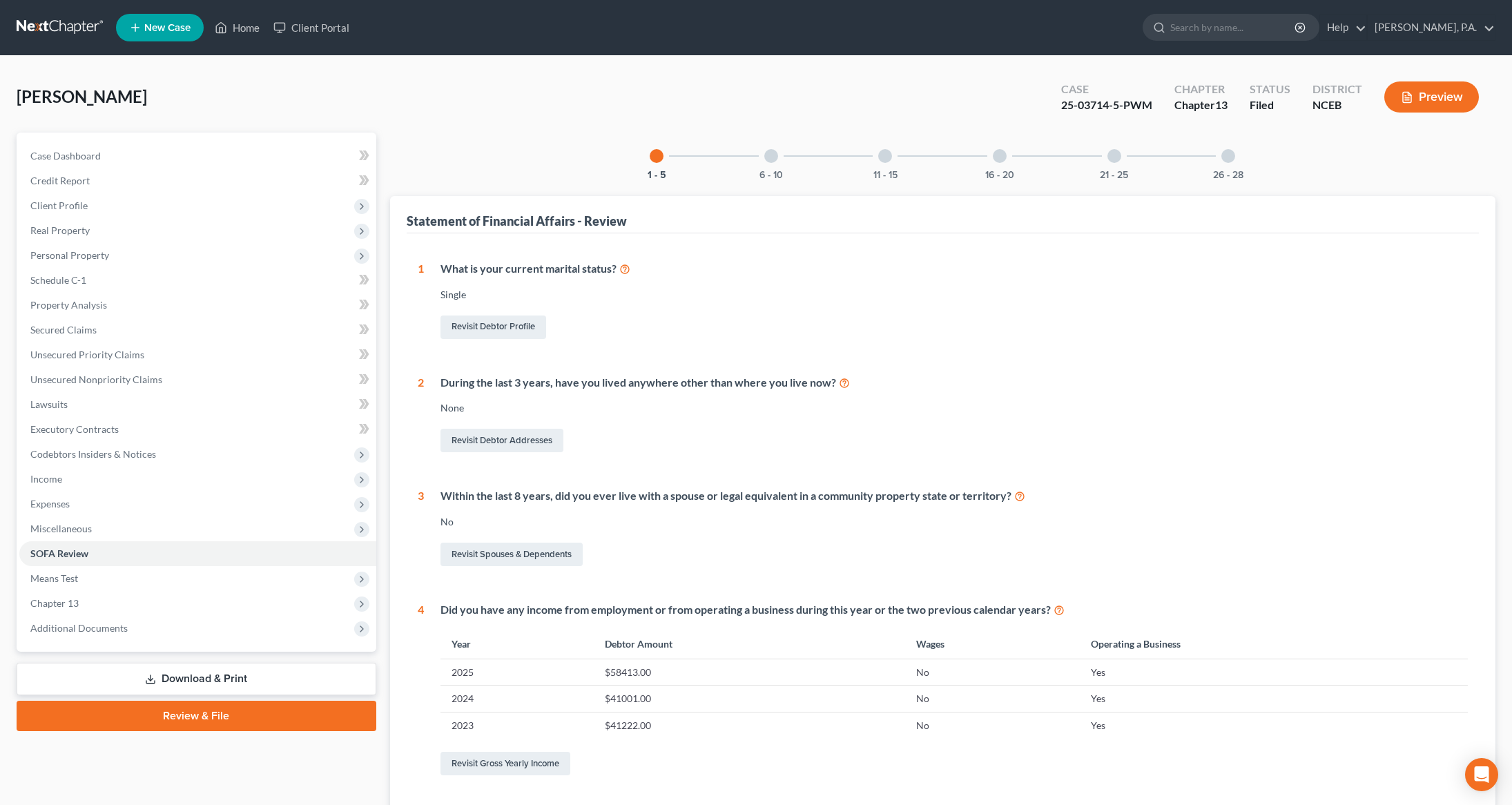
click at [788, 163] on div "6 - 10" at bounding box center [770, 155] width 47 height 47
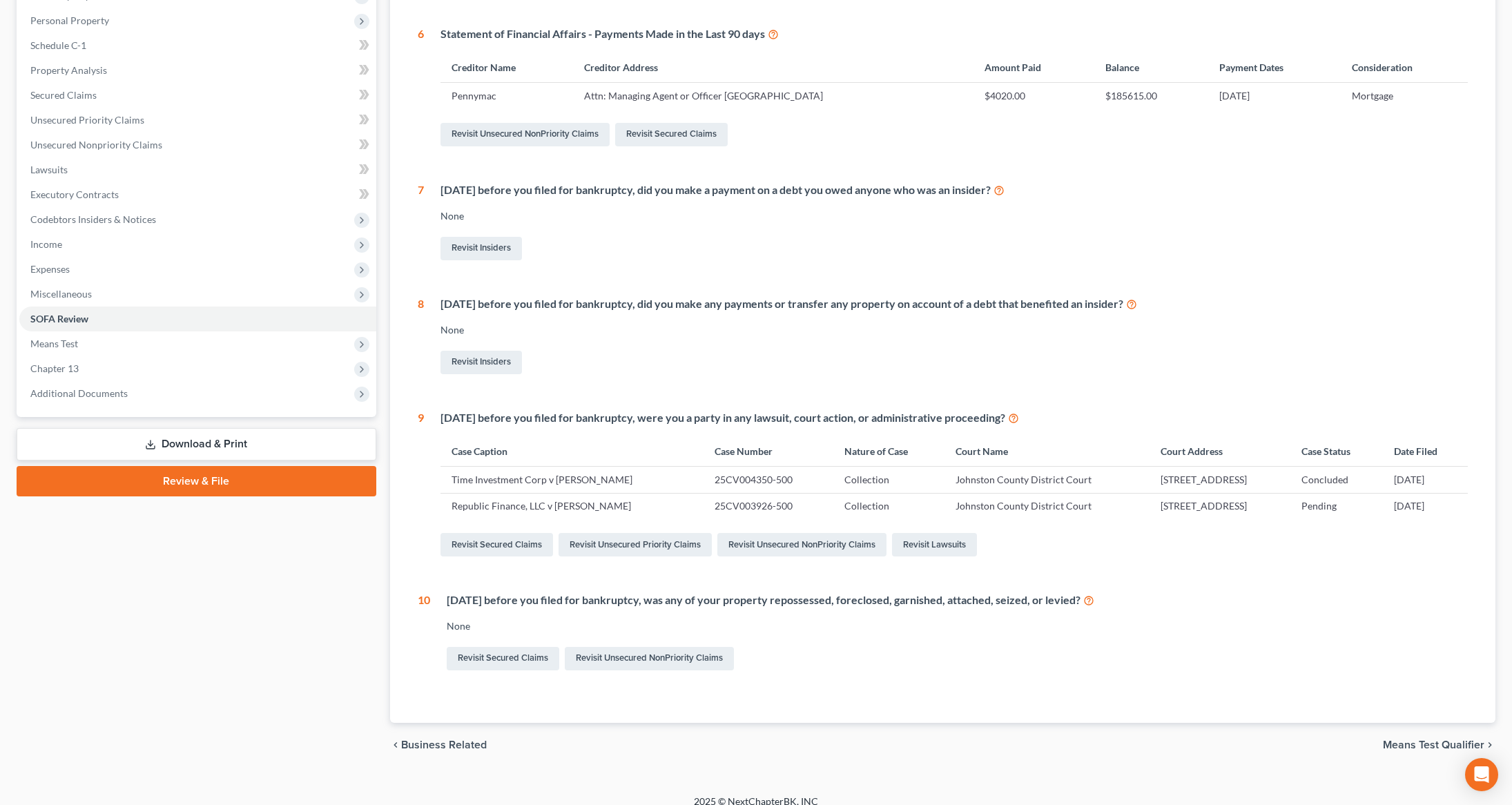
scroll to position [248, 0]
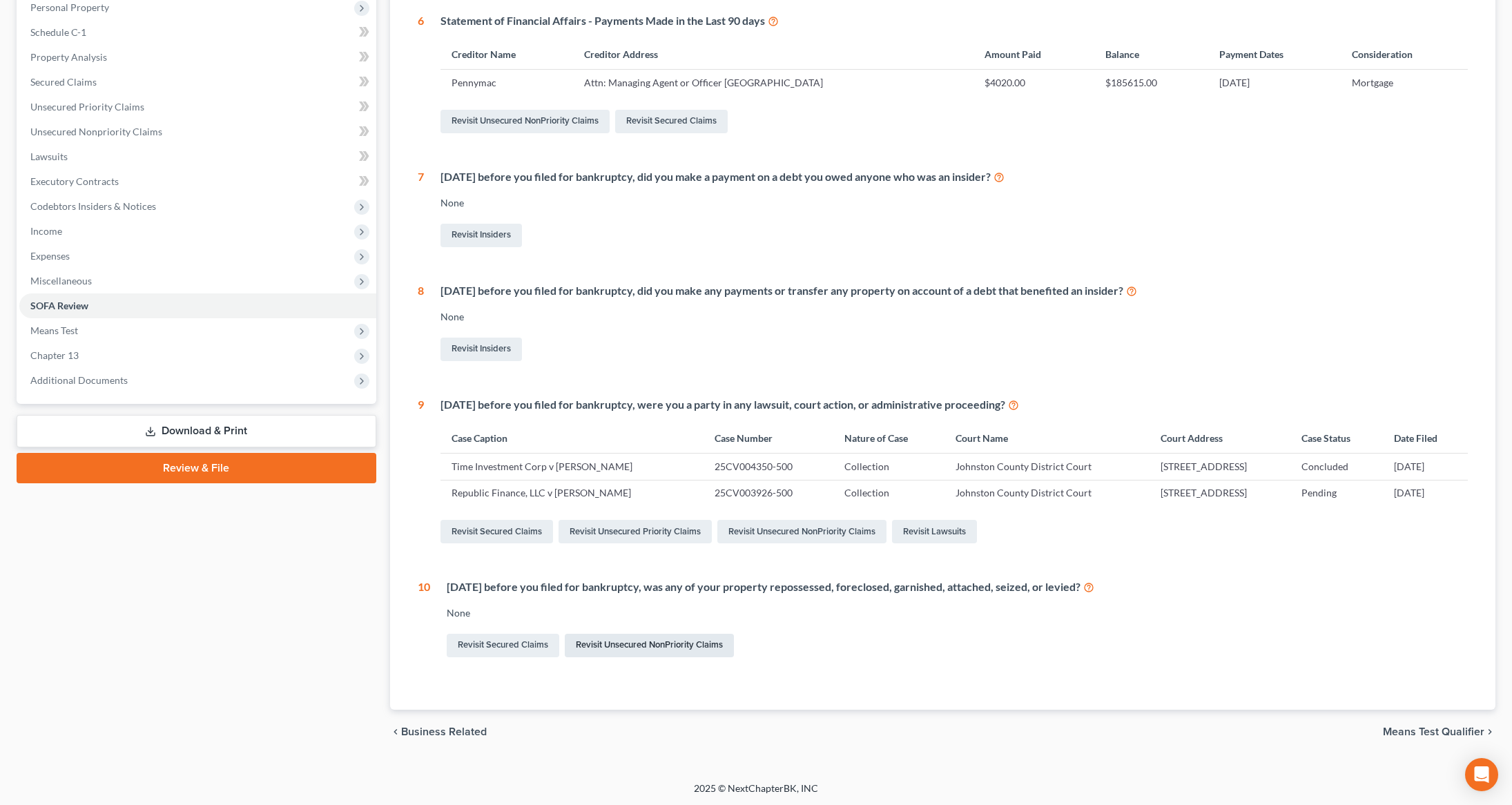
click at [658, 650] on link "Revisit Unsecured NonPriority Claims" at bounding box center [649, 645] width 169 height 24
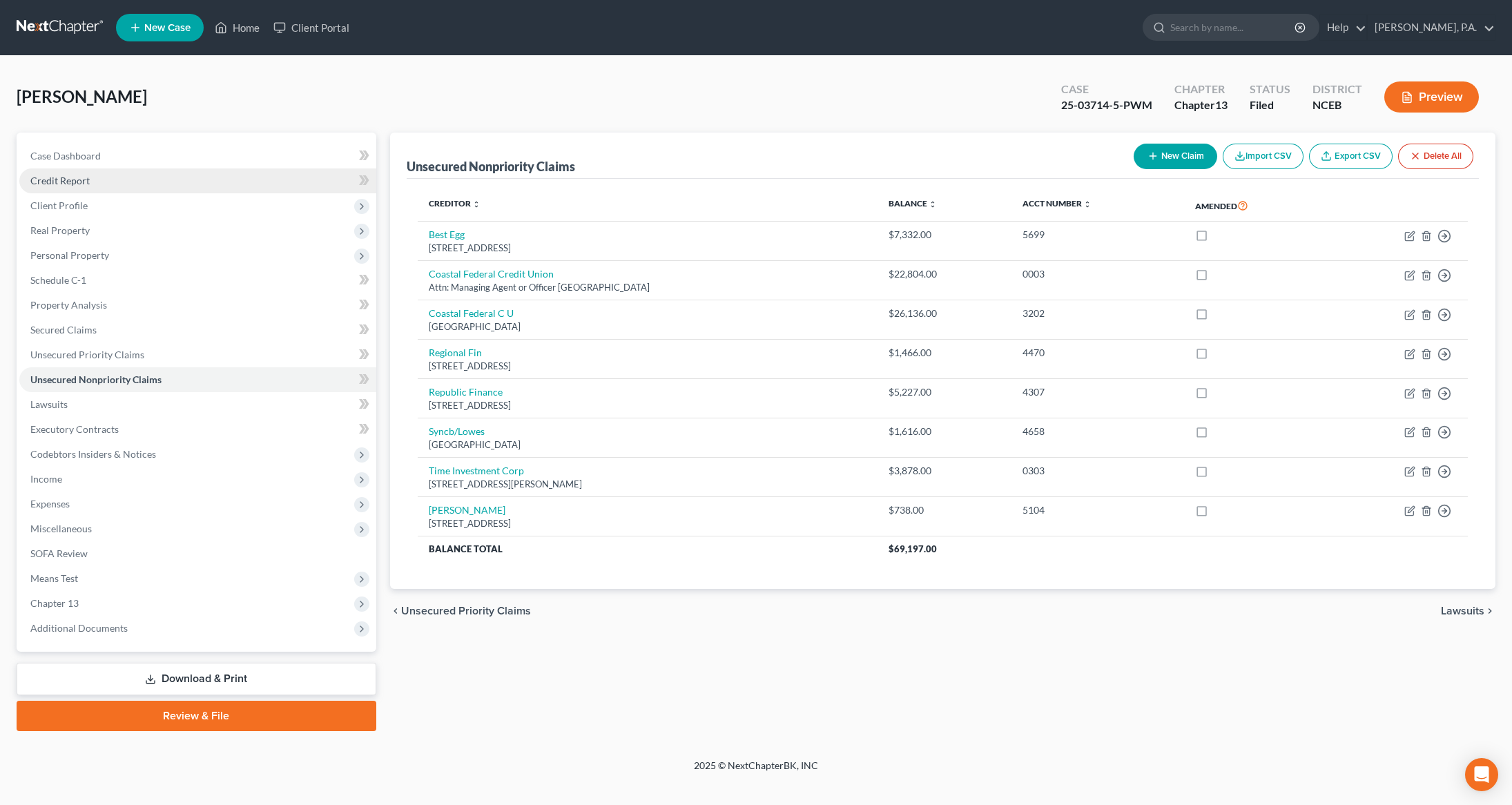
click at [114, 188] on link "Credit Report" at bounding box center [198, 181] width 357 height 25
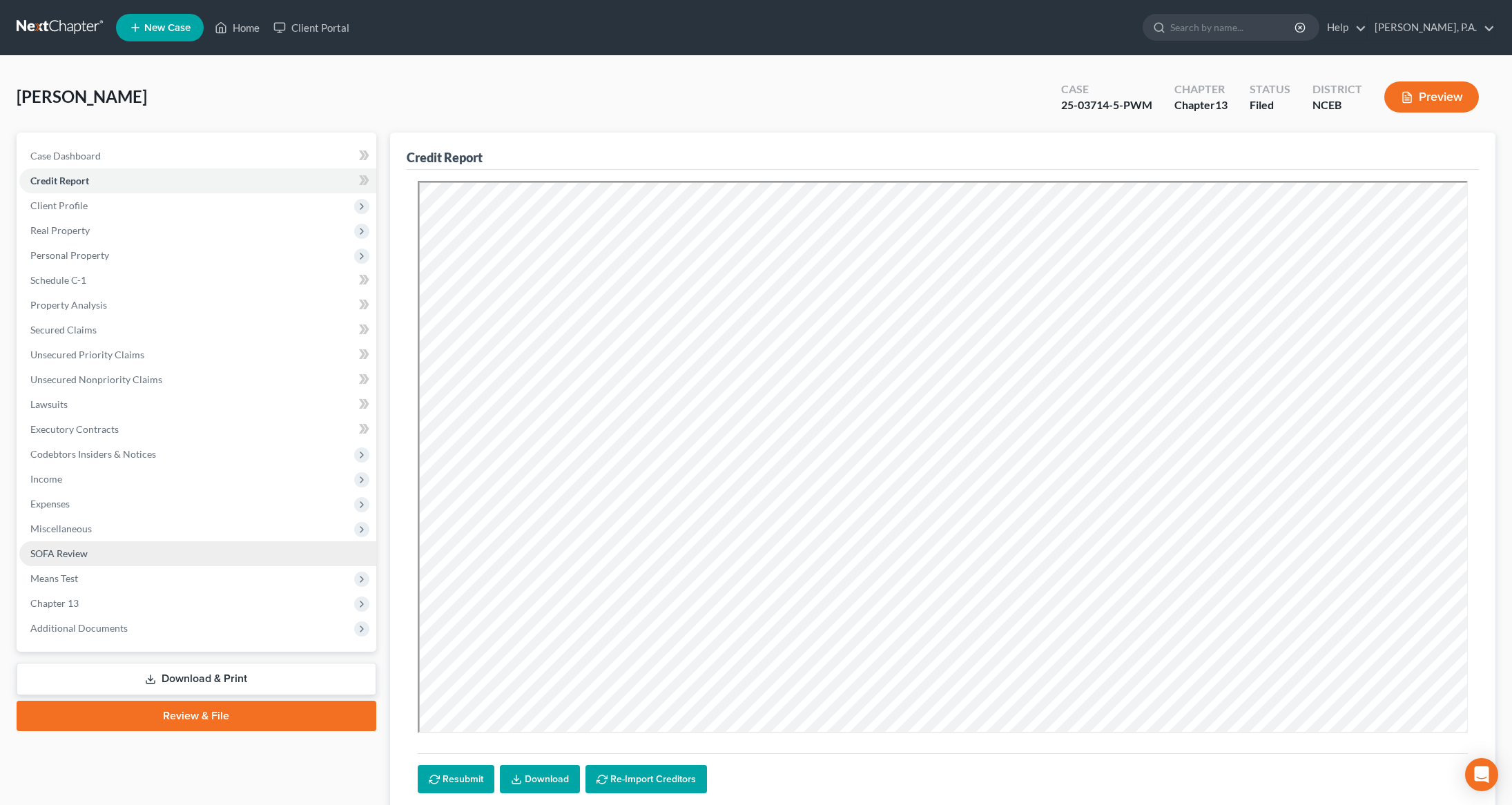
click at [72, 547] on span "SOFA Review" at bounding box center [59, 553] width 58 height 12
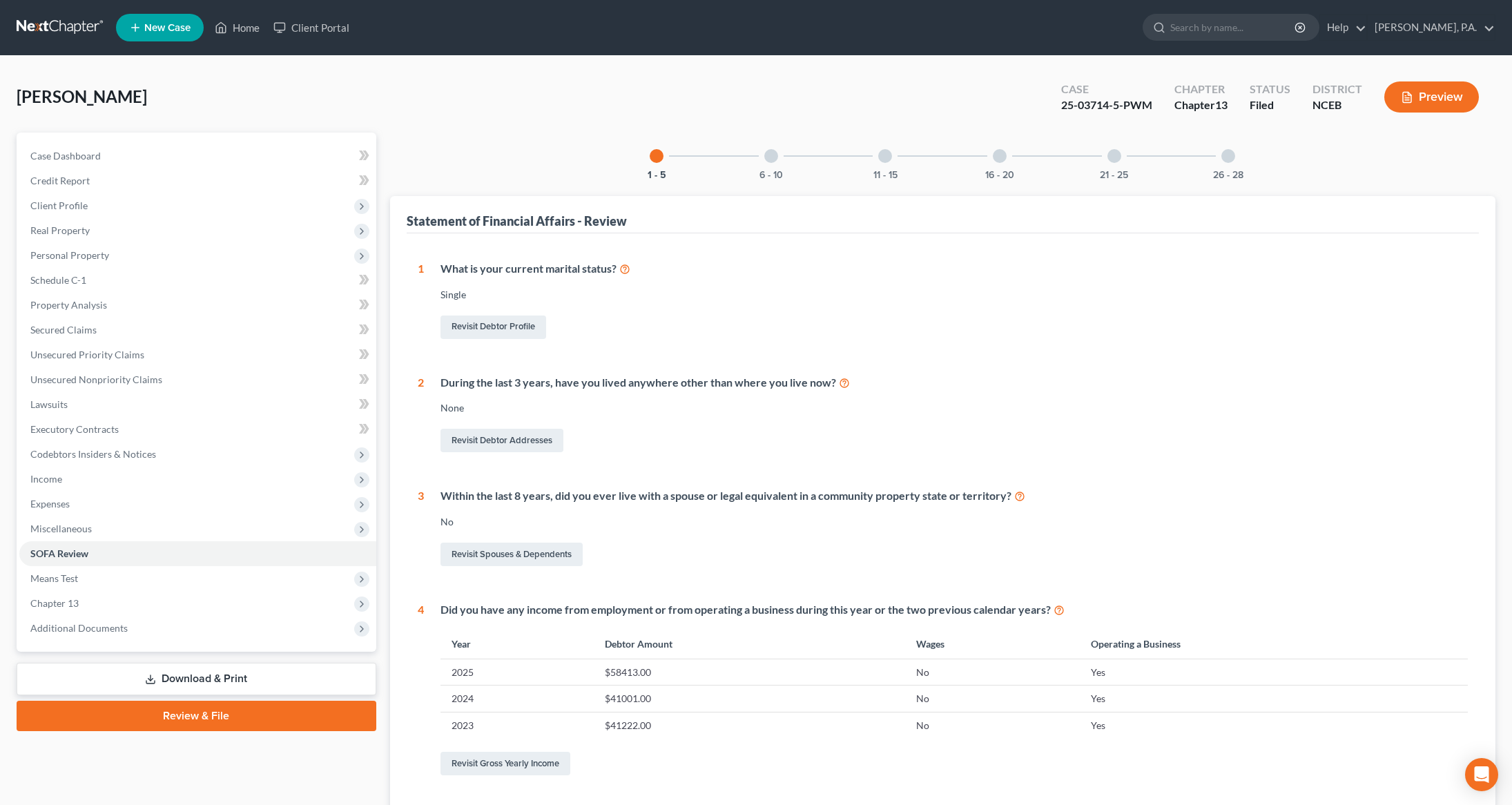
click at [771, 158] on div at bounding box center [770, 155] width 14 height 14
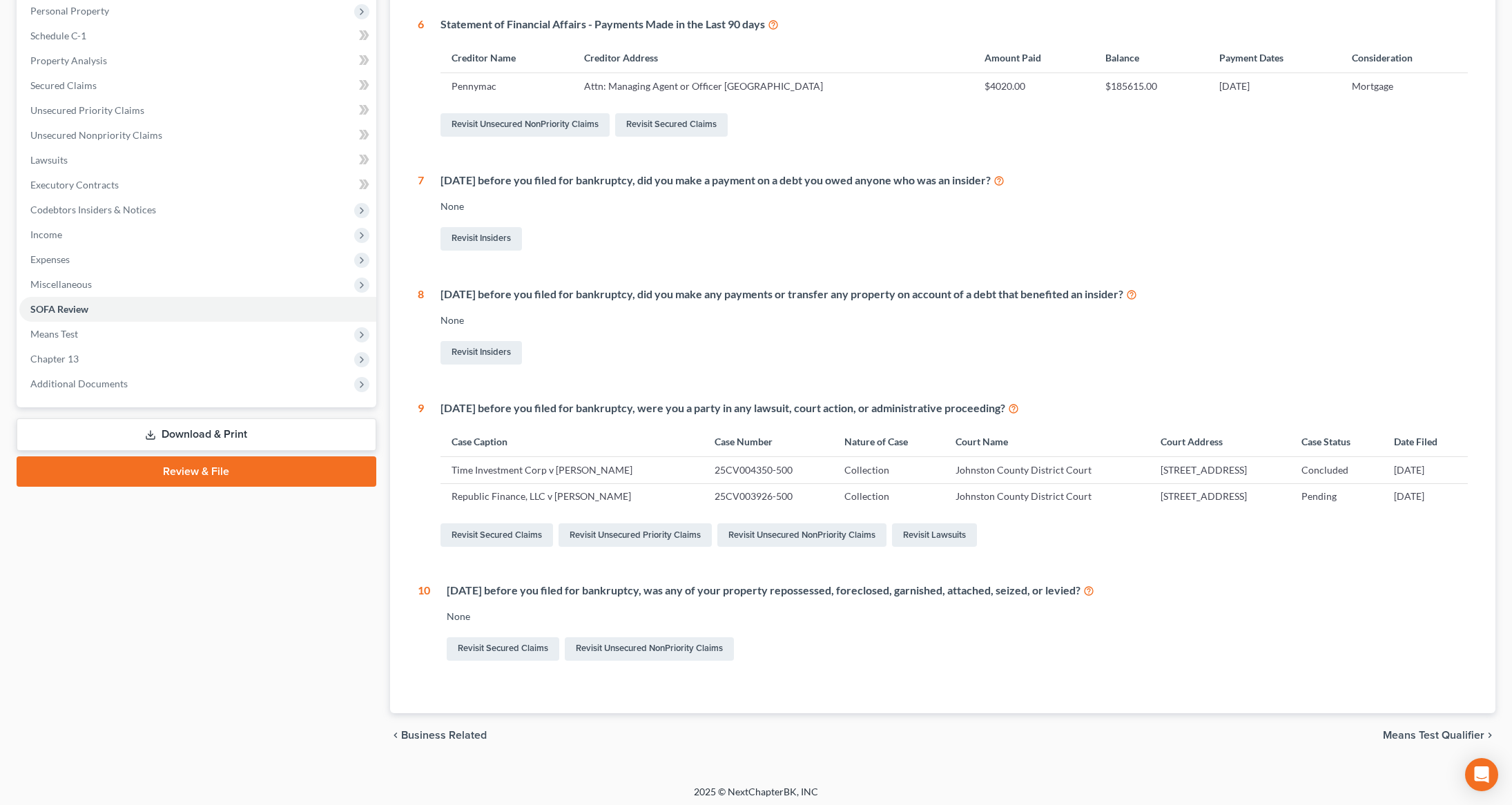
scroll to position [248, 0]
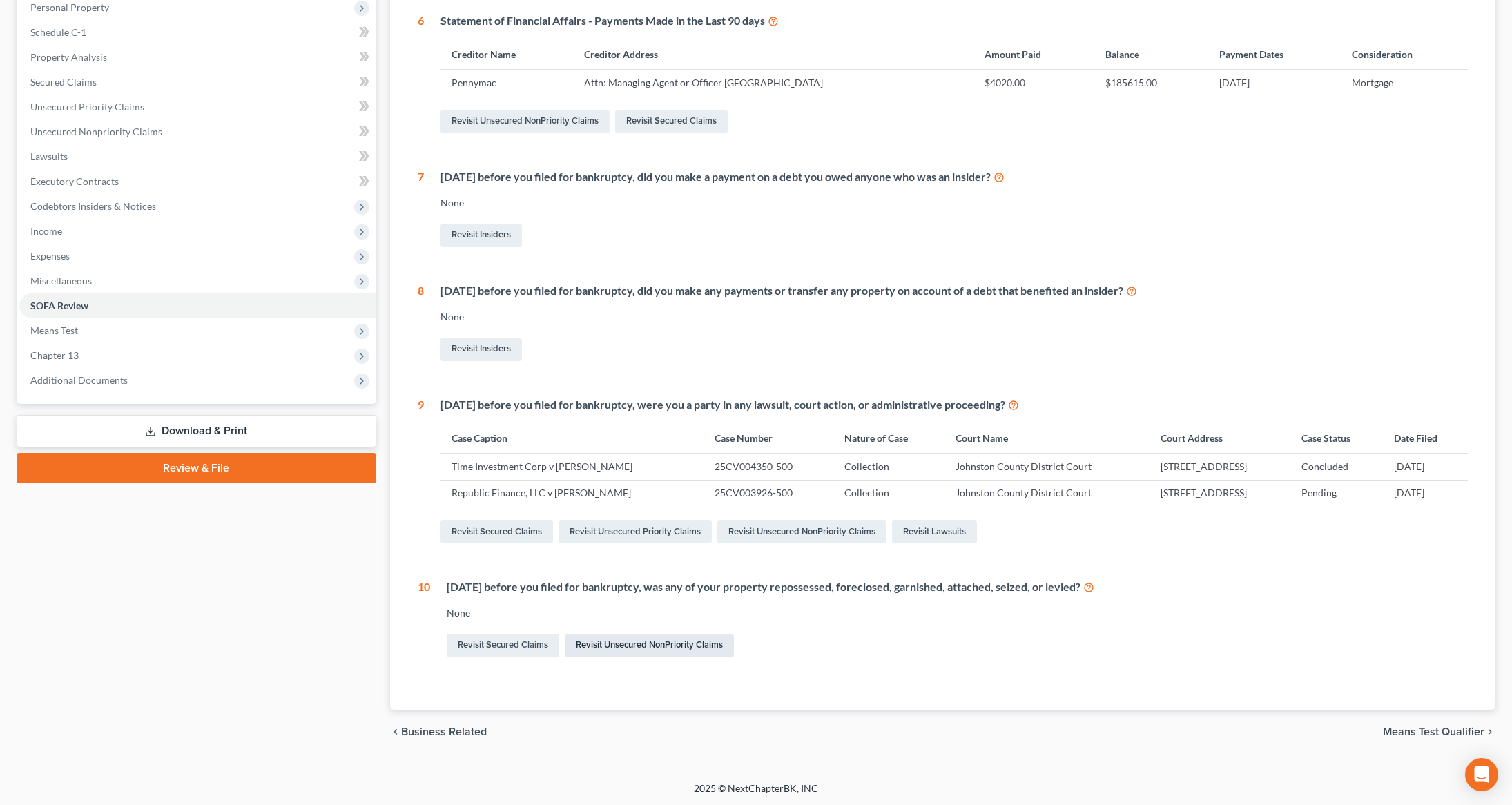
click at [705, 650] on link "Revisit Unsecured NonPriority Claims" at bounding box center [649, 645] width 169 height 24
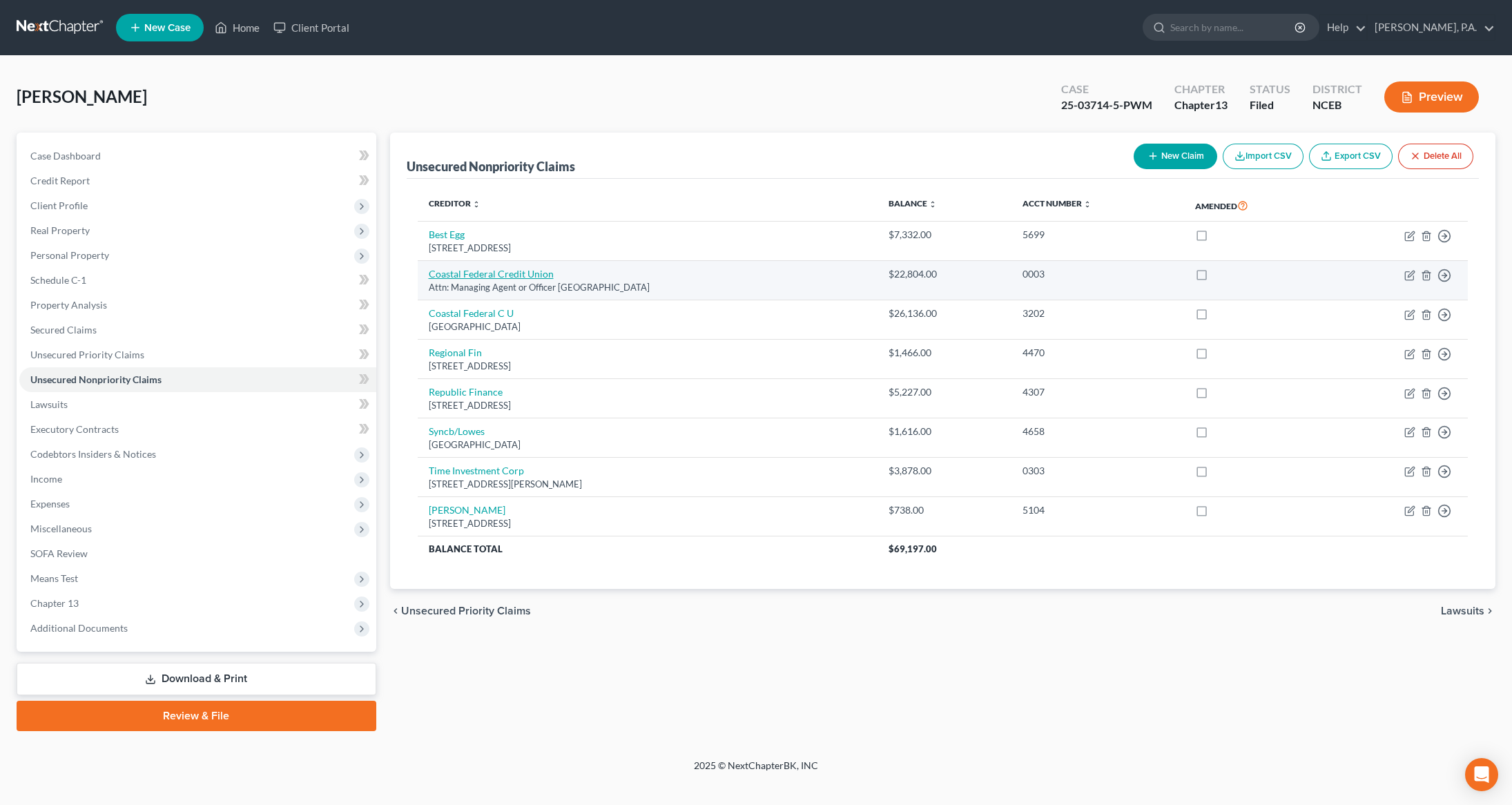
click at [511, 272] on link "Coastal Federal Credit Union" at bounding box center [491, 273] width 125 height 12
select select "28"
select select "0"
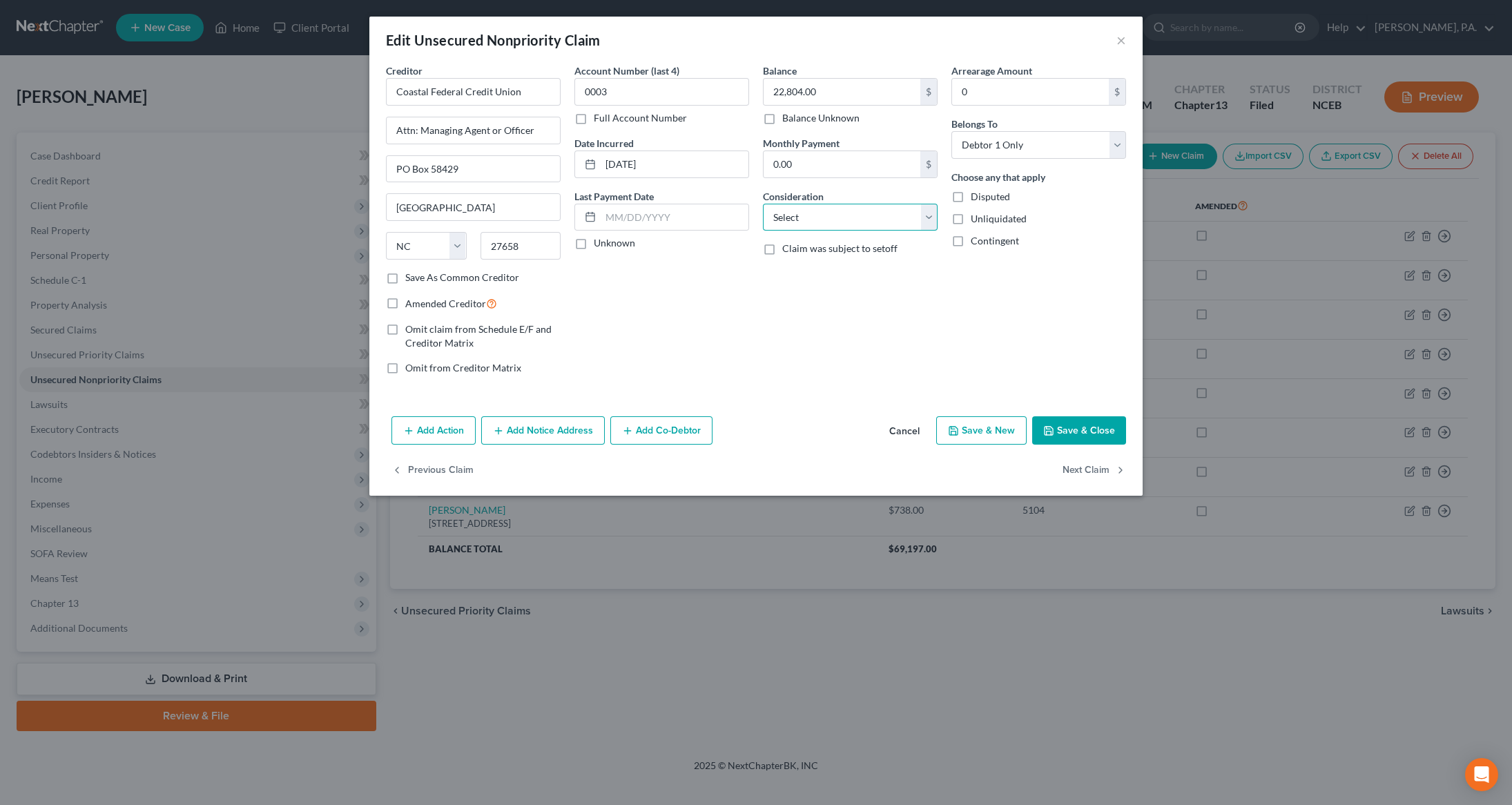
click at [925, 222] on select "Select Cable / Satellite Services Collection Agency Credit Card Debt Debt Couns…" at bounding box center [850, 217] width 175 height 27
select select "4"
click at [762, 204] on select "Select Cable / Satellite Services Collection Agency Credit Card Debt Debt Couns…" at bounding box center [850, 217] width 175 height 27
click at [409, 427] on icon "button" at bounding box center [408, 430] width 11 height 11
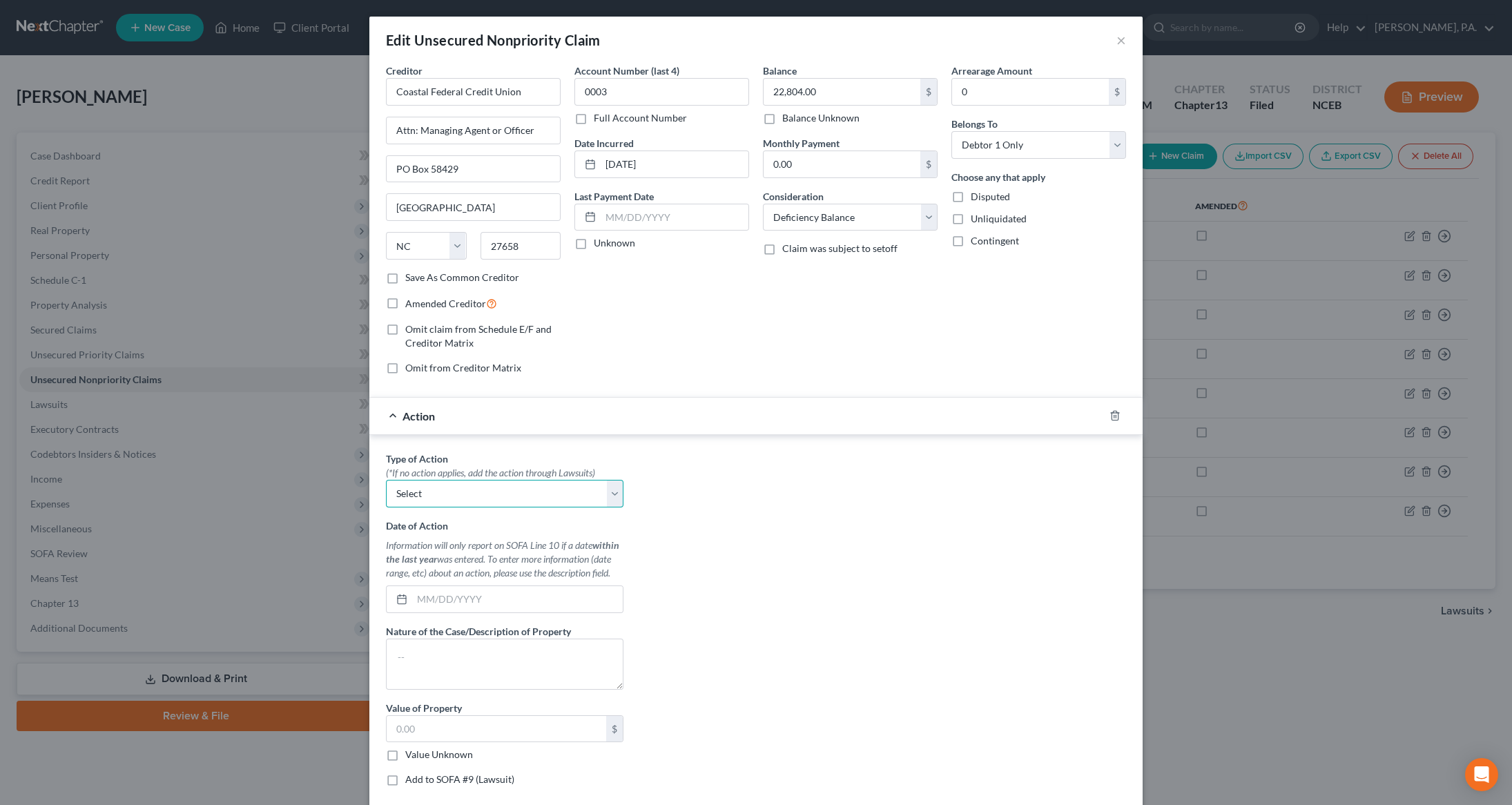
click at [623, 504] on select "Select Repossession Garnishment Foreclosure Personal Injury Attached, Seized, O…" at bounding box center [504, 494] width 237 height 27
select select "0"
click at [386, 482] on select "Select Repossession Garnishment Foreclosure Personal Injury Attached, Seized, O…" at bounding box center [504, 494] width 237 height 27
click at [497, 592] on input "text" at bounding box center [517, 599] width 211 height 26
type input "[DATE]"
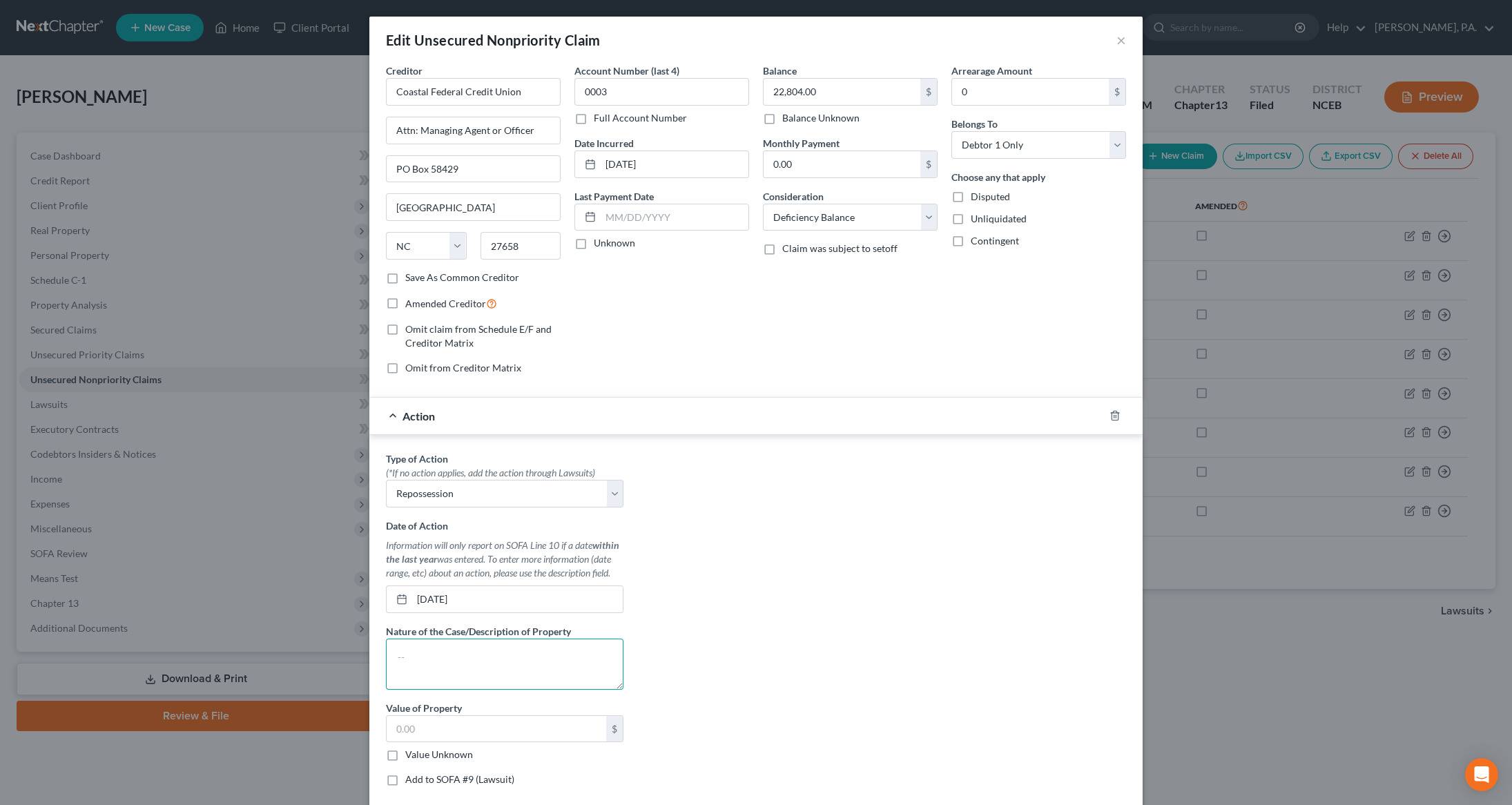
click at [506, 650] on textarea at bounding box center [504, 664] width 237 height 51
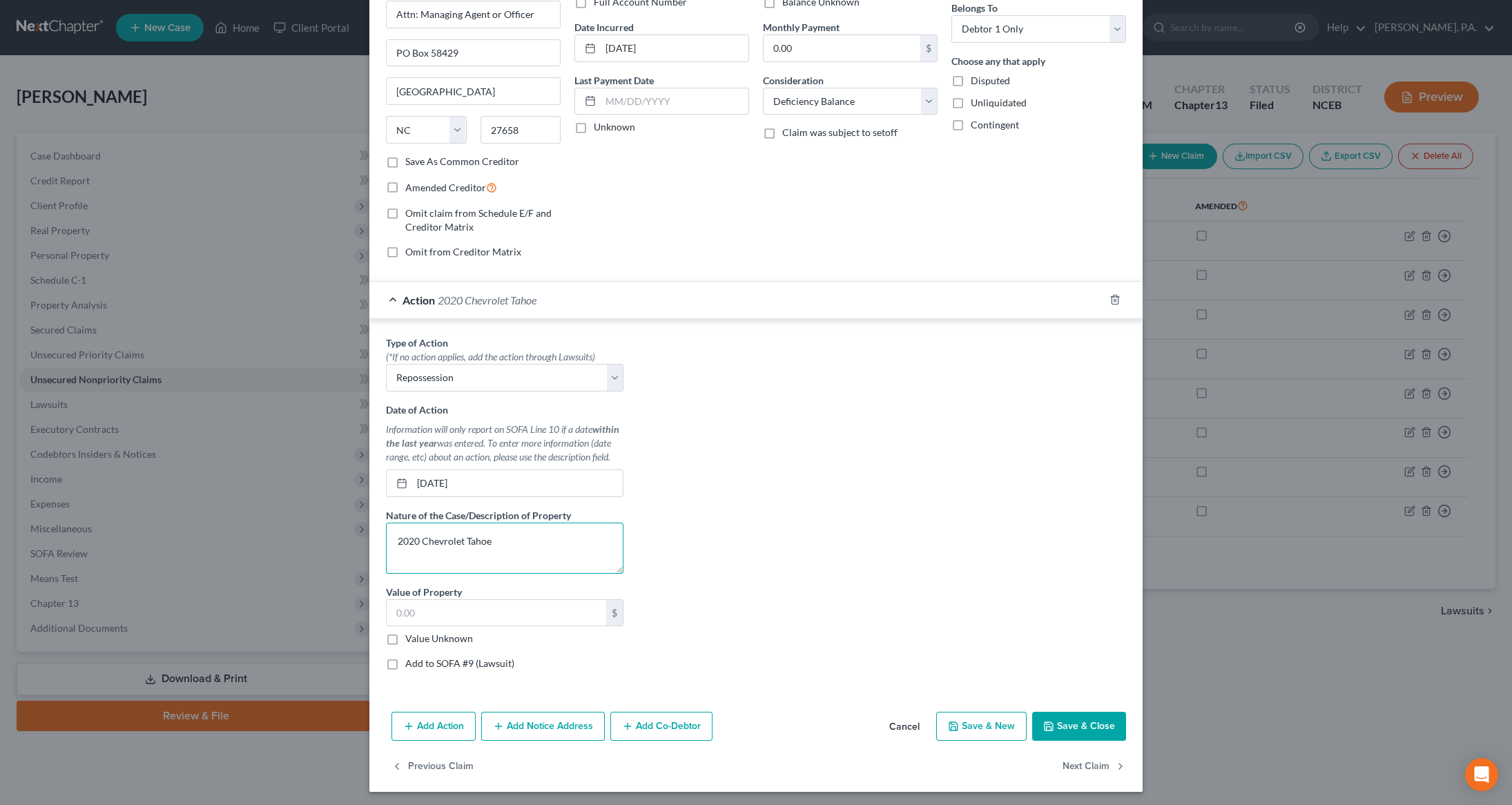
scroll to position [122, 0]
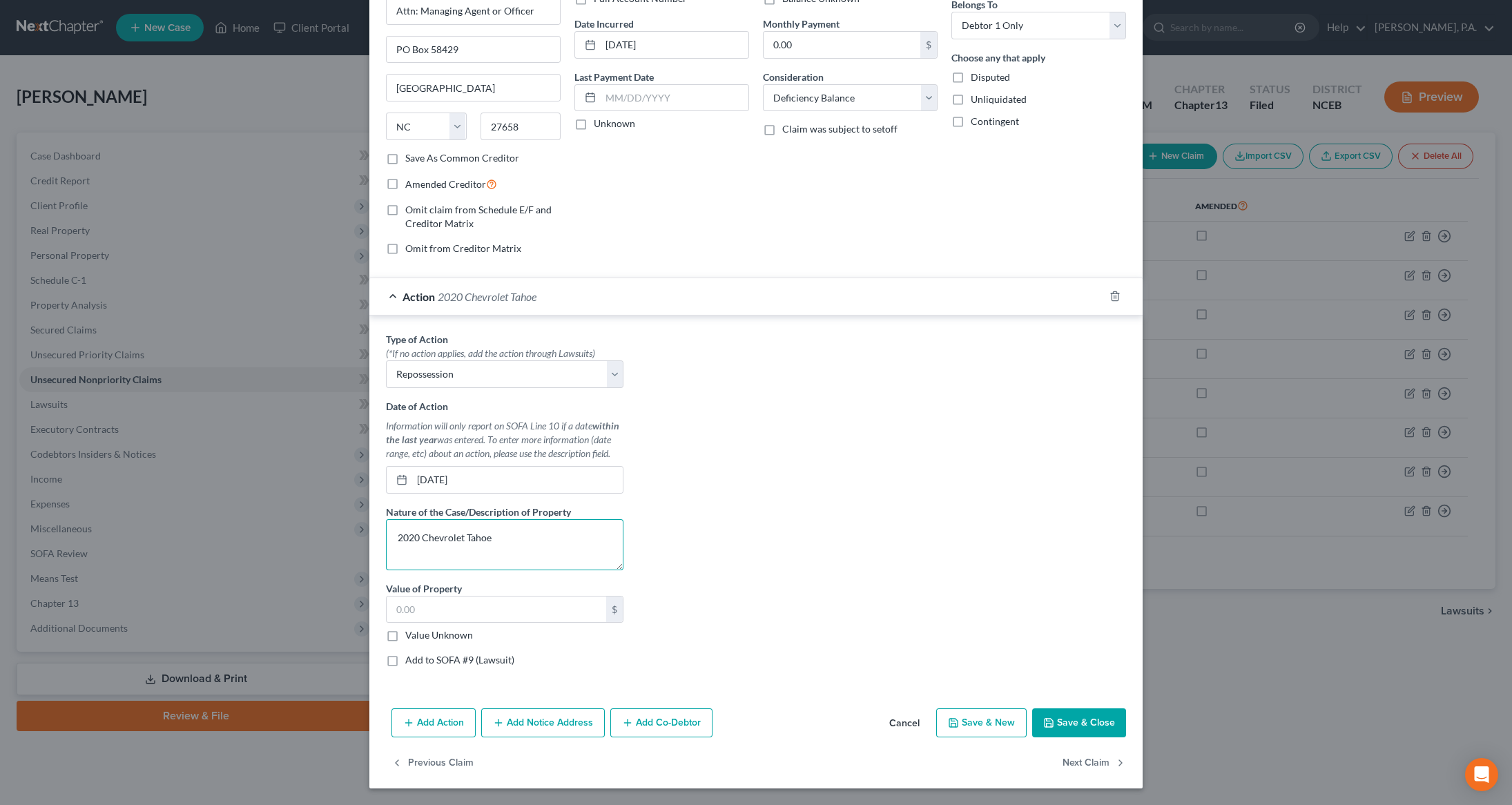
type textarea "2020 Chevrolet Tahoe"
click at [405, 639] on label "Value Unknown" at bounding box center [439, 635] width 68 height 14
click at [411, 637] on input "Value Unknown" at bounding box center [415, 632] width 9 height 9
checkbox input "true"
type input "0.00"
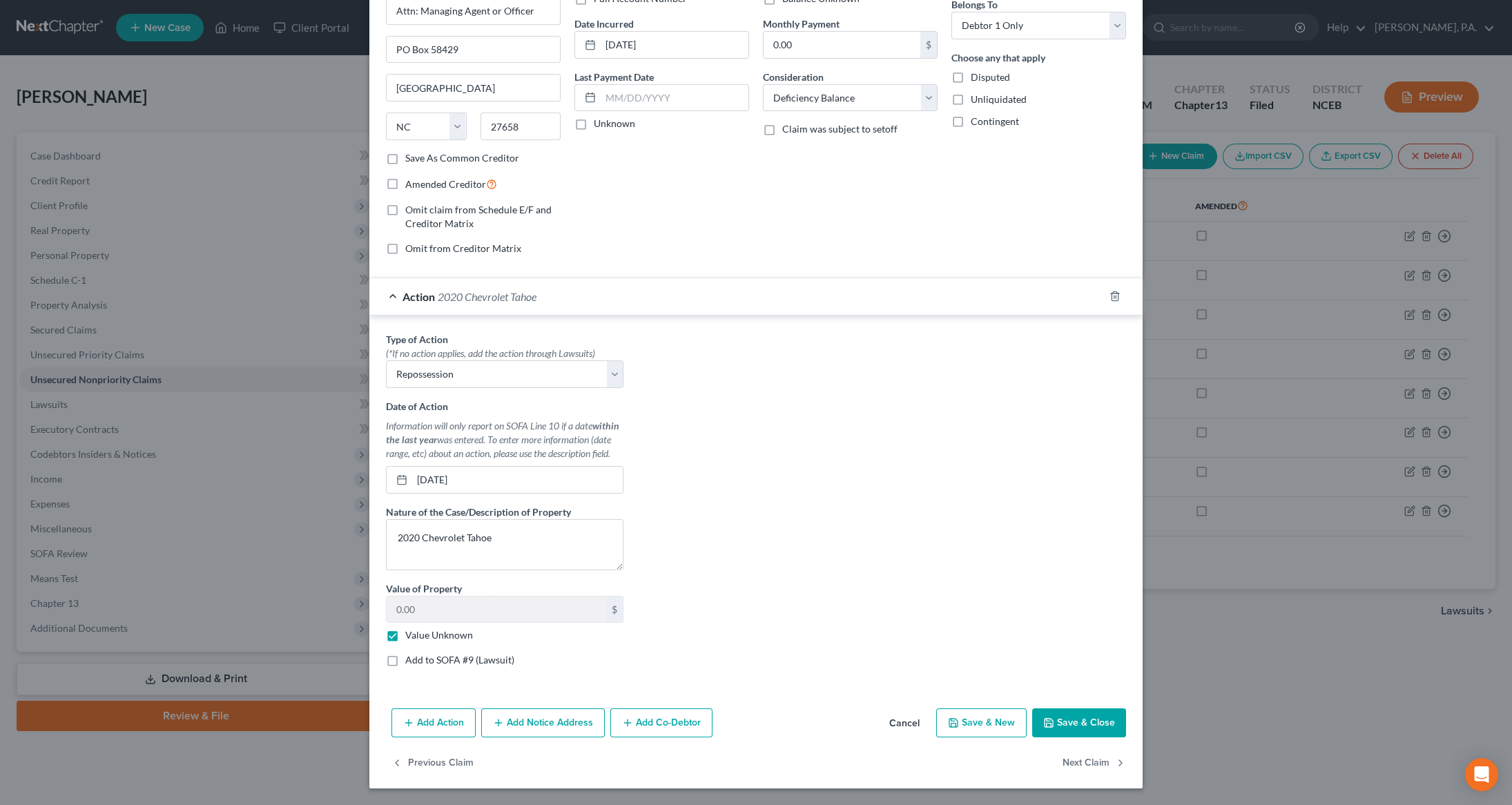
click at [1072, 723] on button "Save & Close" at bounding box center [1079, 723] width 94 height 29
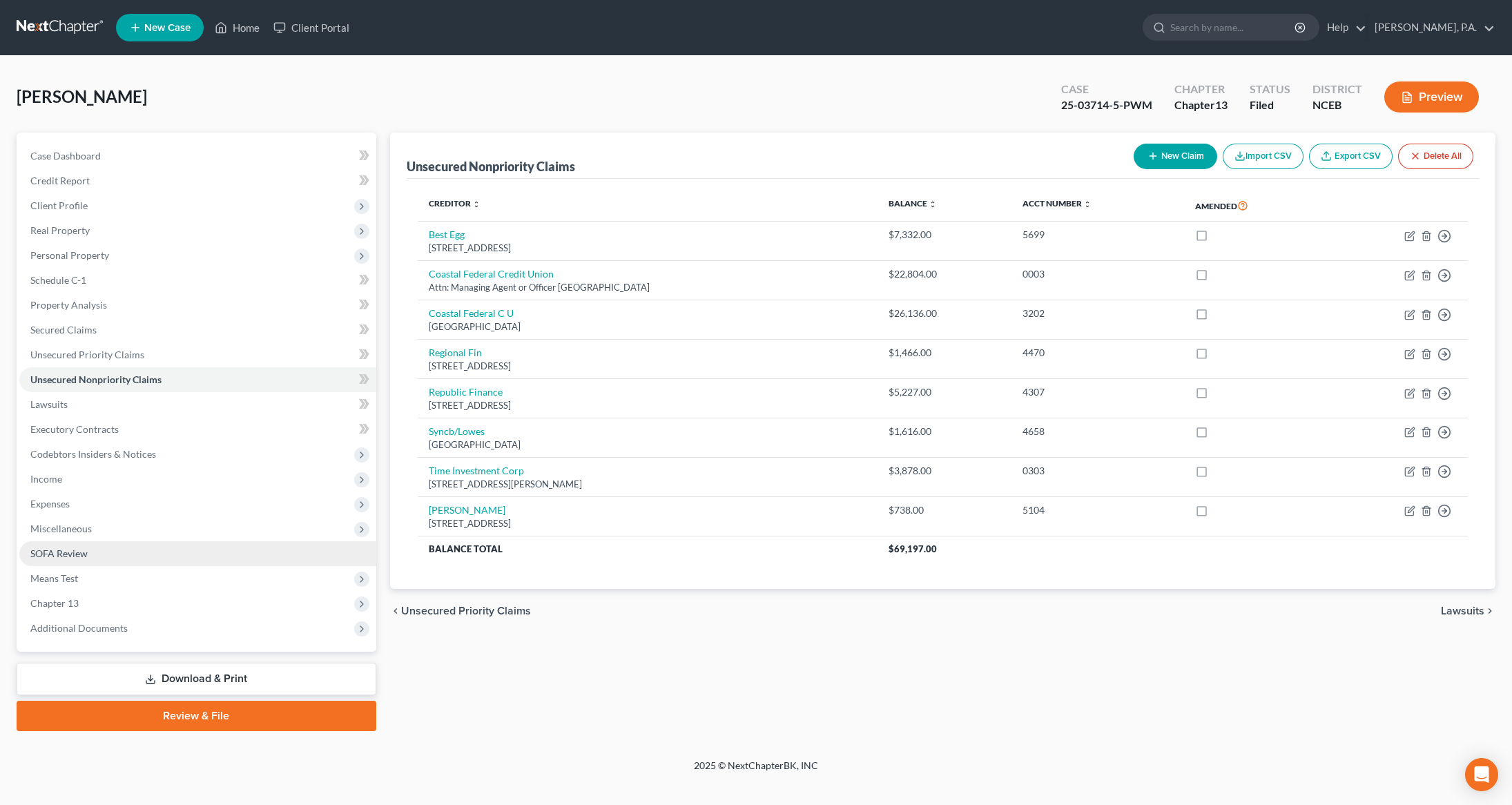
click at [86, 561] on link "SOFA Review" at bounding box center [198, 553] width 357 height 25
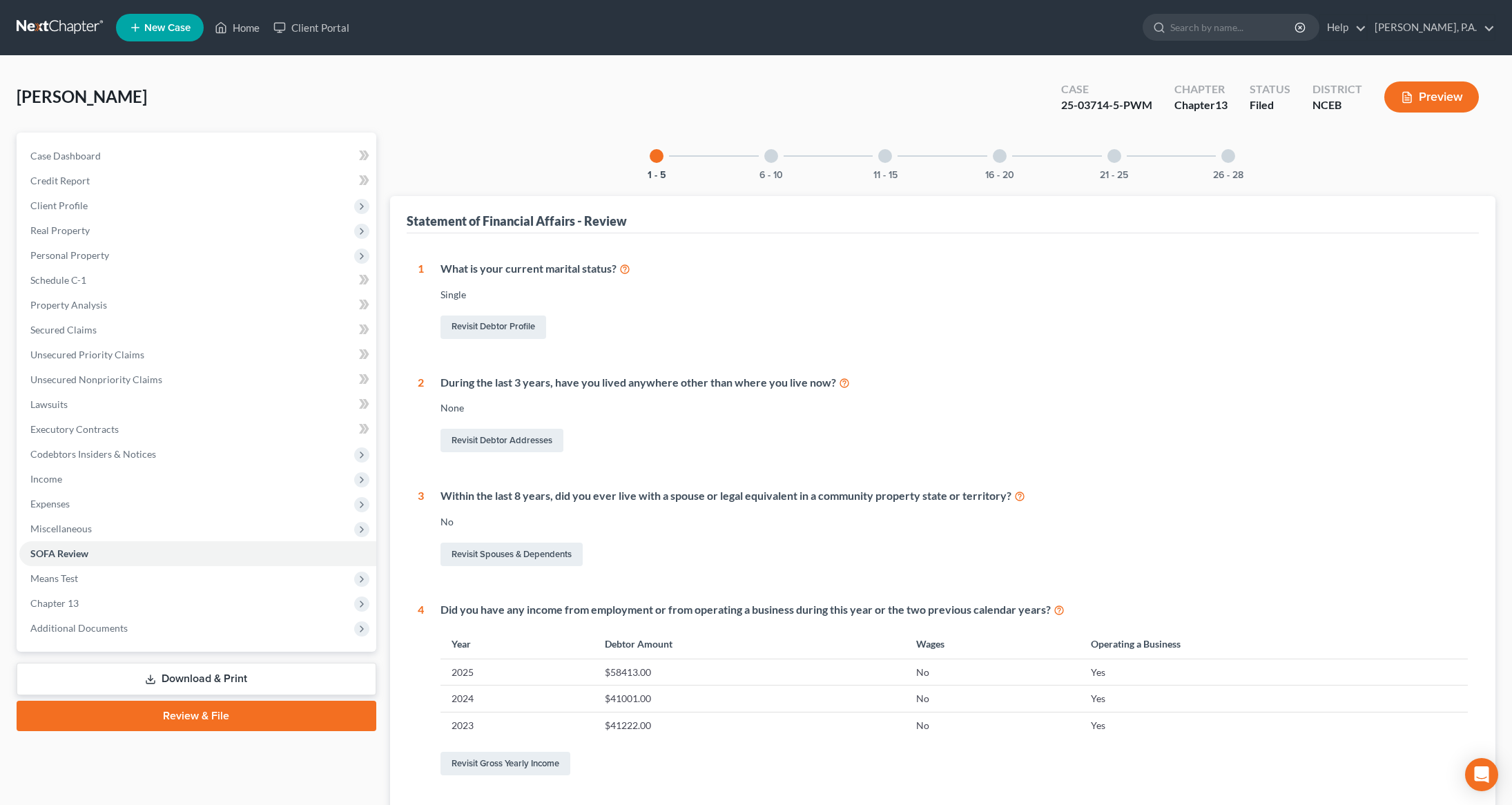
click at [775, 166] on div "6 - 10" at bounding box center [770, 155] width 47 height 47
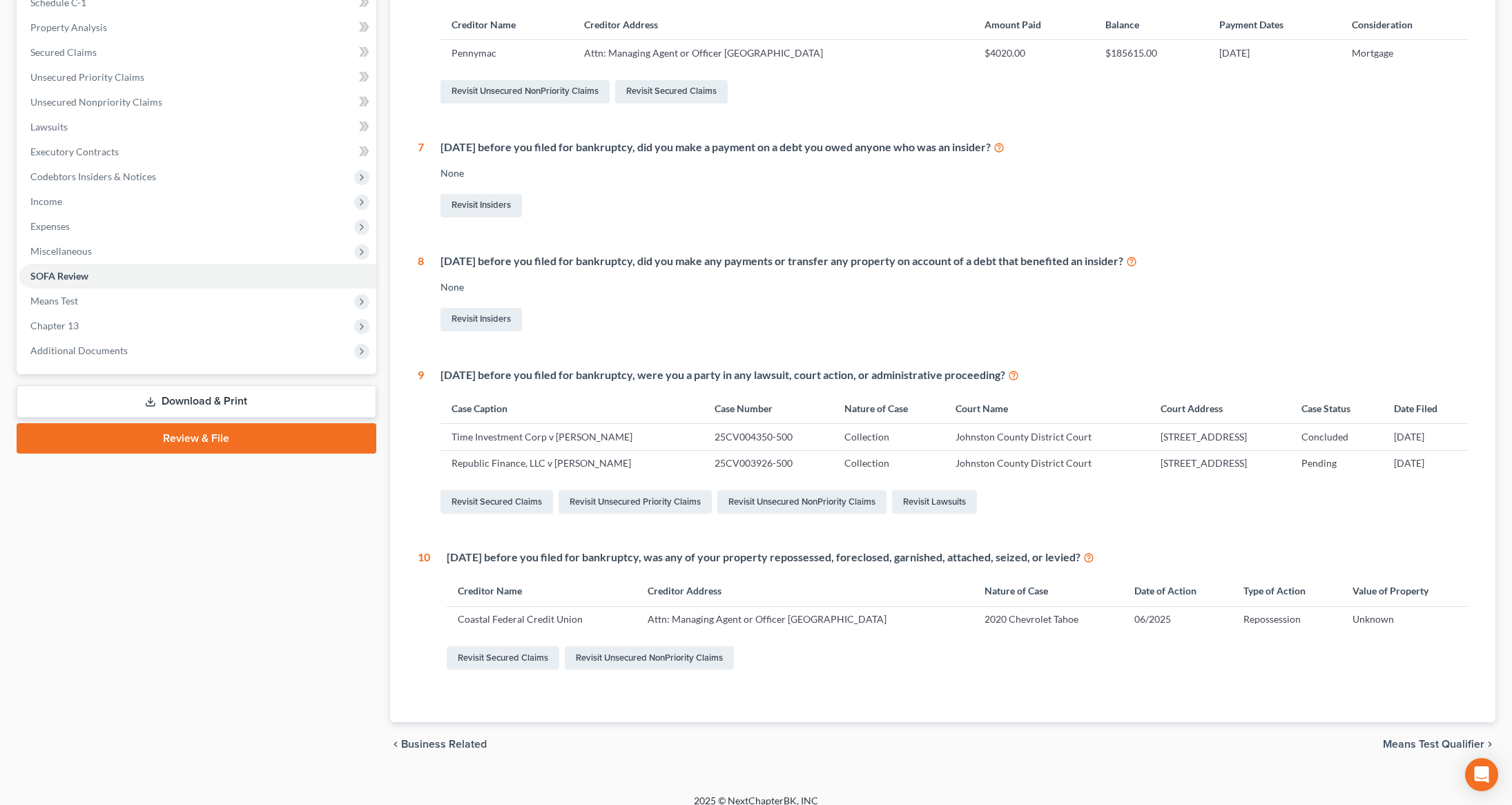
scroll to position [291, 0]
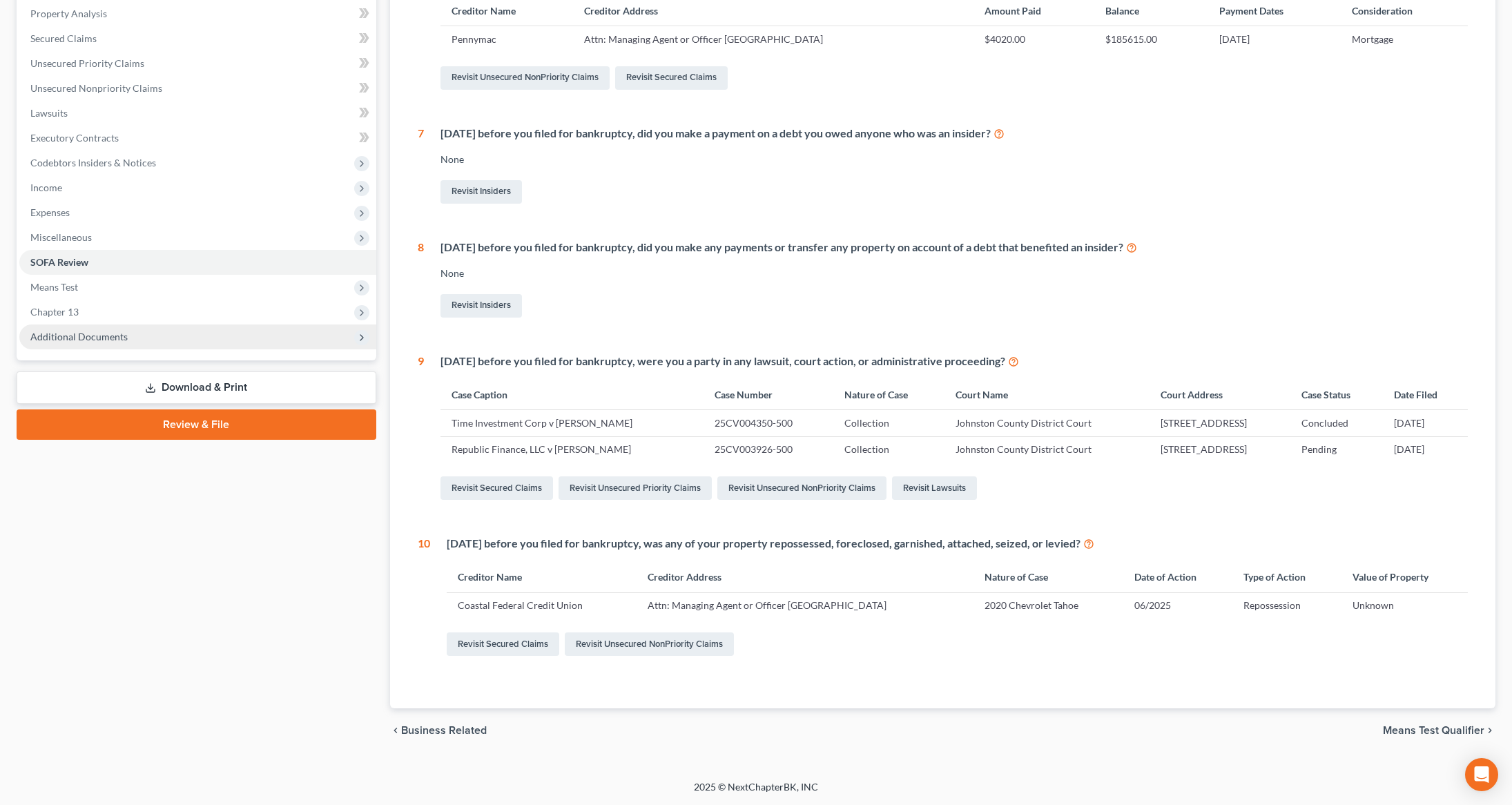
click at [97, 334] on span "Additional Documents" at bounding box center [78, 337] width 97 height 12
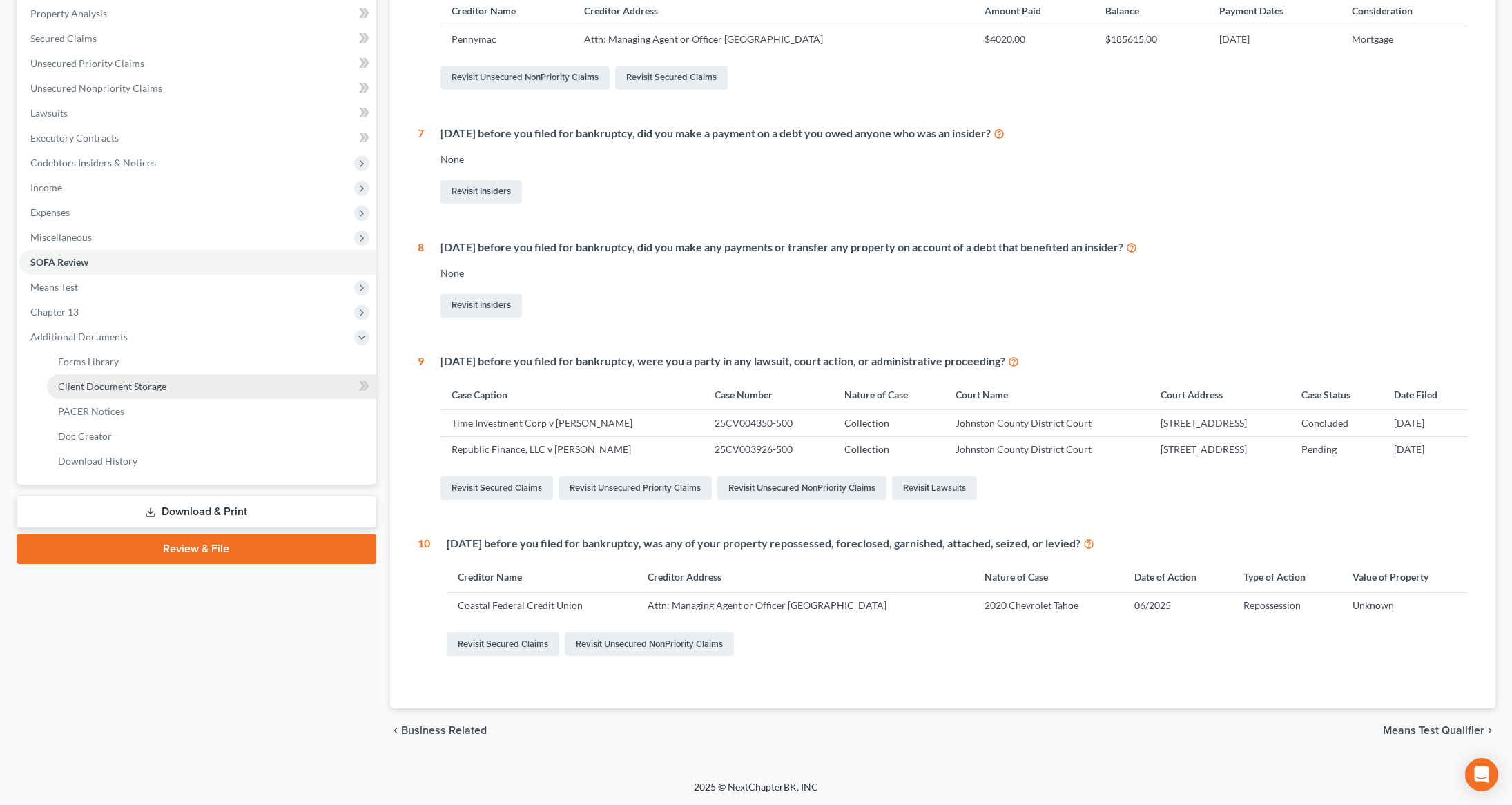
click at [91, 377] on link "Client Document Storage" at bounding box center [211, 386] width 329 height 25
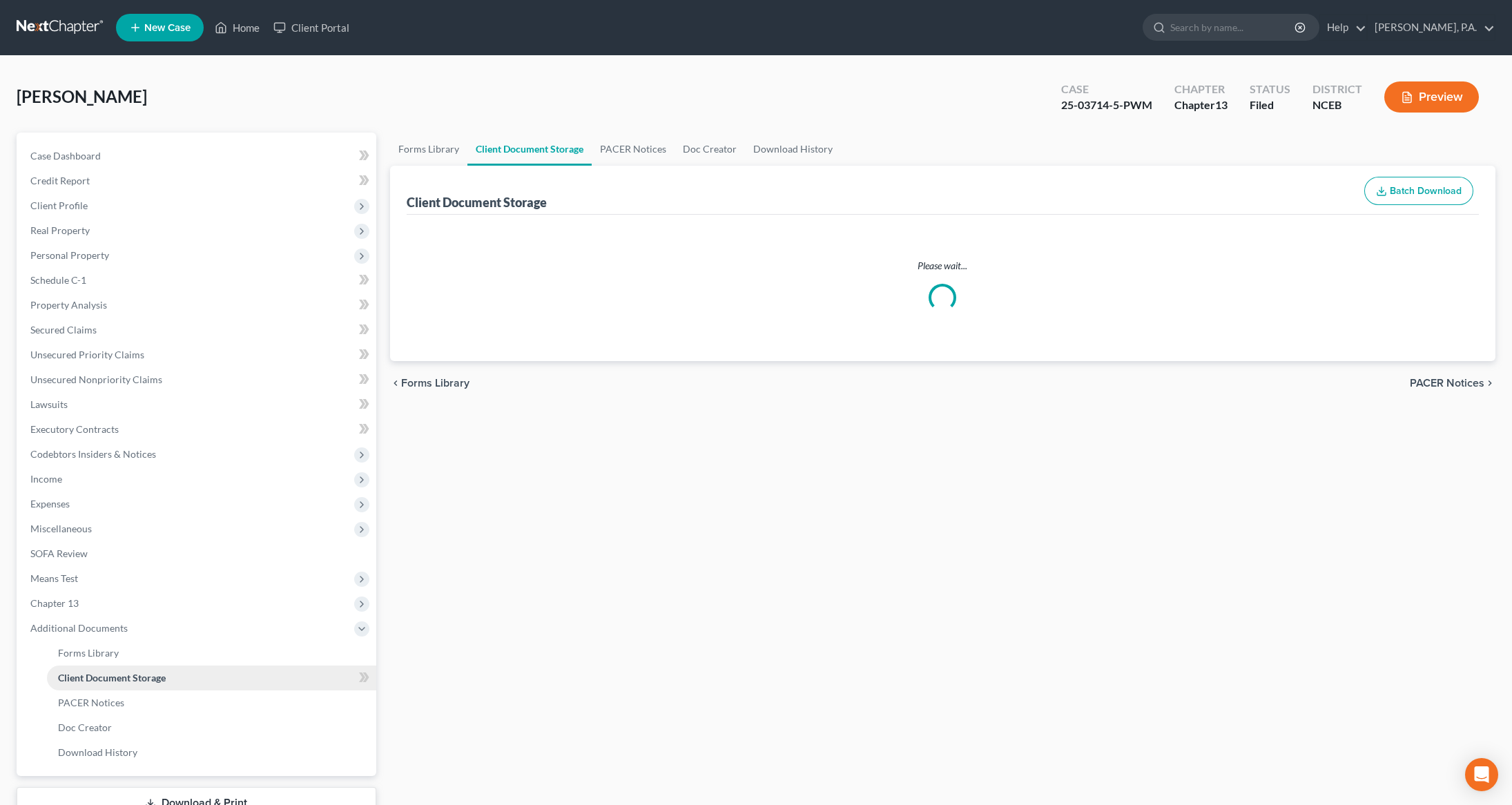
select select "0"
